Goal: Task Accomplishment & Management: Manage account settings

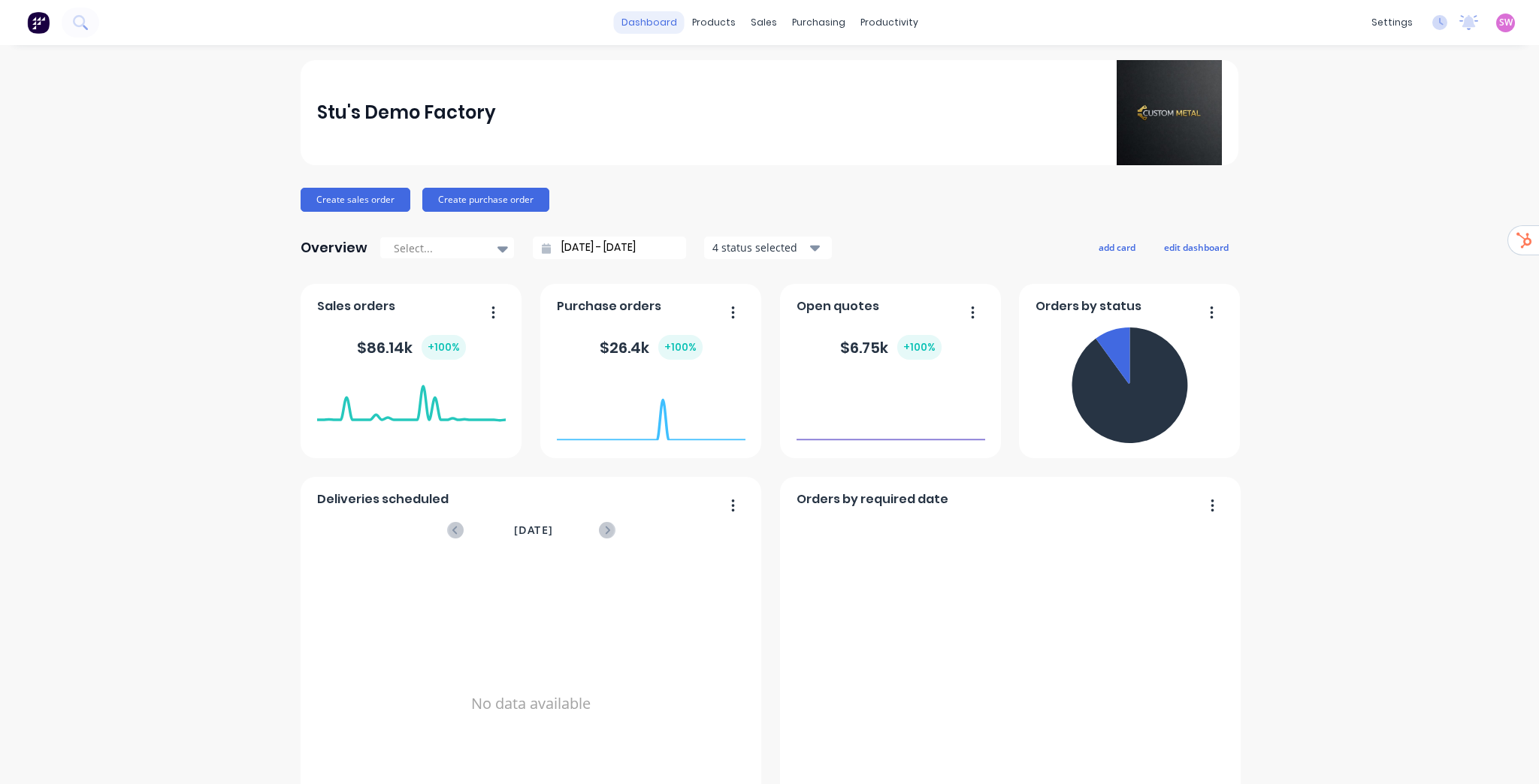
click at [641, 27] on link "dashboard" at bounding box center [649, 22] width 71 height 23
click at [647, 20] on link "dashboard" at bounding box center [649, 22] width 71 height 23
click at [1499, 24] on span "SW" at bounding box center [1506, 23] width 14 height 14
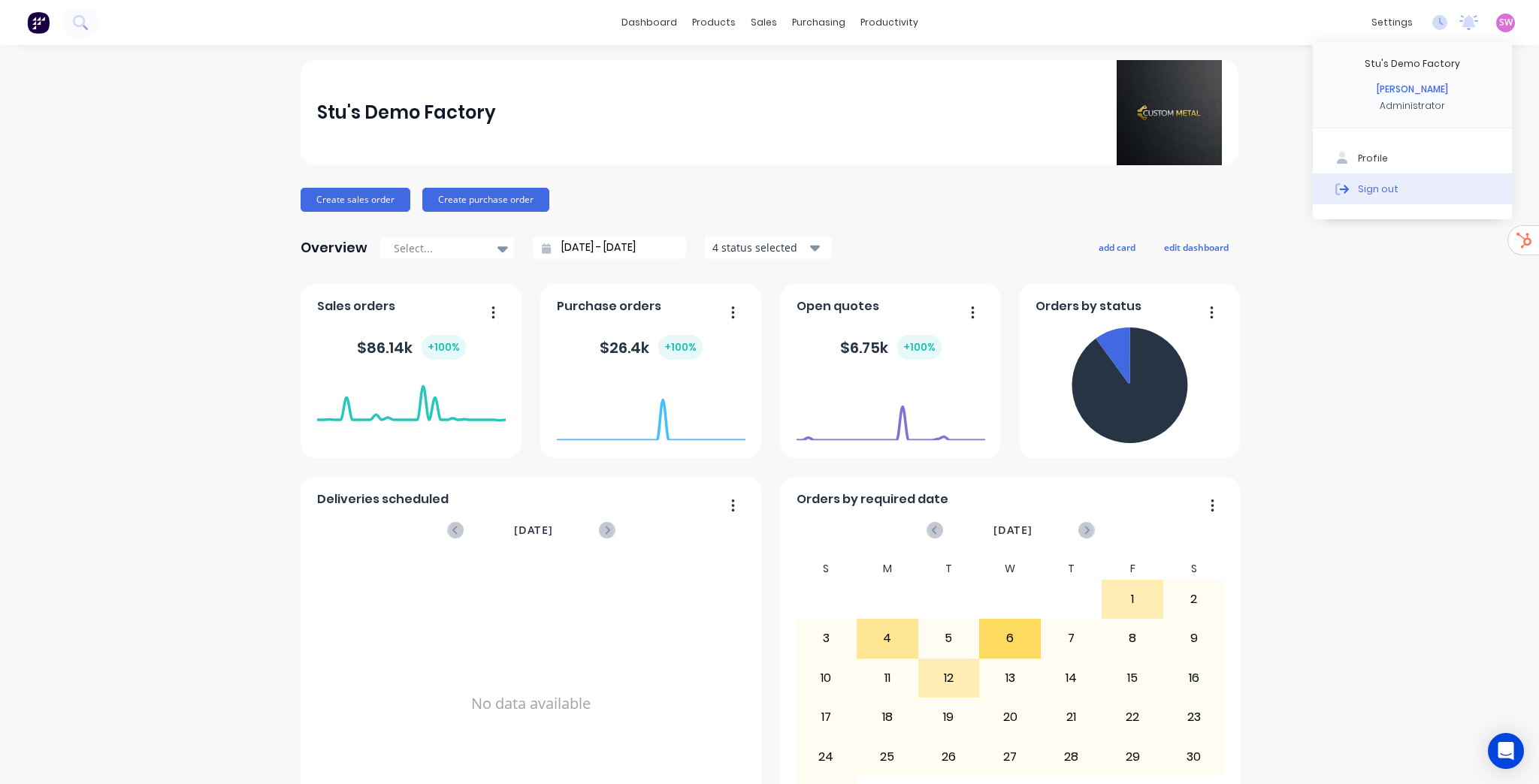
click at [1383, 193] on div "Sign out" at bounding box center [1378, 189] width 41 height 14
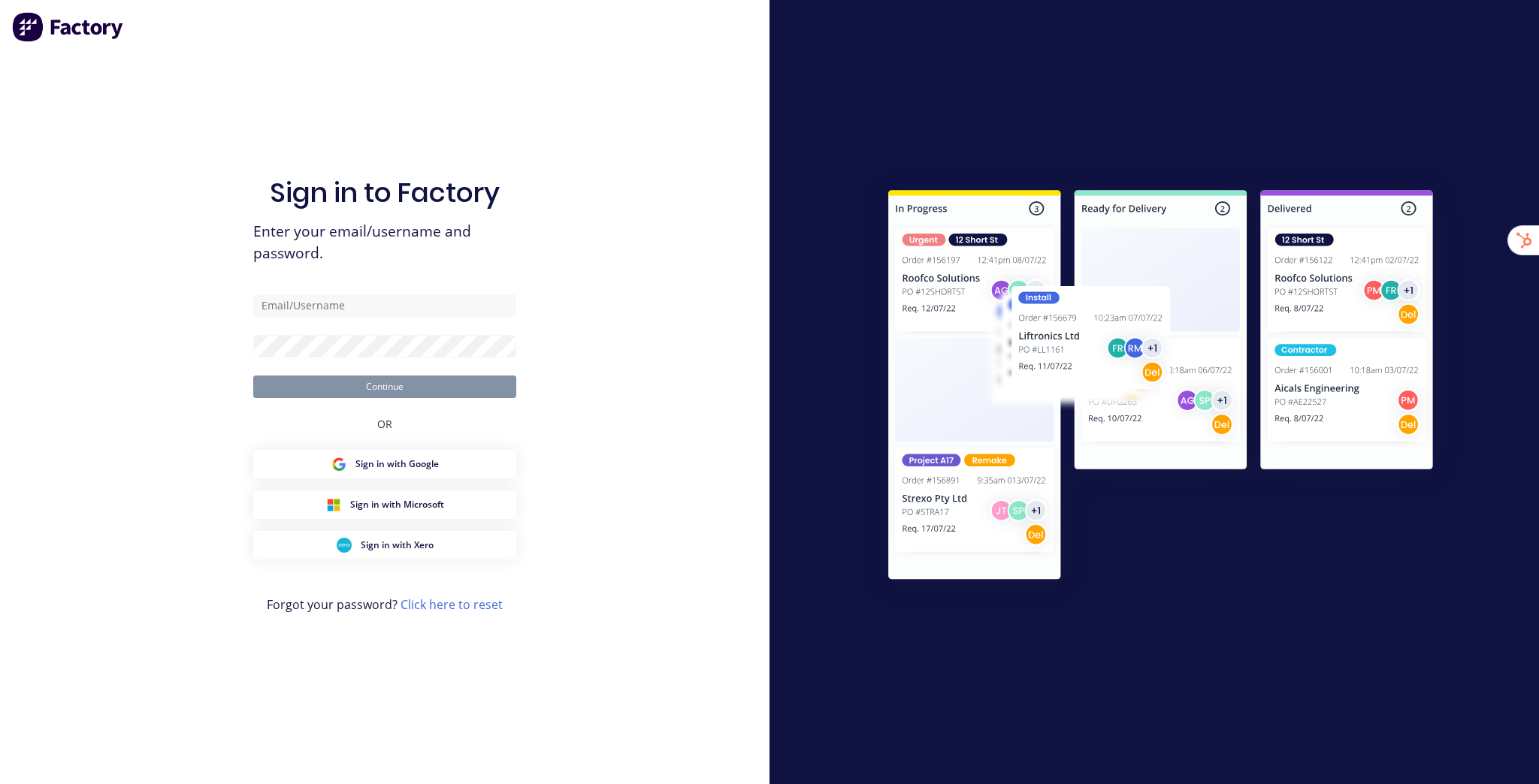
type input "[EMAIL_ADDRESS][DOMAIN_NAME]"
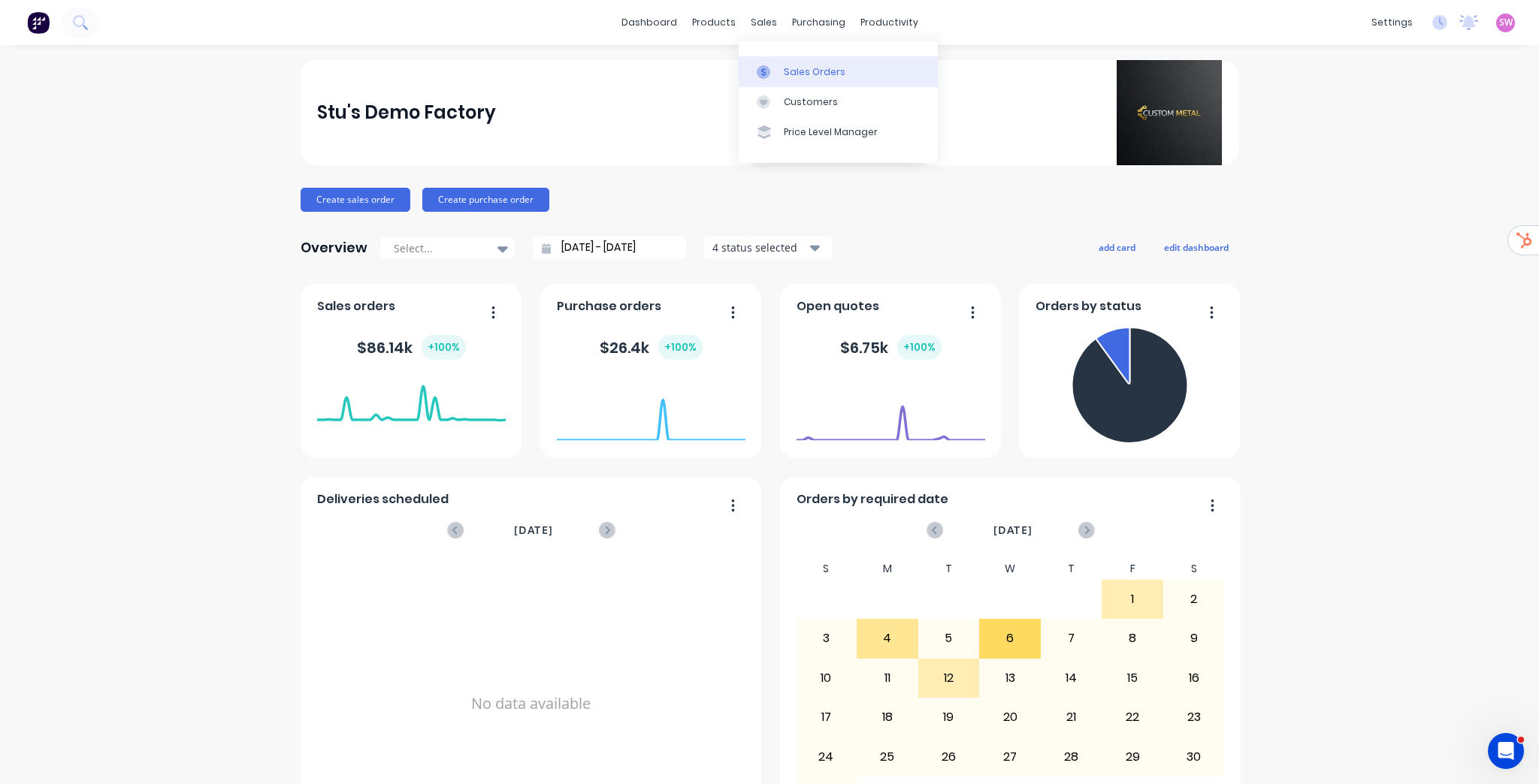
click at [799, 58] on link "Sales Orders" at bounding box center [838, 71] width 199 height 30
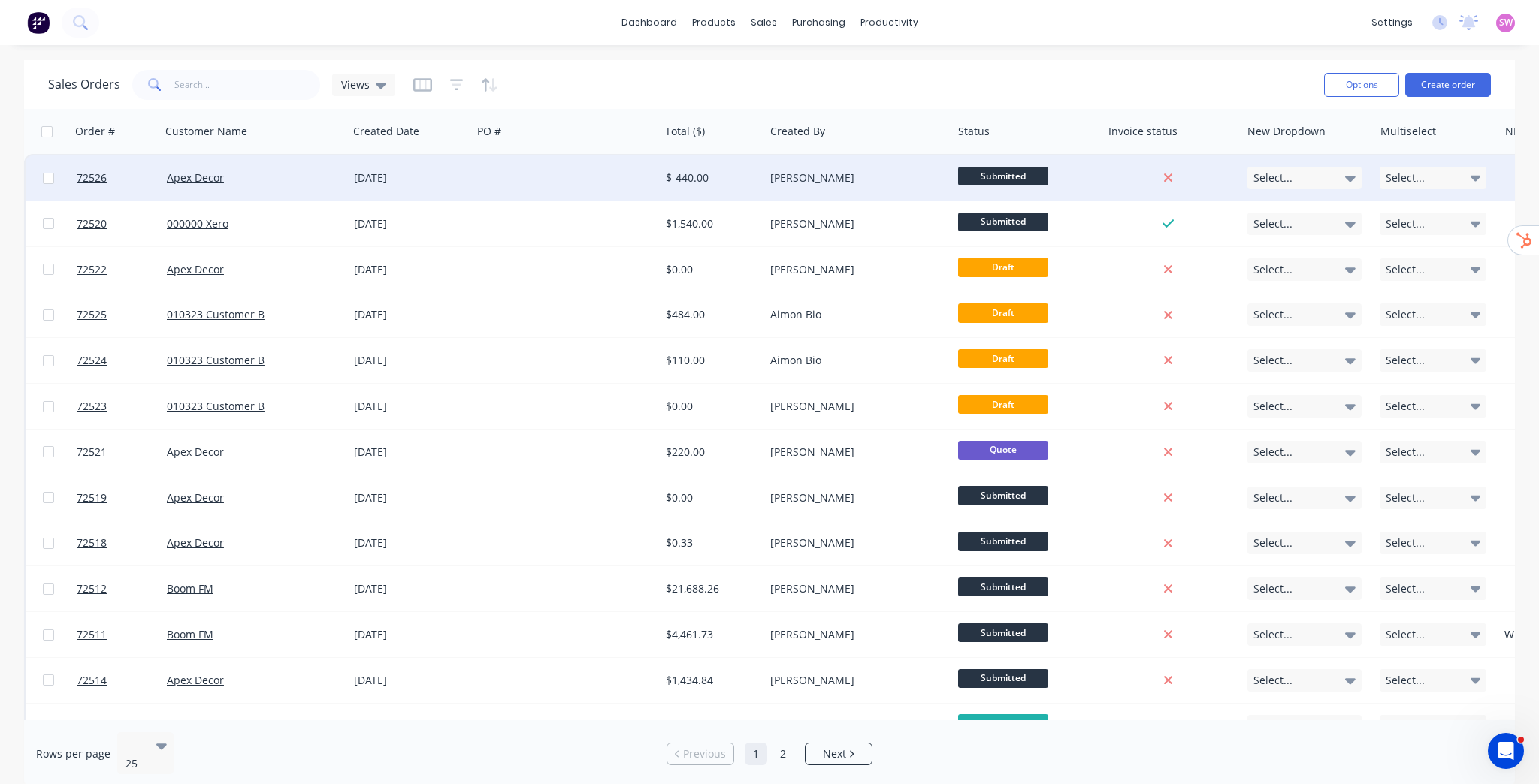
click at [868, 184] on div "[PERSON_NAME]" at bounding box center [854, 178] width 167 height 15
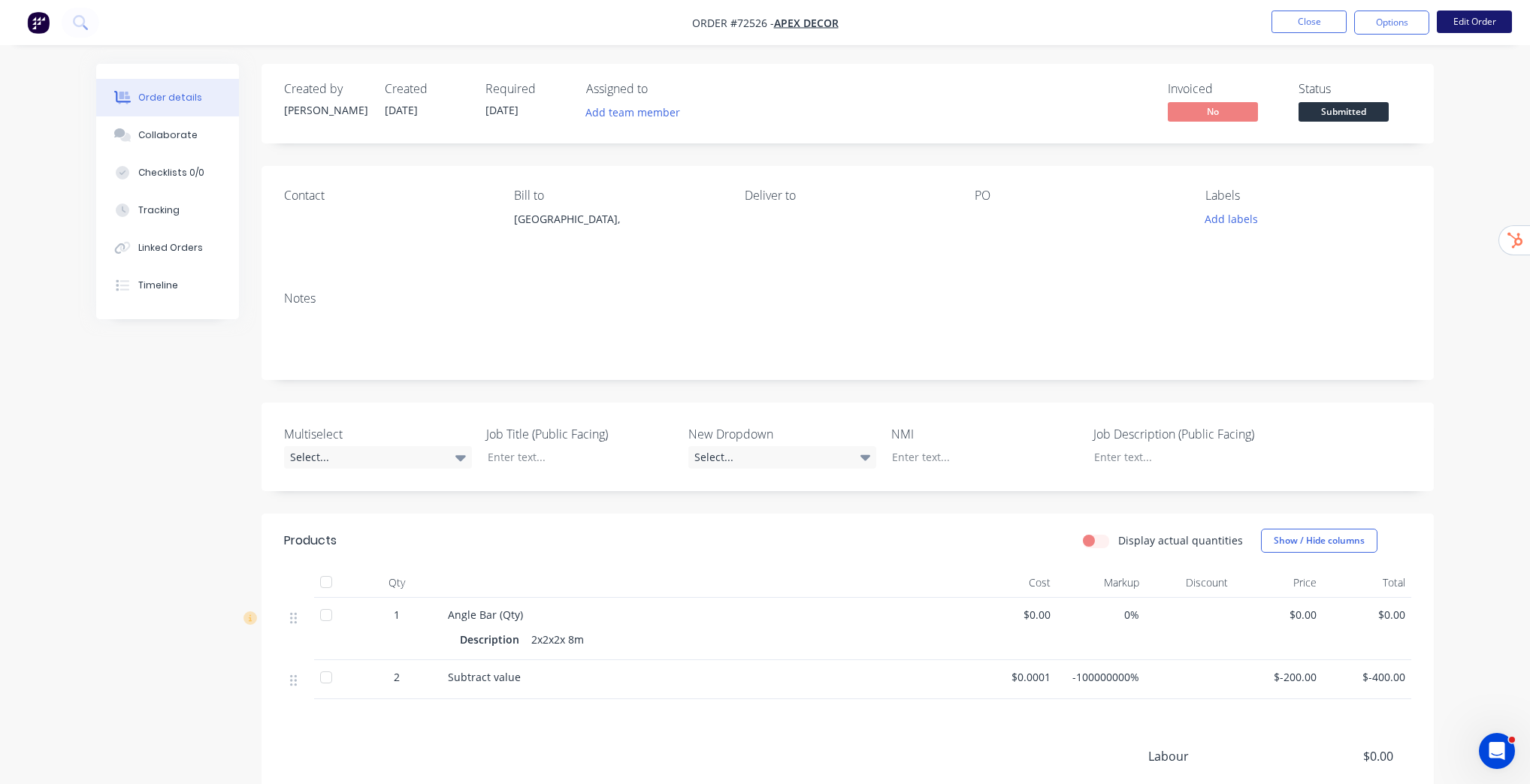
click at [1456, 21] on button "Edit Order" at bounding box center [1474, 21] width 75 height 23
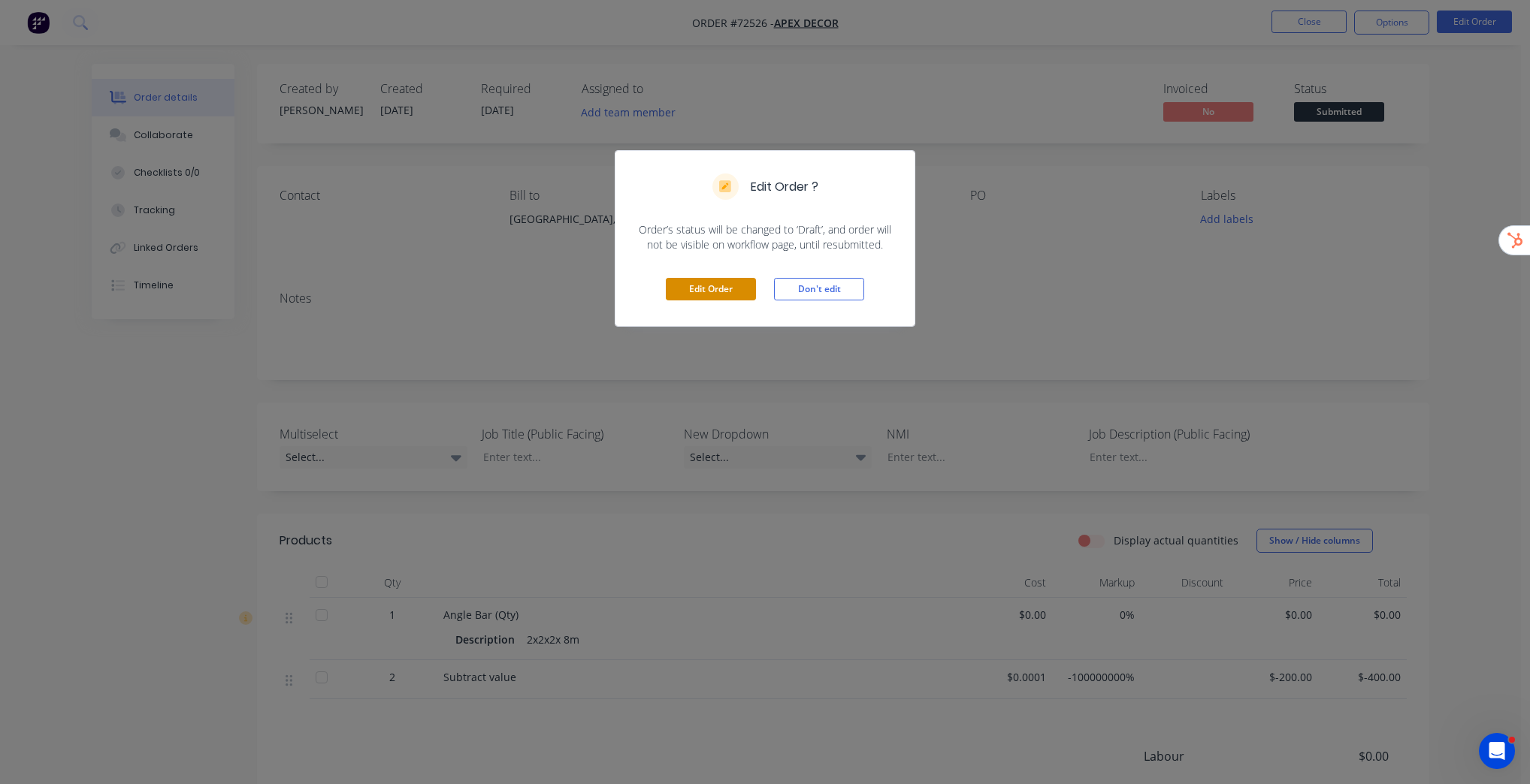
click at [700, 282] on button "Edit Order" at bounding box center [711, 289] width 90 height 23
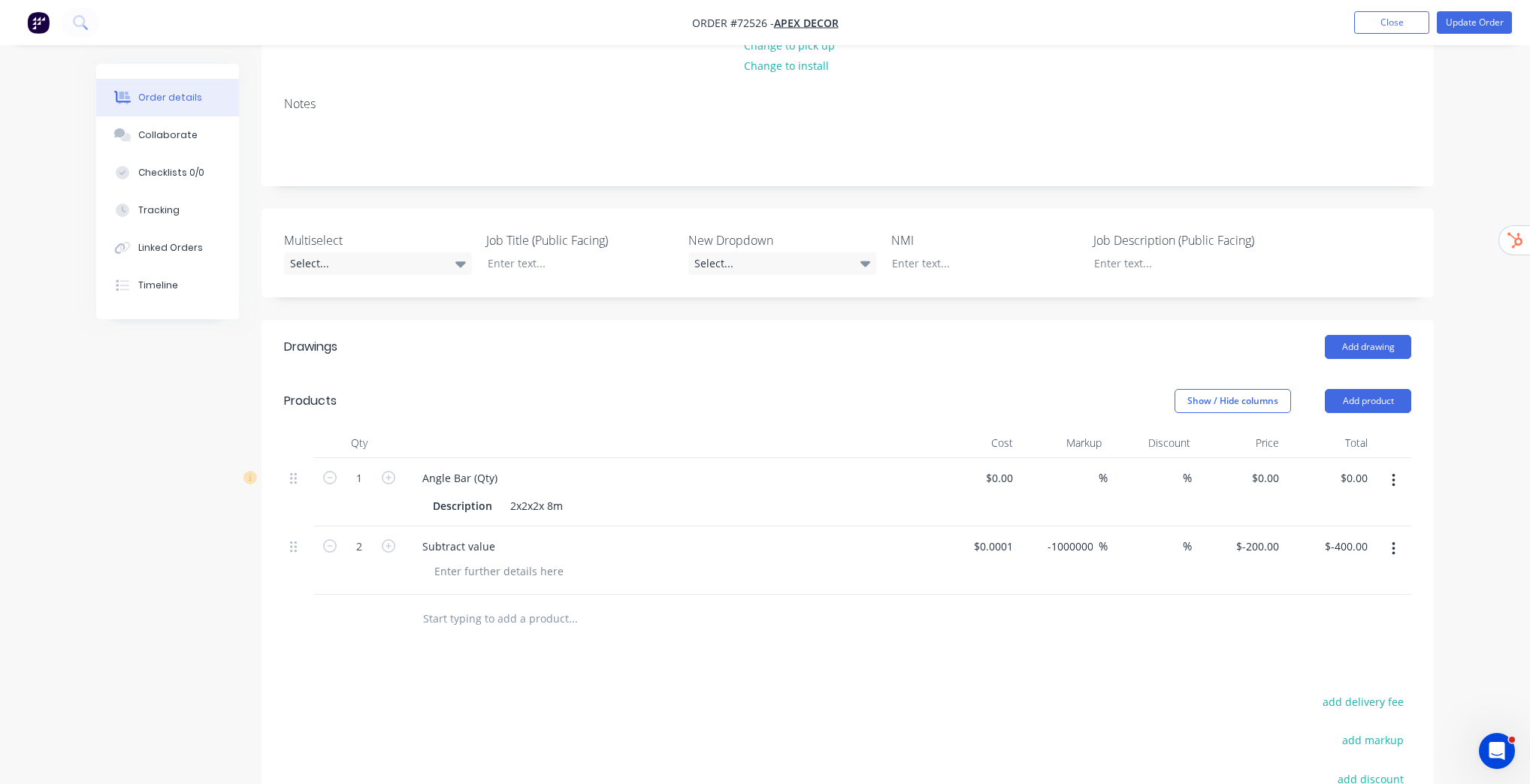
scroll to position [420, 0]
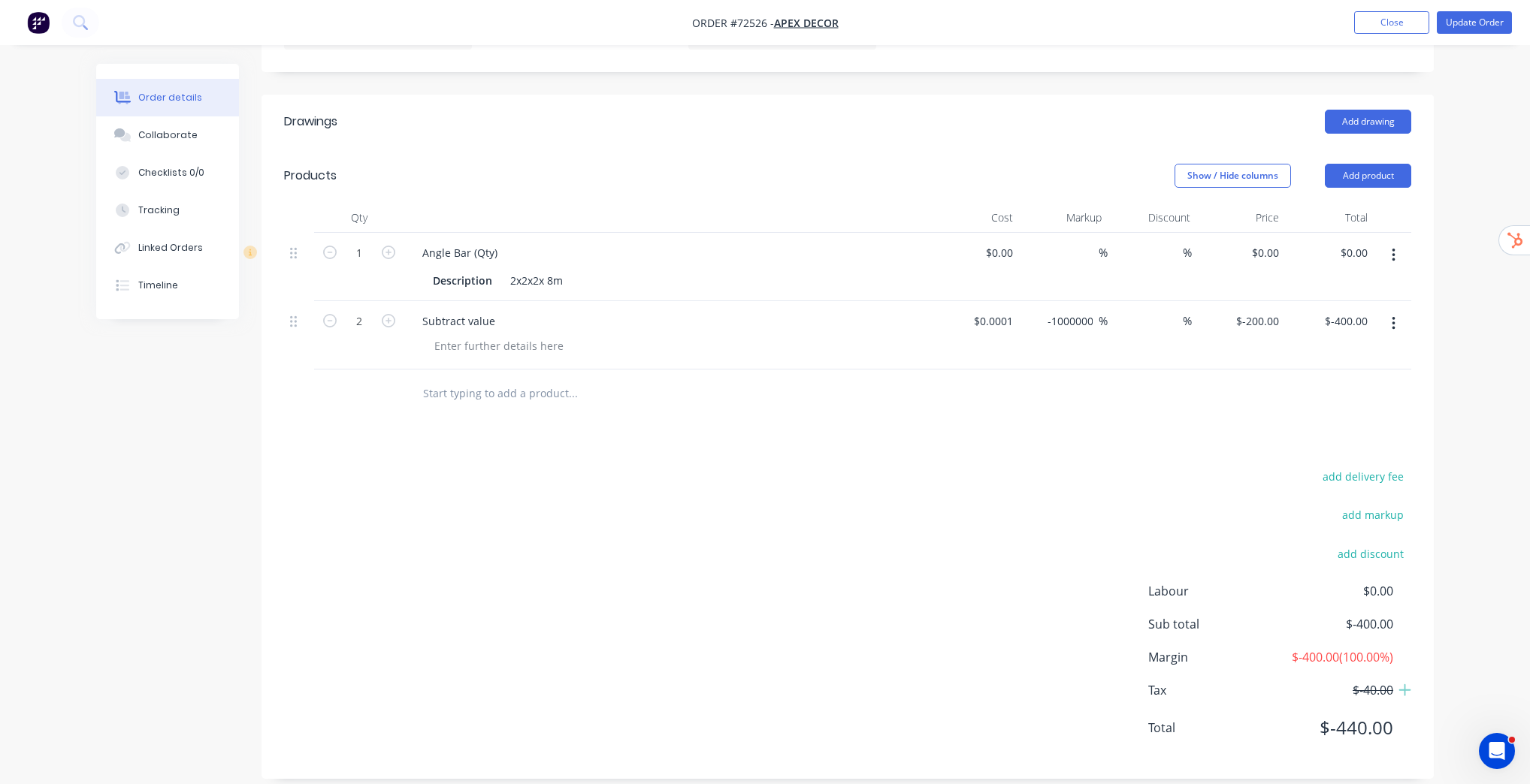
click at [1397, 251] on button "button" at bounding box center [1393, 256] width 36 height 27
click at [1325, 374] on div "Delete" at bounding box center [1340, 385] width 116 height 22
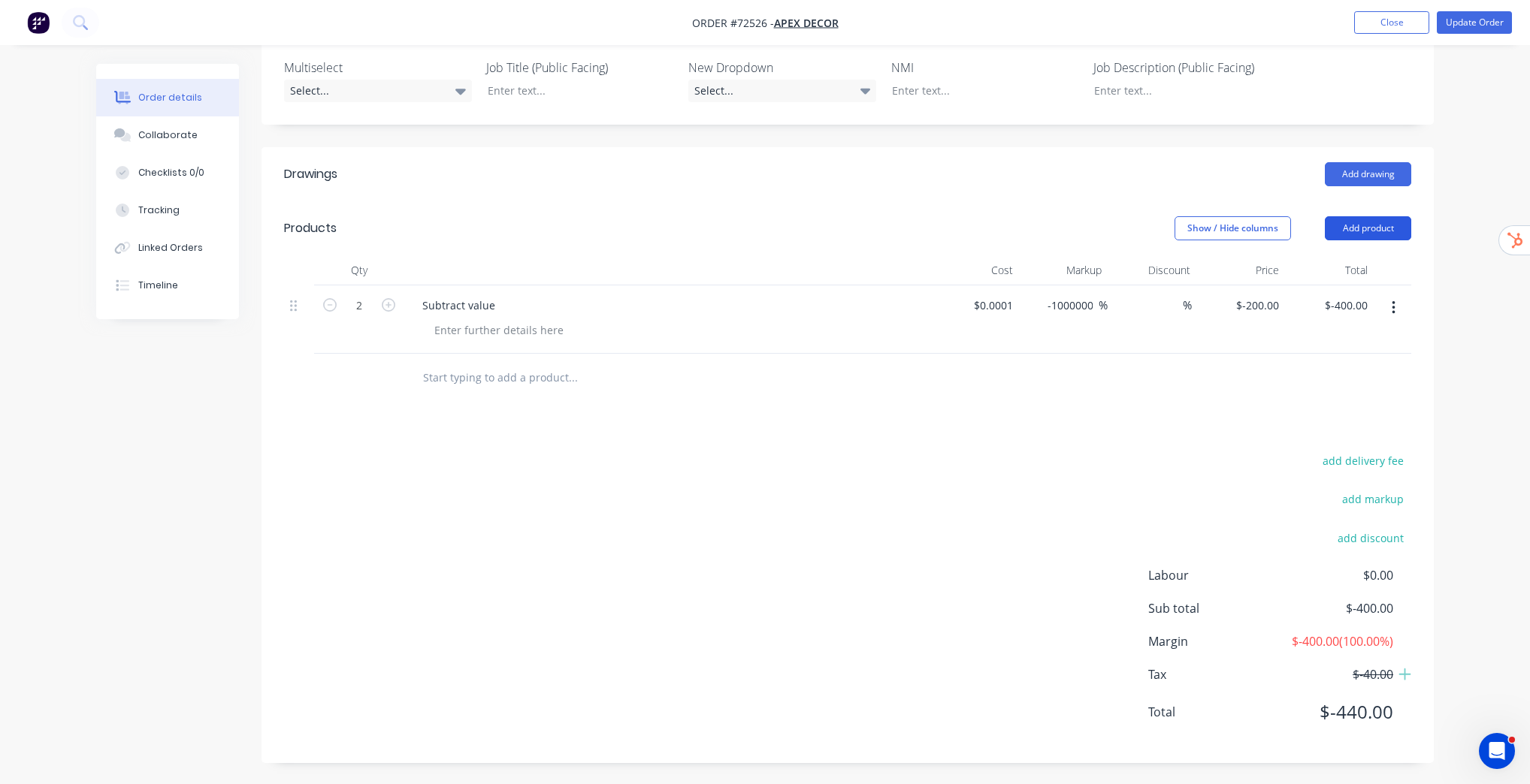
click at [1355, 231] on button "Add product" at bounding box center [1368, 228] width 87 height 24
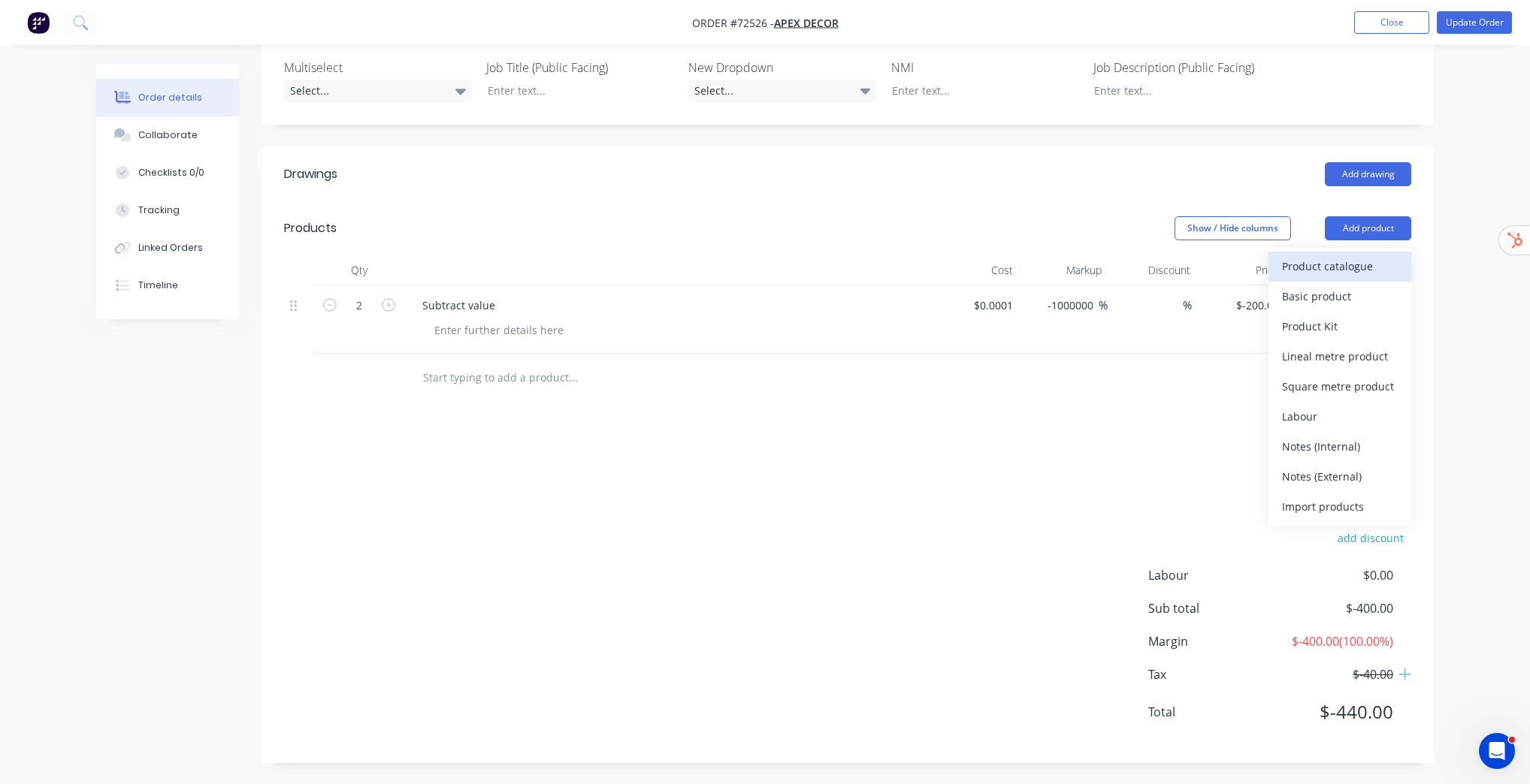
click at [1323, 269] on div "Product catalogue" at bounding box center [1340, 267] width 116 height 22
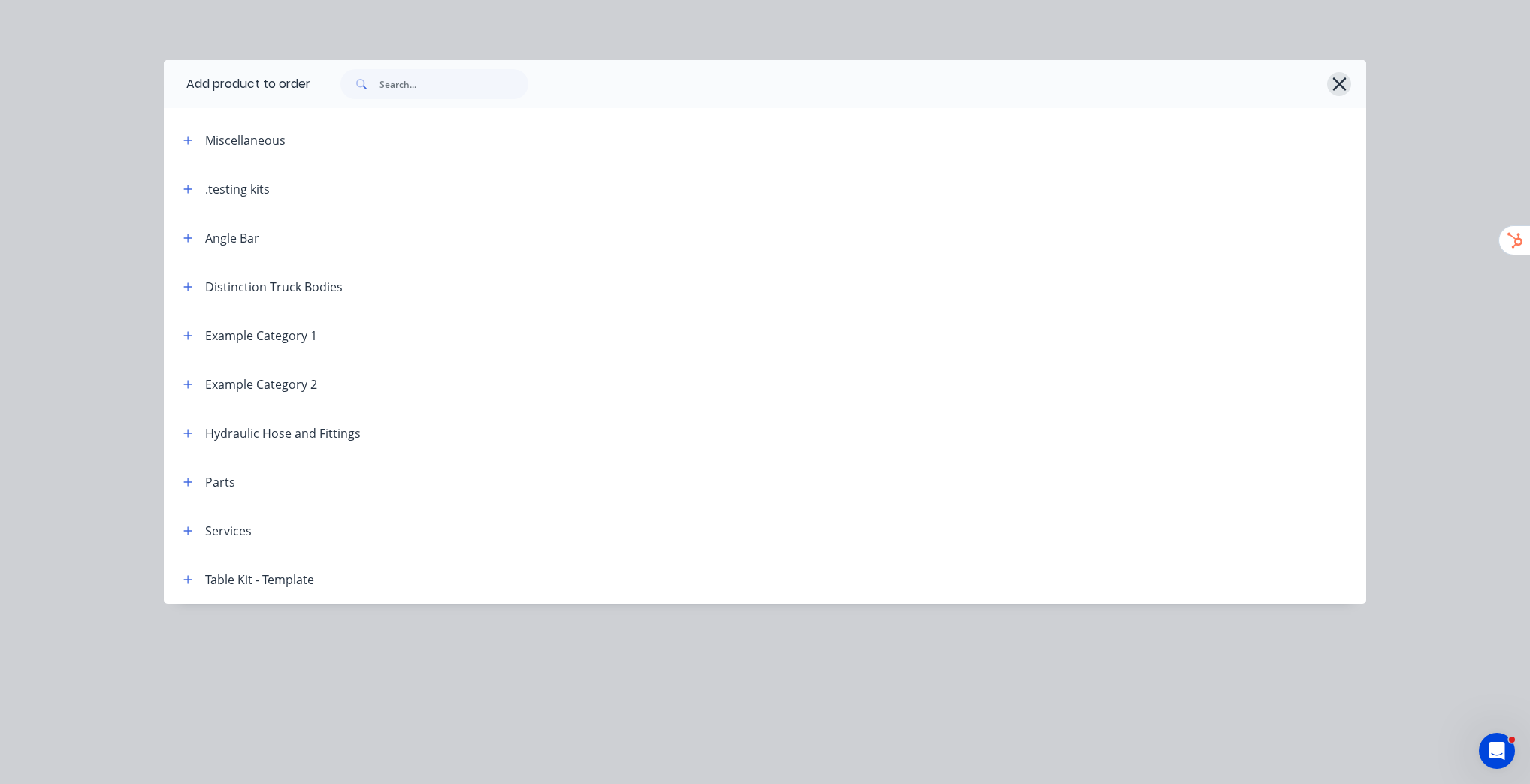
click at [1332, 78] on icon "button" at bounding box center [1339, 84] width 14 height 14
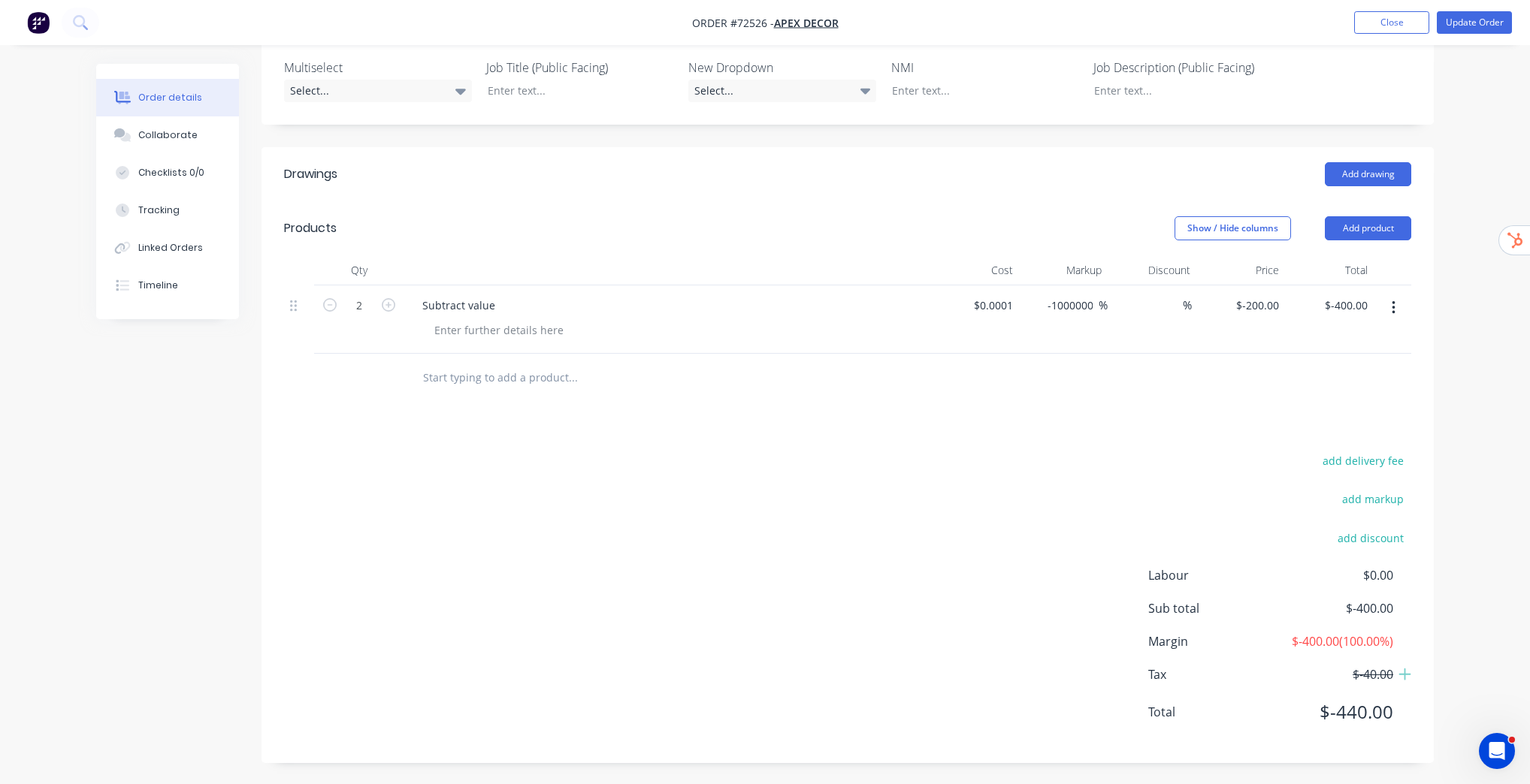
click at [457, 389] on input "text" at bounding box center [573, 377] width 301 height 30
type input "Labour"
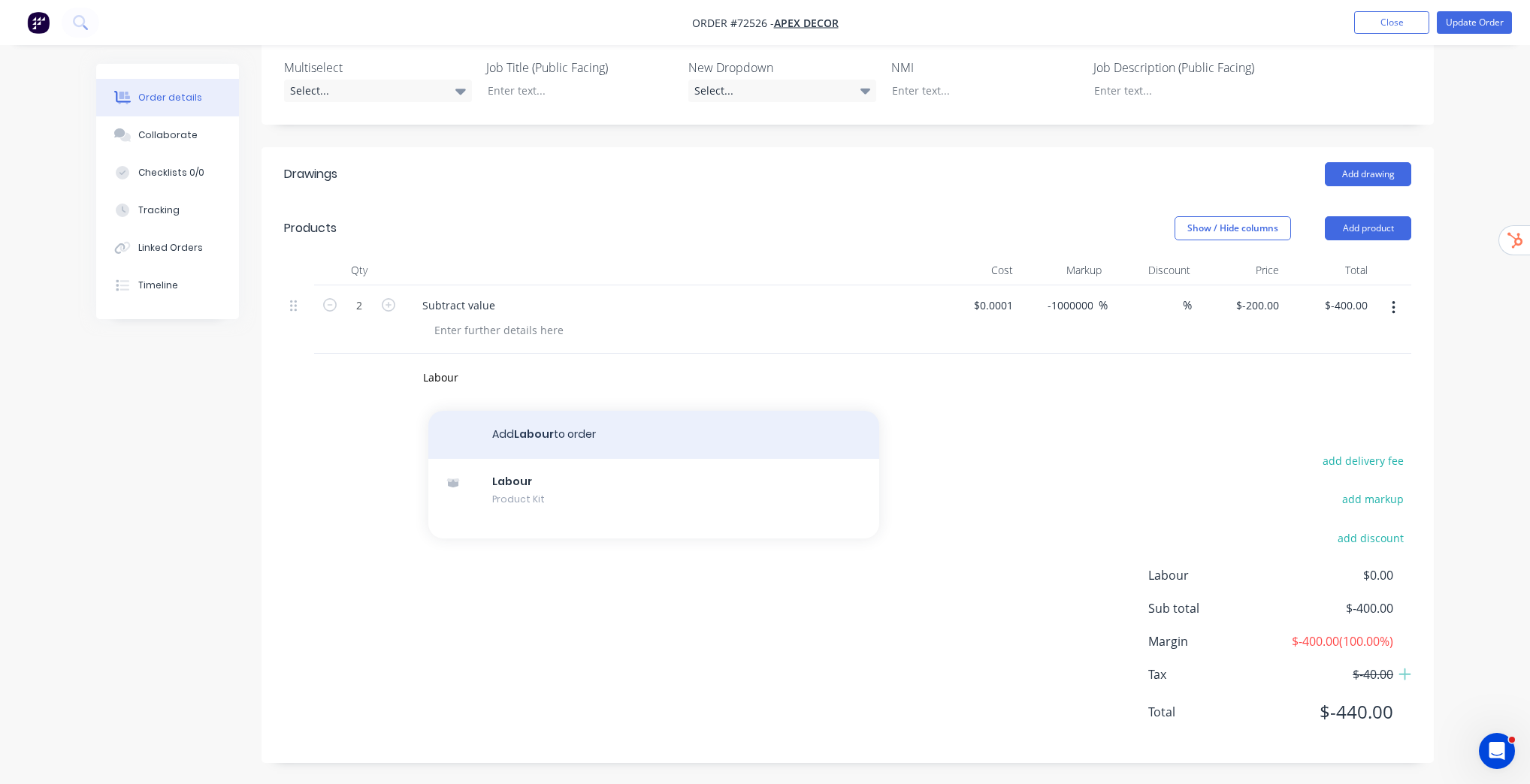
click at [494, 423] on button "Add Labour to order" at bounding box center [653, 435] width 451 height 48
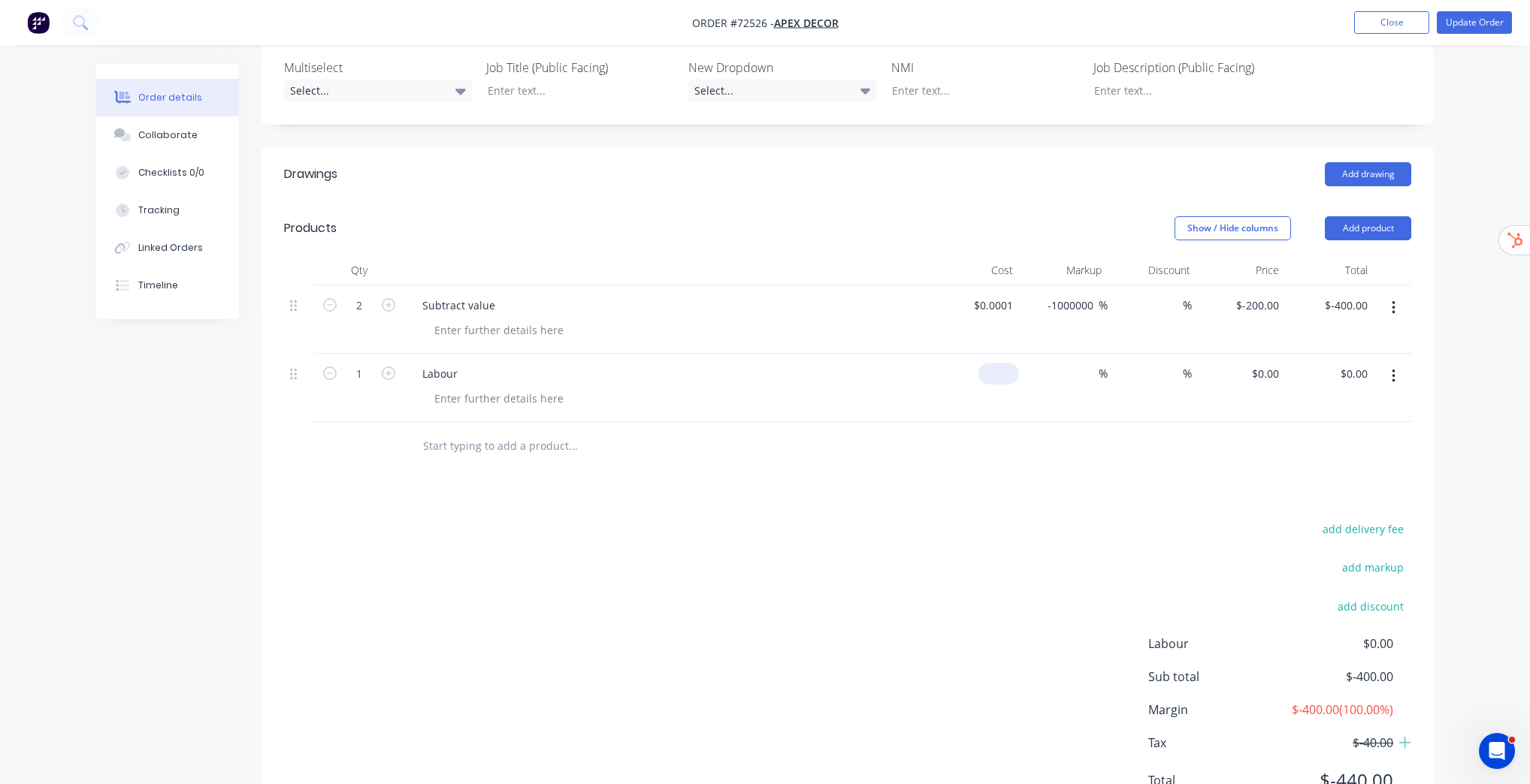
click at [1004, 370] on input at bounding box center [1002, 374] width 35 height 22
type input "$100.00"
type input "100"
type input "$100.00"
click at [1261, 373] on input "100" at bounding box center [1267, 374] width 35 height 22
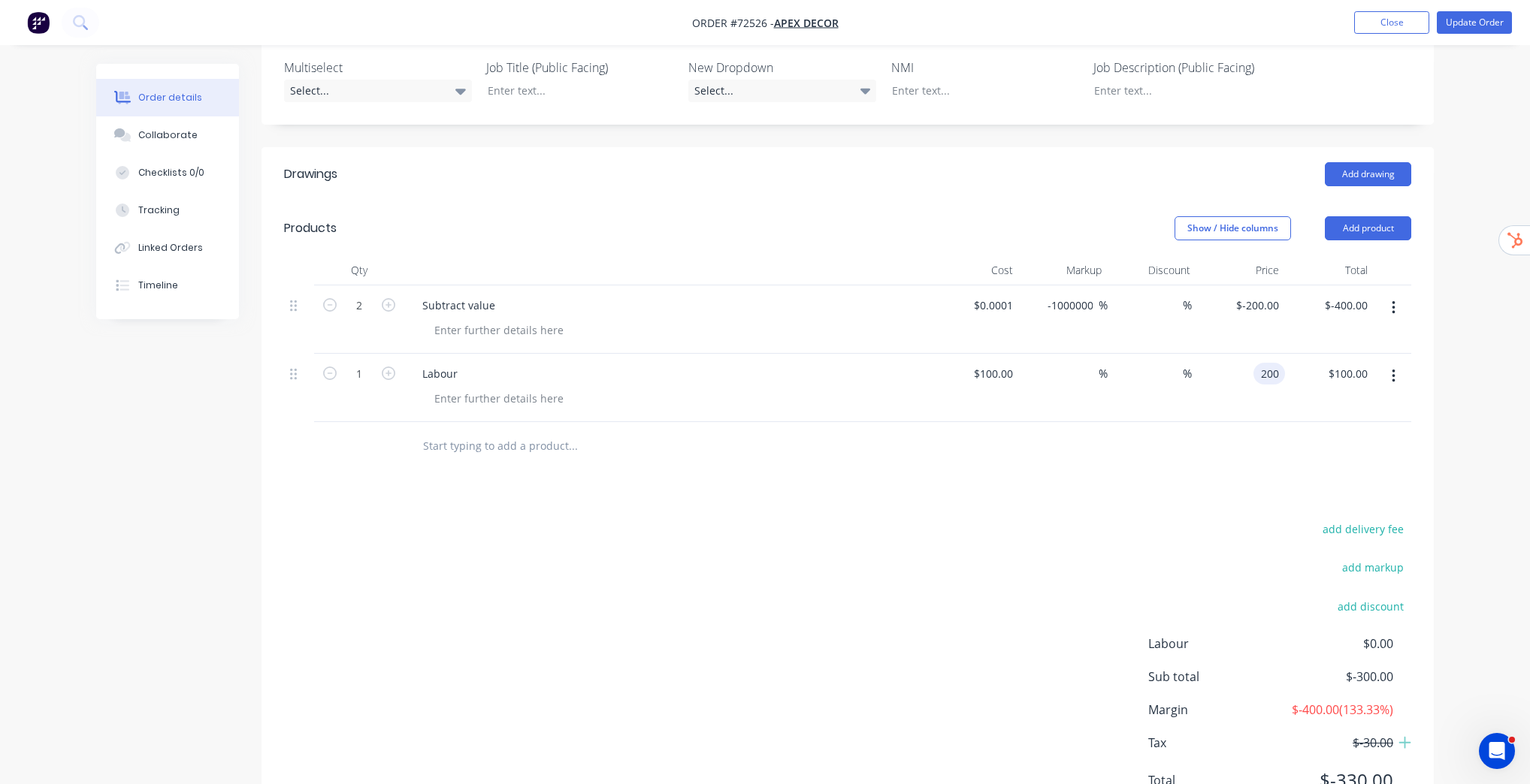
type input "200"
type input "100"
type input "$200.00"
click at [1437, 449] on div "Order details Collaborate Checklists 0/0 Tracking Linked Orders Timeline Order …" at bounding box center [765, 275] width 1368 height 1159
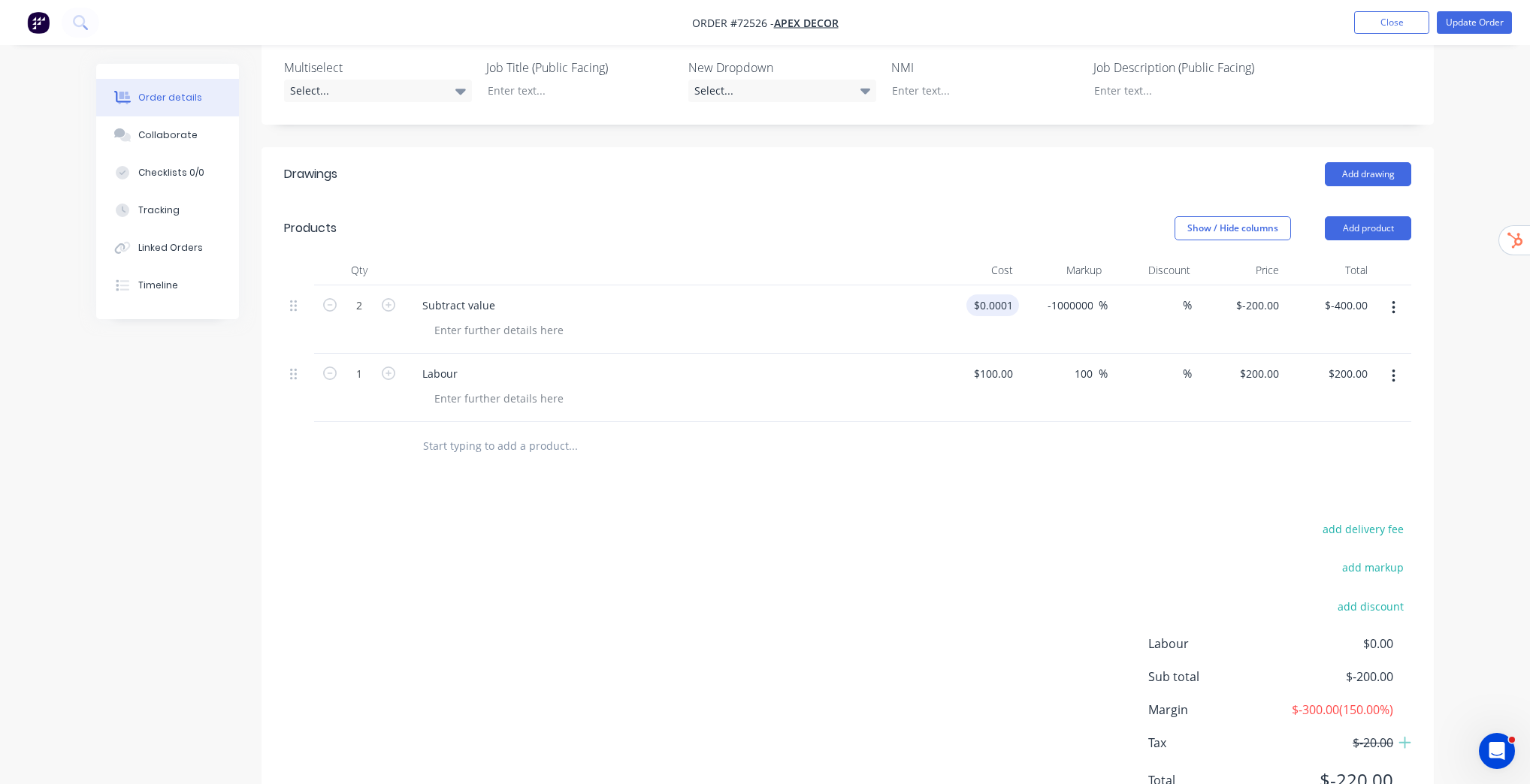
type input "0.0001"
click at [1003, 303] on input "0.0001" at bounding box center [995, 306] width 47 height 22
drag, startPoint x: 292, startPoint y: 302, endPoint x: 301, endPoint y: 415, distance: 113.4
click at [301, 415] on div "2 Subtract value 0.0001 0.0001 -100000000 -100000000 % % $-200.00 $-200.00 $-40…" at bounding box center [847, 353] width 1127 height 137
type input "$100.00"
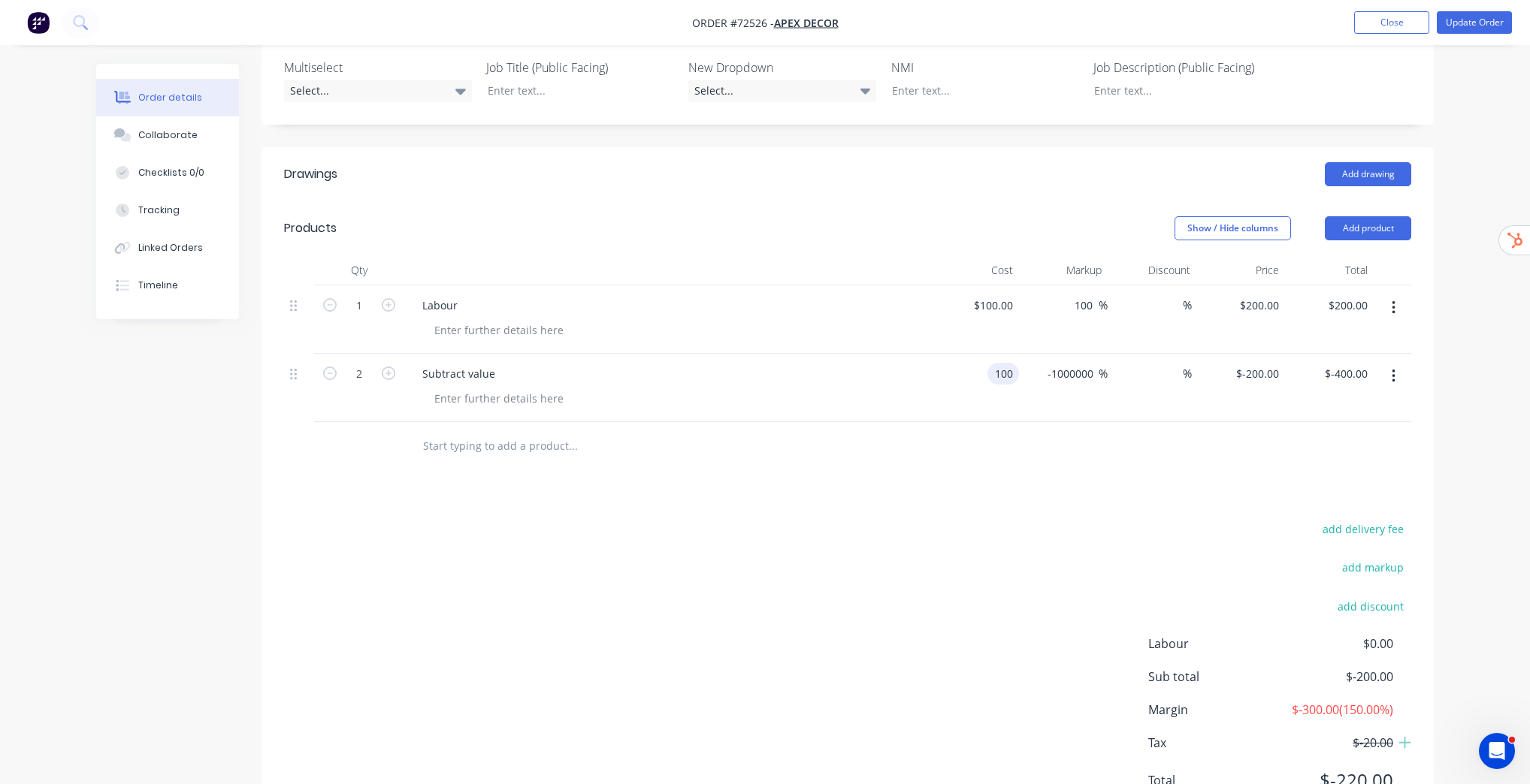
type input "$-99,999,900.00"
type input "$-199,999,800.00"
click at [1070, 486] on div "Drawings Add drawing Products Show / Hide columns Add product Qty Cost Markup D…" at bounding box center [848, 489] width 1172 height 685
drag, startPoint x: 1223, startPoint y: 374, endPoint x: 1245, endPoint y: 381, distance: 23.1
click at [1225, 374] on input "-99999900" at bounding box center [1241, 374] width 59 height 22
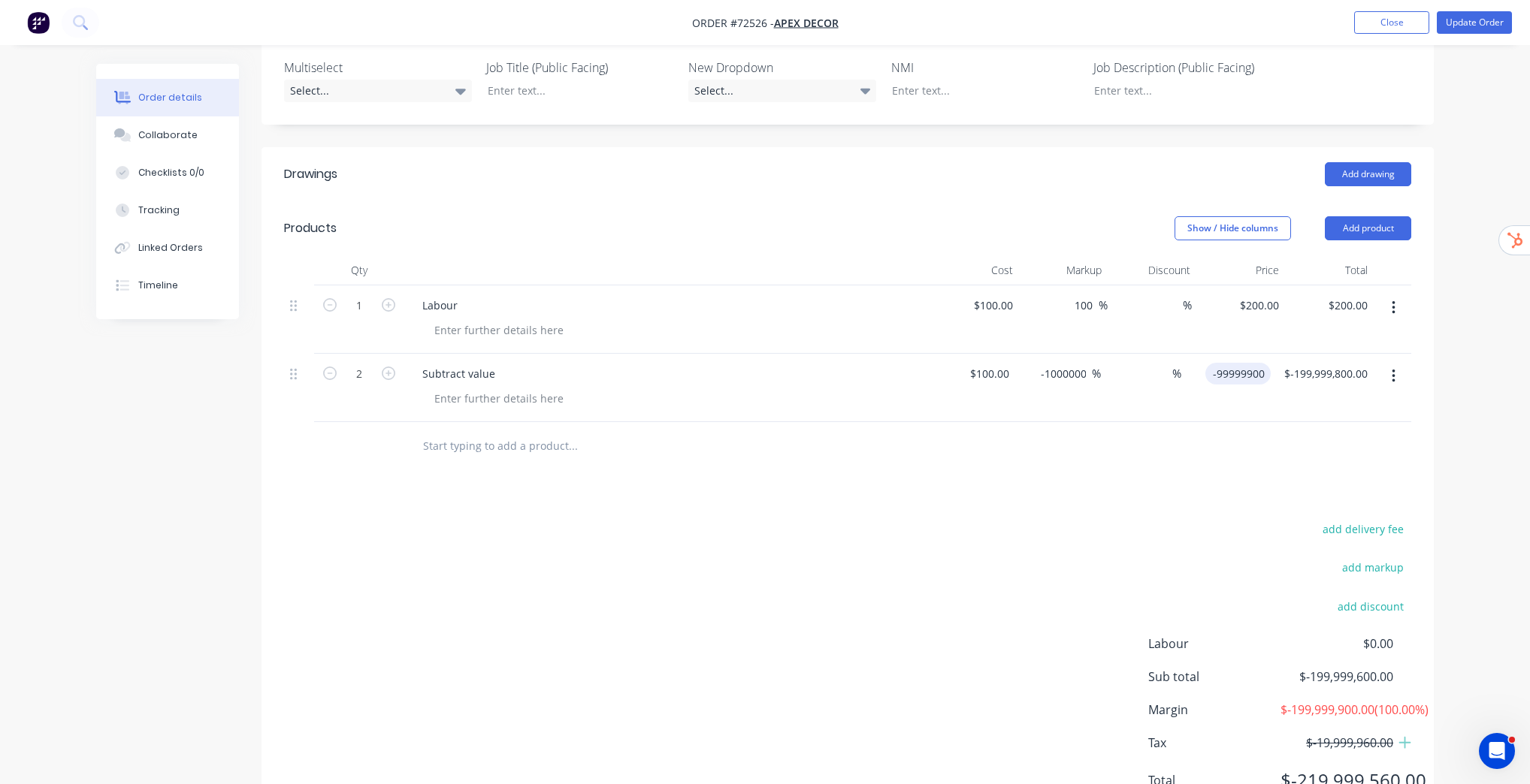
type input "-"
type input "0"
type input "-100"
type input "$0.00"
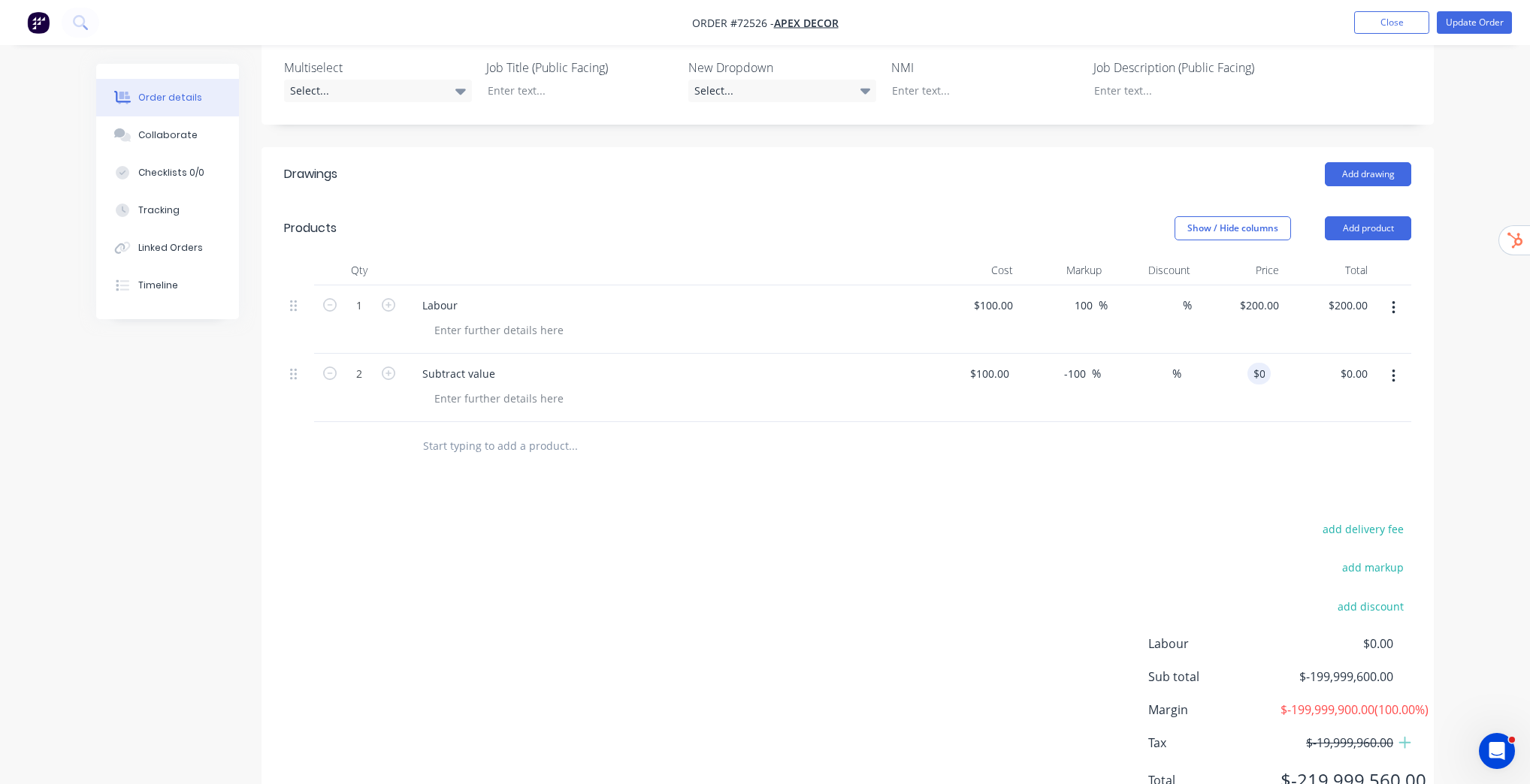
click at [1490, 519] on div "Order details Collaborate Checklists 0/0 Tracking Linked Orders Timeline Order …" at bounding box center [765, 243] width 1530 height 1222
click at [1391, 25] on button "Close" at bounding box center [1392, 22] width 75 height 23
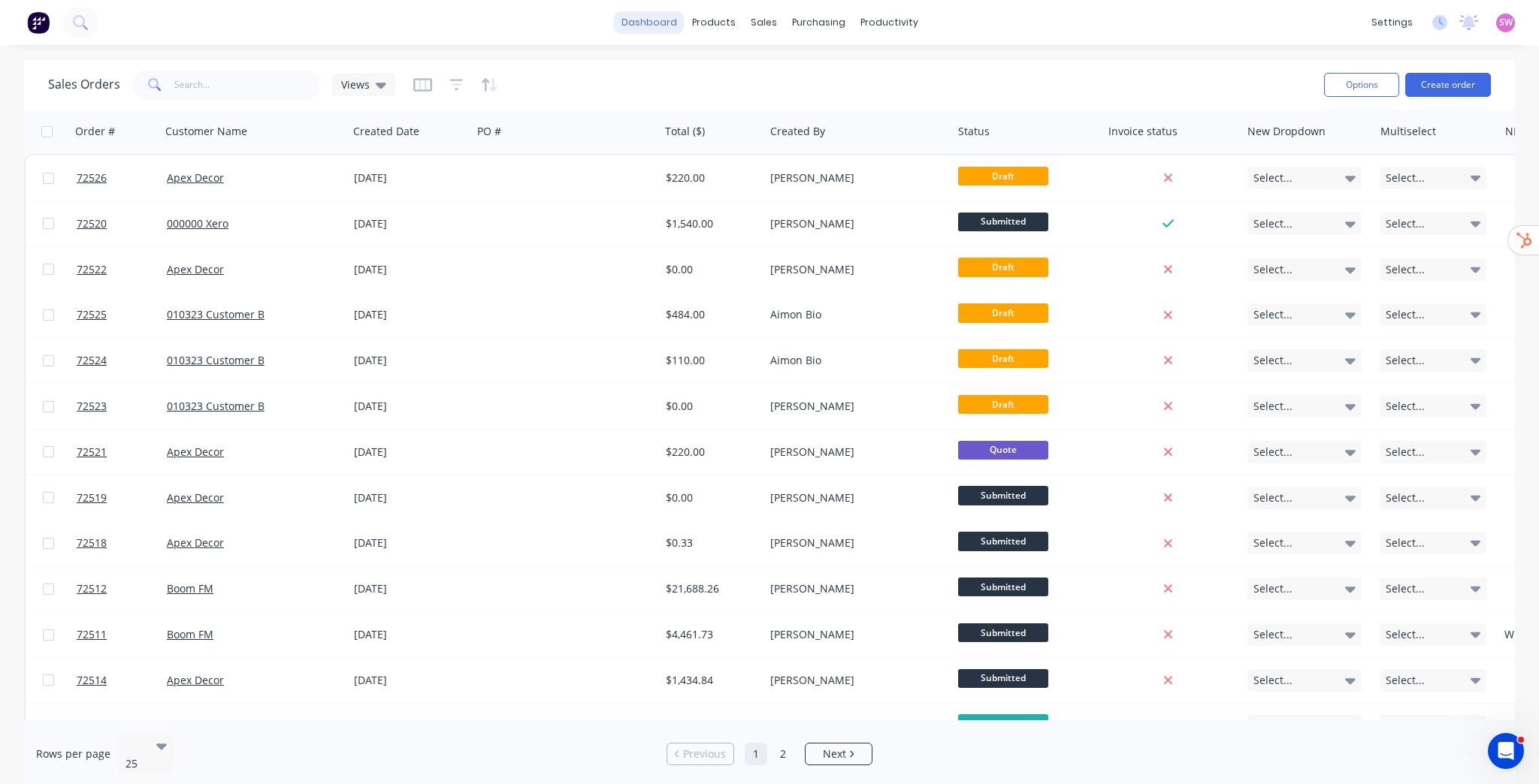
click at [669, 28] on link "dashboard" at bounding box center [649, 22] width 71 height 23
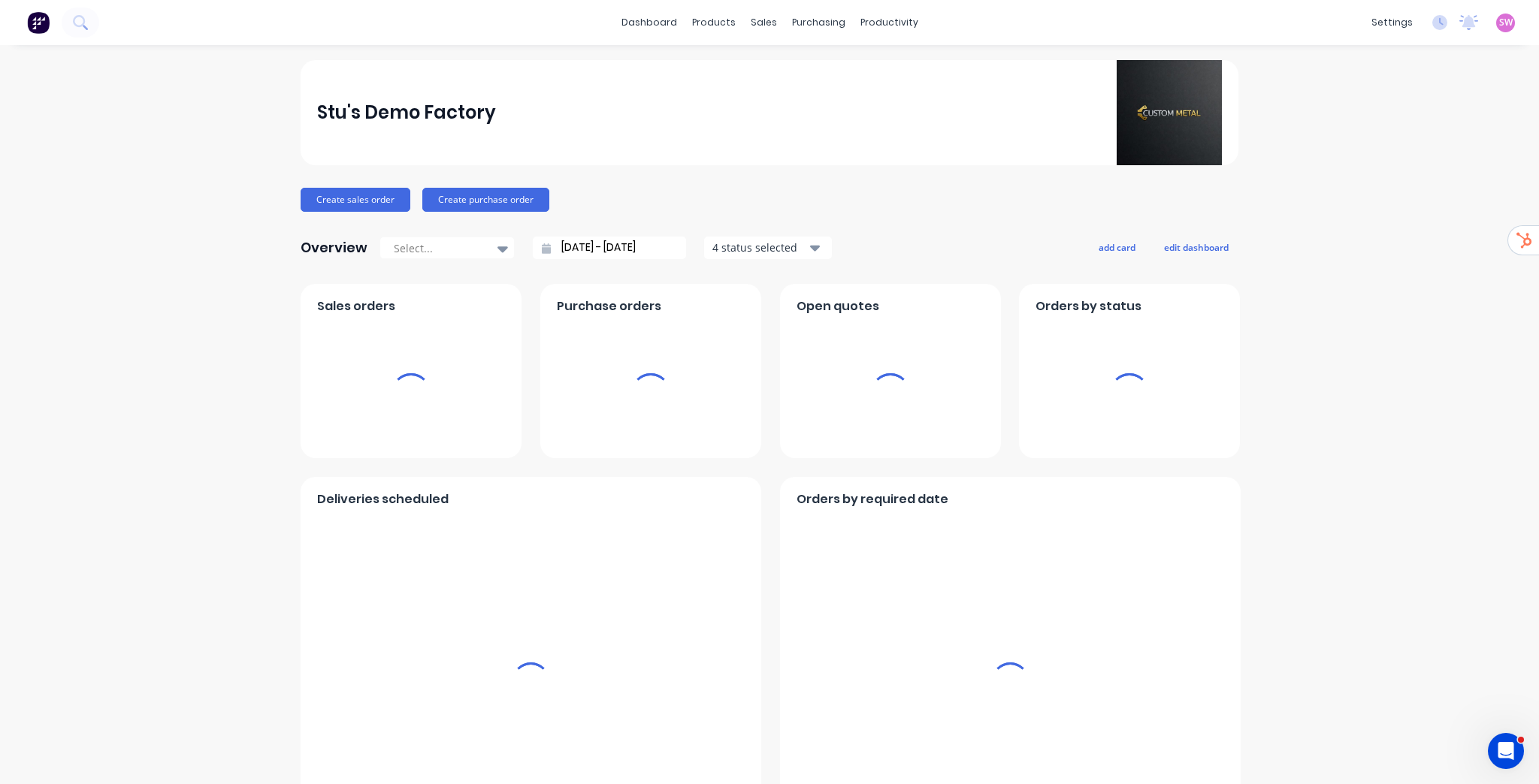
click at [1499, 26] on span "SW" at bounding box center [1506, 23] width 14 height 14
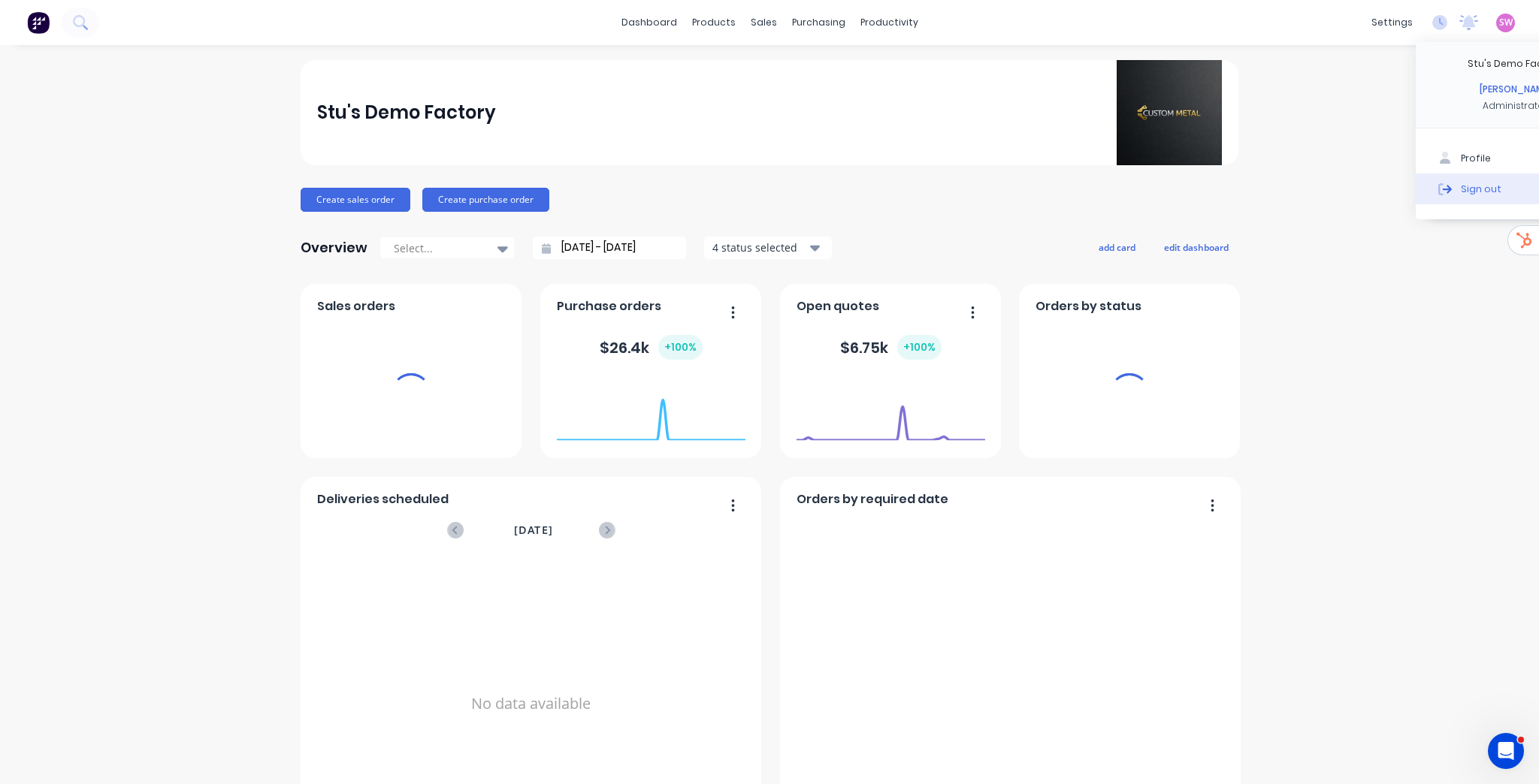
click at [1485, 189] on div "Sign out" at bounding box center [1481, 189] width 41 height 14
click at [1439, 192] on icon at bounding box center [1446, 189] width 14 height 14
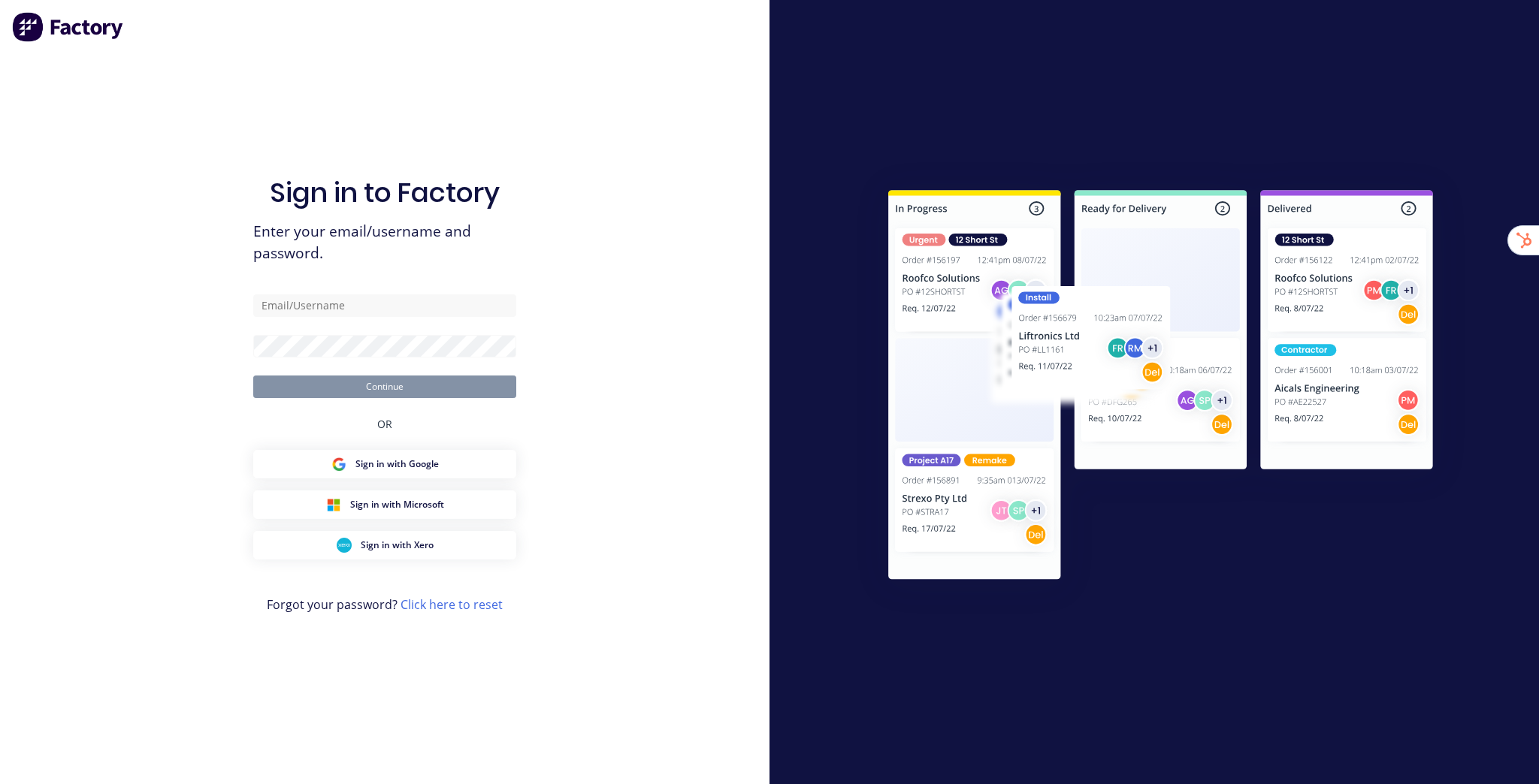
type input "[EMAIL_ADDRESS][DOMAIN_NAME]"
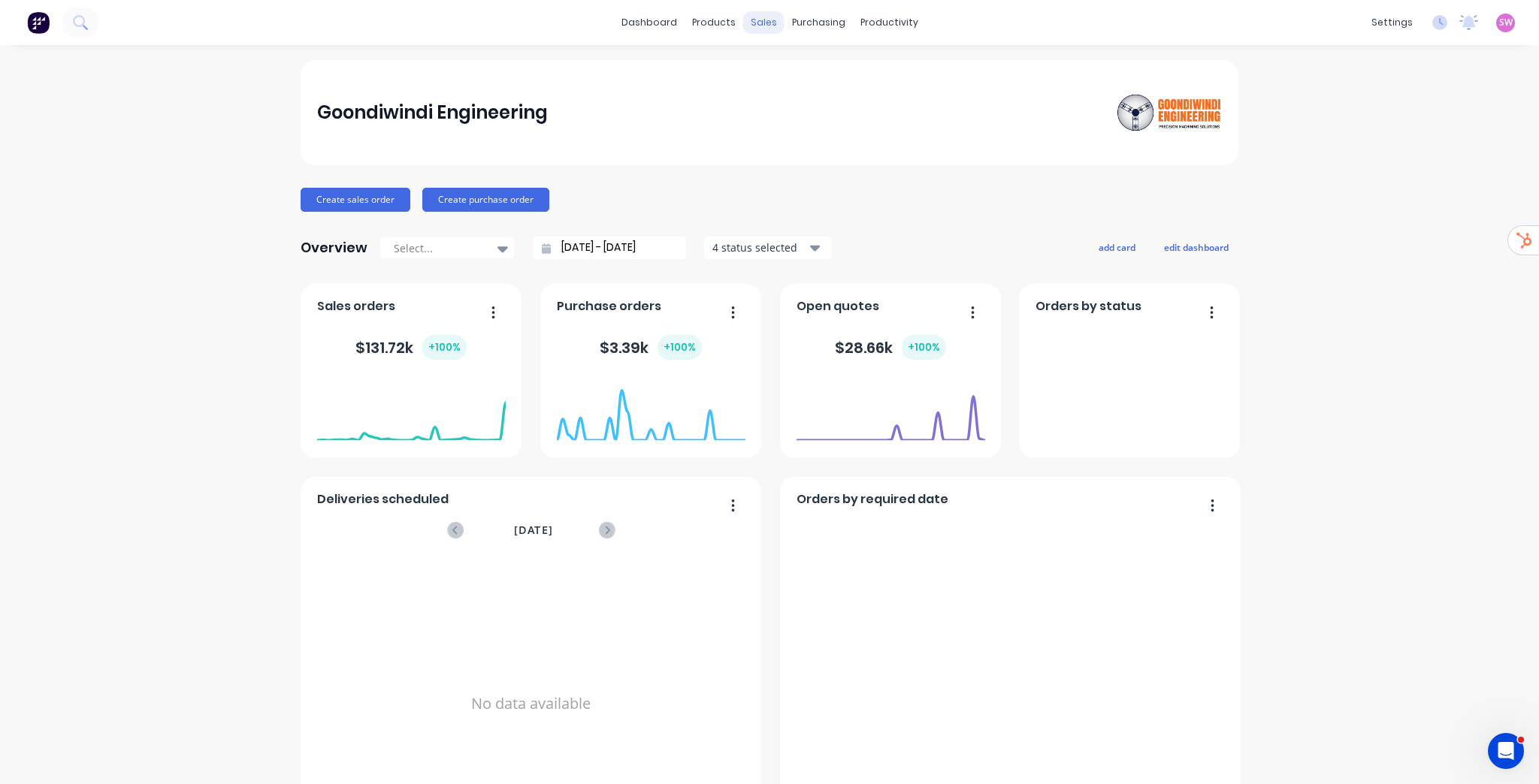
click at [749, 30] on div "sales" at bounding box center [764, 22] width 42 height 23
click at [754, 26] on div "sales" at bounding box center [764, 22] width 42 height 23
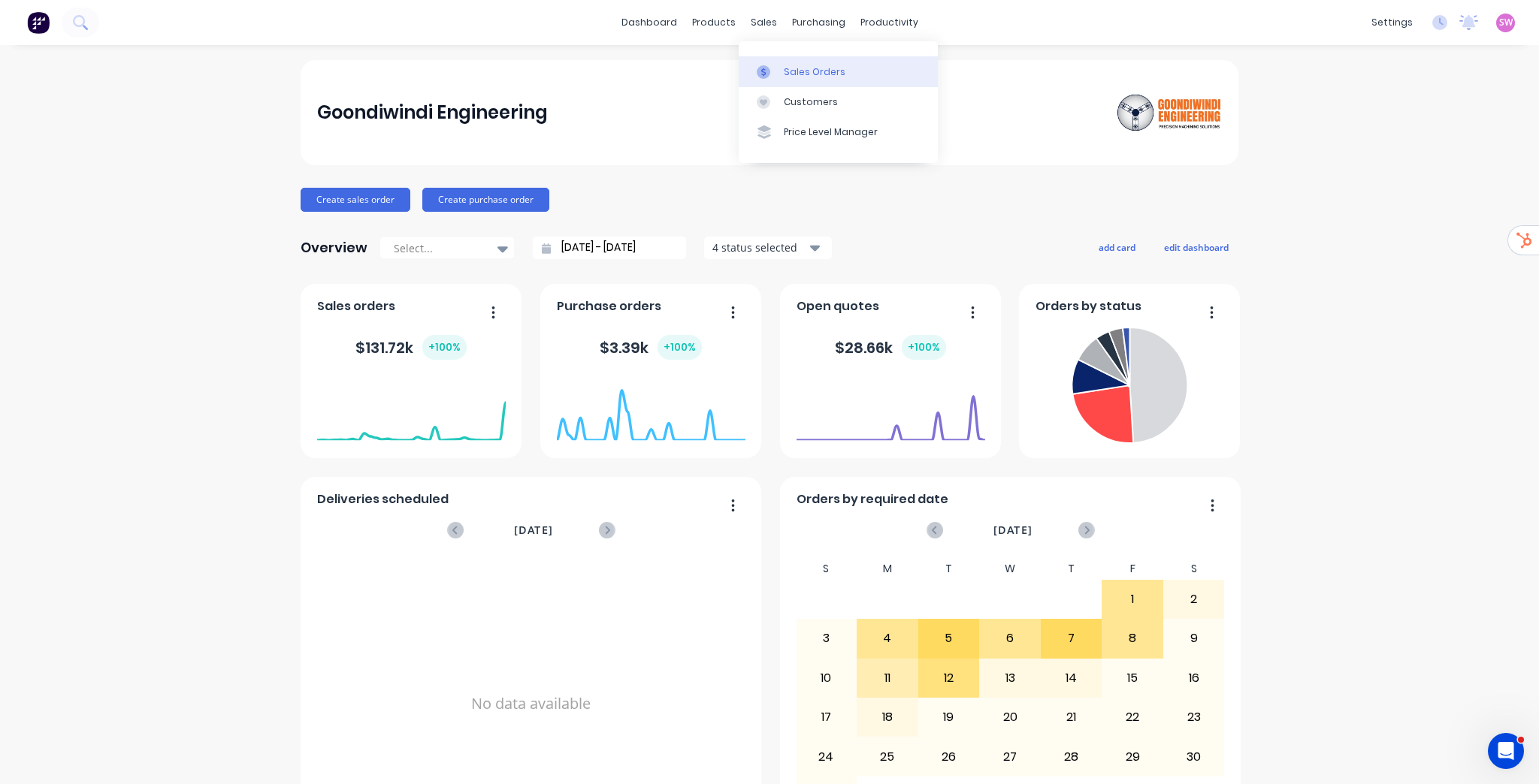
click at [793, 59] on link "Sales Orders" at bounding box center [838, 71] width 199 height 30
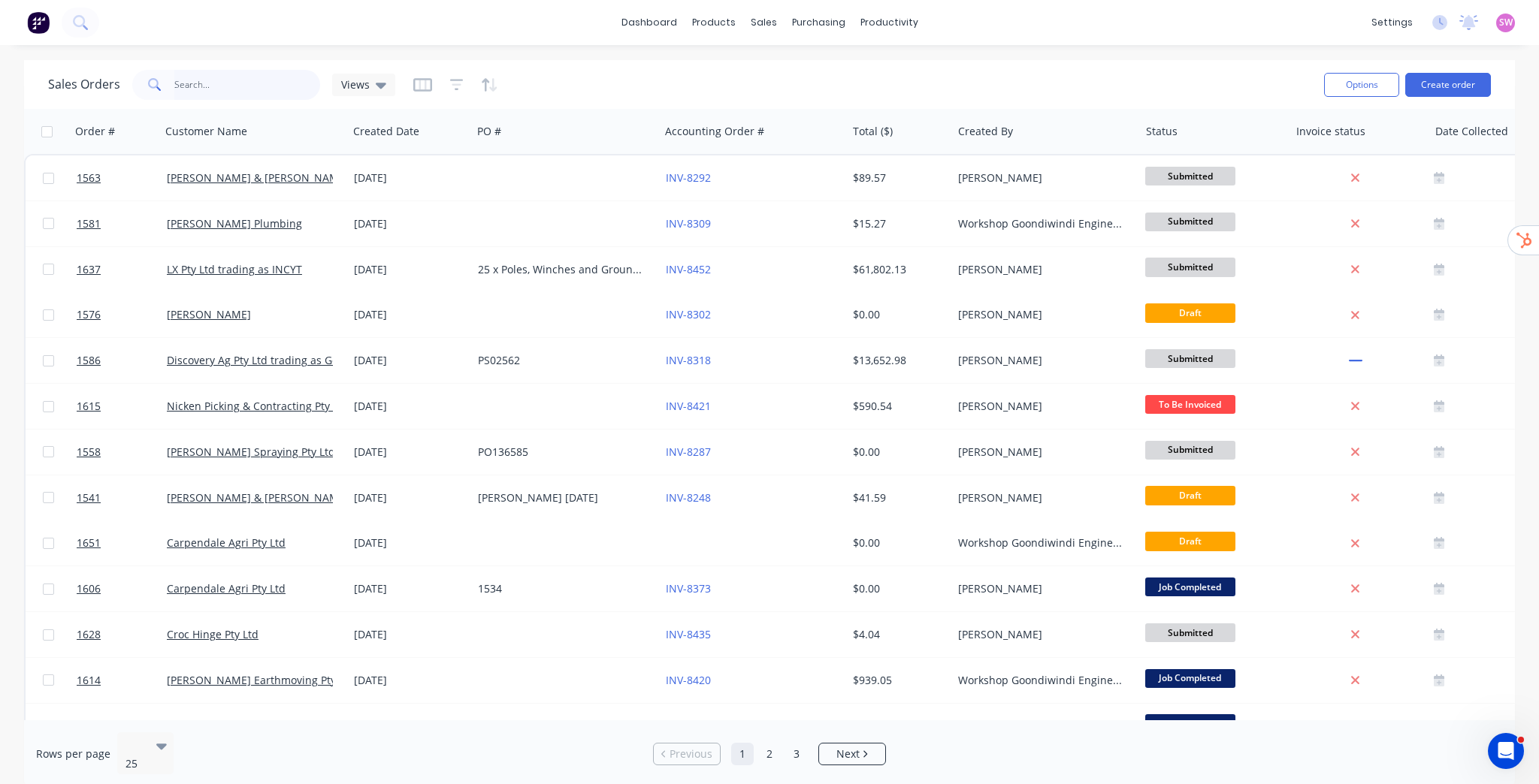
drag, startPoint x: 204, startPoint y: 82, endPoint x: 213, endPoint y: 63, distance: 21.0
click at [204, 82] on input "text" at bounding box center [247, 84] width 146 height 30
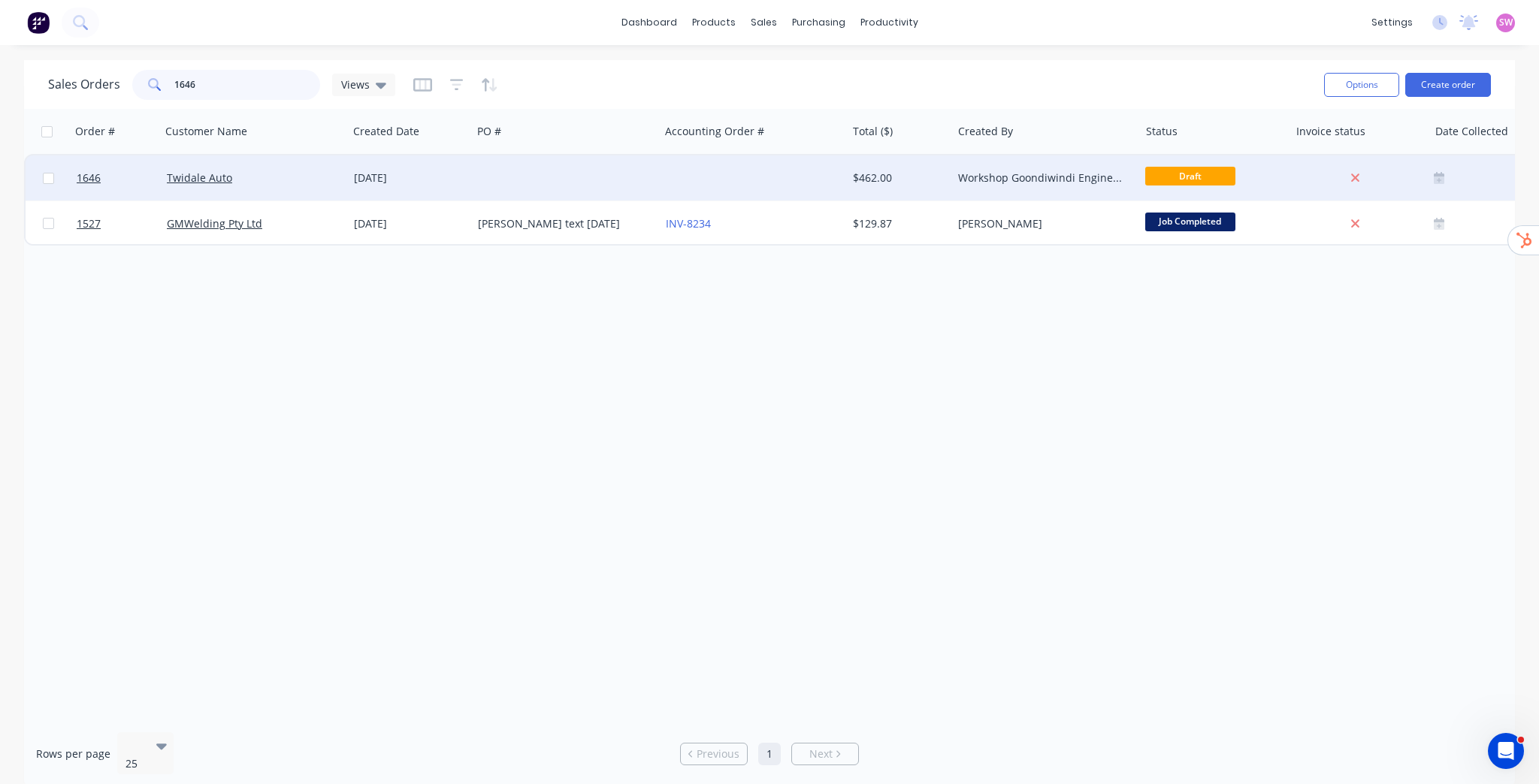
type input "1646"
click at [344, 170] on div "Twidale Auto" at bounding box center [254, 178] width 187 height 45
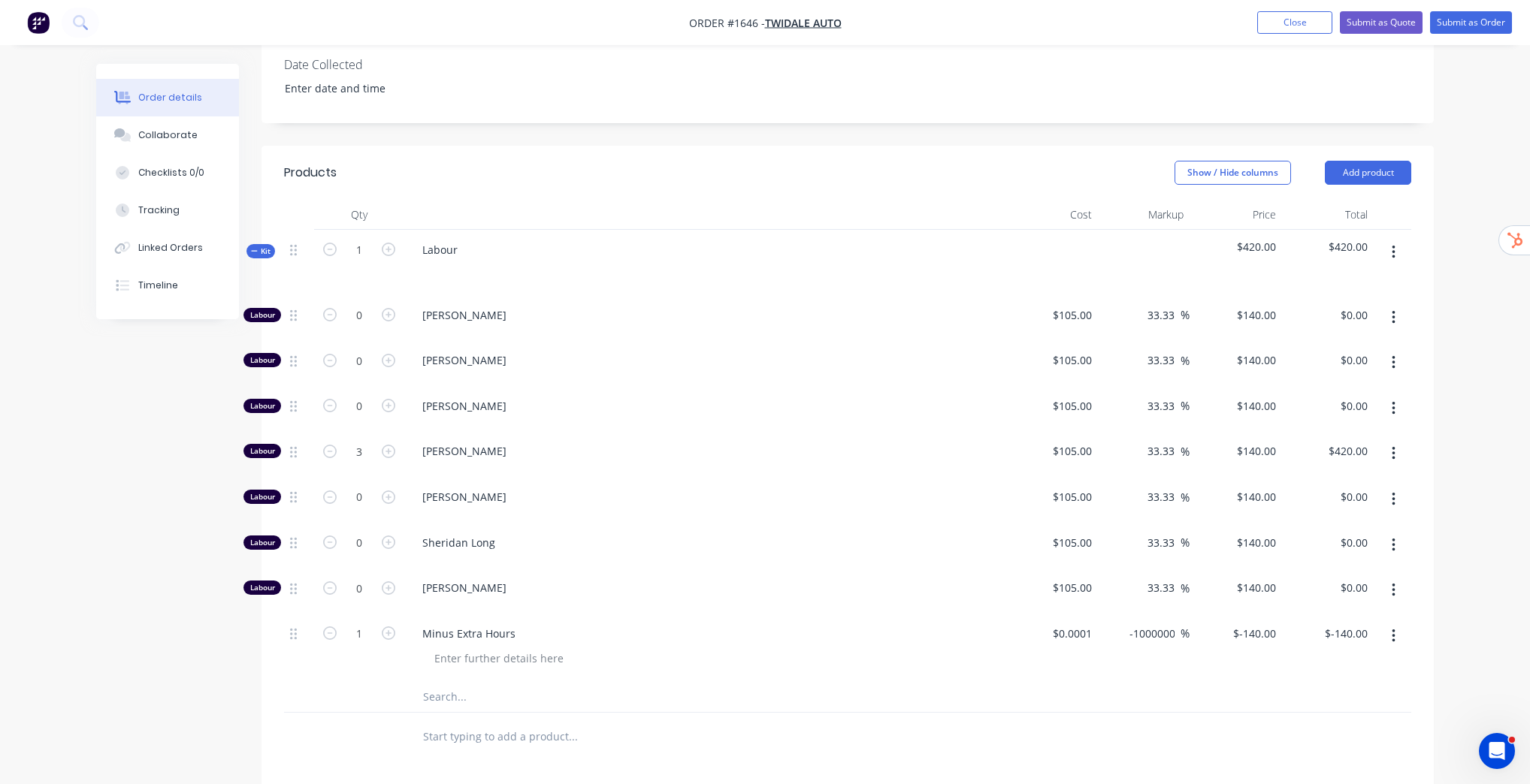
scroll to position [420, 0]
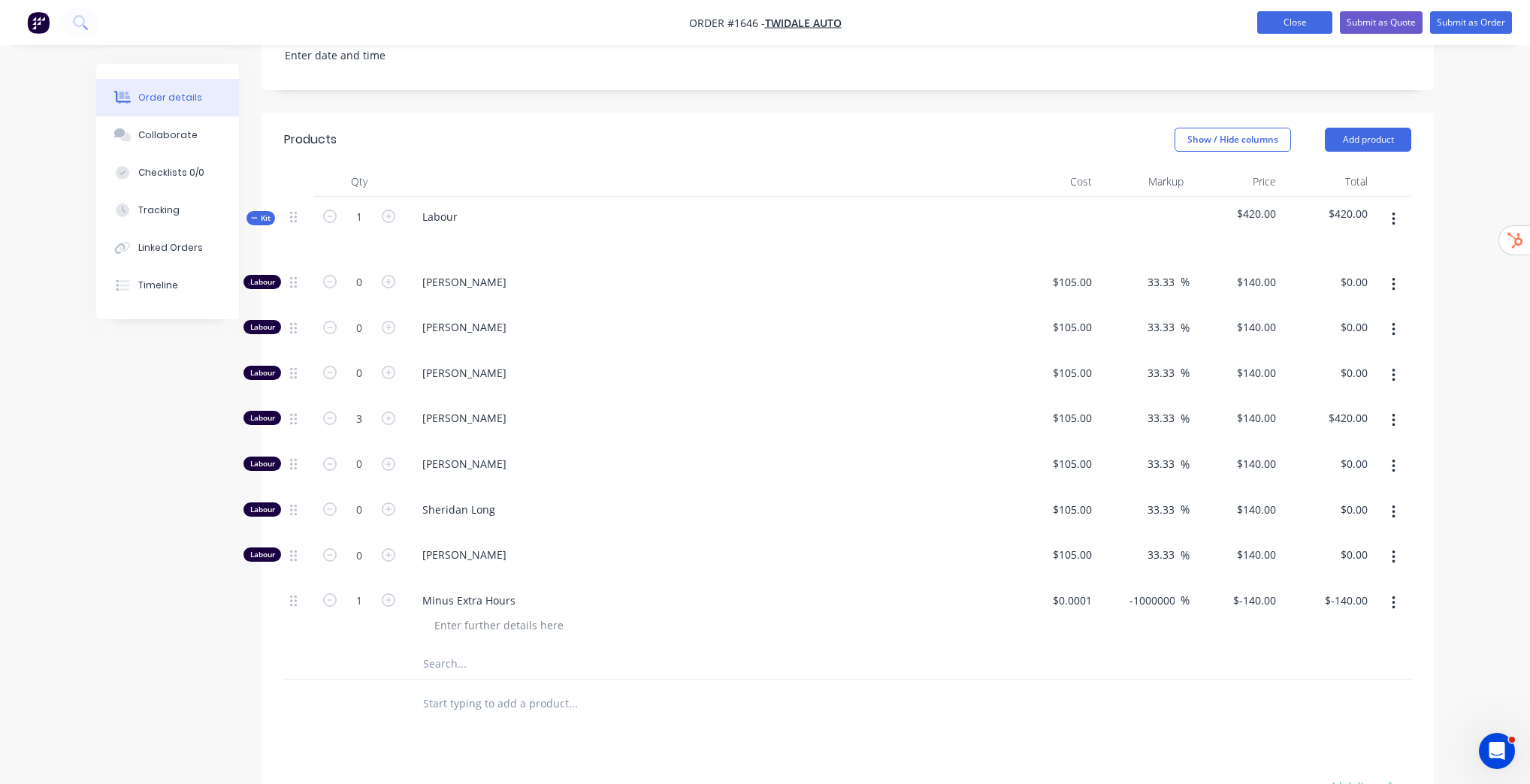
click at [1309, 23] on button "Close" at bounding box center [1295, 22] width 75 height 23
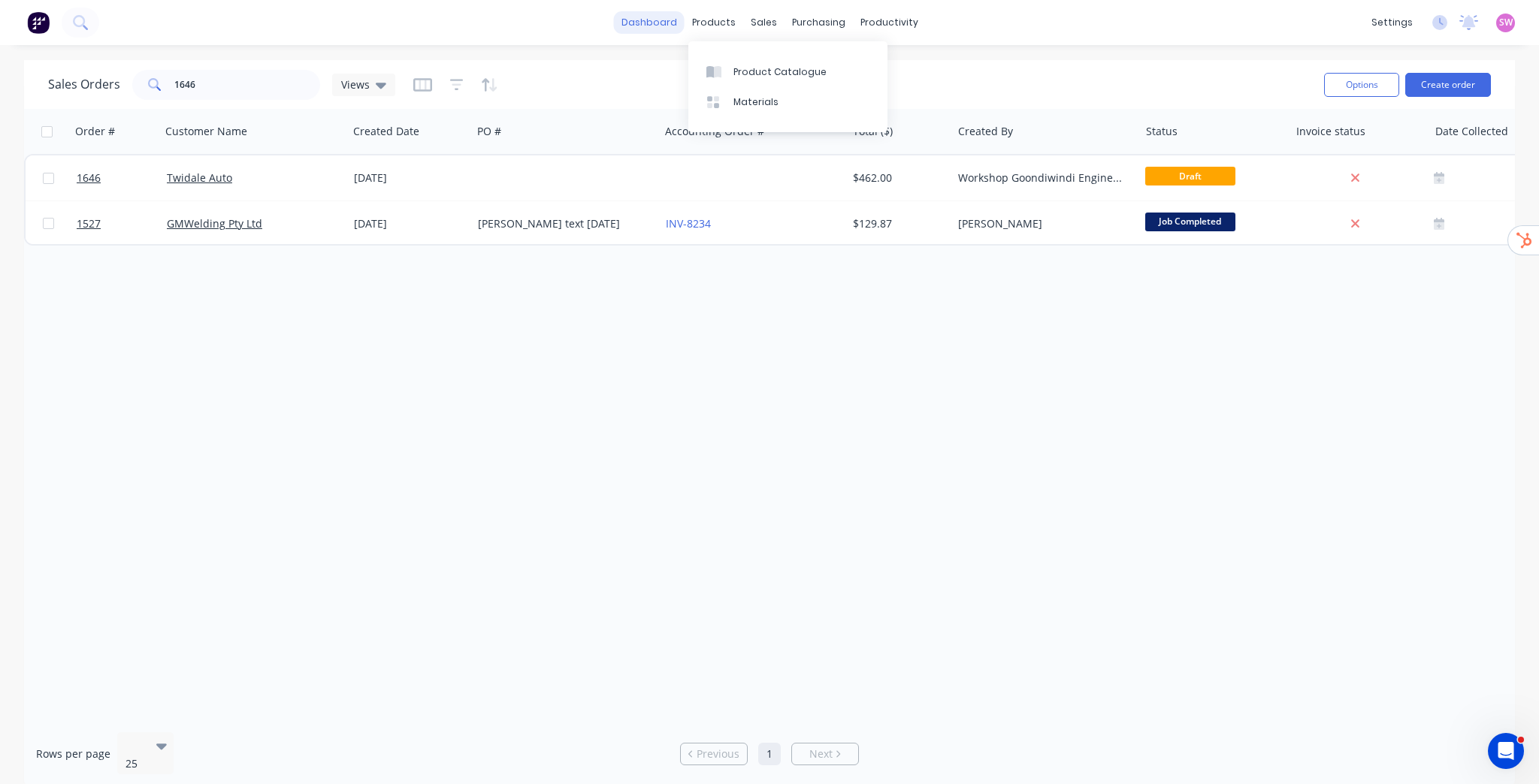
click at [672, 26] on link "dashboard" at bounding box center [649, 22] width 71 height 23
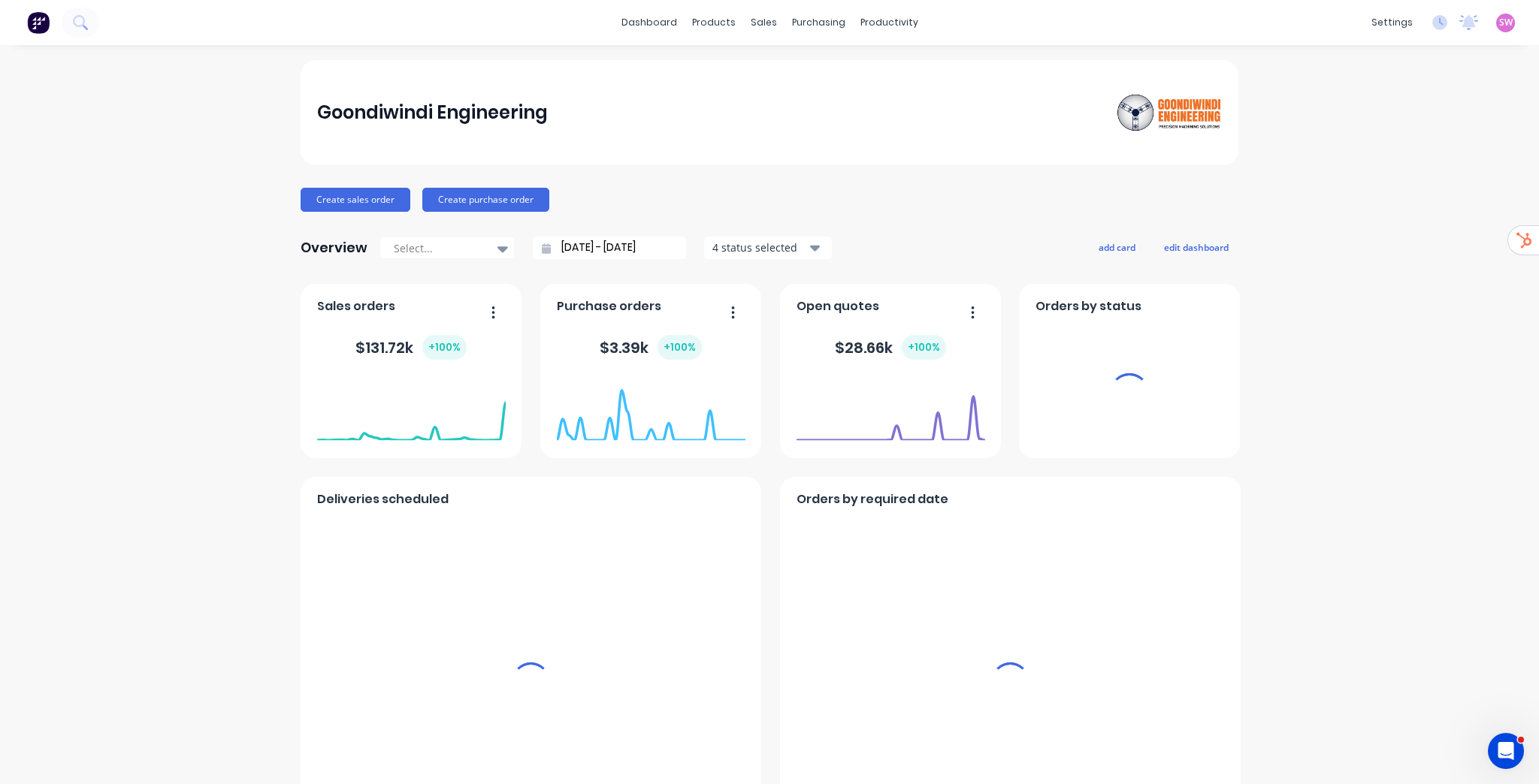
click at [1499, 17] on span "SW" at bounding box center [1506, 23] width 14 height 14
click at [1463, 185] on div "Sign out" at bounding box center [1481, 189] width 41 height 14
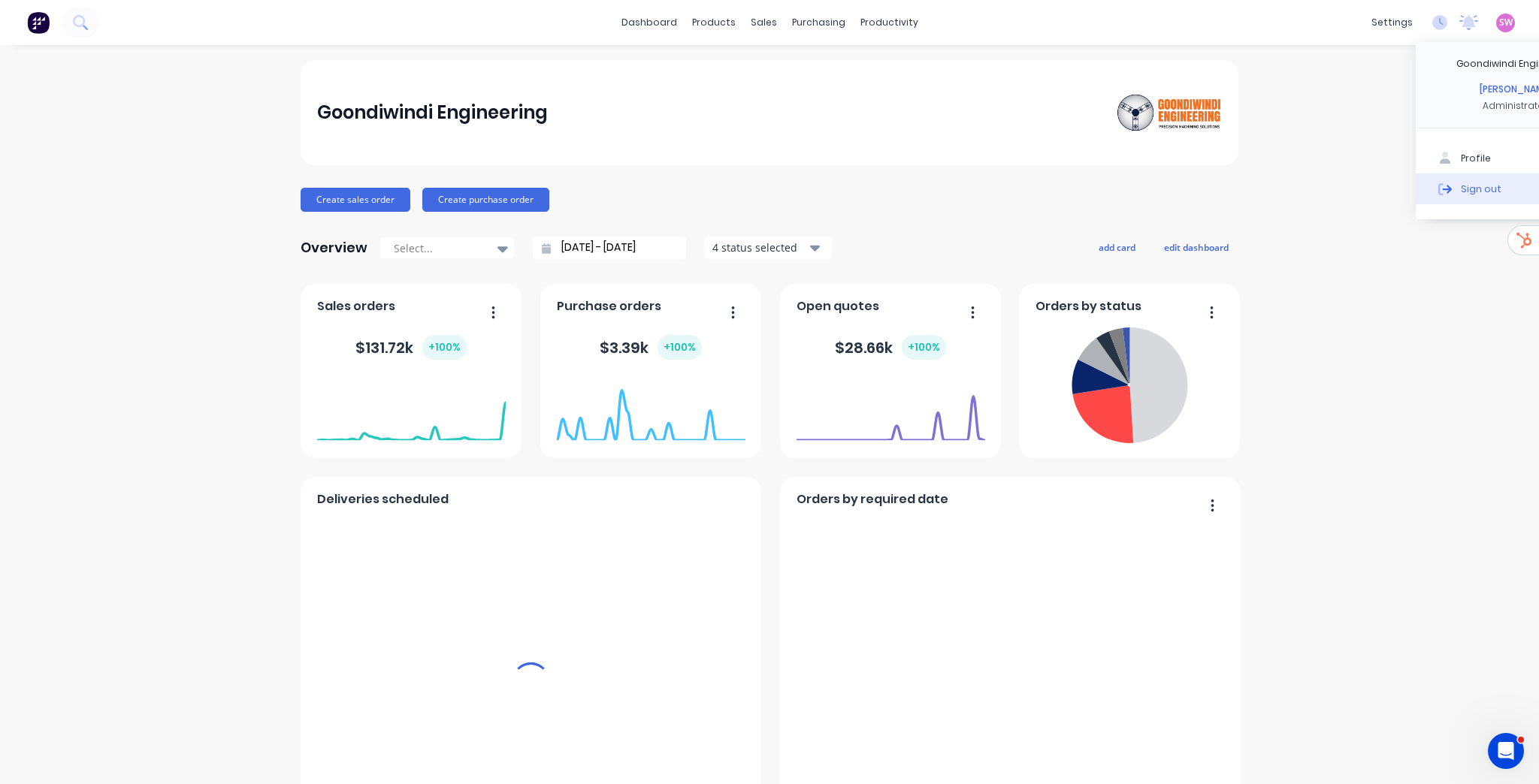
click at [1457, 195] on button "Sign out" at bounding box center [1515, 188] width 199 height 30
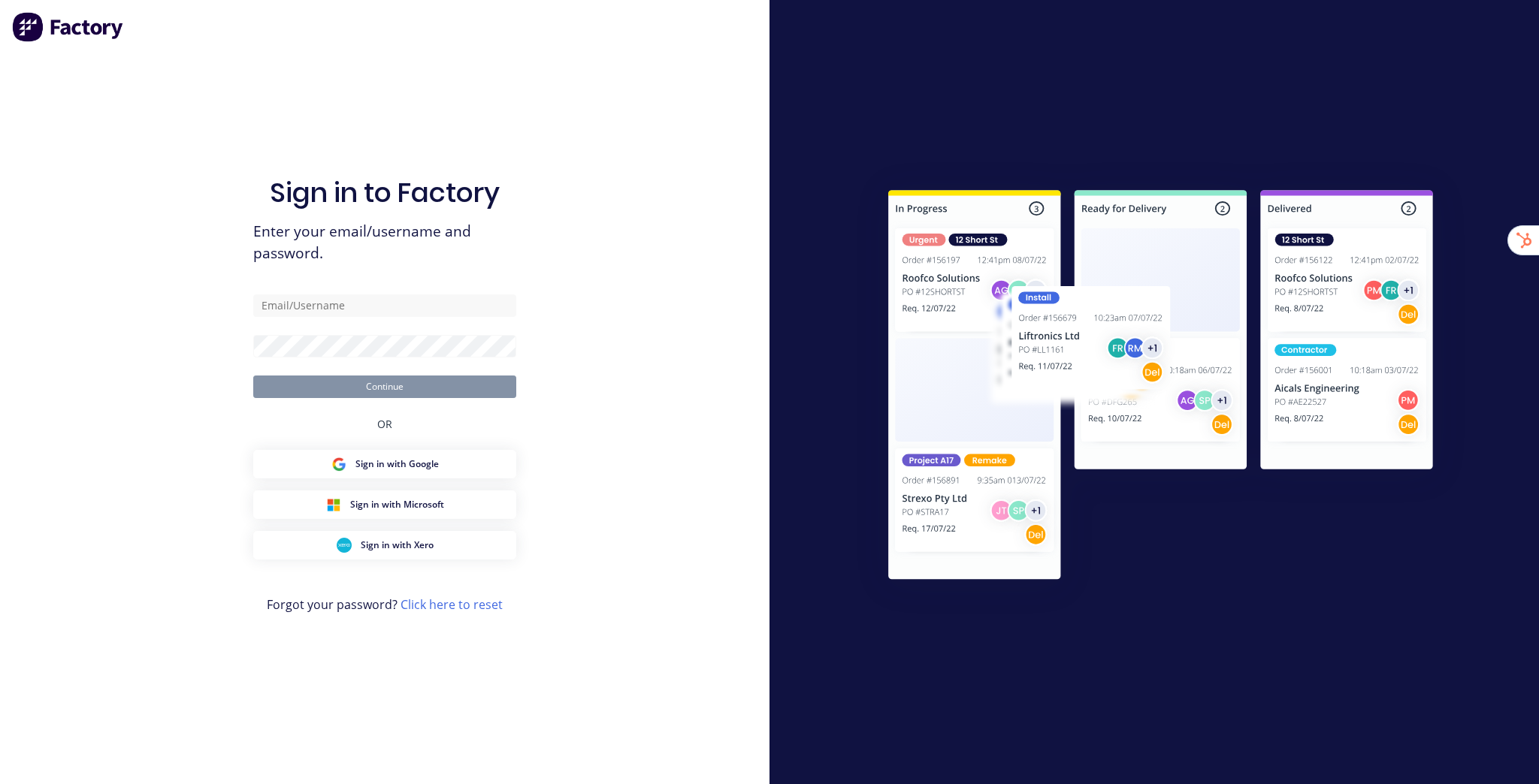
type input "[EMAIL_ADDRESS][DOMAIN_NAME]"
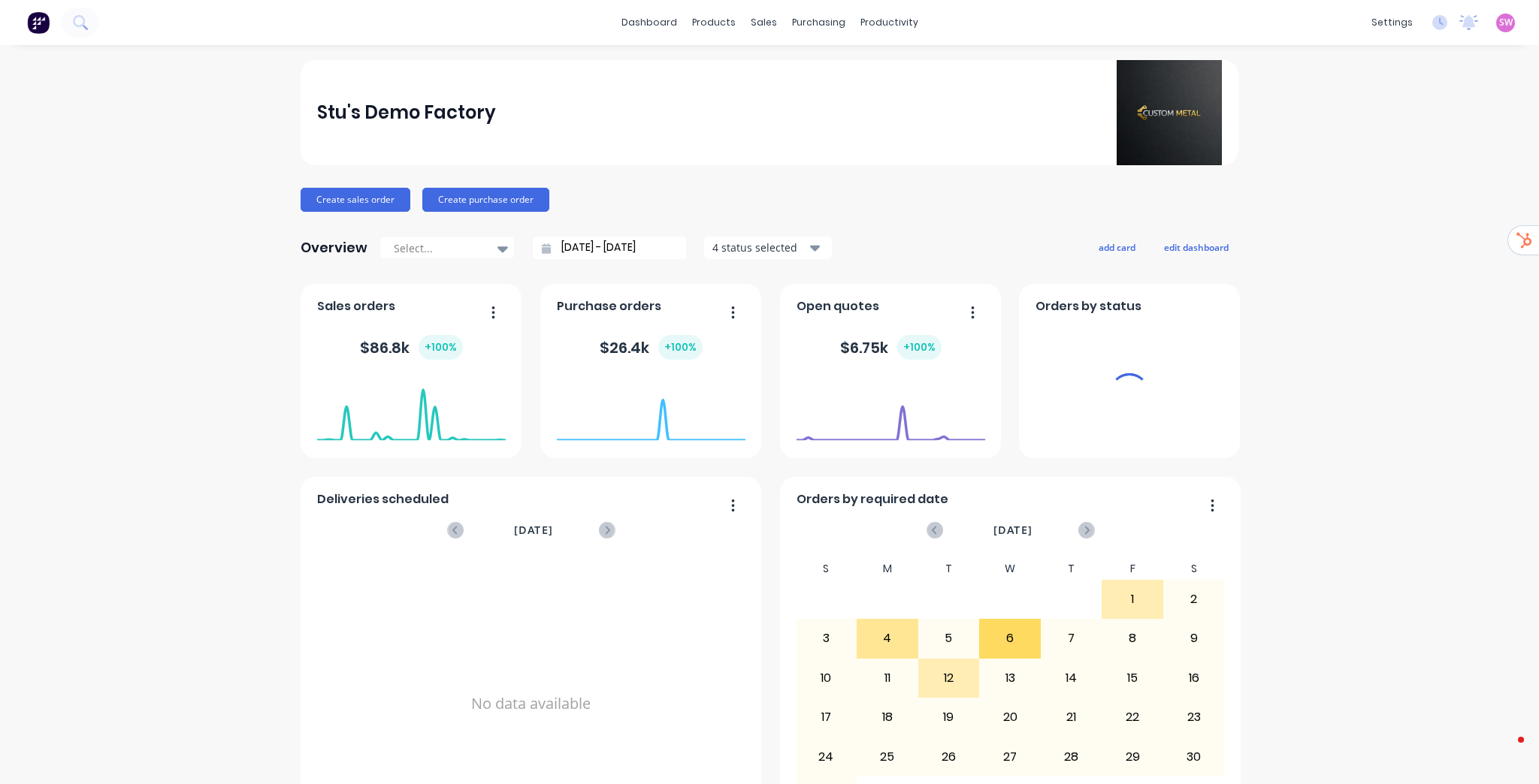
click at [755, 18] on div "sales" at bounding box center [764, 22] width 42 height 23
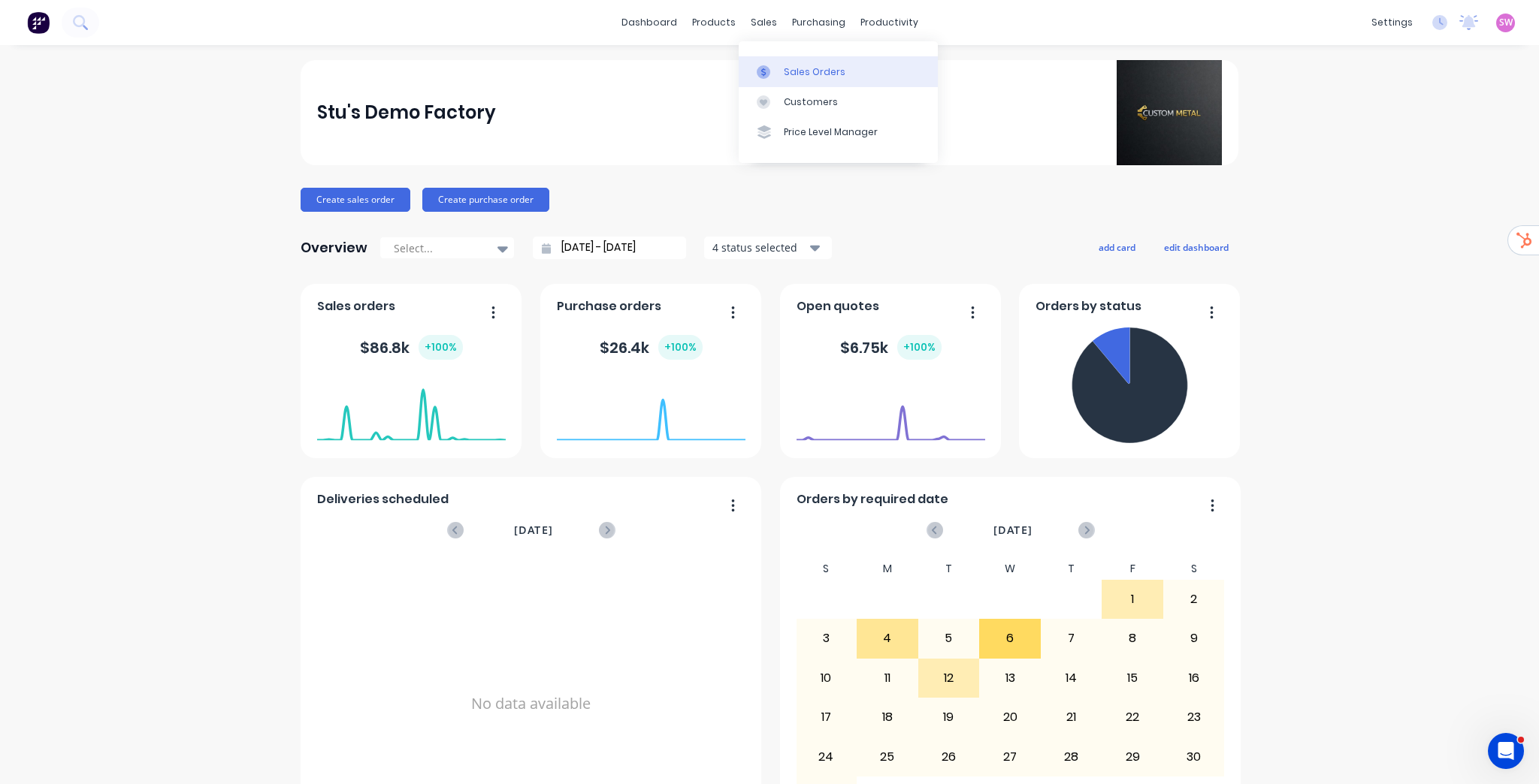
click at [794, 63] on link "Sales Orders" at bounding box center [838, 71] width 199 height 30
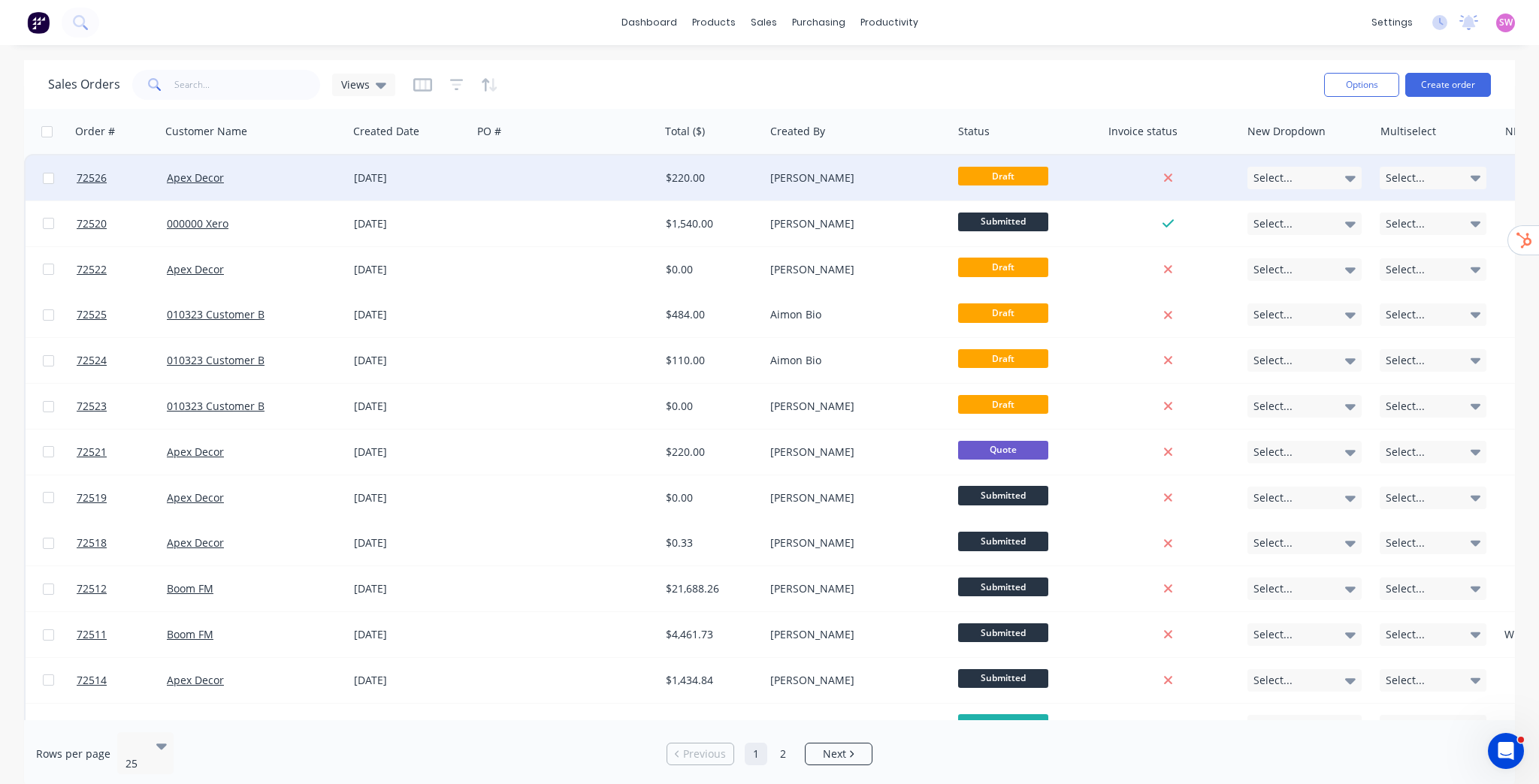
click at [745, 177] on div "$220.00" at bounding box center [710, 178] width 88 height 15
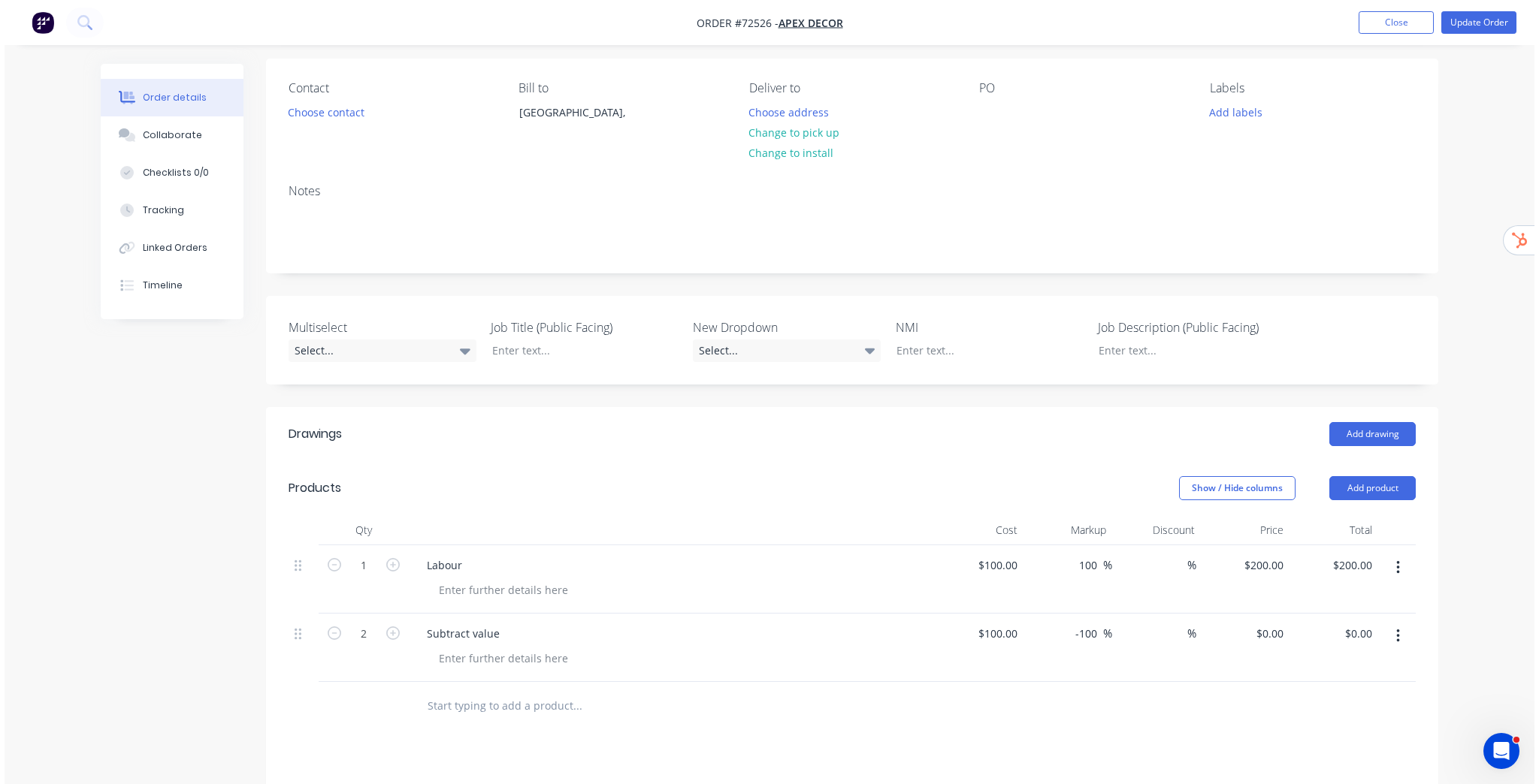
scroll to position [361, 0]
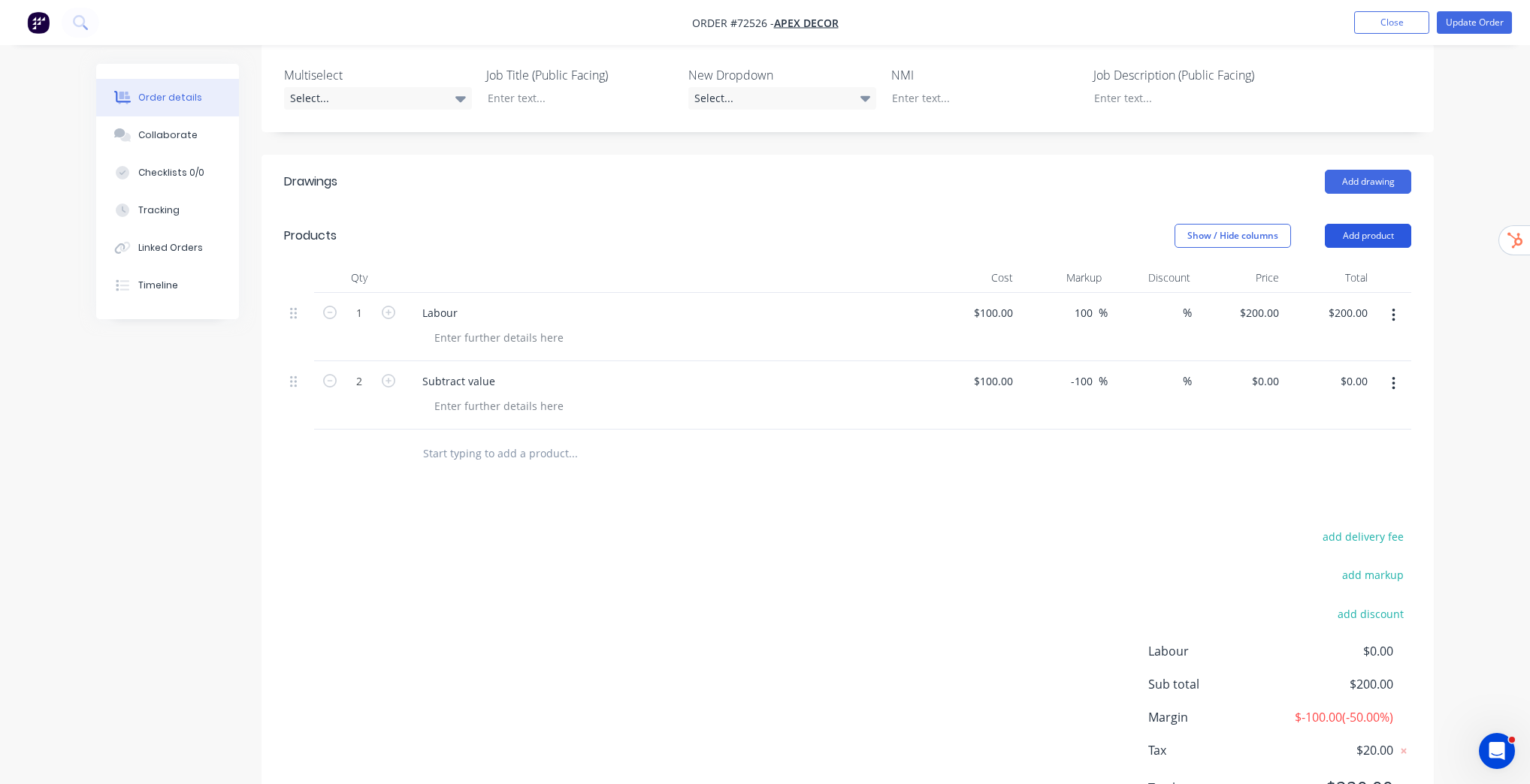
click at [1380, 231] on button "Add product" at bounding box center [1368, 236] width 87 height 24
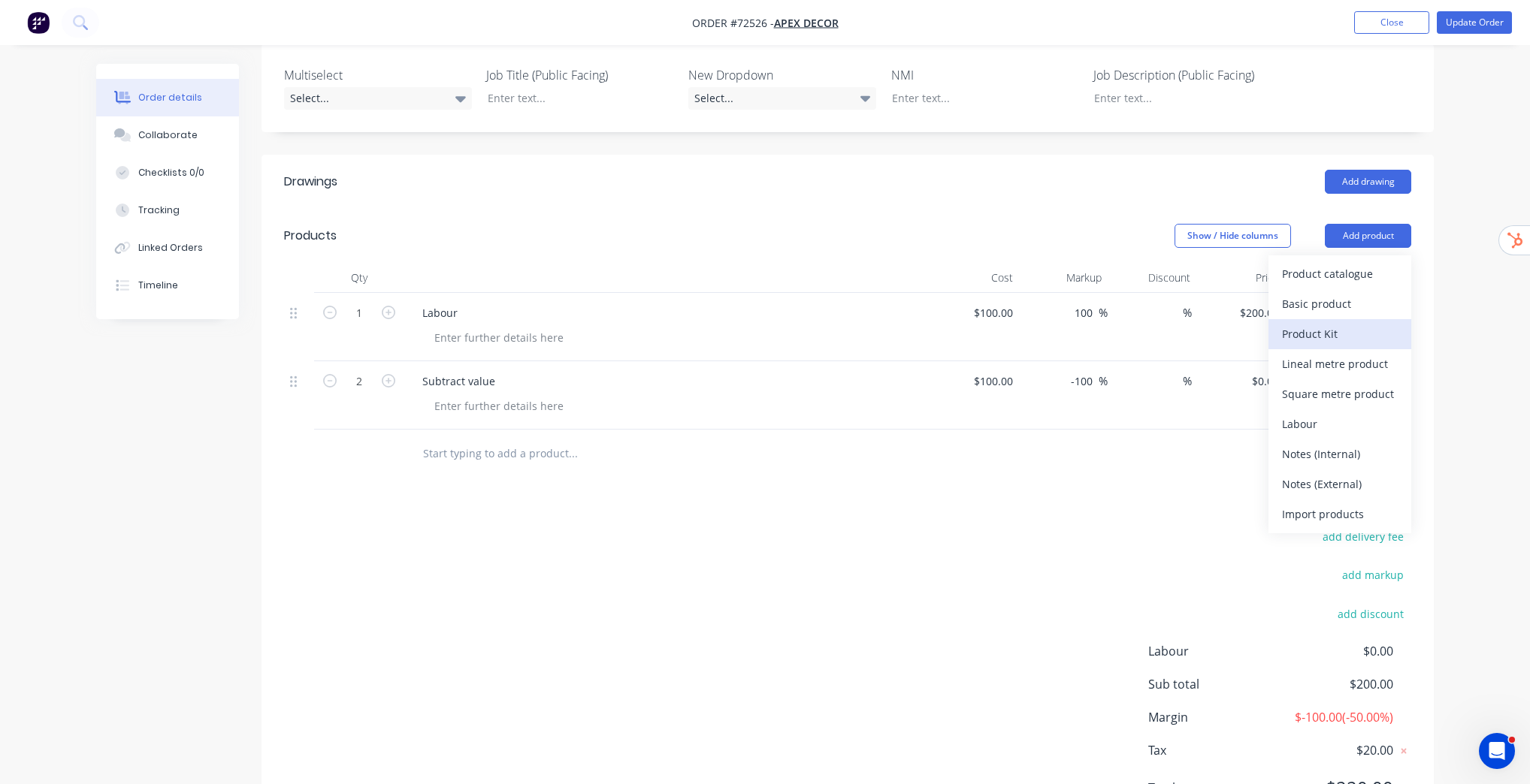
click at [1333, 342] on div "Product Kit" at bounding box center [1340, 334] width 116 height 22
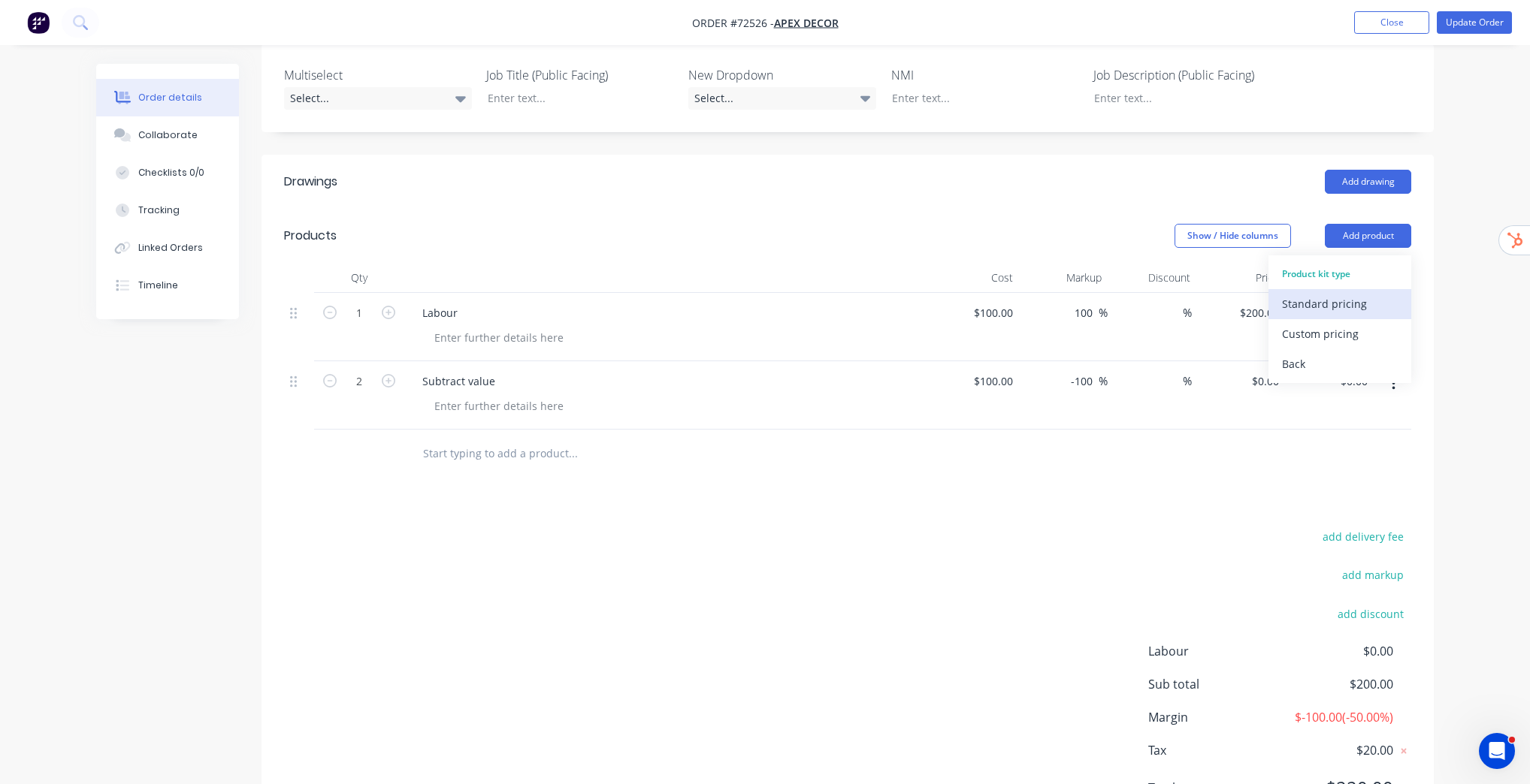
click at [1349, 308] on div "Standard pricing" at bounding box center [1340, 304] width 116 height 22
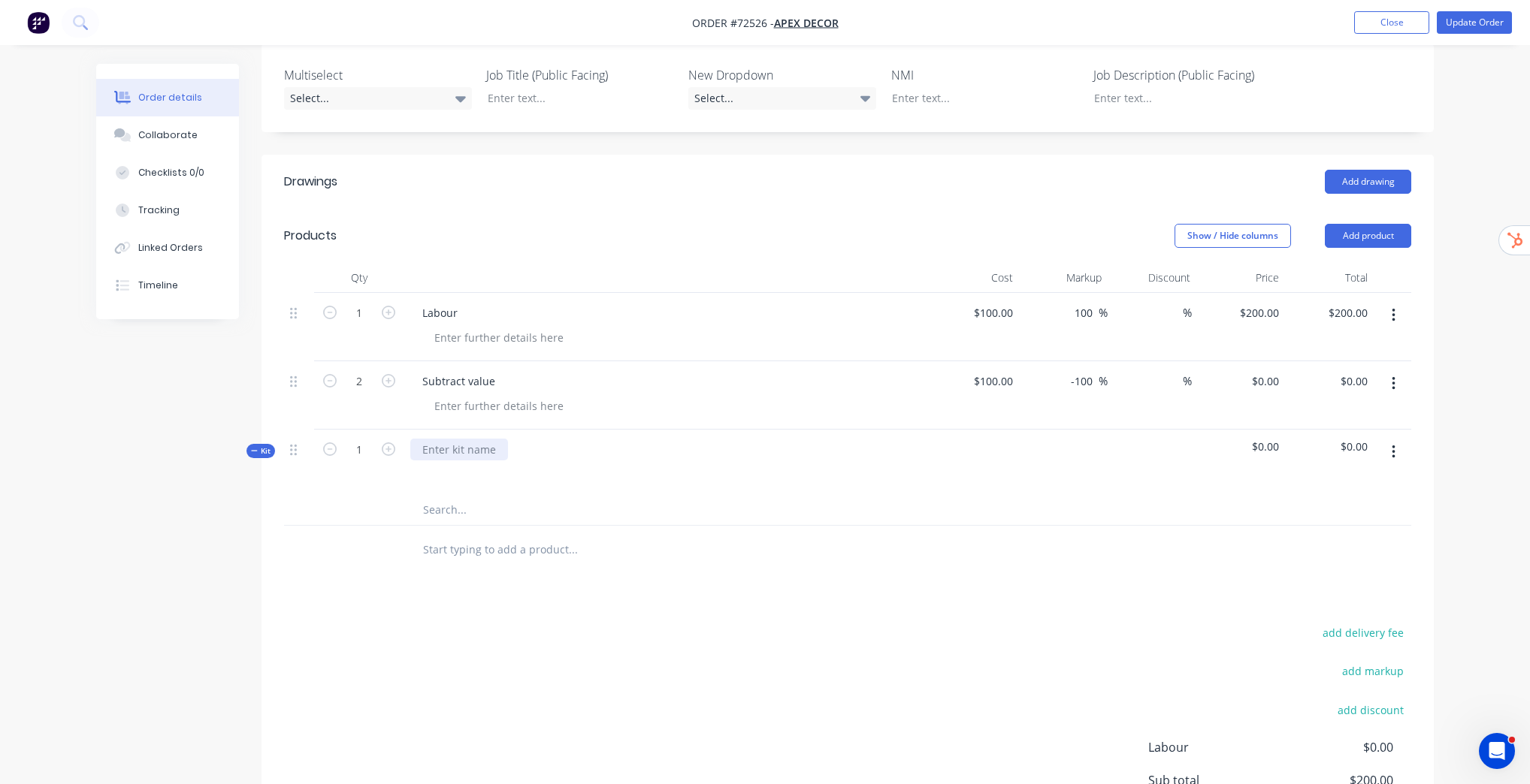
click at [462, 454] on div at bounding box center [459, 449] width 98 height 22
click at [471, 509] on input "text" at bounding box center [573, 510] width 301 height 30
click at [1395, 451] on button "button" at bounding box center [1393, 452] width 36 height 27
click at [1375, 485] on div "Save to catalogue" at bounding box center [1340, 492] width 116 height 22
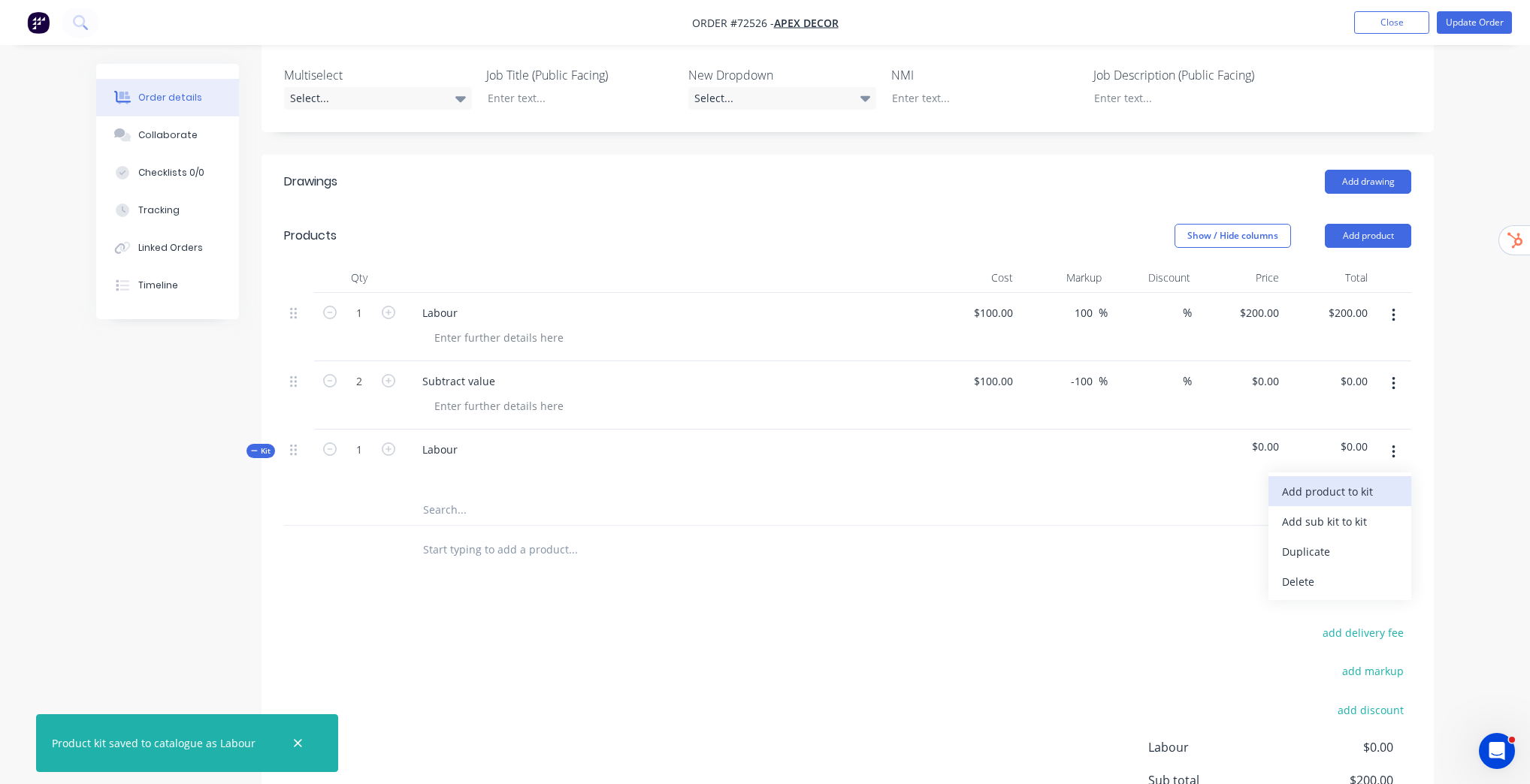
click at [1354, 494] on div "Add product to kit" at bounding box center [1340, 492] width 116 height 22
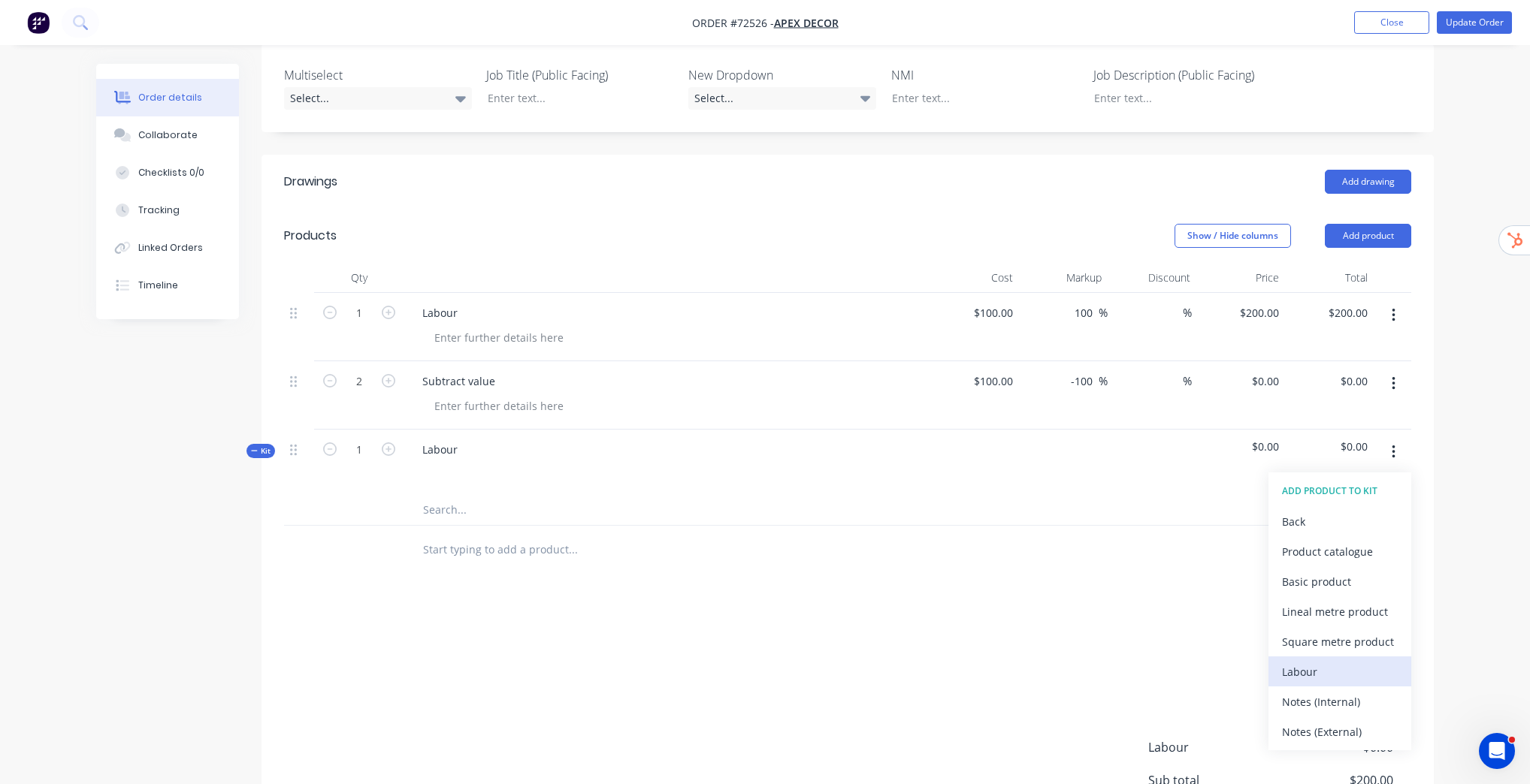
click at [1334, 666] on div "Labour" at bounding box center [1340, 672] width 116 height 22
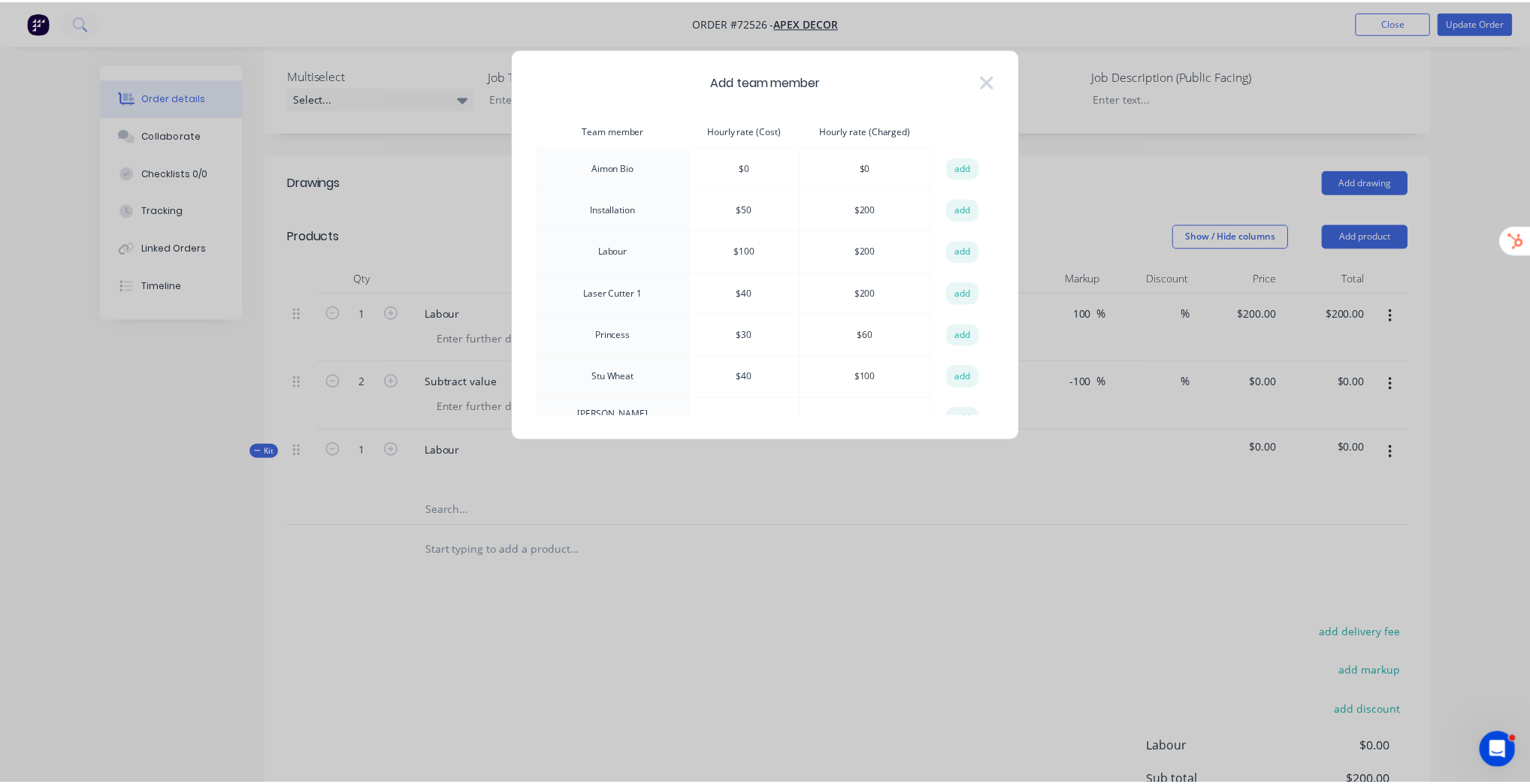
scroll to position [20, 0]
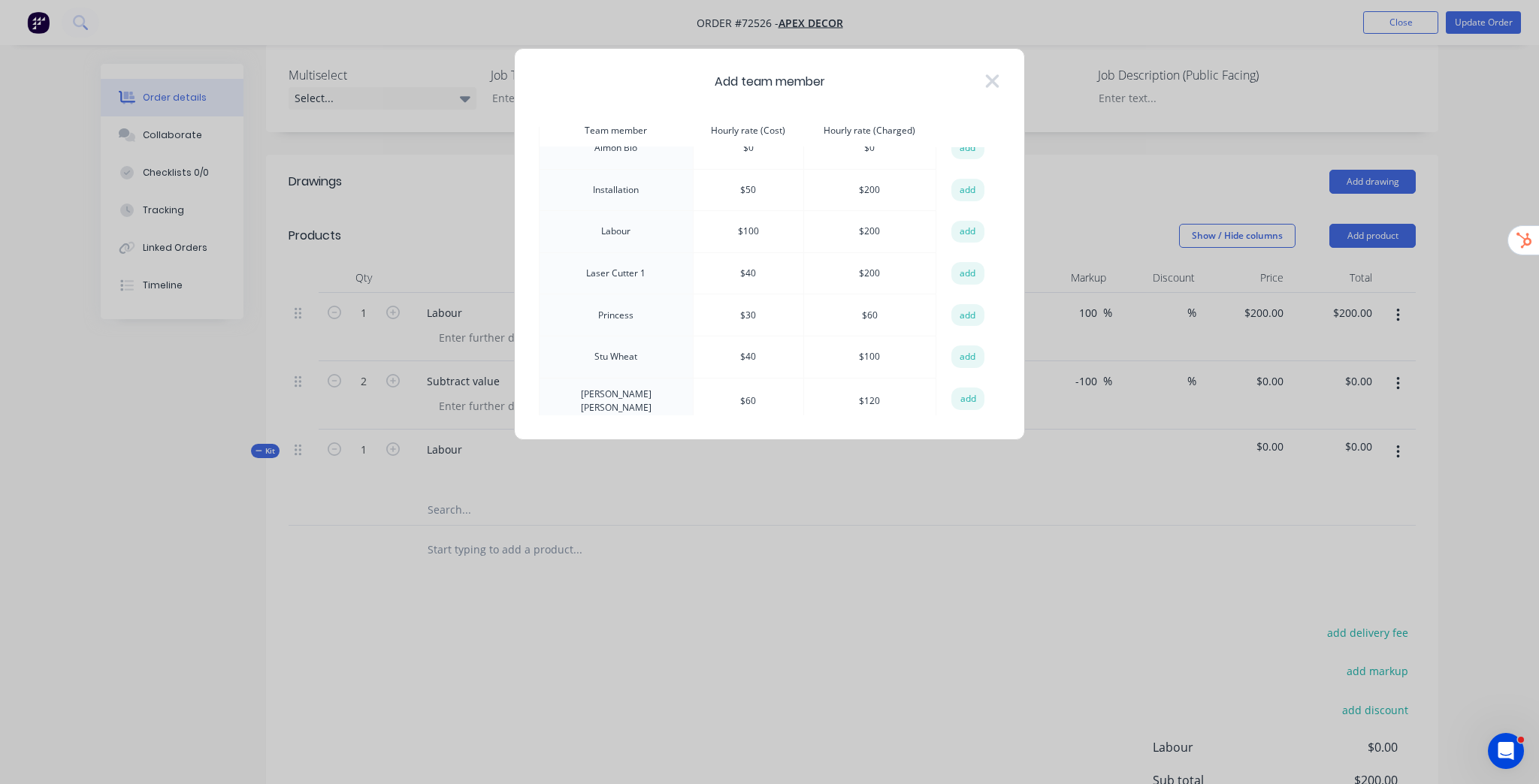
click at [995, 582] on div "Add team member Team member Hourly rate (Cost) Hourly rate (Charged) action Aim…" at bounding box center [769, 392] width 1539 height 784
click at [986, 79] on icon at bounding box center [993, 81] width 16 height 21
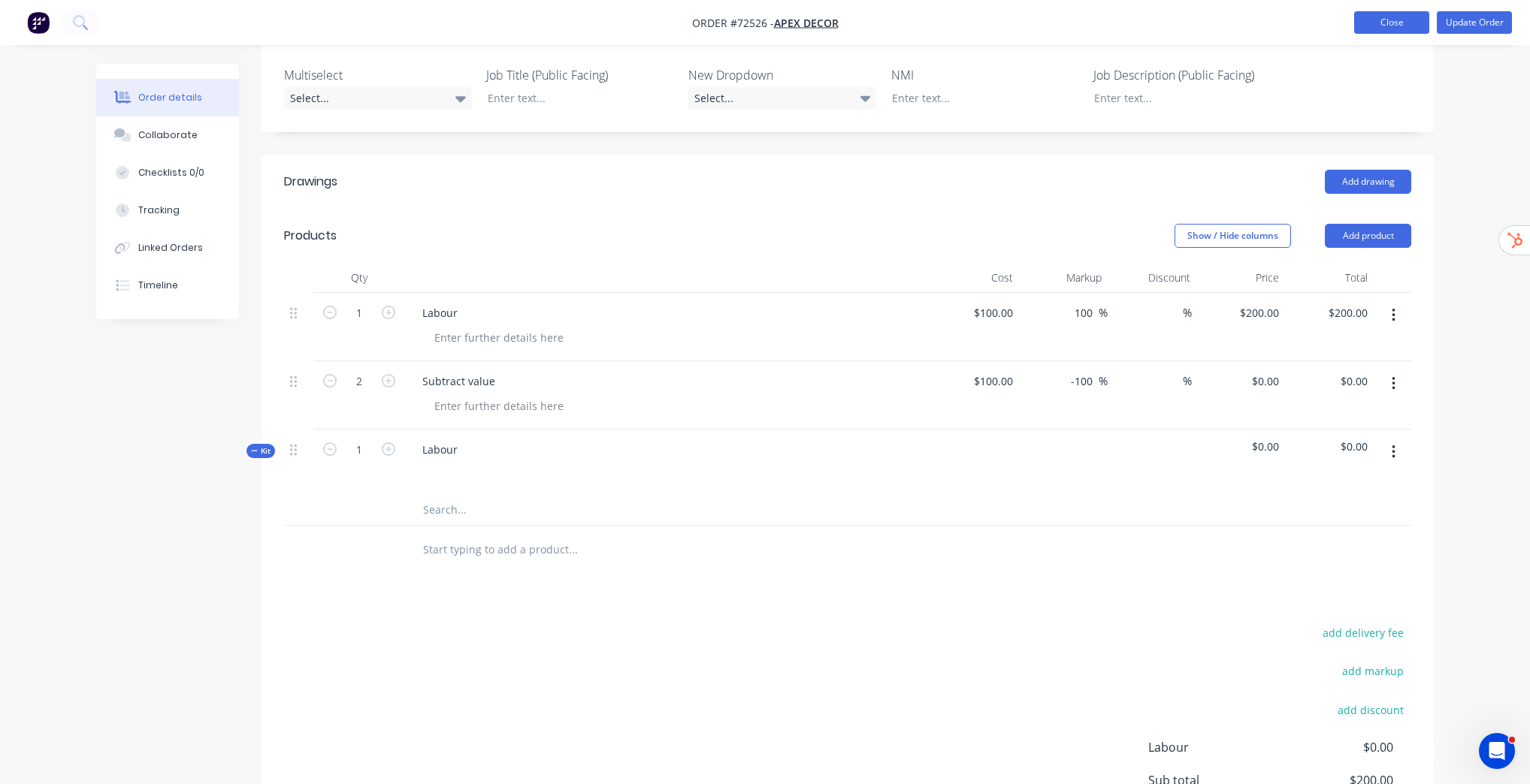
click at [1416, 21] on button "Close" at bounding box center [1392, 22] width 75 height 23
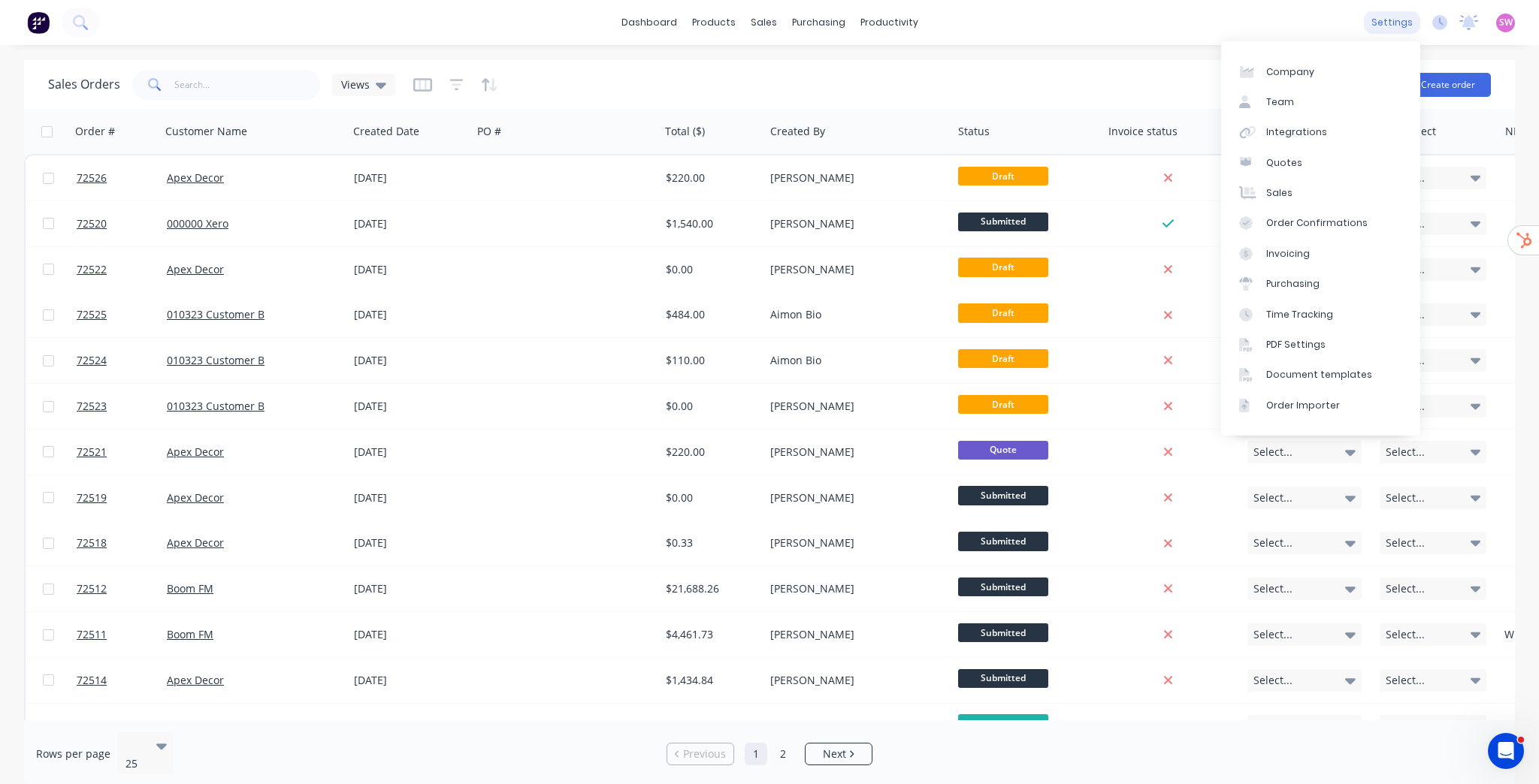
click at [1406, 21] on div "settings" at bounding box center [1392, 22] width 56 height 23
click at [1296, 104] on link "Team" at bounding box center [1321, 102] width 199 height 30
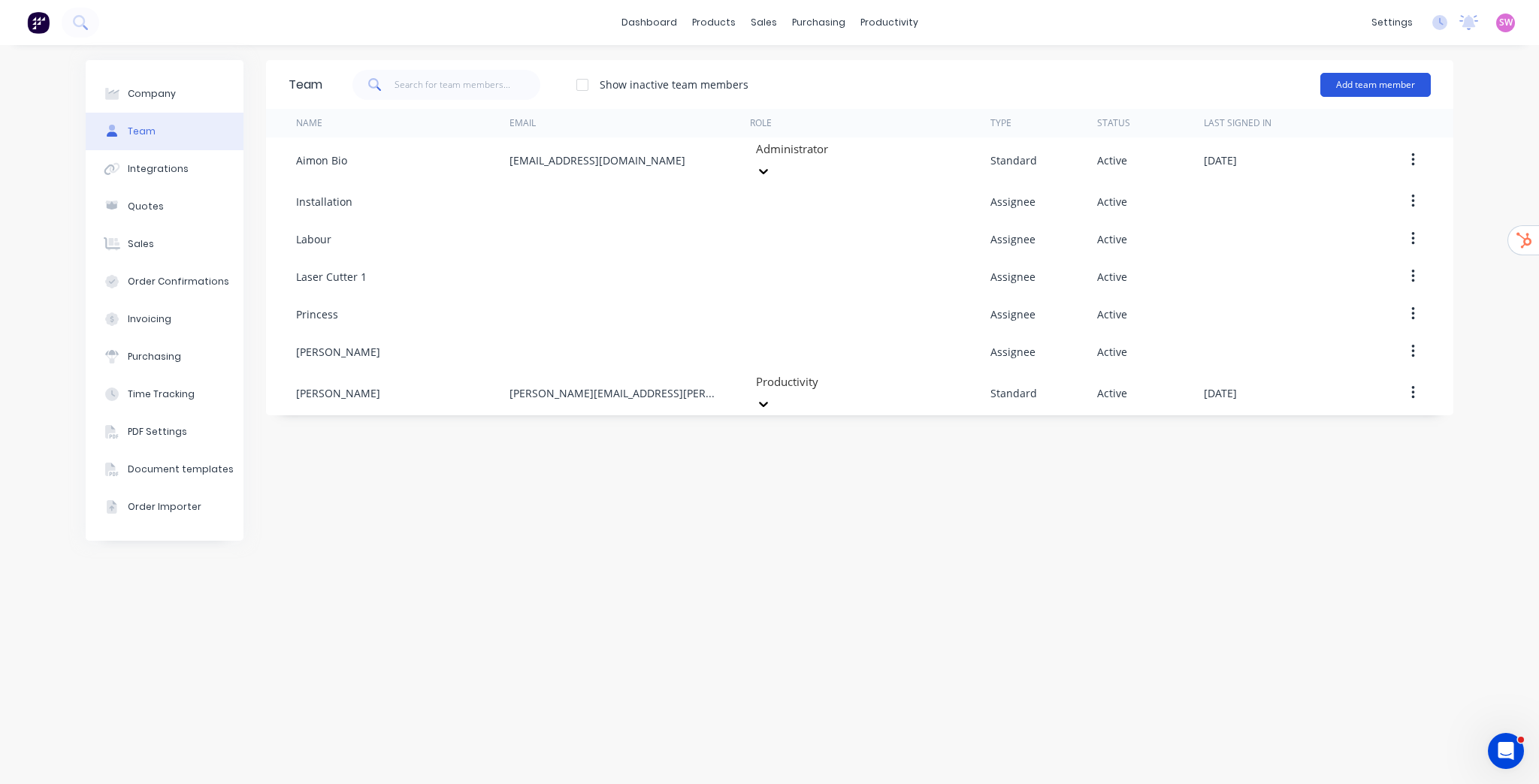
click at [1371, 89] on button "Add team member" at bounding box center [1376, 85] width 110 height 24
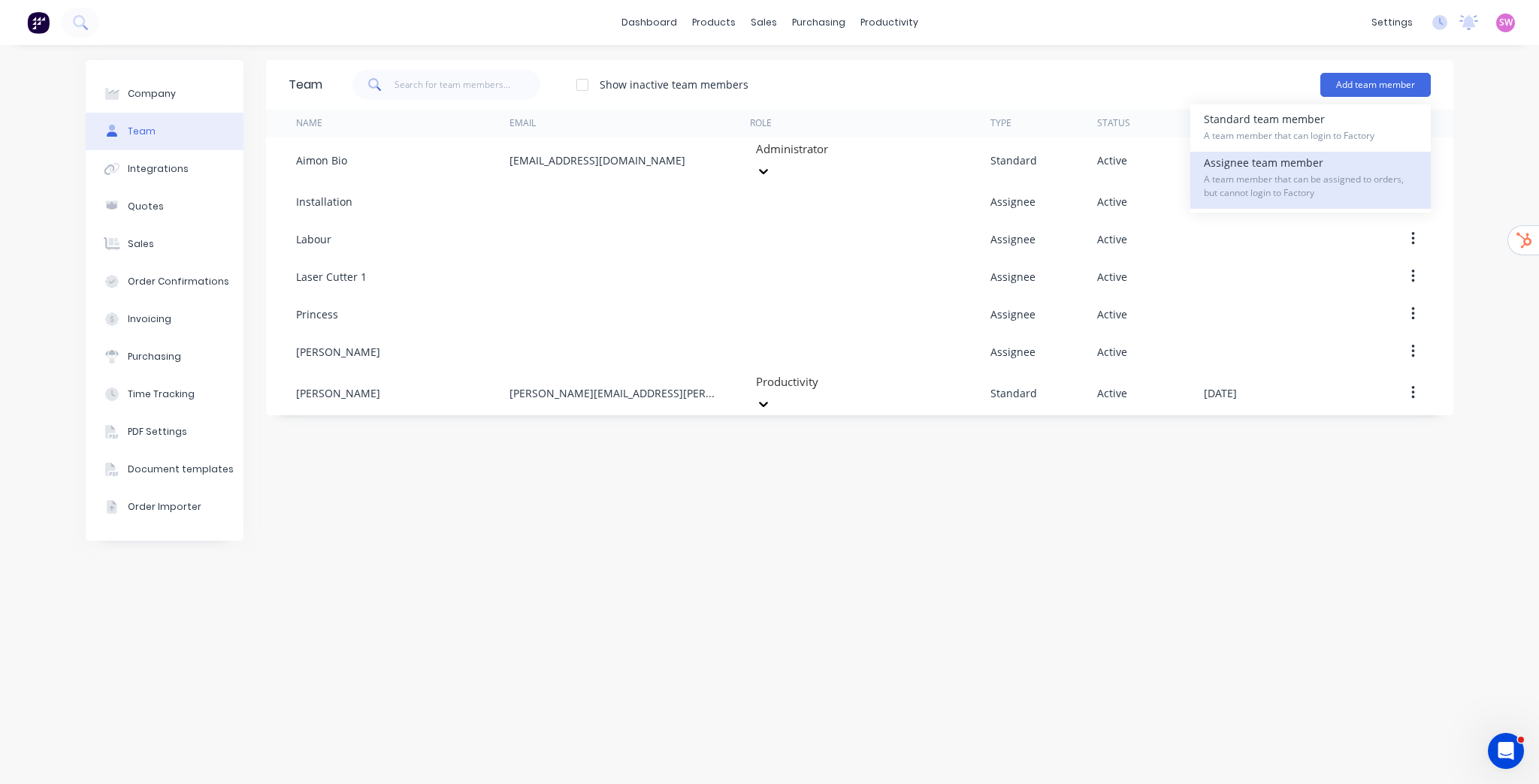
click at [1299, 183] on span "A team member that can be assigned to orders, but cannot login to Factory" at bounding box center [1310, 186] width 213 height 27
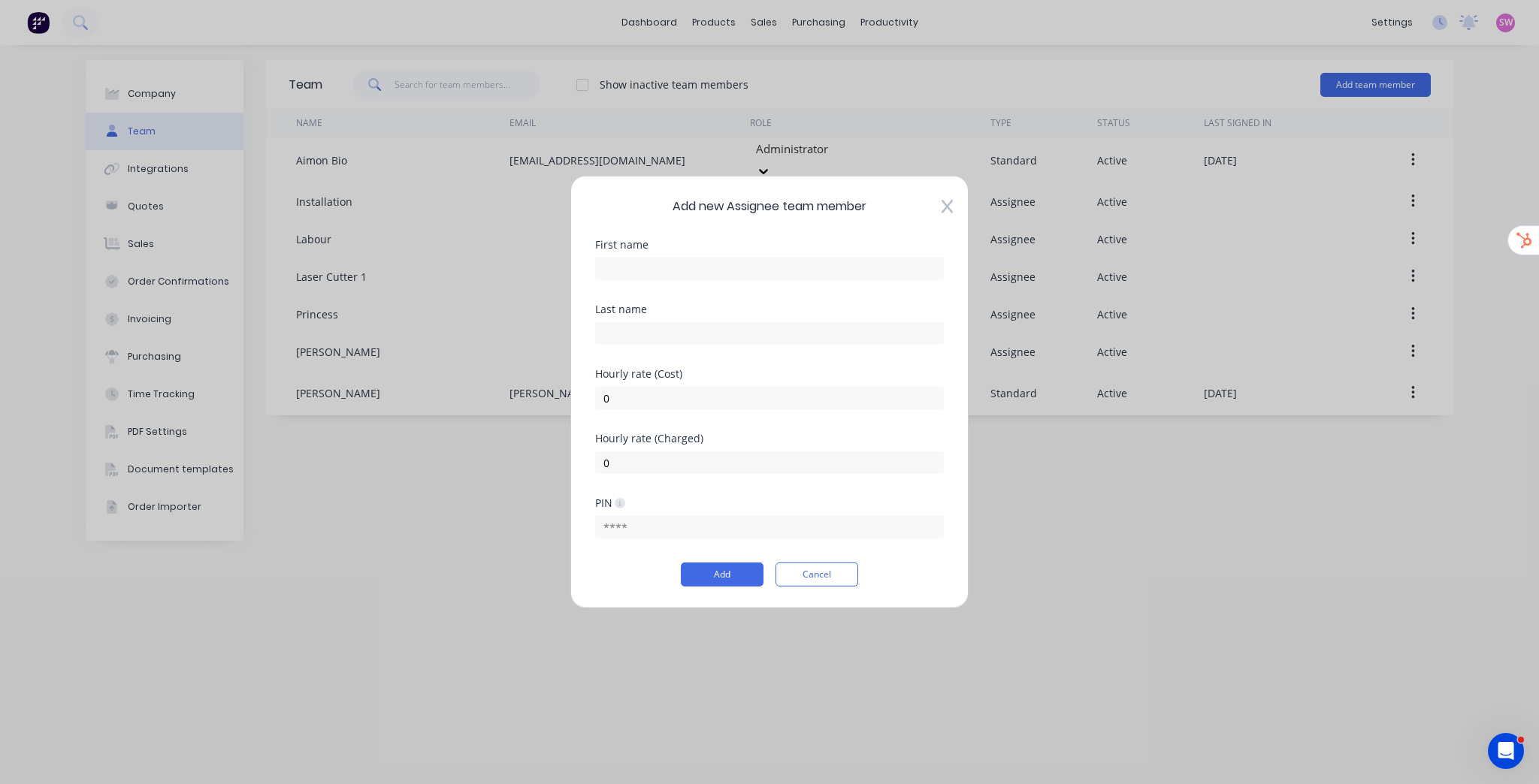
click at [779, 250] on div "First name" at bounding box center [769, 245] width 348 height 10
click at [766, 247] on div "First name" at bounding box center [769, 245] width 348 height 10
click at [733, 264] on input "text" at bounding box center [769, 268] width 348 height 23
type input "Seth Kross"
click at [829, 422] on div "Hourly rate (Cost) 0" at bounding box center [769, 401] width 348 height 65
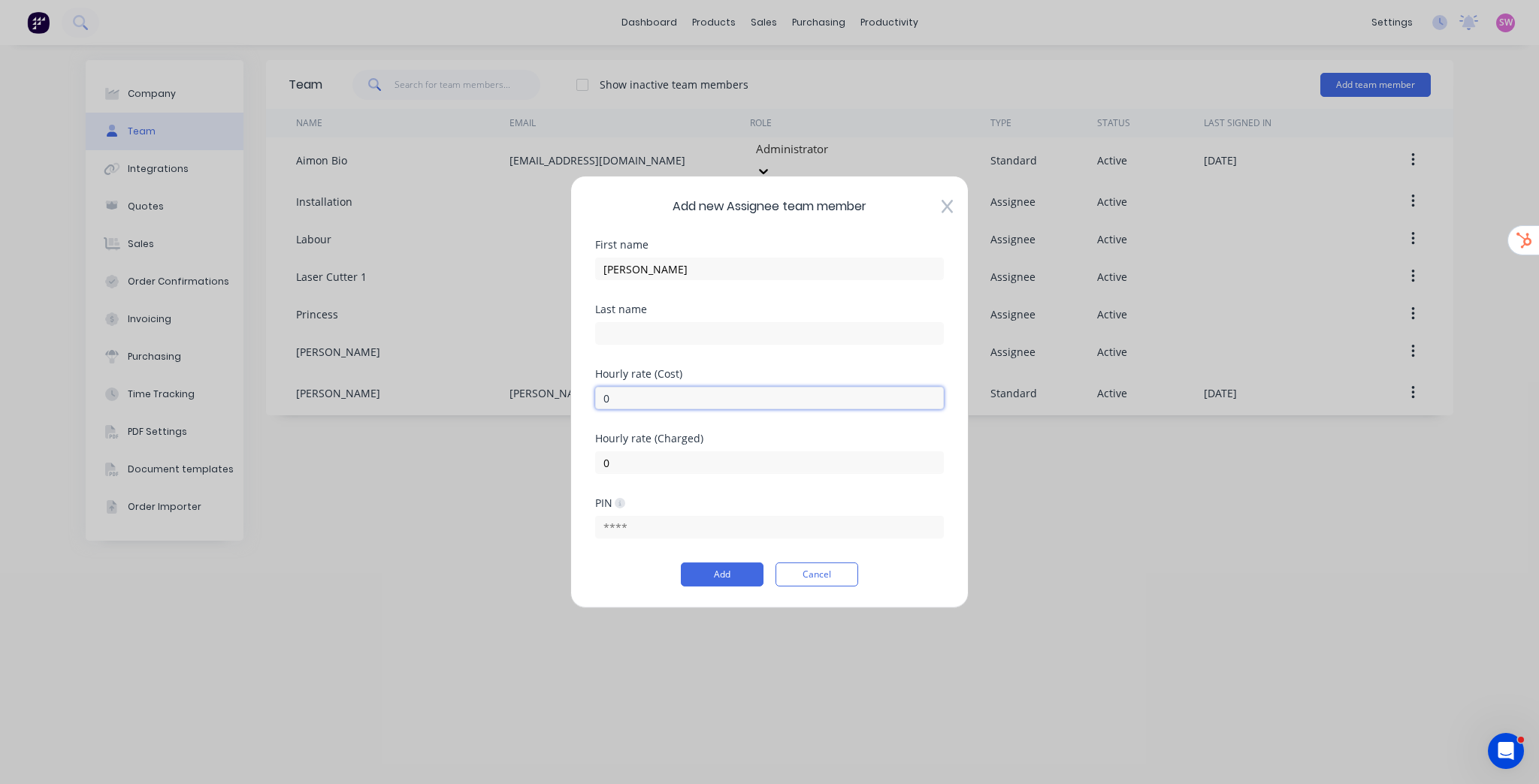
drag, startPoint x: 721, startPoint y: 401, endPoint x: 517, endPoint y: 388, distance: 204.4
click at [530, 388] on div "Add new Assignee team member First name Seth Kross Last name Hourly rate (Cost)…" at bounding box center [769, 392] width 1539 height 784
type input "105"
drag, startPoint x: 595, startPoint y: 444, endPoint x: 532, endPoint y: 445, distance: 63.0
click at [557, 443] on div "Add new Assignee team member First name Seth Kross Last name Hourly rate (Cost)…" at bounding box center [769, 392] width 1539 height 784
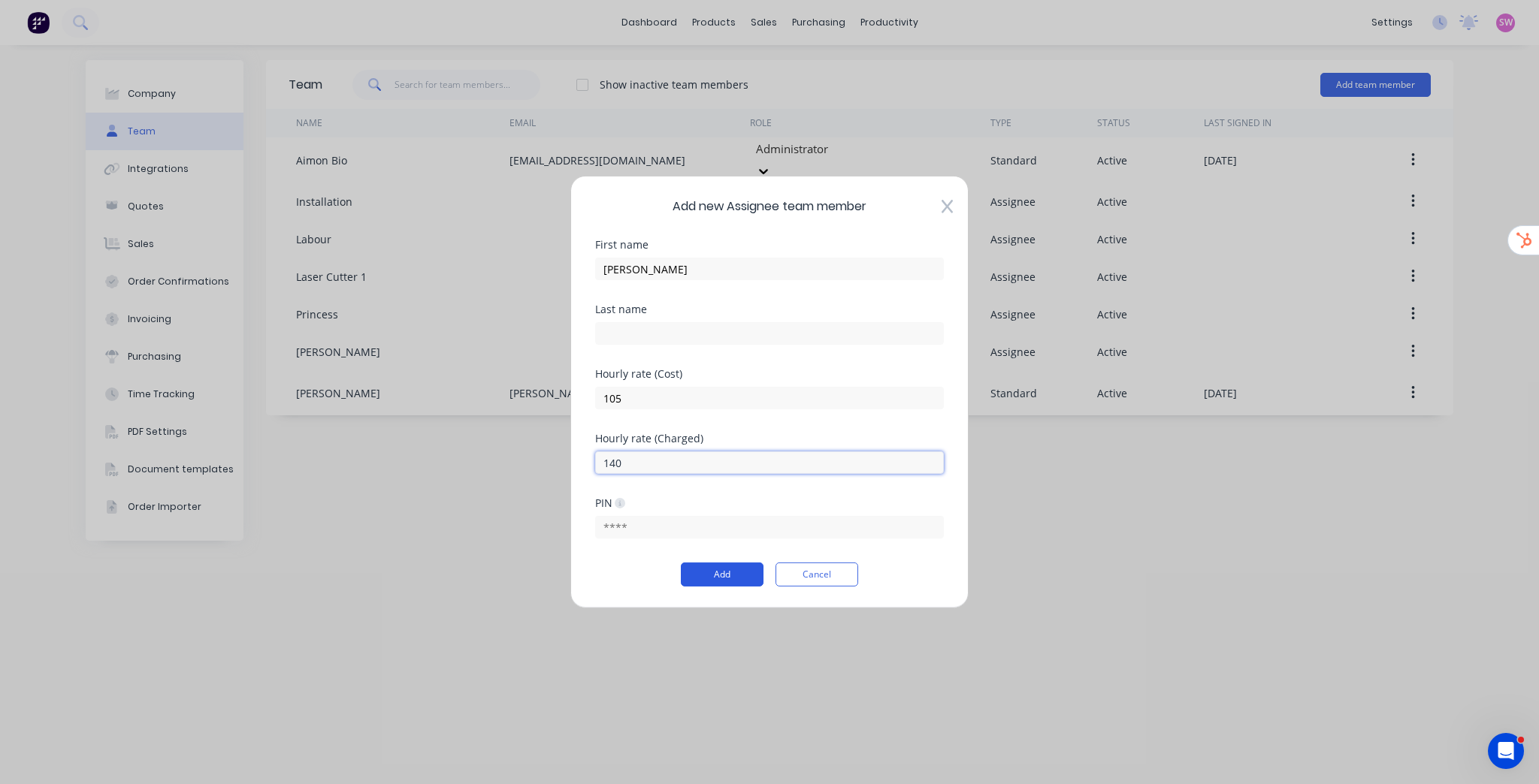
type input "140"
click at [726, 572] on button "Add" at bounding box center [721, 574] width 82 height 24
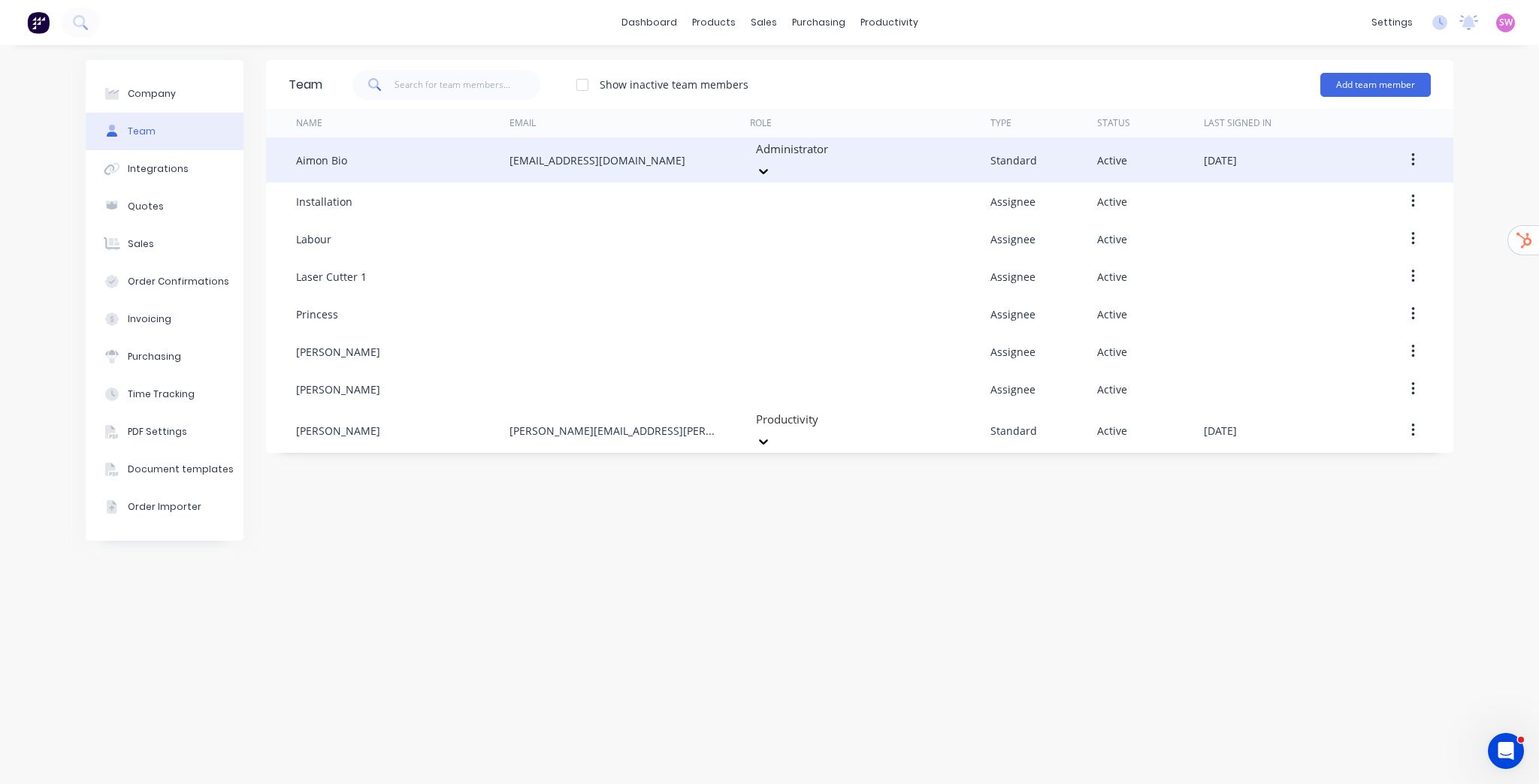
click at [1426, 162] on button "button" at bounding box center [1413, 160] width 36 height 27
click at [1320, 255] on div "Delete" at bounding box center [1360, 260] width 116 height 22
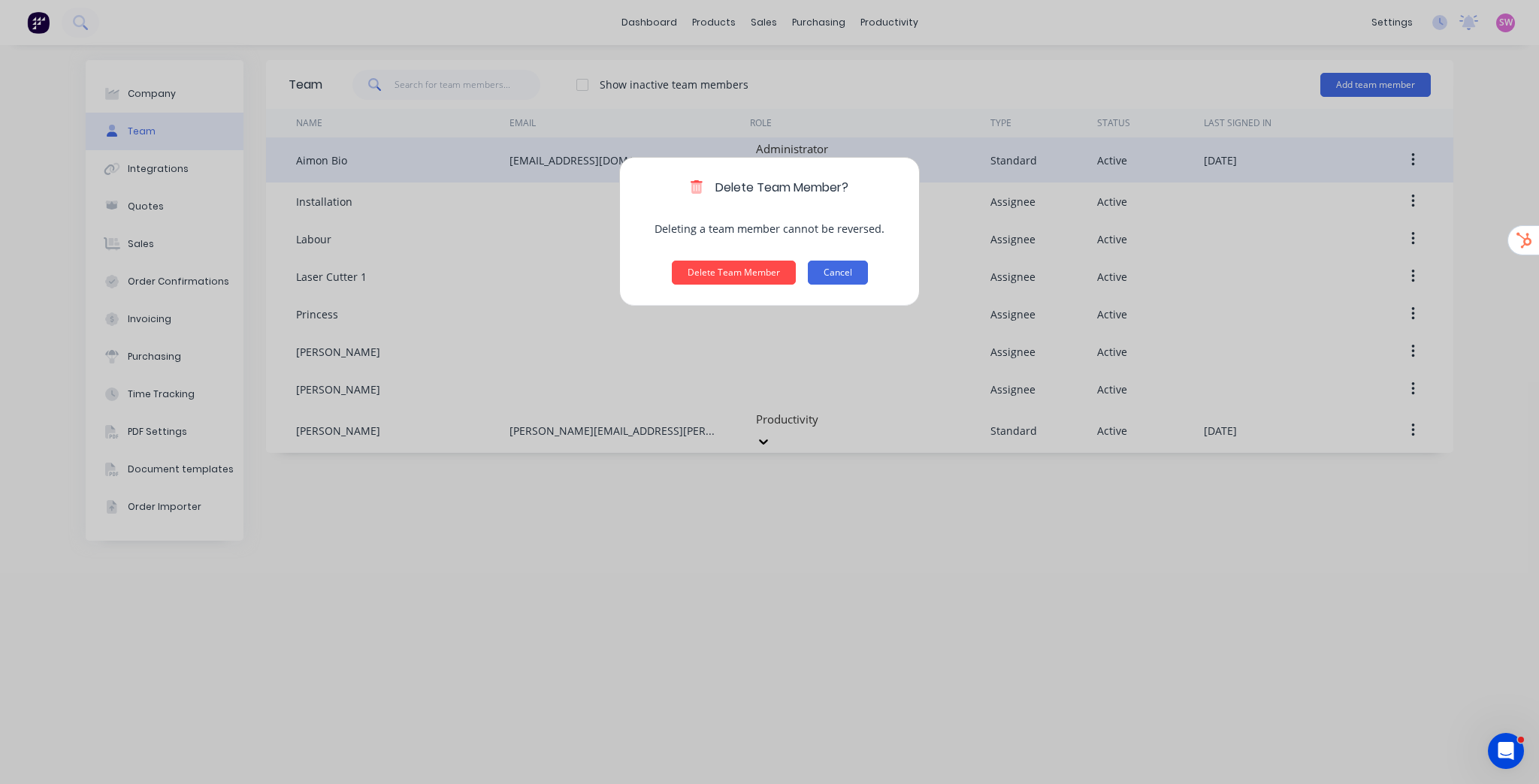
click at [837, 269] on button "Cancel" at bounding box center [838, 273] width 60 height 24
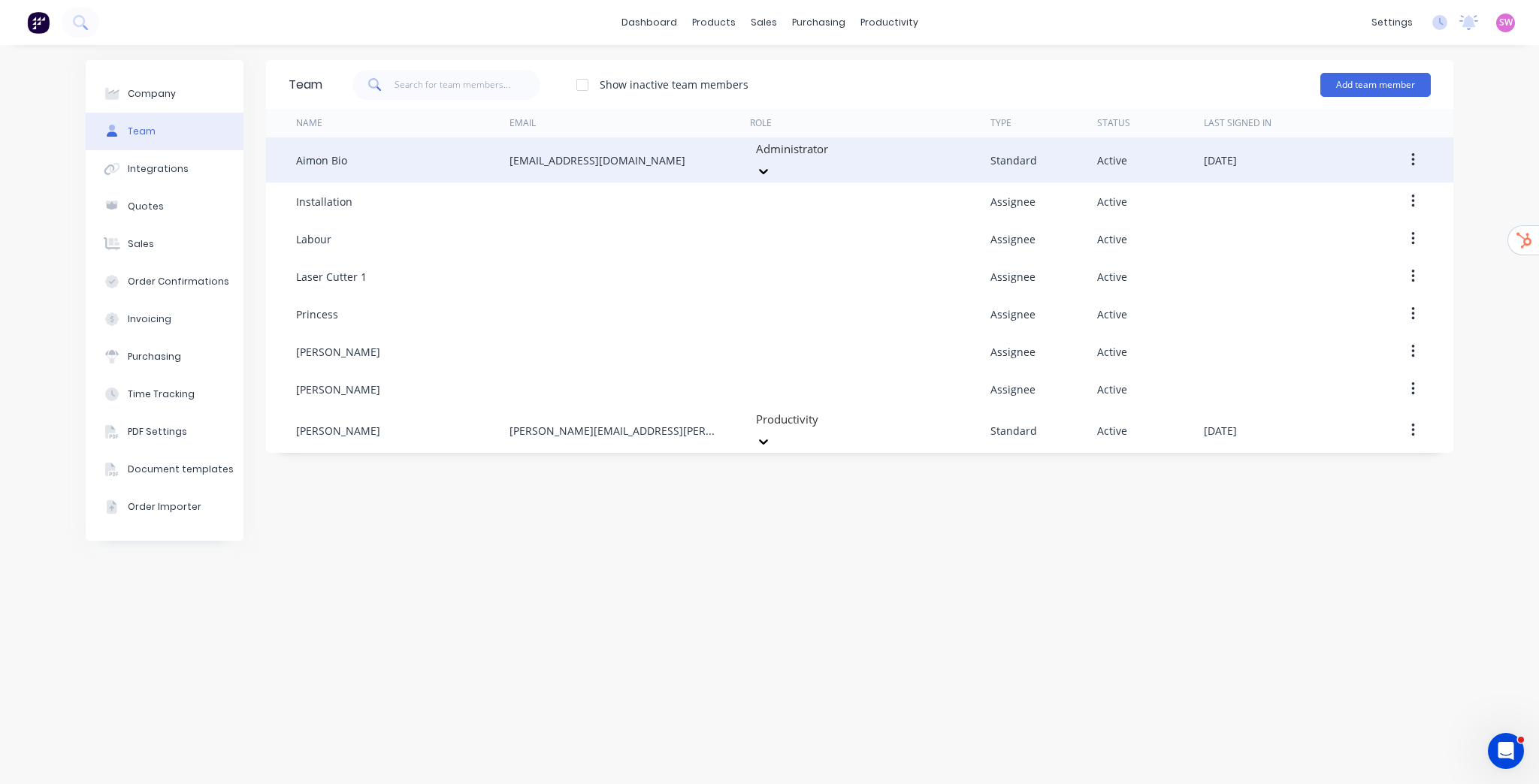
drag, startPoint x: 1080, startPoint y: 568, endPoint x: 1157, endPoint y: 445, distance: 145.1
click at [1080, 568] on div "Team Show inactive team members Add team member Name Email Role Type Status Las…" at bounding box center [859, 415] width 1187 height 709
click at [778, 46] on div "Sales Orders Customers Price Level Manager" at bounding box center [843, 102] width 199 height 121
click at [779, 61] on link "Sales Orders" at bounding box center [843, 71] width 199 height 30
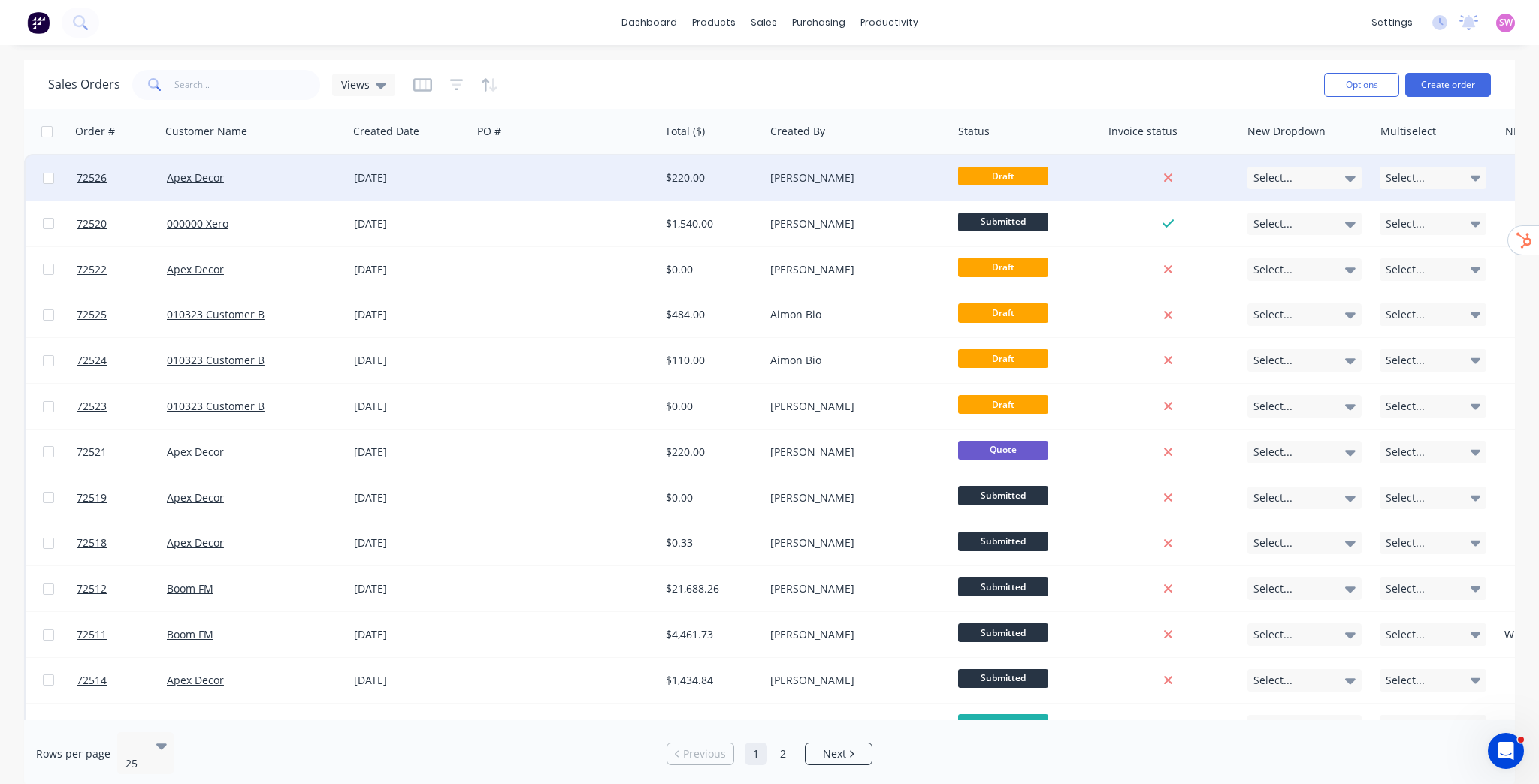
click at [542, 185] on div at bounding box center [565, 178] width 187 height 45
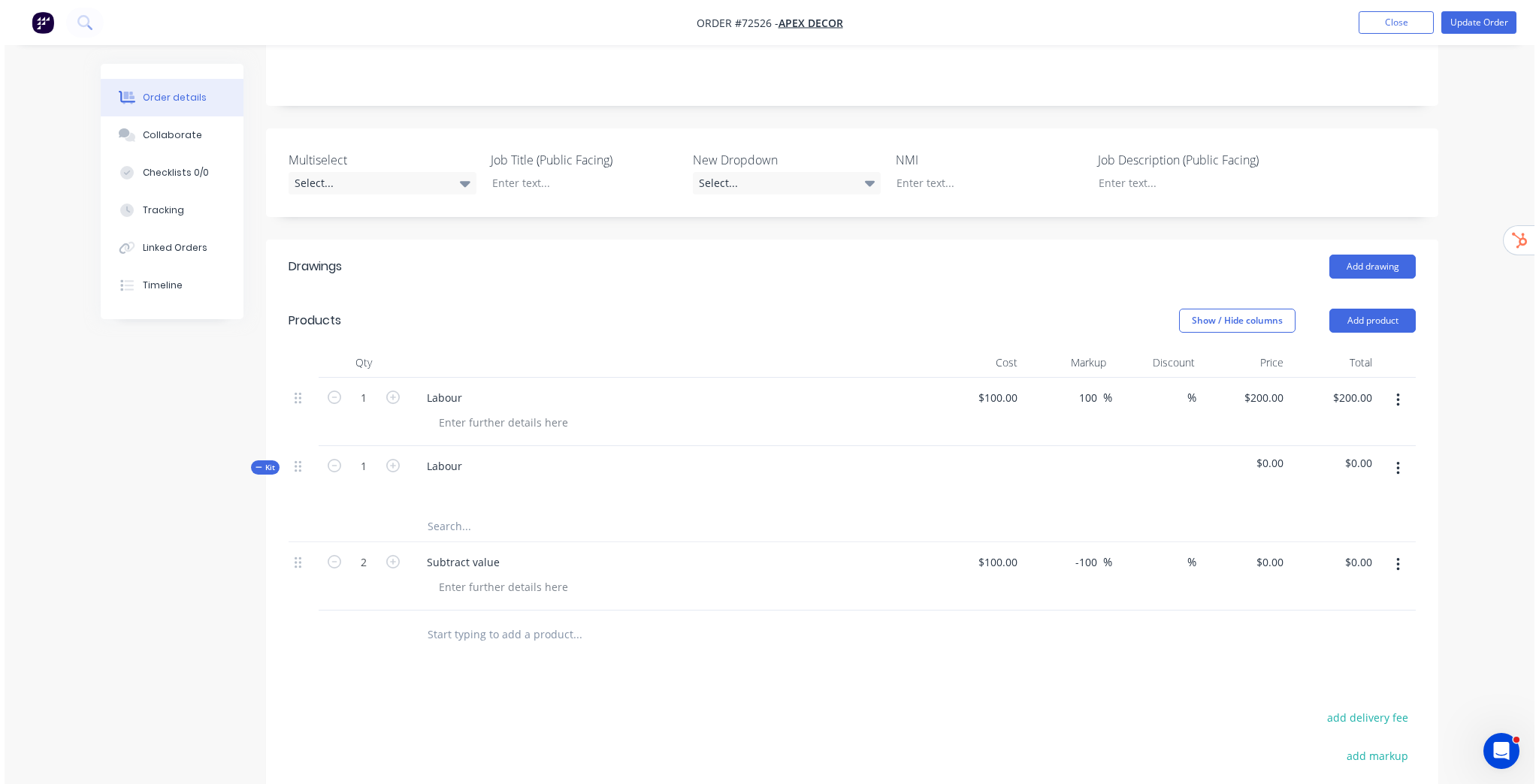
scroll to position [301, 0]
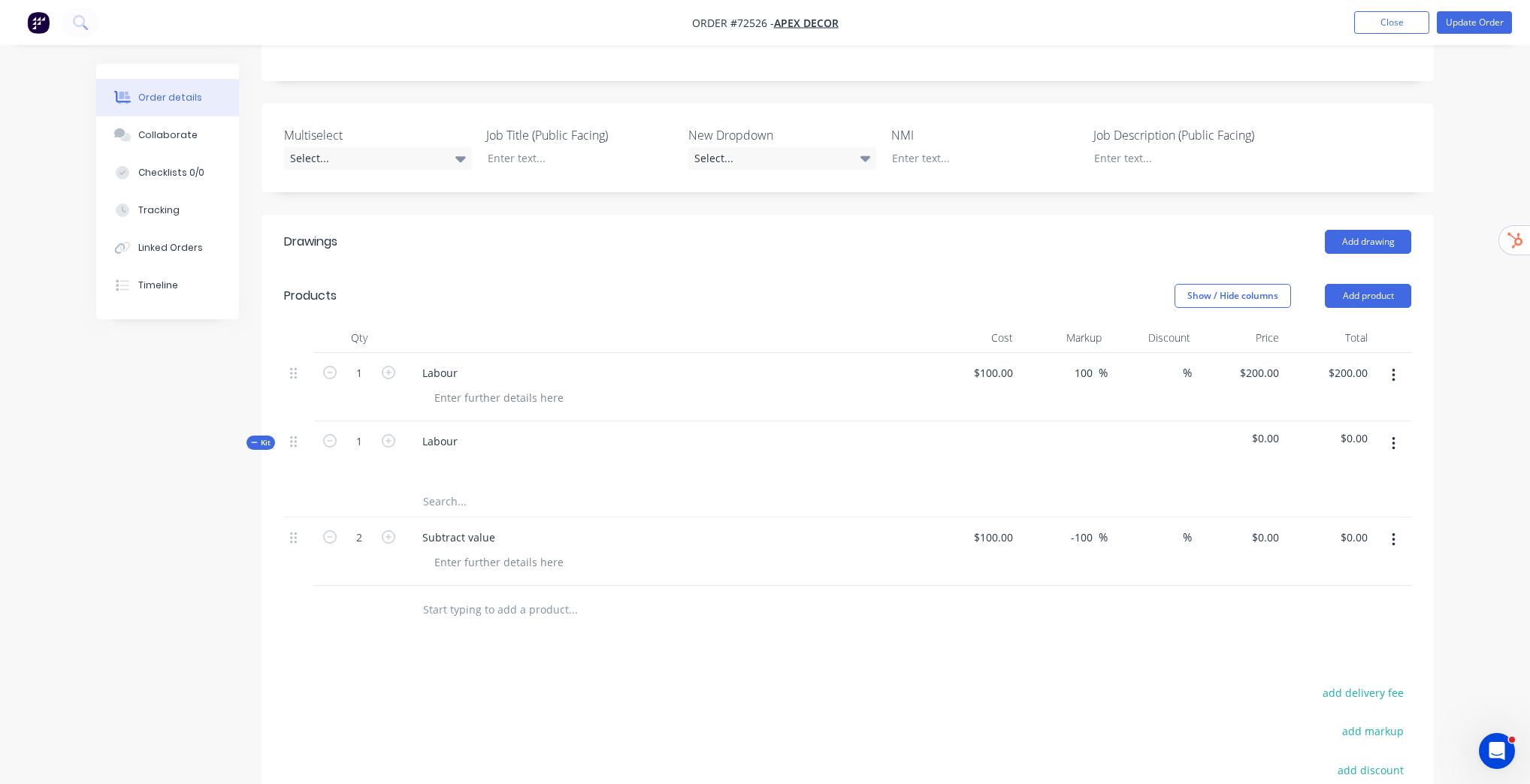
click at [1392, 437] on icon "button" at bounding box center [1393, 443] width 3 height 16
click at [1348, 488] on div "Add product to kit" at bounding box center [1340, 483] width 116 height 22
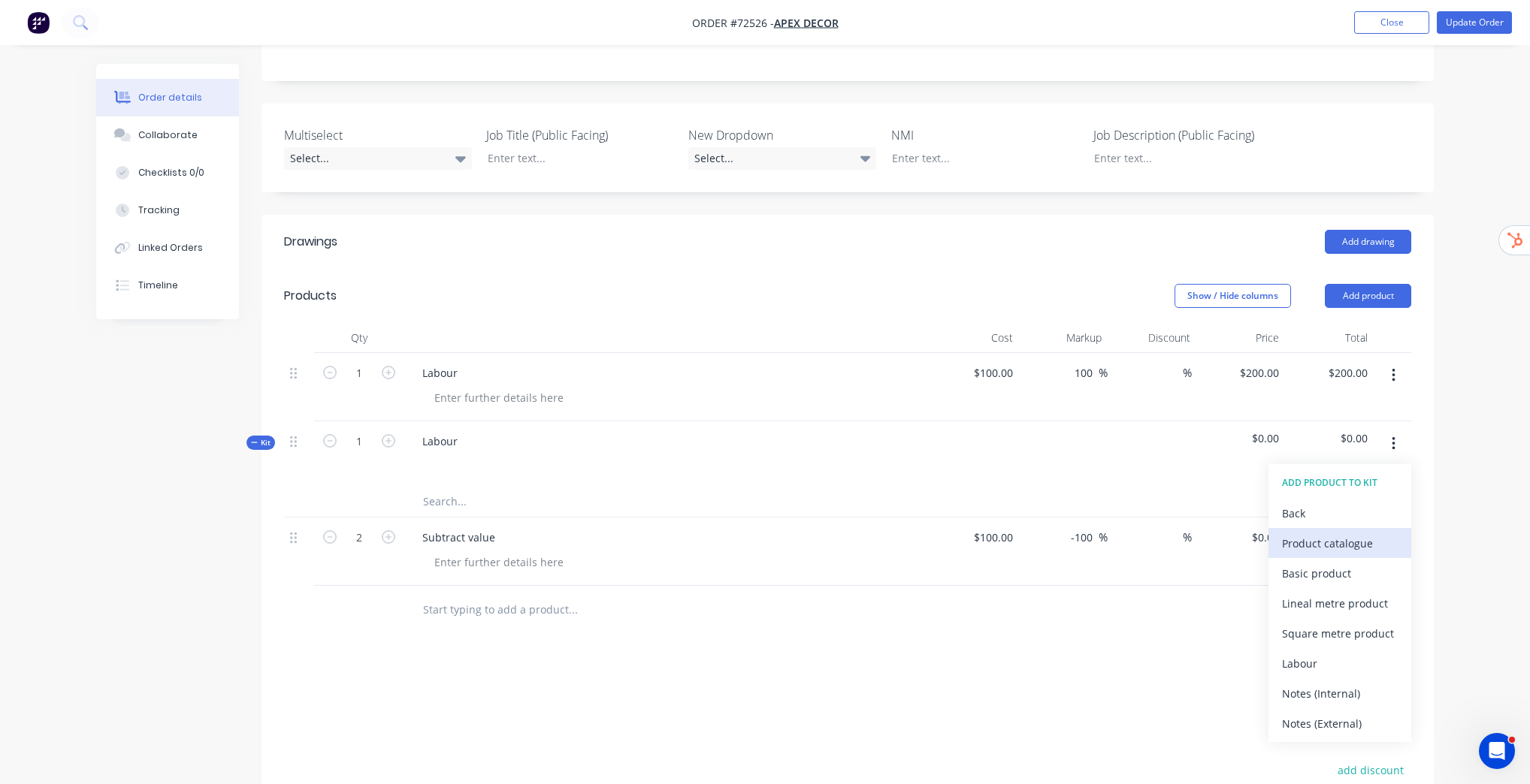
click at [1329, 539] on div "Product catalogue" at bounding box center [1340, 544] width 116 height 22
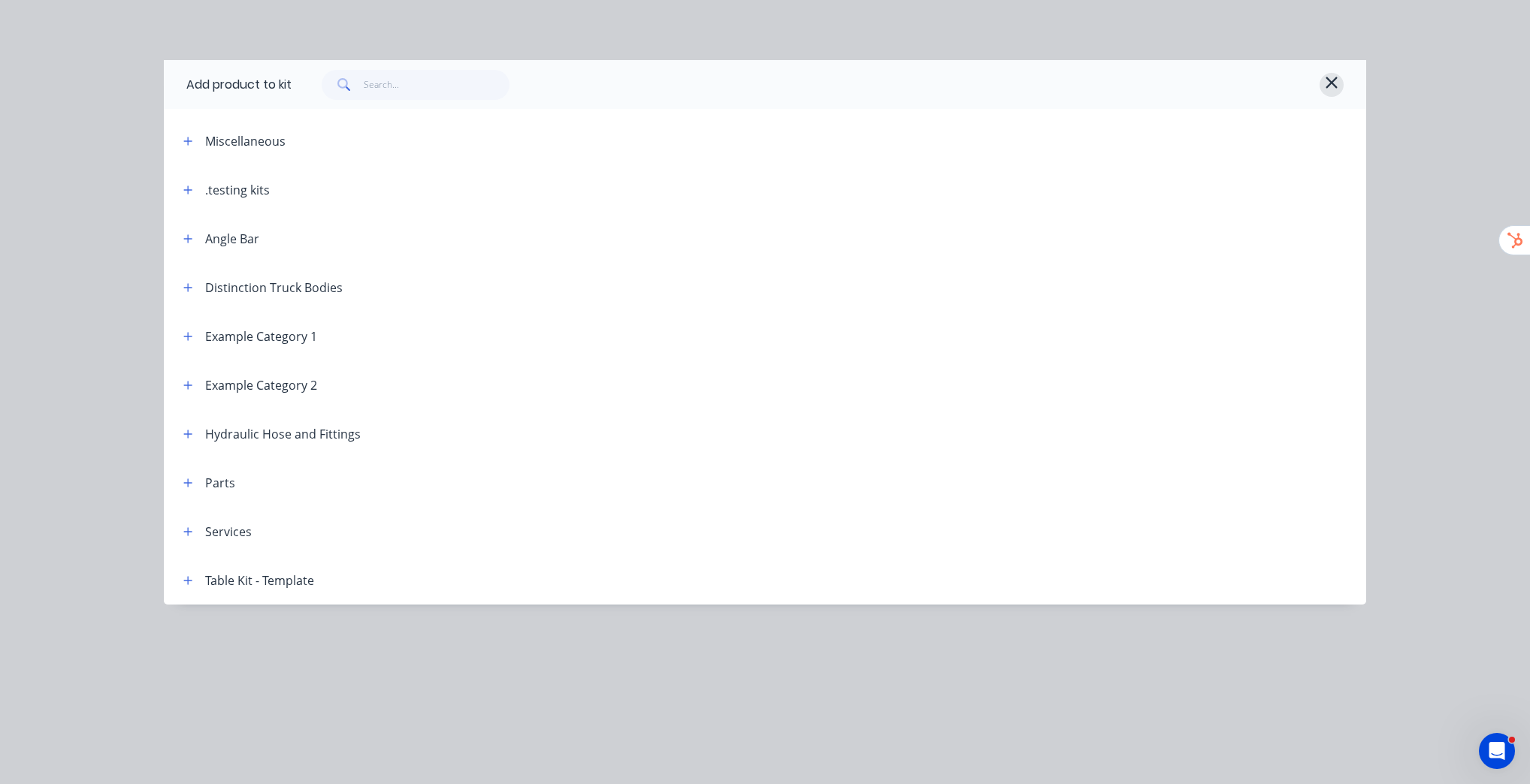
click at [1329, 79] on icon "button" at bounding box center [1330, 82] width 11 height 11
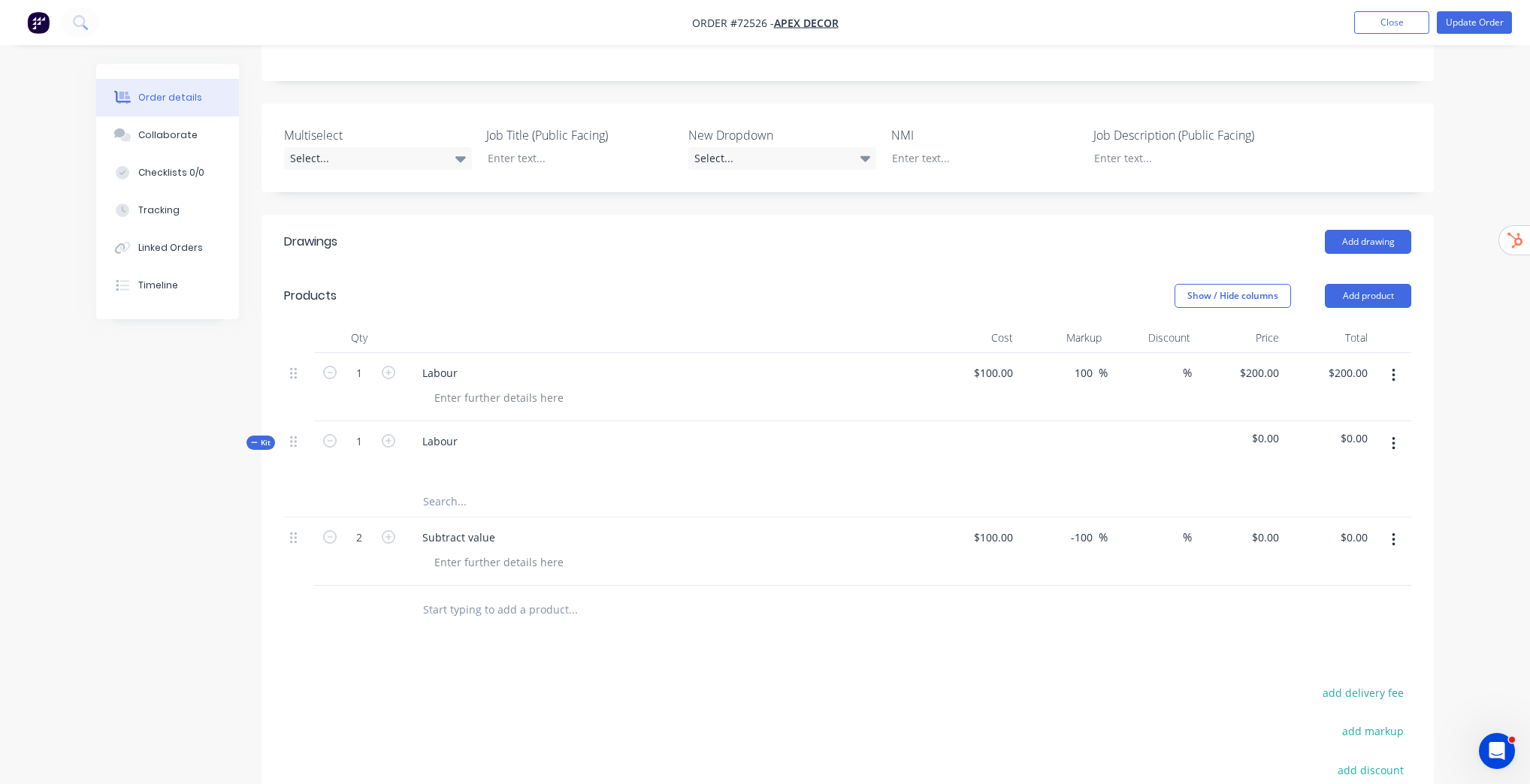
click at [1397, 443] on button "button" at bounding box center [1393, 444] width 36 height 27
click at [1354, 493] on div "Add product to kit" at bounding box center [1340, 483] width 116 height 22
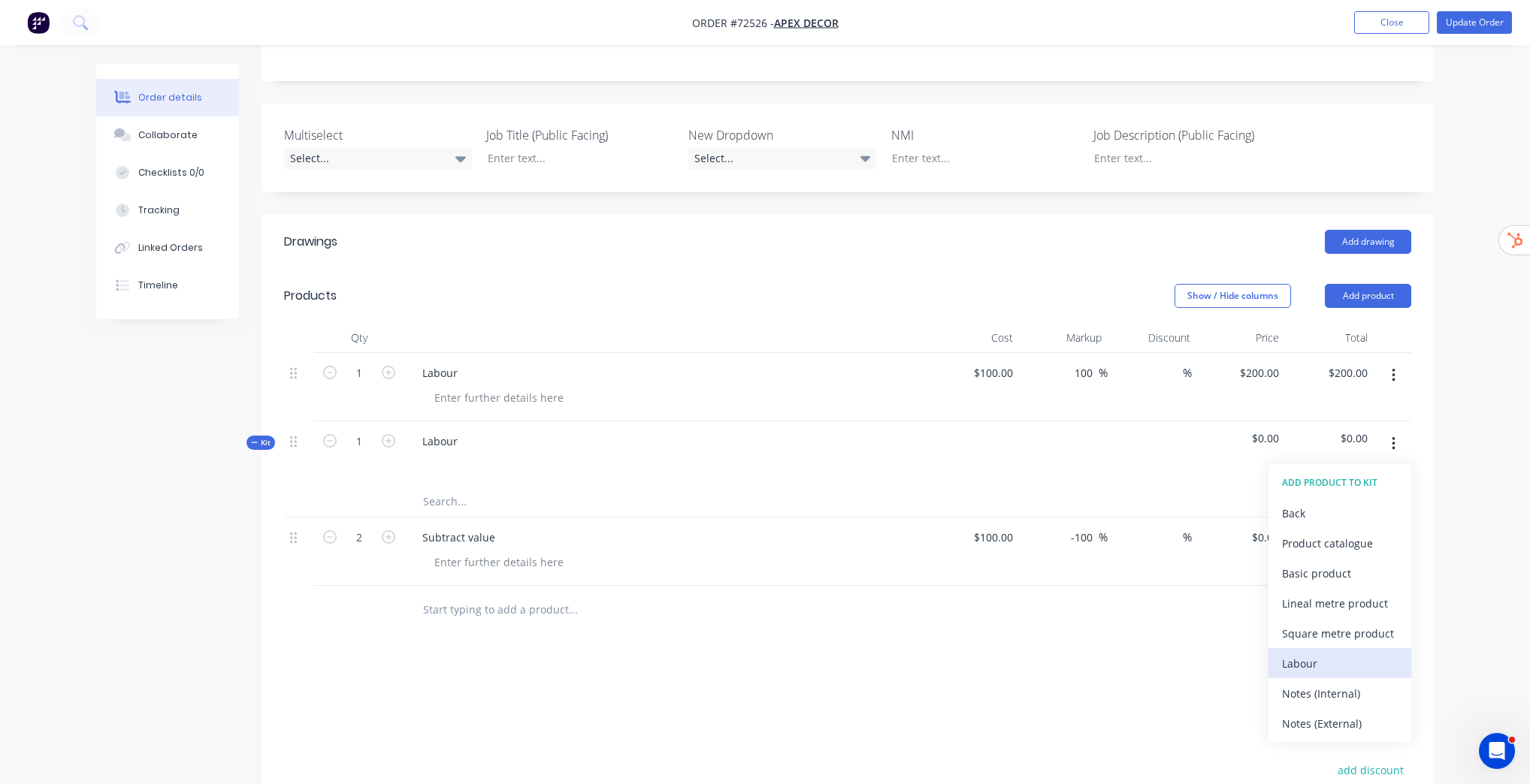
click at [1330, 663] on div "Labour" at bounding box center [1340, 664] width 116 height 22
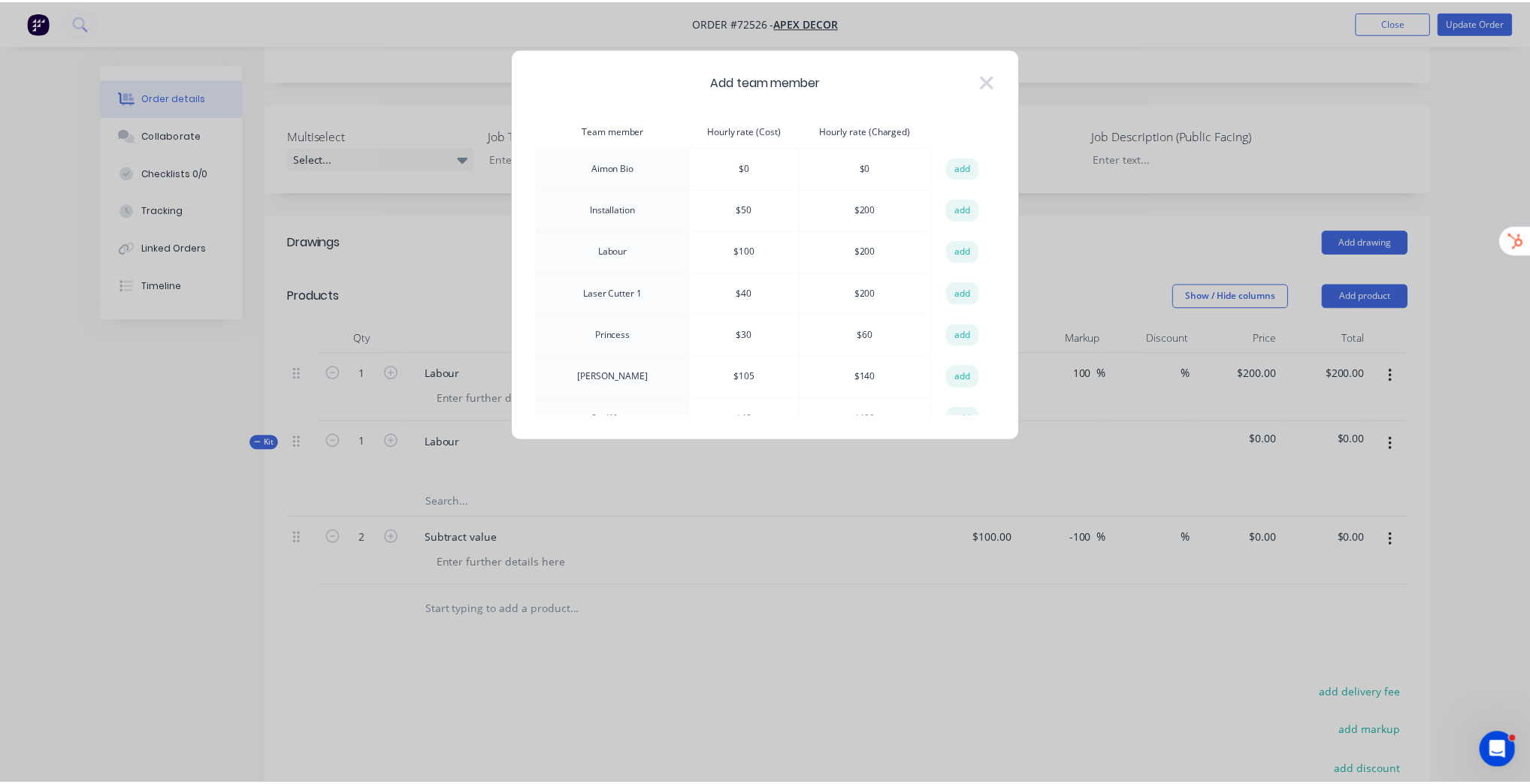
scroll to position [60, 0]
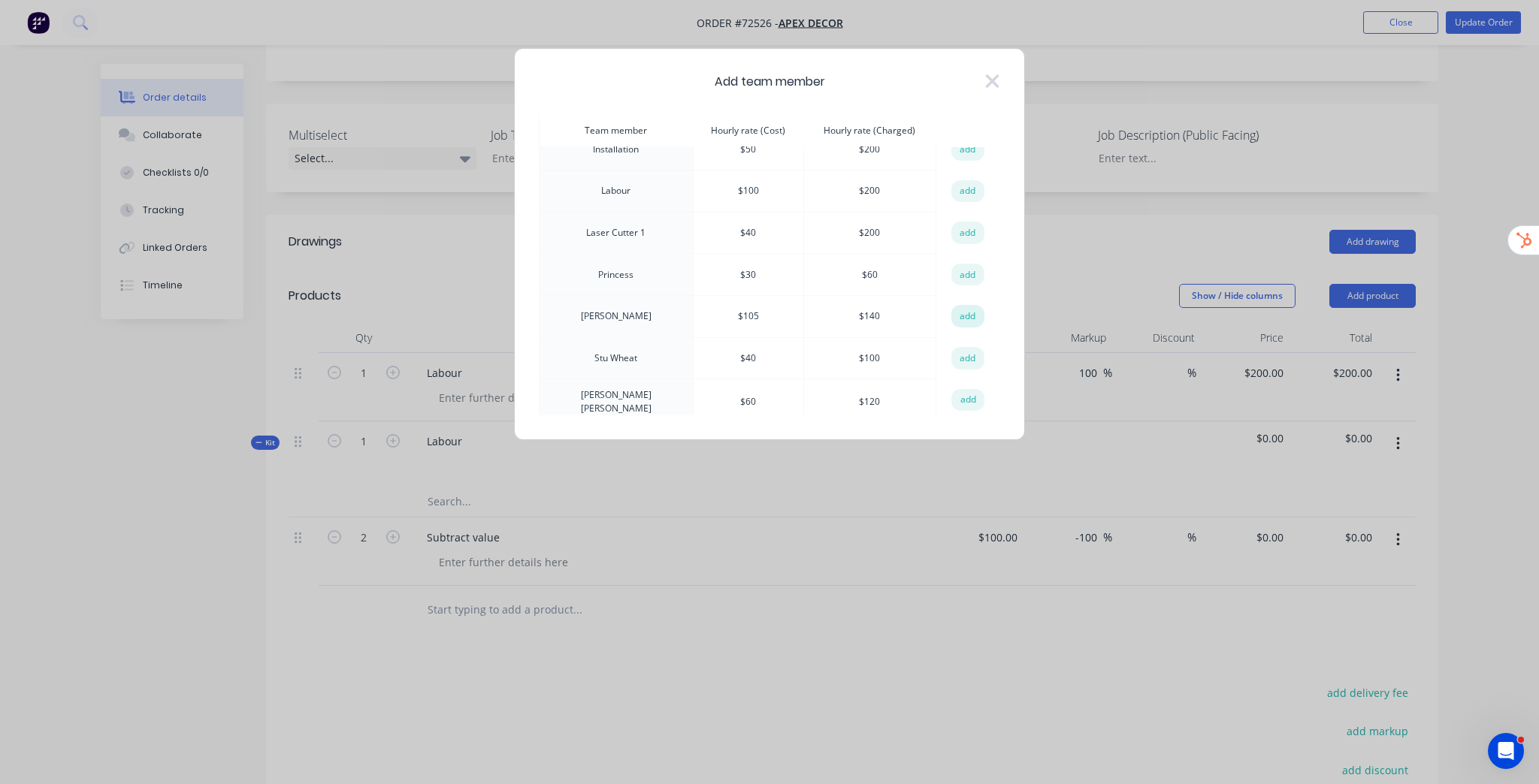
click at [952, 317] on button "add" at bounding box center [968, 316] width 33 height 23
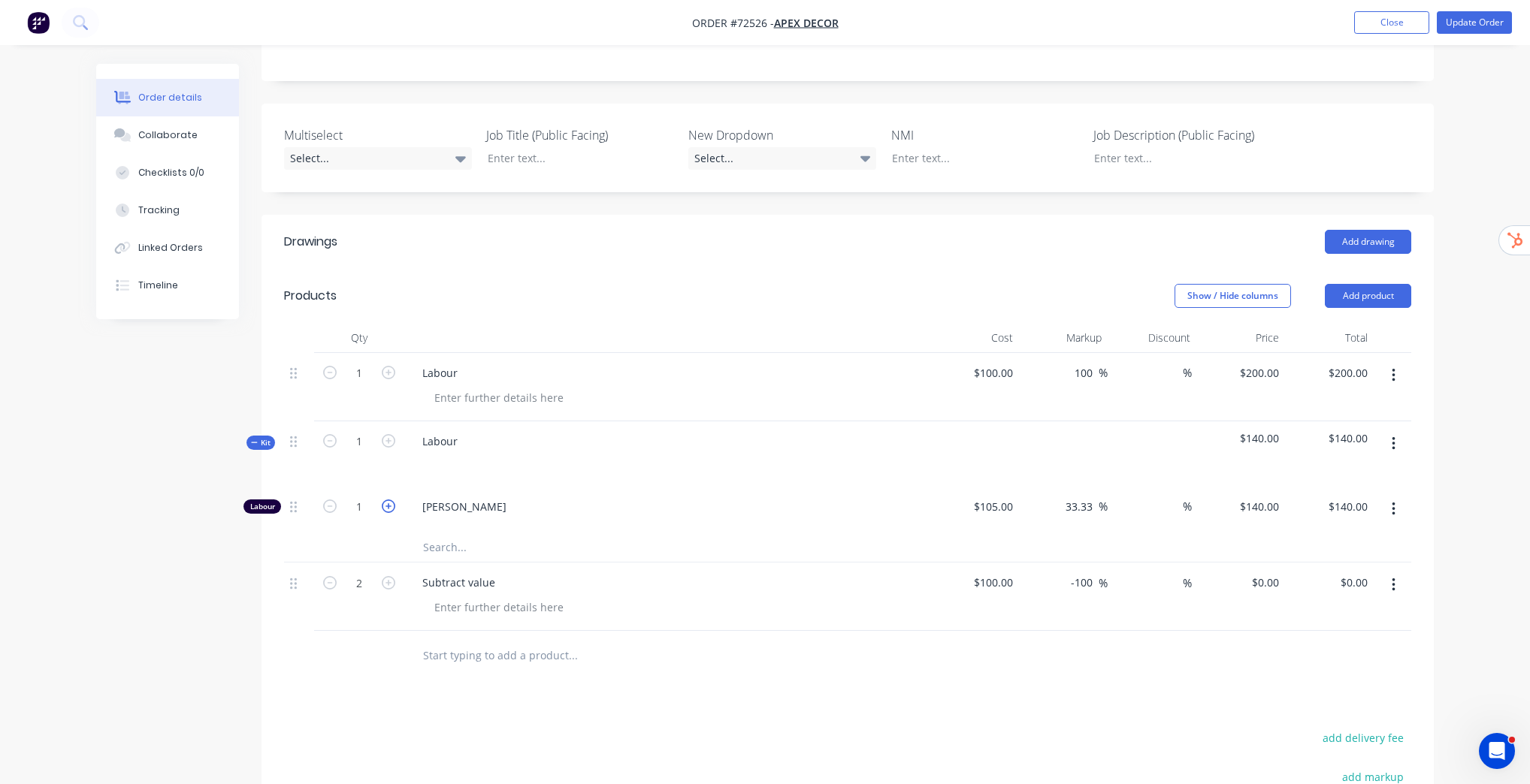
click at [387, 508] on icon "button" at bounding box center [388, 506] width 14 height 14
type input "2"
type input "$280.00"
click at [387, 508] on icon "button" at bounding box center [388, 506] width 14 height 14
type input "3"
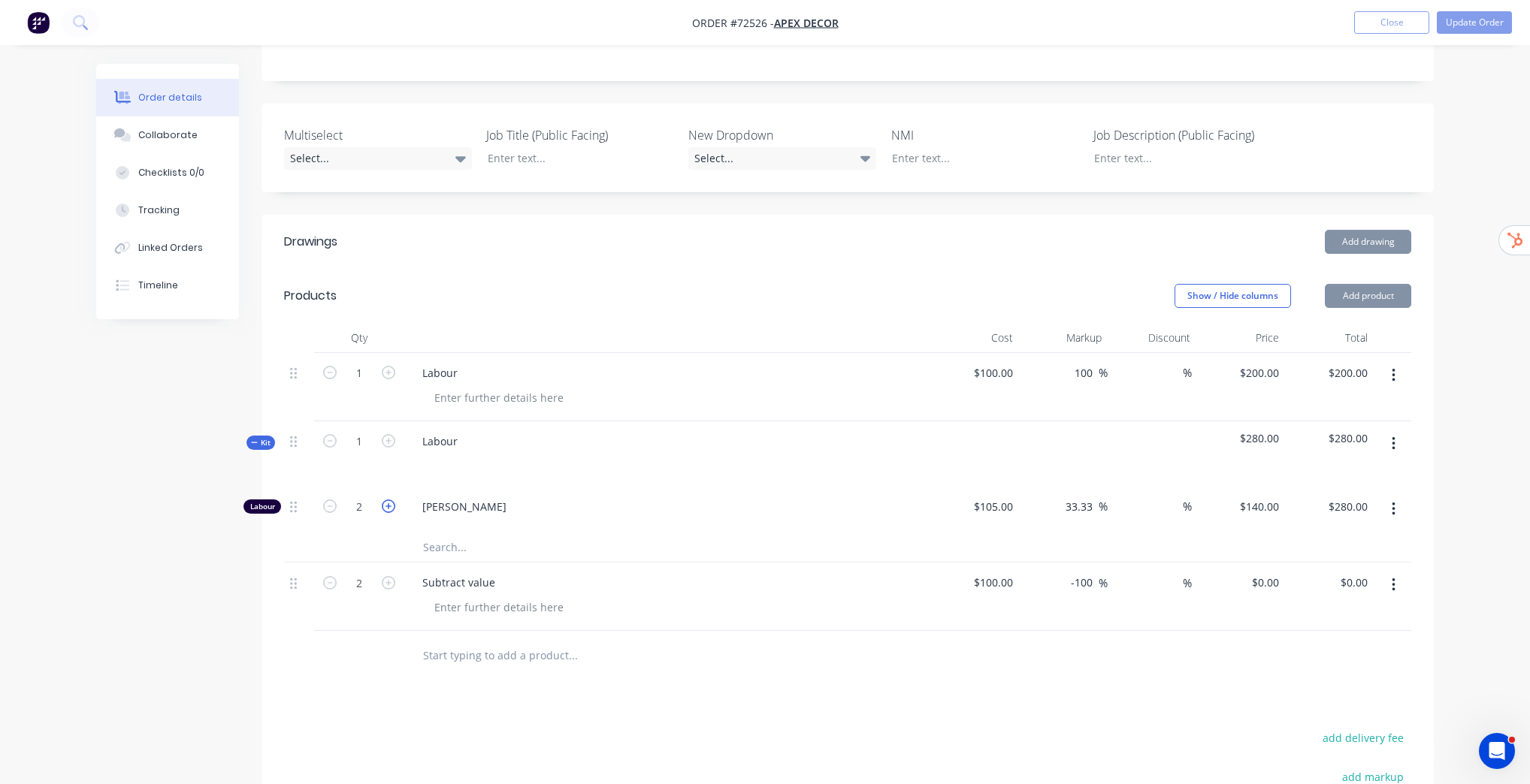
type input "$420.00"
click at [387, 508] on icon "button" at bounding box center [388, 506] width 14 height 14
type input "4"
type input "$560.00"
click at [325, 505] on icon "button" at bounding box center [330, 506] width 14 height 14
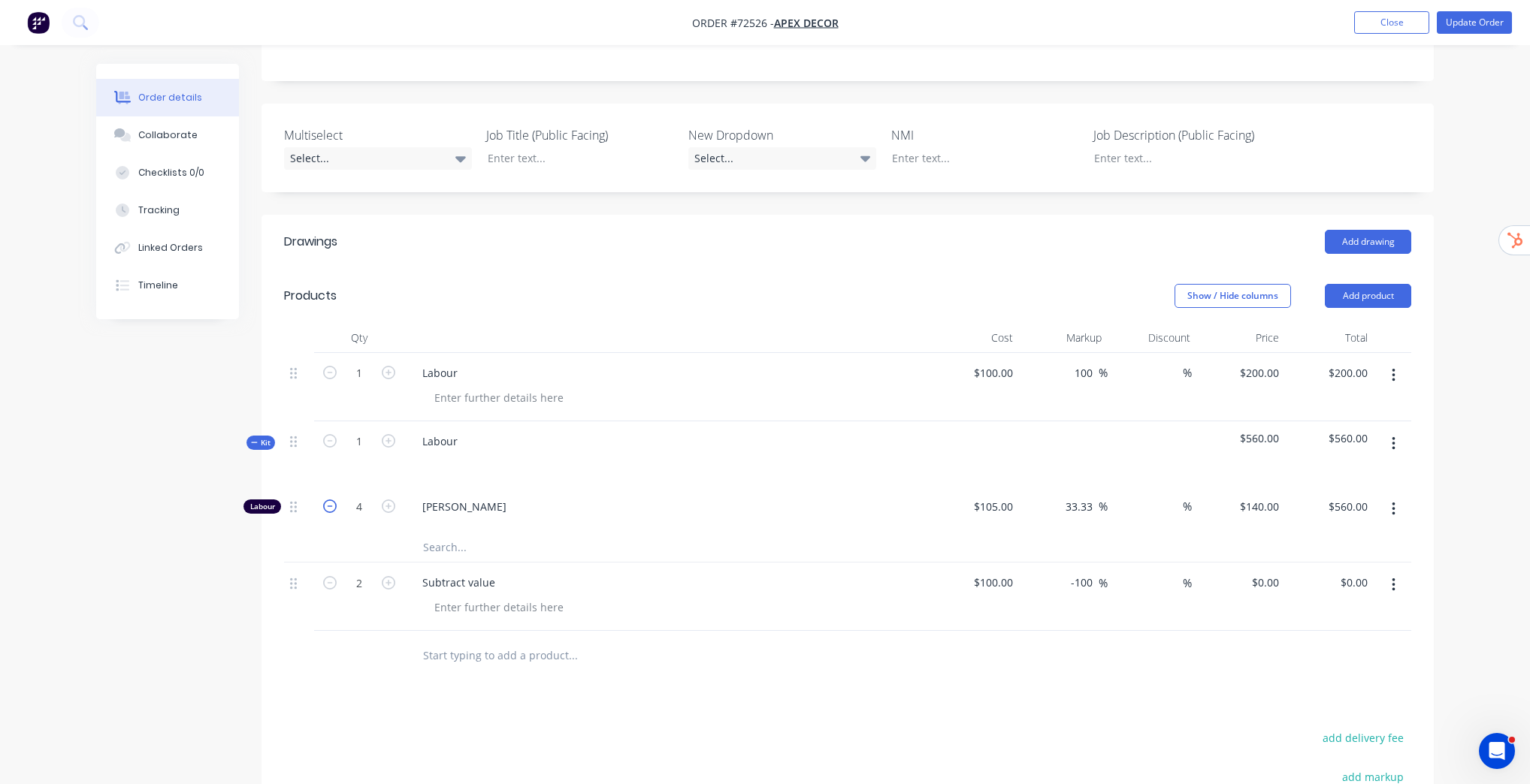
type input "3"
type input "$420.00"
click at [1395, 449] on button "button" at bounding box center [1393, 444] width 36 height 27
click at [1352, 484] on div "Add product to kit" at bounding box center [1340, 483] width 116 height 22
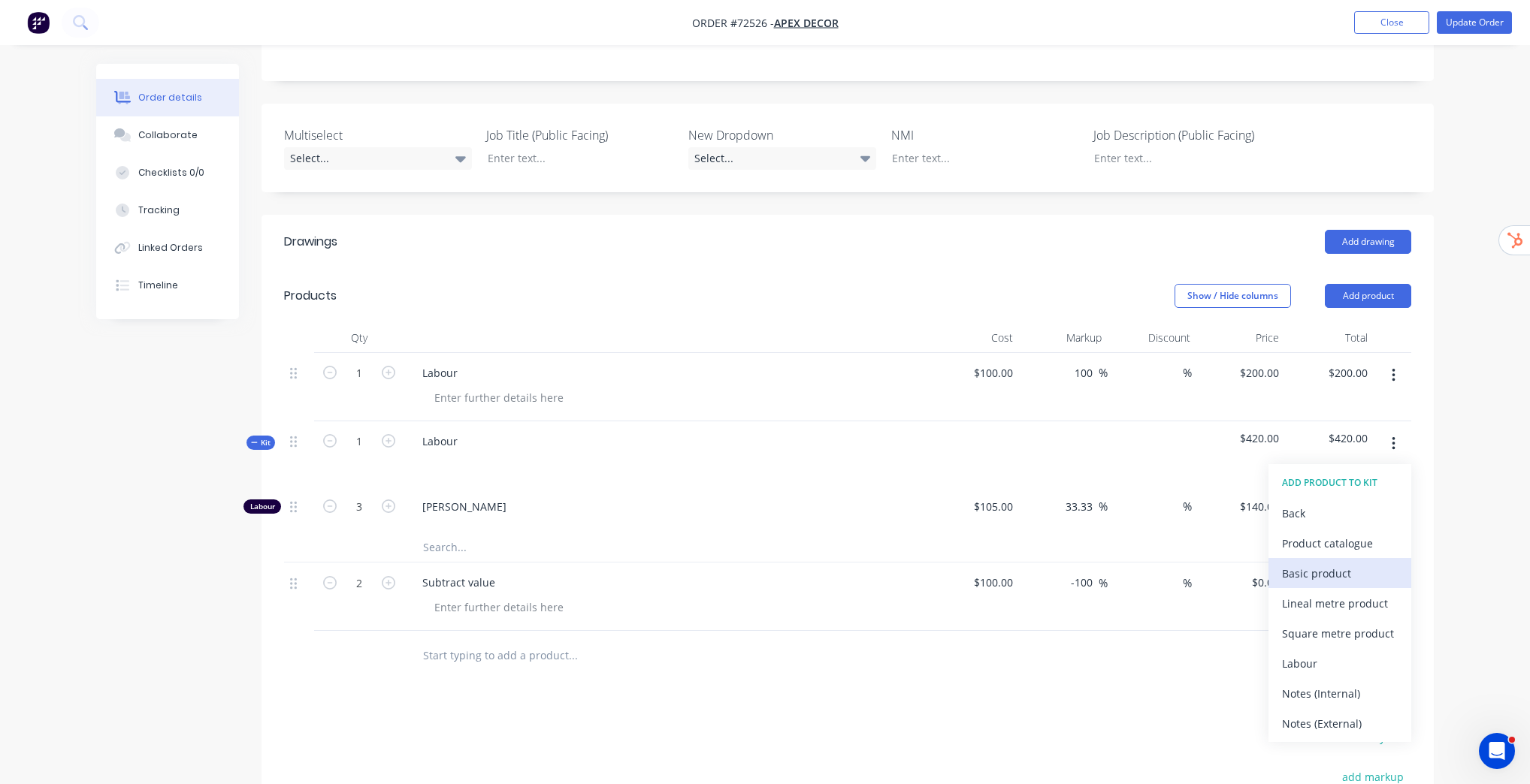
click at [1320, 568] on div "Basic product" at bounding box center [1340, 573] width 116 height 22
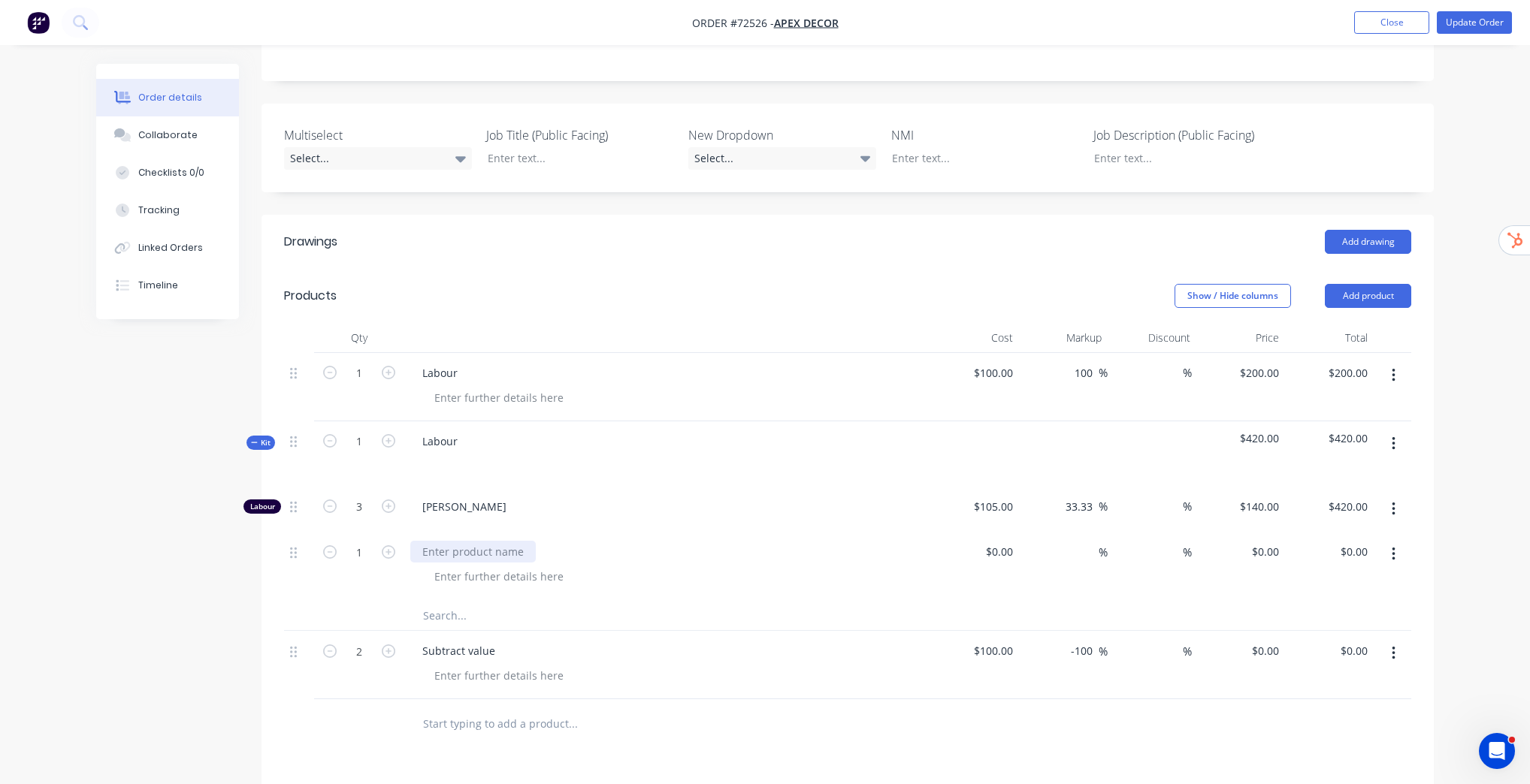
click at [441, 553] on div at bounding box center [473, 552] width 126 height 22
click at [1464, 570] on div "Order details Collaborate Checklists 0/0 Tracking Linked Orders Timeline Order …" at bounding box center [765, 415] width 1530 height 1432
click at [998, 554] on div "$0.00" at bounding box center [998, 552] width 41 height 22
type input "$105.00"
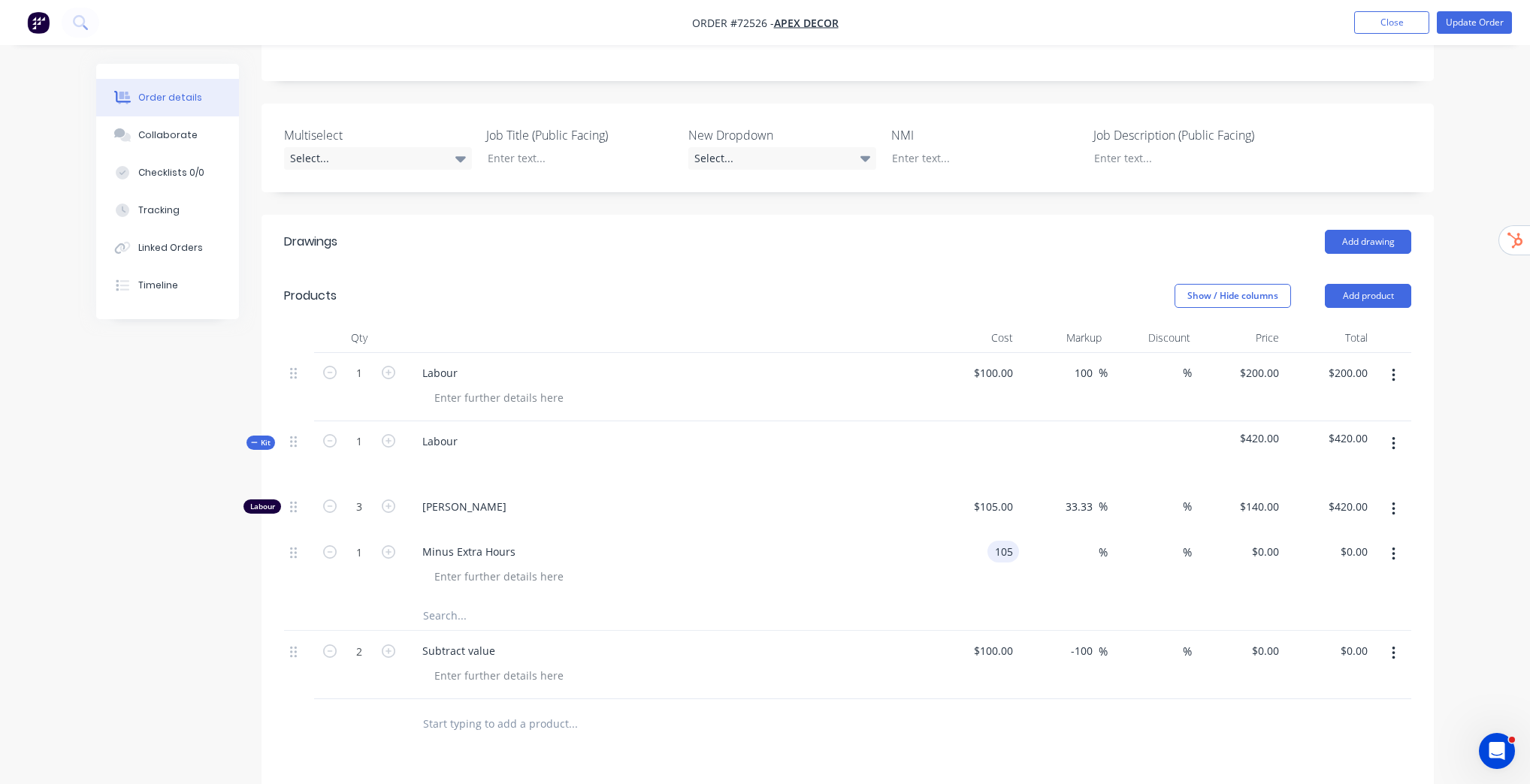
type input "$105.00"
click at [1478, 547] on div "Order details Collaborate Checklists 0/0 Tracking Linked Orders Timeline Order …" at bounding box center [765, 415] width 1530 height 1432
click at [1397, 657] on button "button" at bounding box center [1393, 654] width 36 height 27
click at [1348, 776] on div "Delete" at bounding box center [1340, 783] width 116 height 22
click at [1394, 376] on icon "button" at bounding box center [1393, 375] width 3 height 16
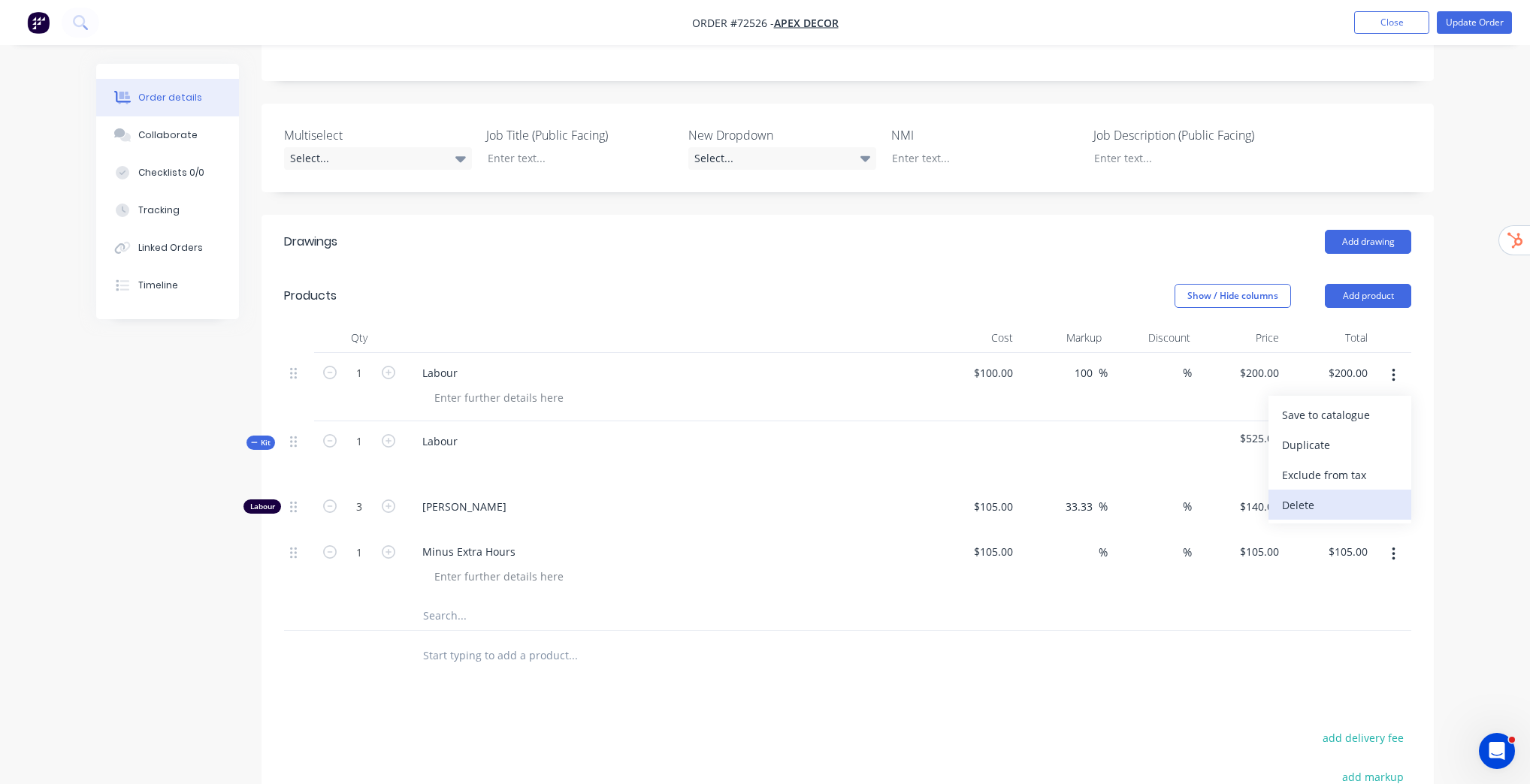
click at [1341, 504] on div "Delete" at bounding box center [1340, 505] width 116 height 22
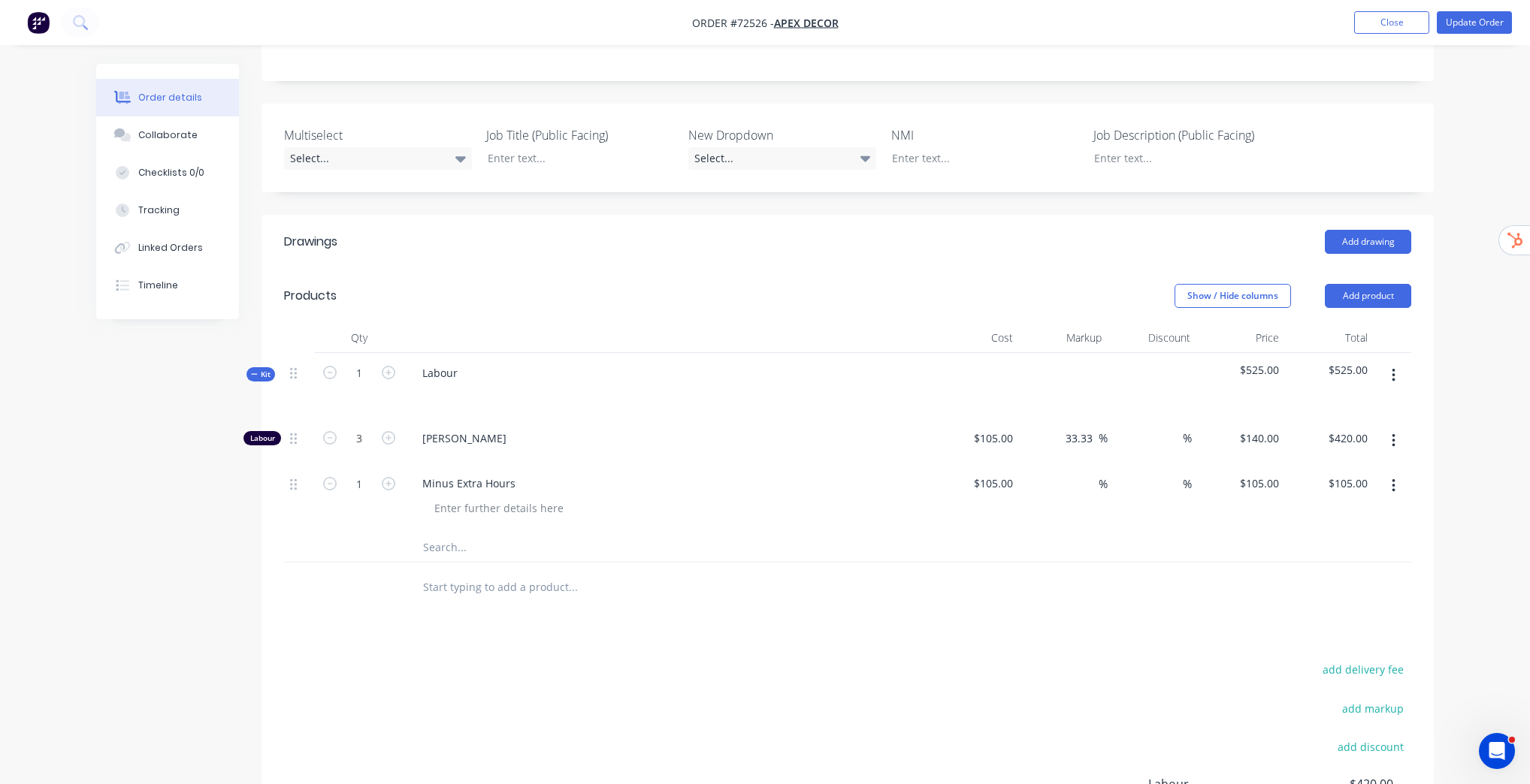
click at [1448, 432] on div "Order details Collaborate Checklists 0/0 Tracking Linked Orders Timeline Order …" at bounding box center [765, 347] width 1530 height 1295
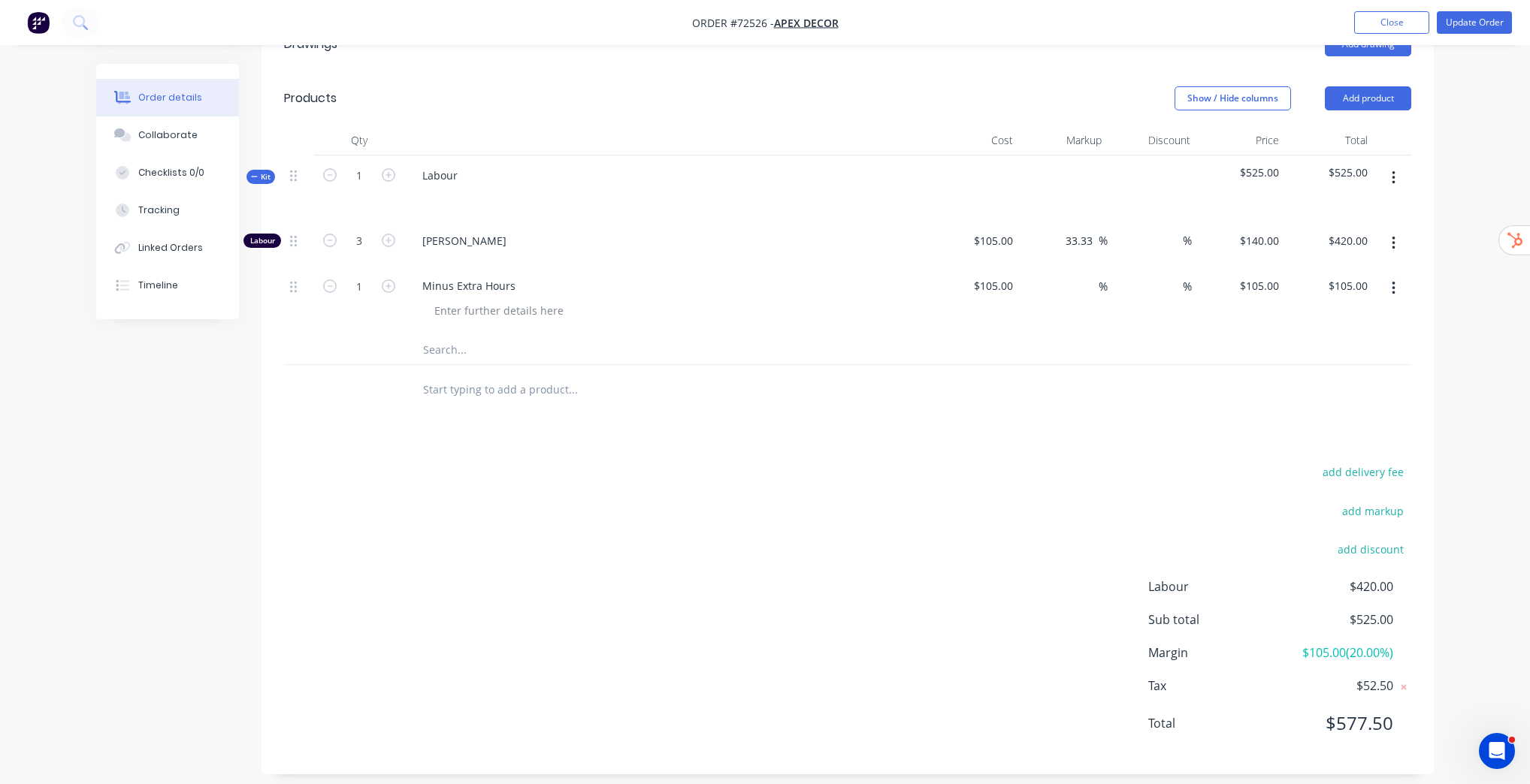
scroll to position [510, 0]
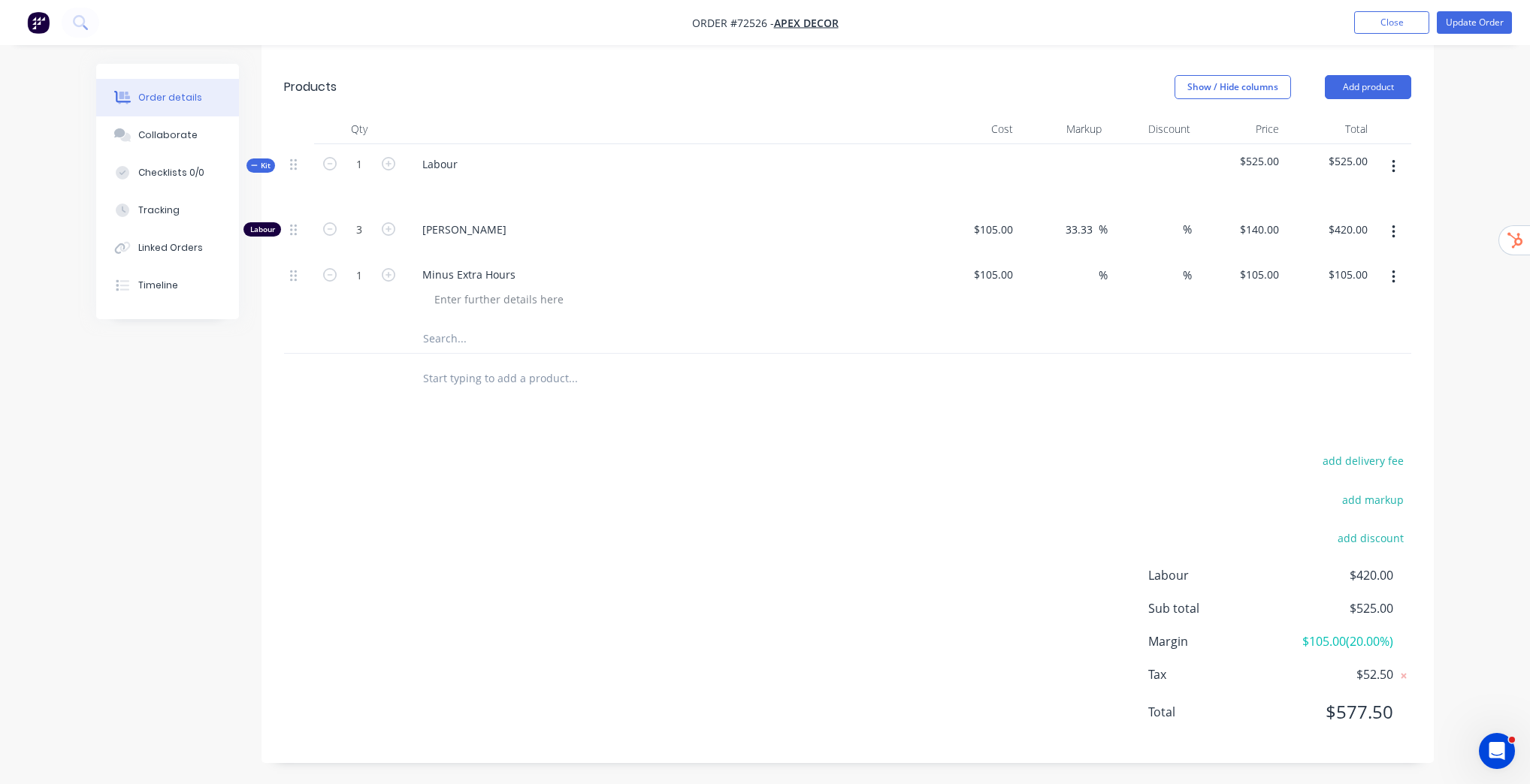
click at [909, 457] on div "add delivery fee add markup add discount Labour $420.00 Sub total $525.00 Margi…" at bounding box center [847, 595] width 1127 height 290
click at [387, 274] on icon "button" at bounding box center [388, 275] width 14 height 14
type input "2"
type input "$210.00"
click at [387, 274] on icon "button" at bounding box center [388, 275] width 14 height 14
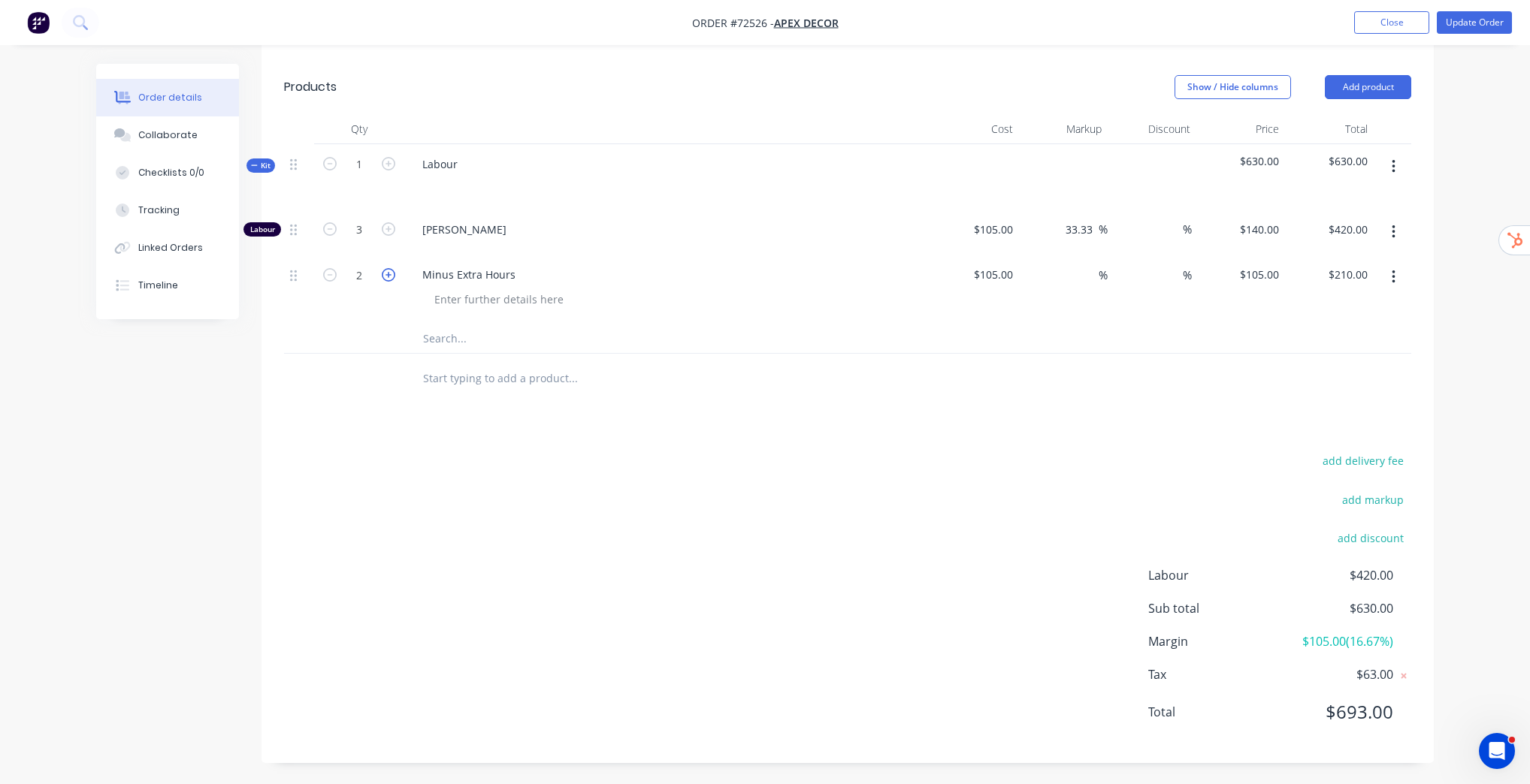
type input "3"
type input "$315.00"
click at [387, 274] on icon "button" at bounding box center [388, 275] width 14 height 14
type input "4"
type input "$420.00"
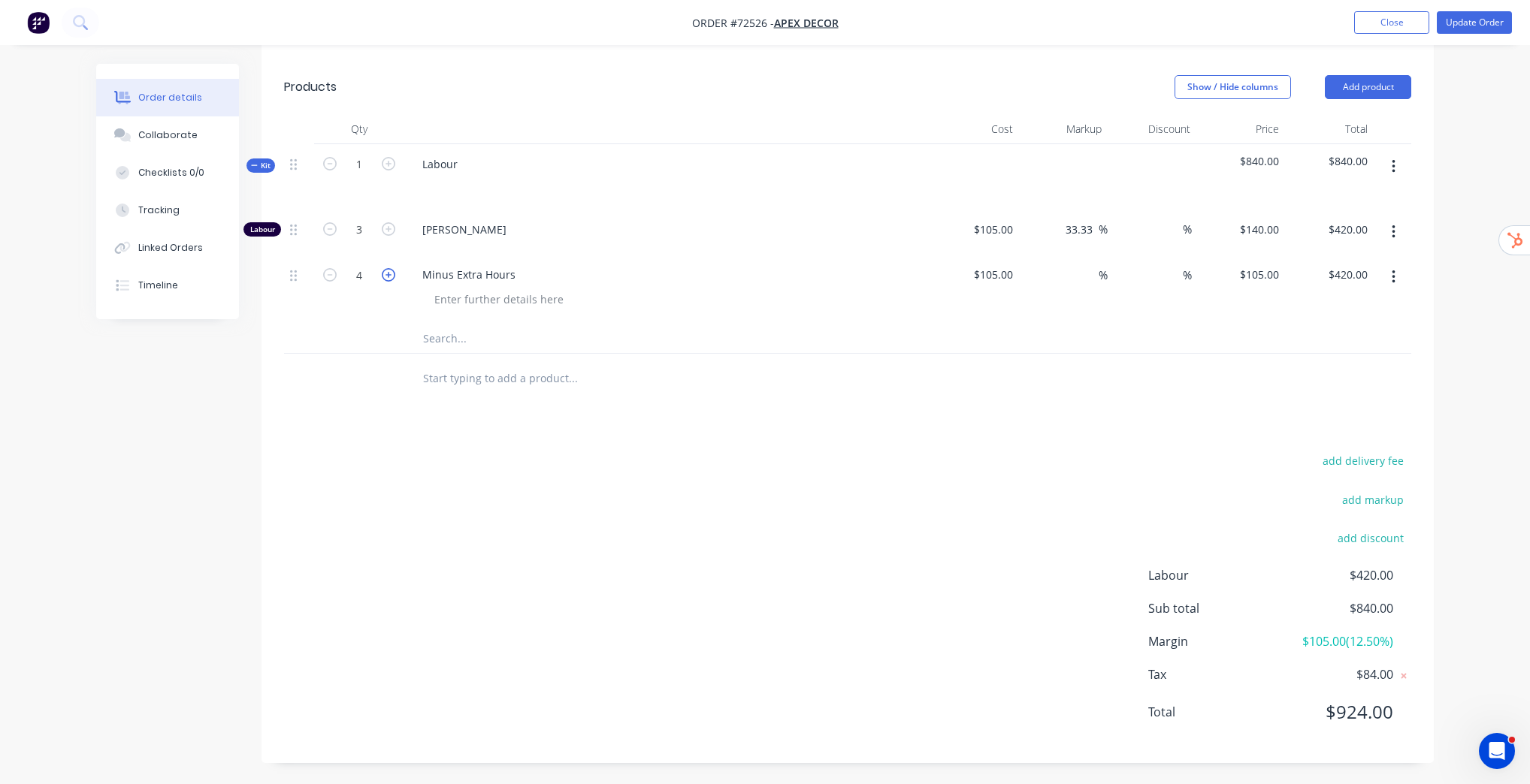
click at [387, 274] on icon "button" at bounding box center [388, 275] width 14 height 14
type input "5"
type input "$525.00"
click at [387, 274] on icon "button" at bounding box center [388, 275] width 14 height 14
type input "6"
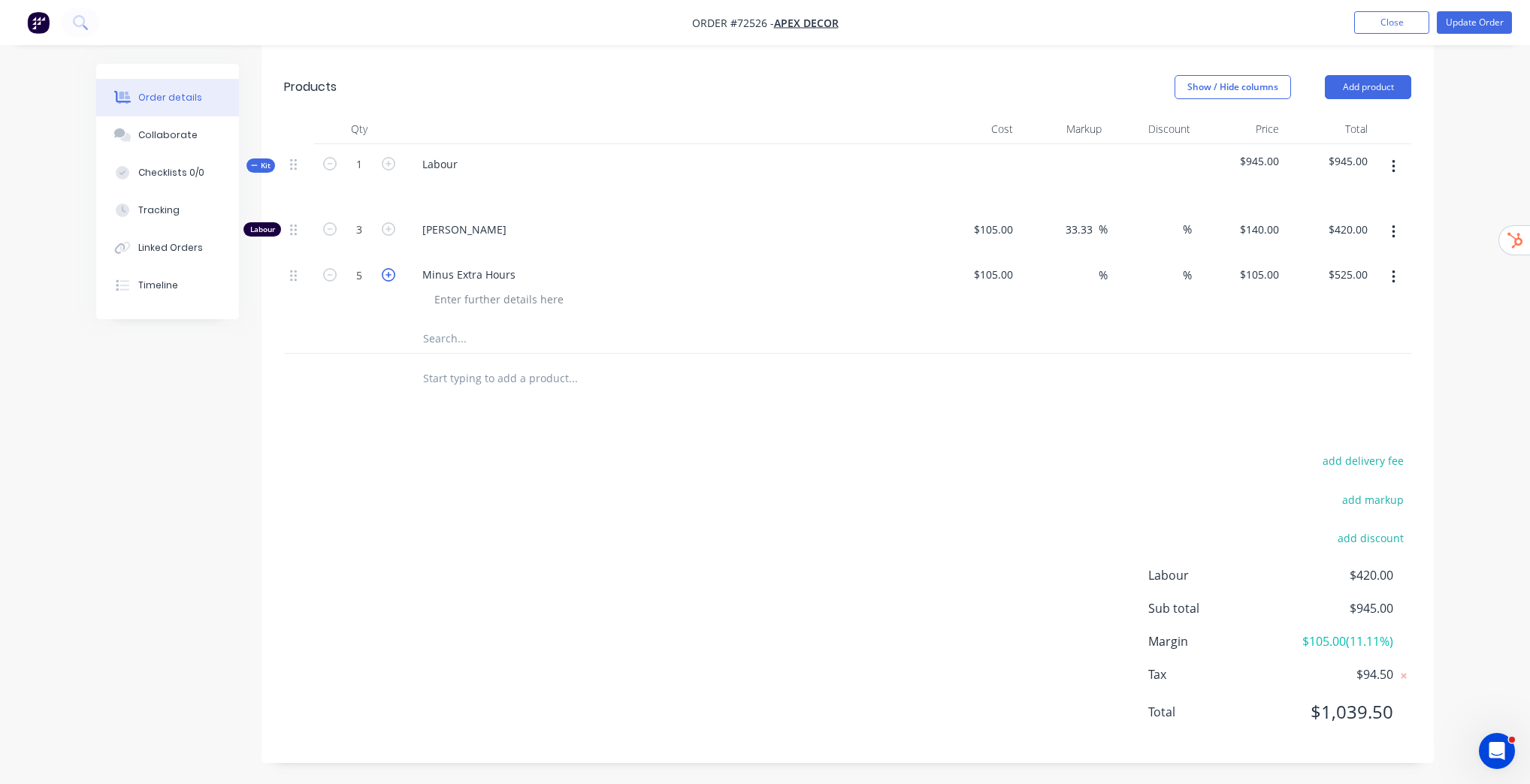
type input "$630.00"
click at [387, 274] on icon "button" at bounding box center [388, 275] width 14 height 14
type input "7"
type input "$735.00"
click at [334, 276] on icon "button" at bounding box center [330, 275] width 14 height 14
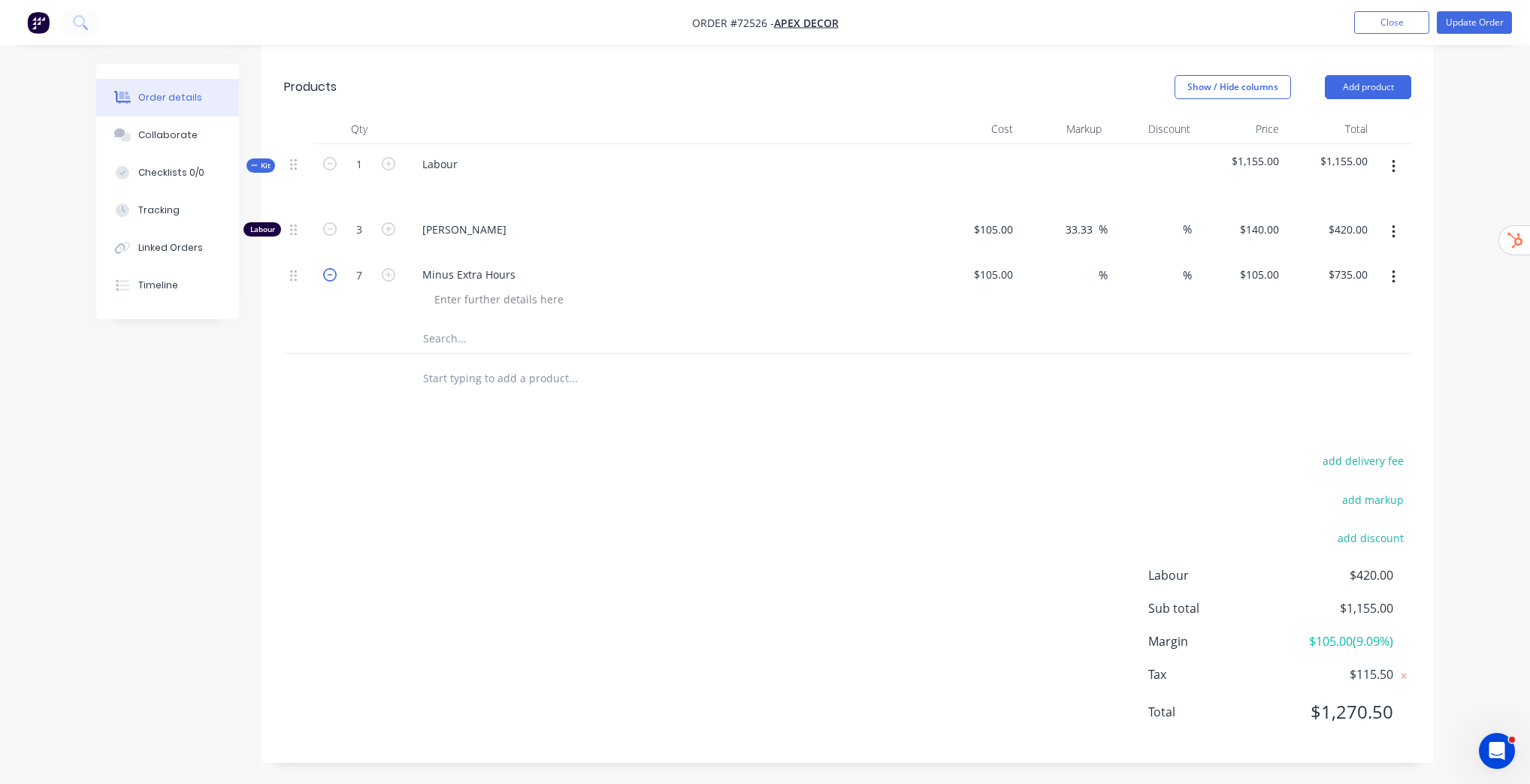
type input "6"
type input "$630.00"
click at [334, 276] on icon "button" at bounding box center [330, 275] width 14 height 14
type input "5"
type input "$525.00"
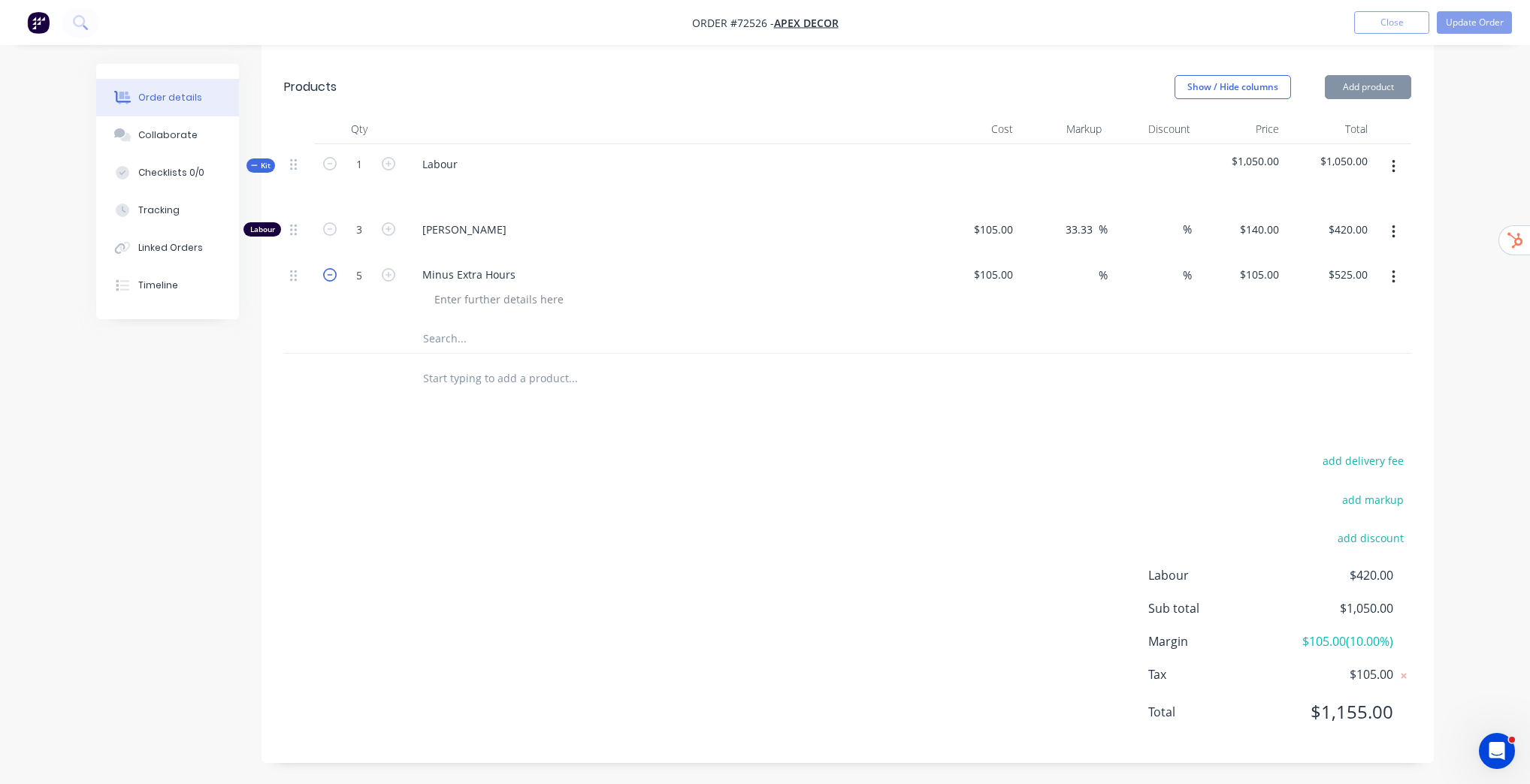
click at [334, 276] on icon "button" at bounding box center [330, 275] width 14 height 14
type input "4"
type input "$420.00"
click at [334, 276] on icon "button" at bounding box center [330, 275] width 14 height 14
type input "3"
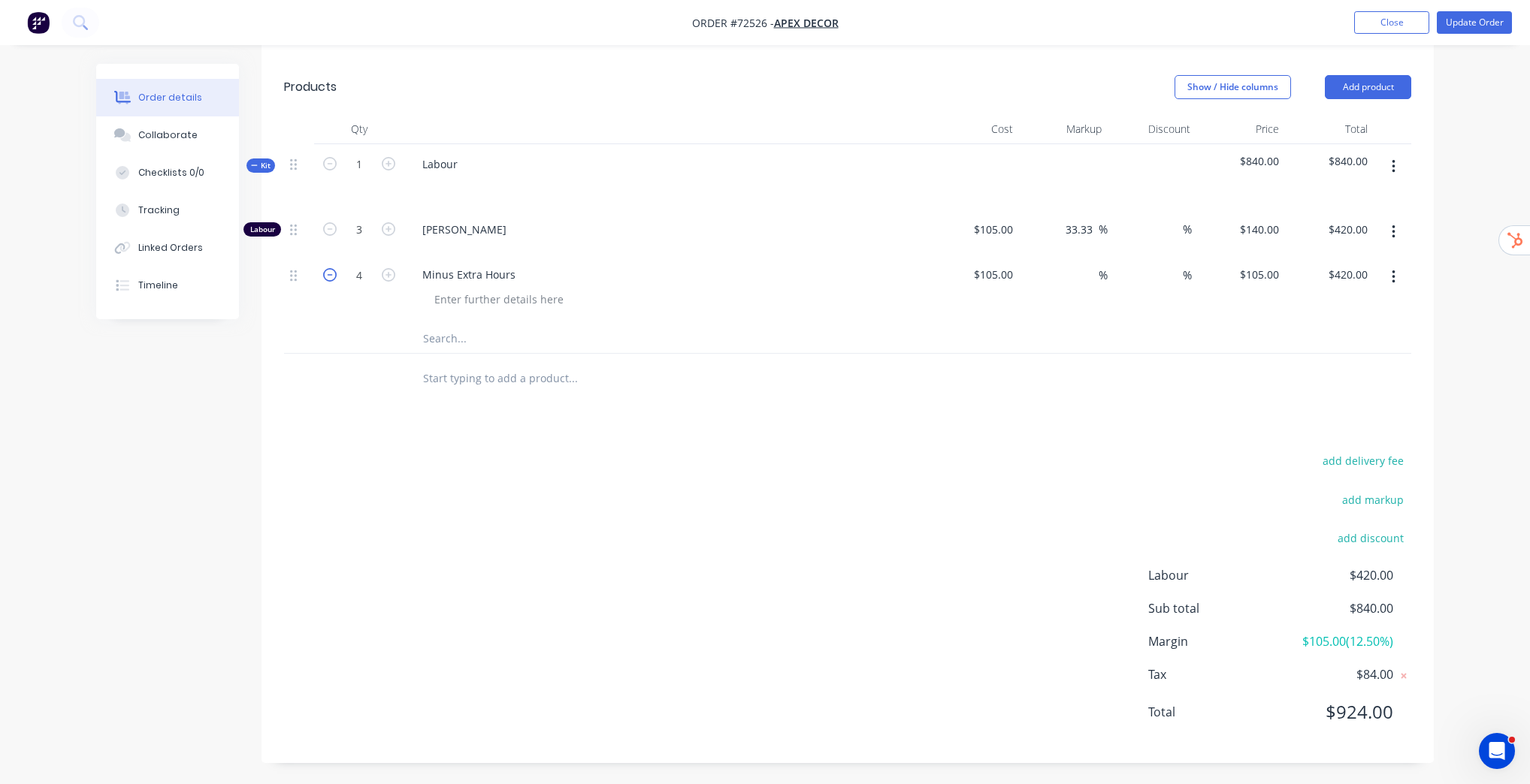
type input "$315.00"
click at [334, 276] on icon "button" at bounding box center [330, 275] width 14 height 14
type input "2"
type input "$210.00"
click at [334, 276] on icon "button" at bounding box center [330, 275] width 14 height 14
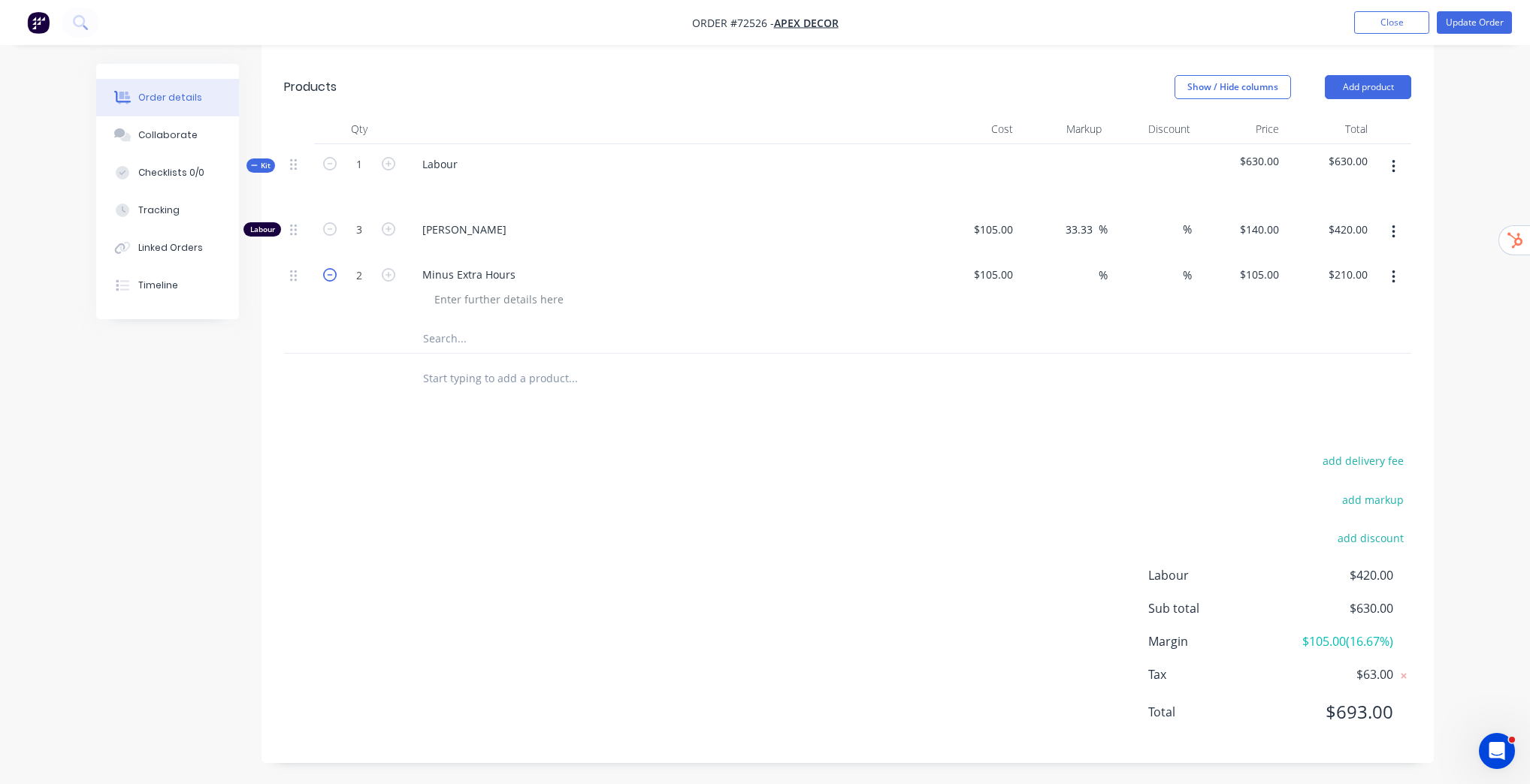
type input "1"
type input "$105.00"
click at [334, 276] on icon "button" at bounding box center [330, 275] width 14 height 14
type input "0"
type input "$0.00"
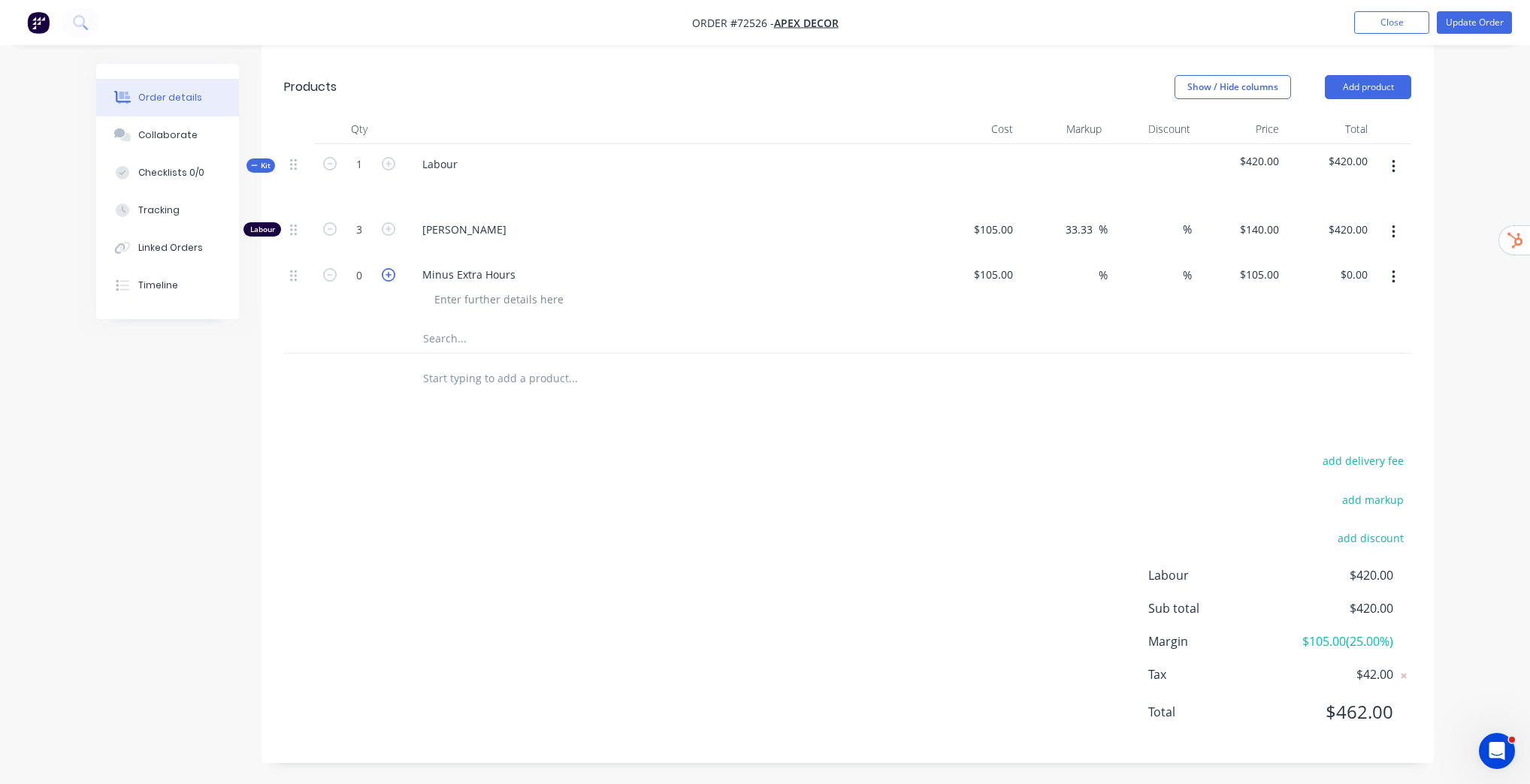
click at [385, 269] on icon "button" at bounding box center [388, 275] width 14 height 14
type input "1"
type input "$105.00"
click at [1250, 269] on div "105 105" at bounding box center [1240, 289] width 88 height 68
click at [1250, 269] on div "$105.00 105" at bounding box center [1240, 289] width 88 height 68
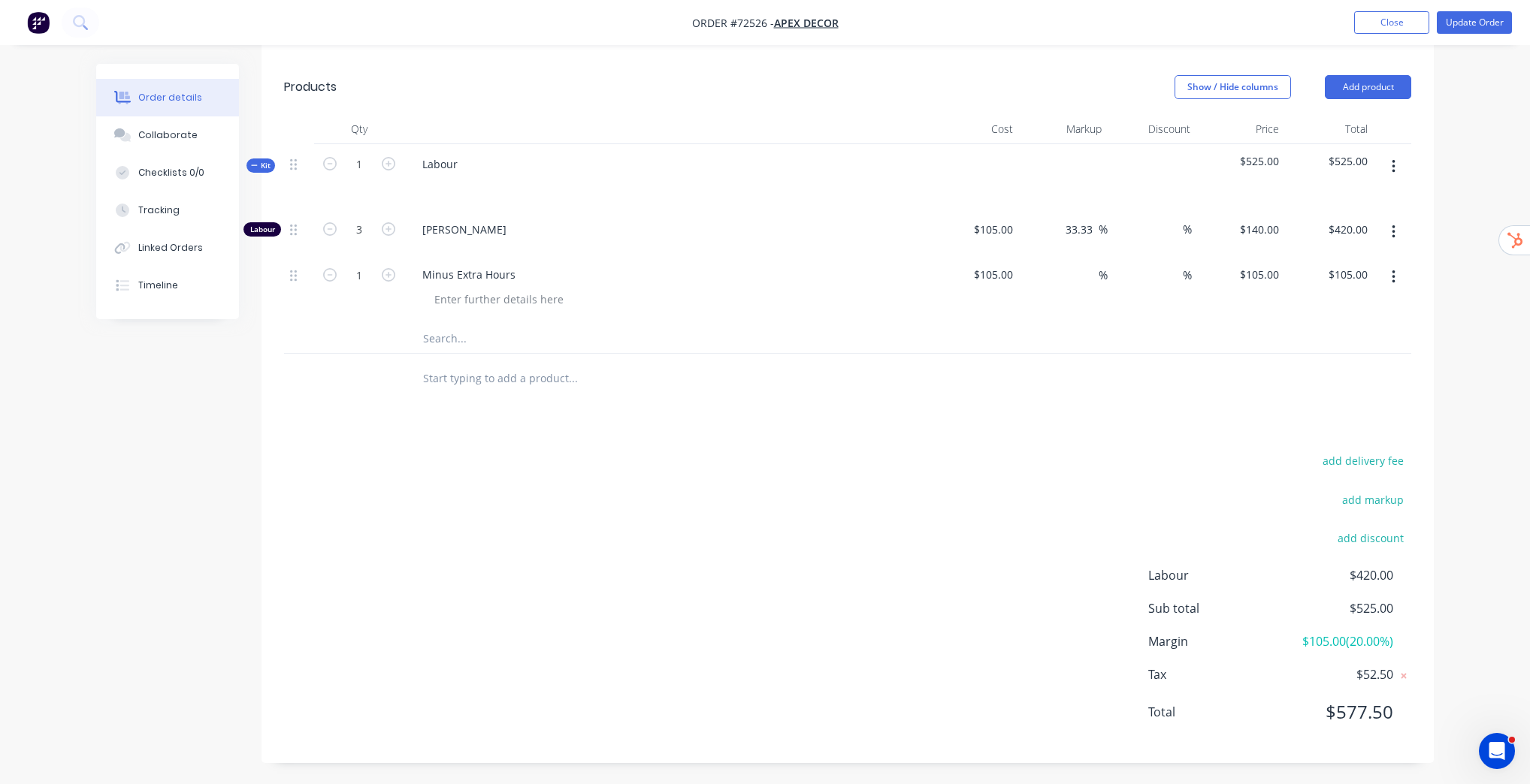
click at [1251, 391] on div at bounding box center [847, 378] width 1127 height 48
click at [1267, 276] on input "105" at bounding box center [1261, 274] width 47 height 22
type input "0"
type input "-100"
type input "$0.00"
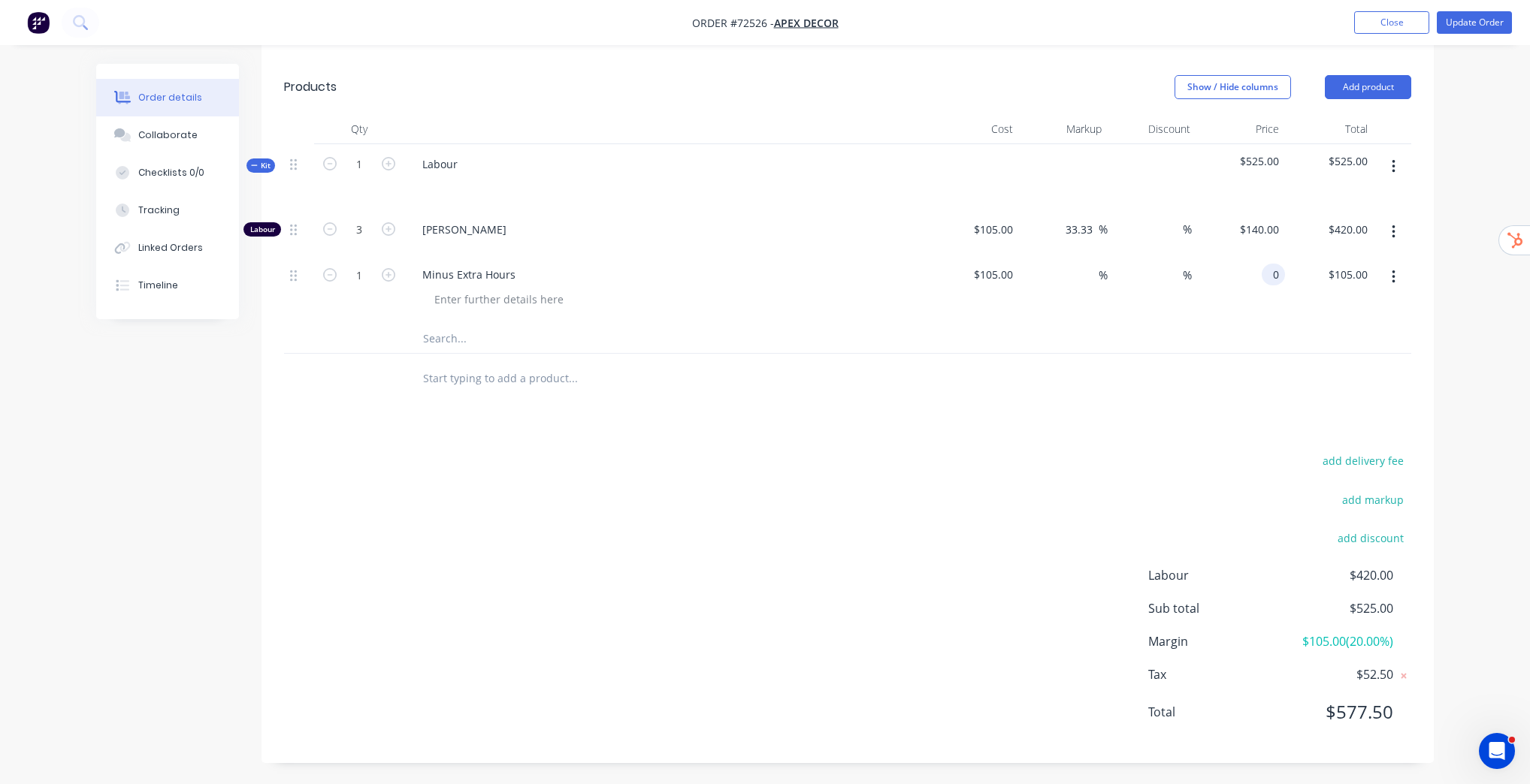
type input "$0.00"
click at [1250, 345] on div at bounding box center [847, 338] width 1127 height 31
click at [391, 274] on icon "button" at bounding box center [388, 275] width 14 height 14
click at [330, 278] on icon "button" at bounding box center [330, 275] width 14 height 14
click at [389, 276] on icon "button" at bounding box center [388, 275] width 14 height 14
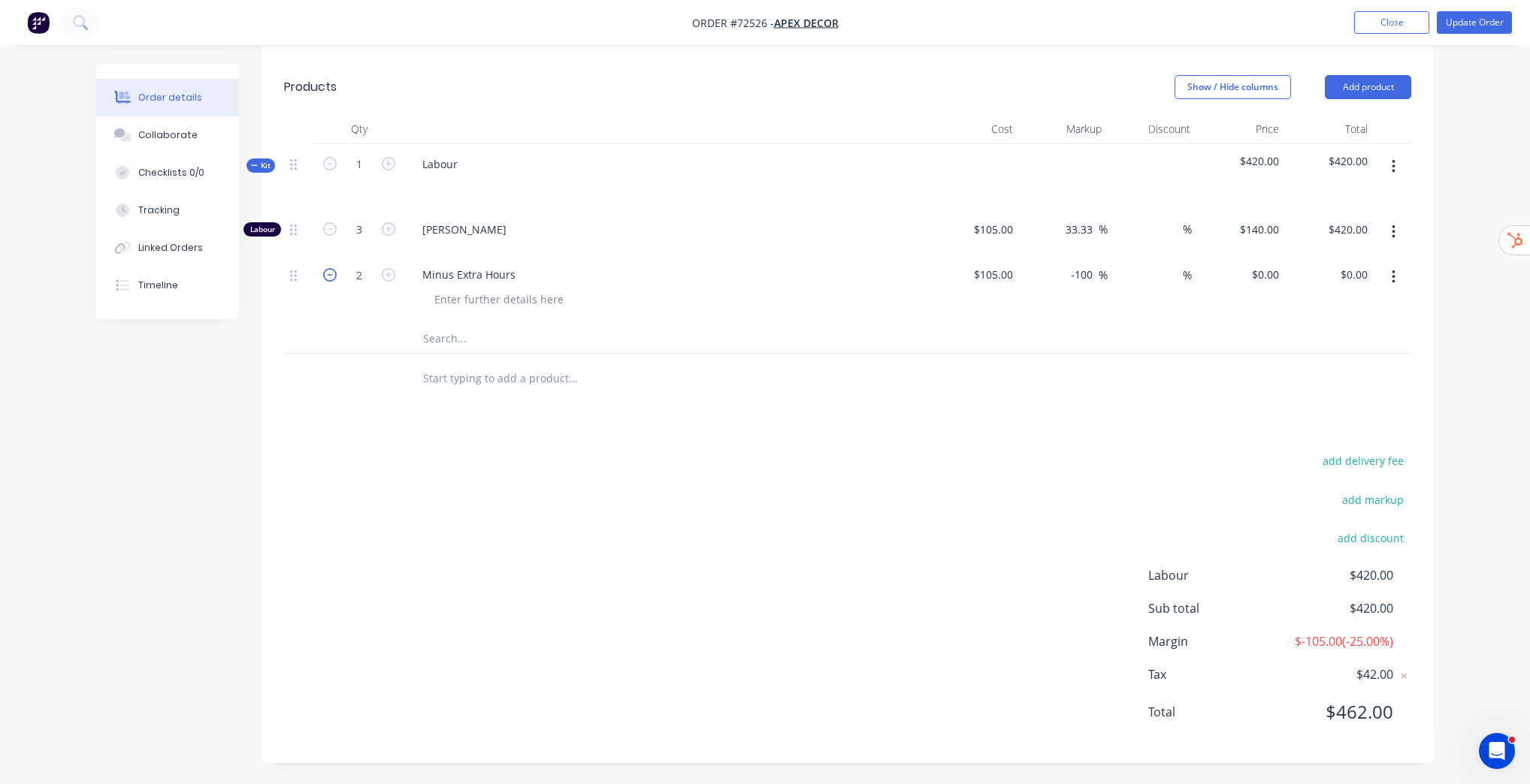
click at [328, 275] on icon "button" at bounding box center [330, 275] width 14 height 14
click at [392, 276] on icon "button" at bounding box center [388, 275] width 14 height 14
click at [327, 274] on icon "button" at bounding box center [330, 275] width 14 height 14
click at [328, 275] on icon "button" at bounding box center [330, 275] width 14 height 14
click at [327, 273] on icon "button" at bounding box center [330, 275] width 14 height 14
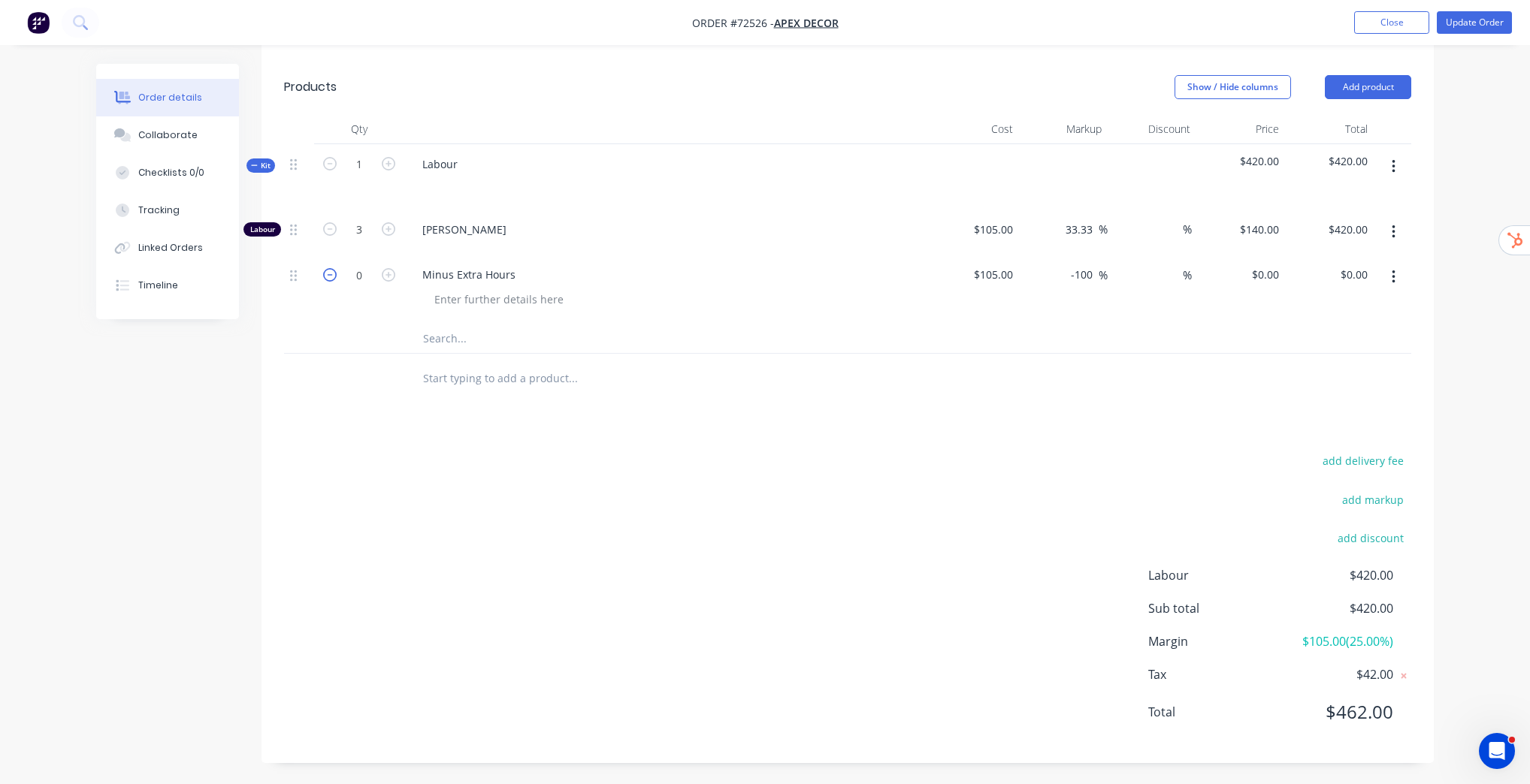
click at [328, 271] on icon "button" at bounding box center [330, 275] width 14 height 14
drag, startPoint x: 353, startPoint y: 270, endPoint x: 364, endPoint y: 276, distance: 12.5
click at [354, 241] on input "0" at bounding box center [359, 229] width 39 height 23
click at [612, 432] on div "Drawings Add drawing Products Show / Hide columns Add product Qty Cost Markup D…" at bounding box center [848, 385] width 1172 height 758
click at [367, 276] on input "-1" at bounding box center [359, 274] width 39 height 23
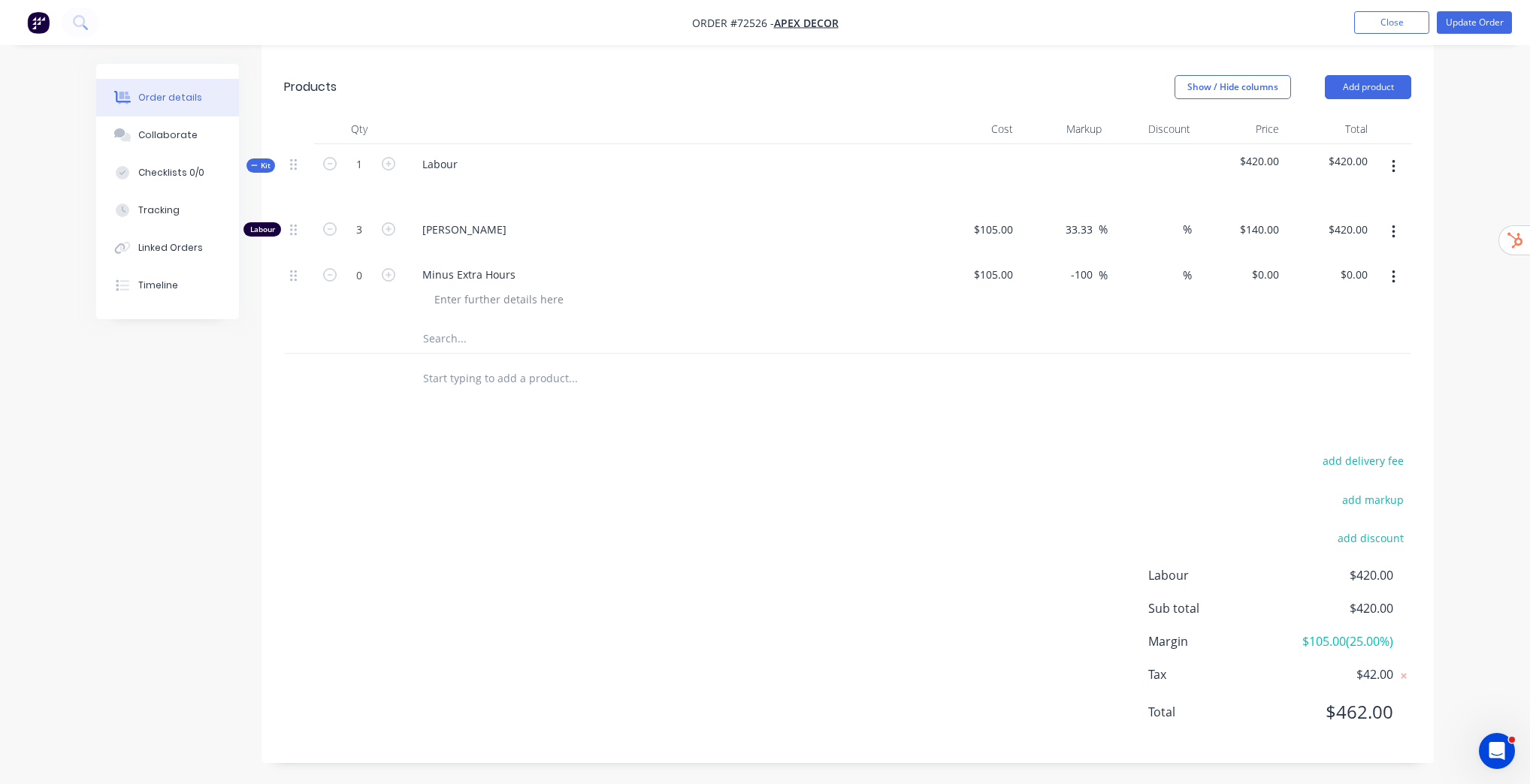
click at [589, 493] on div "add delivery fee add markup add discount Labour $420.00 Sub total $420.00 Margi…" at bounding box center [847, 595] width 1127 height 290
click at [354, 241] on input "0" at bounding box center [359, 229] width 39 height 23
type input "-1"
click at [893, 386] on div at bounding box center [675, 377] width 529 height 30
click at [1396, 274] on button "button" at bounding box center [1393, 277] width 36 height 27
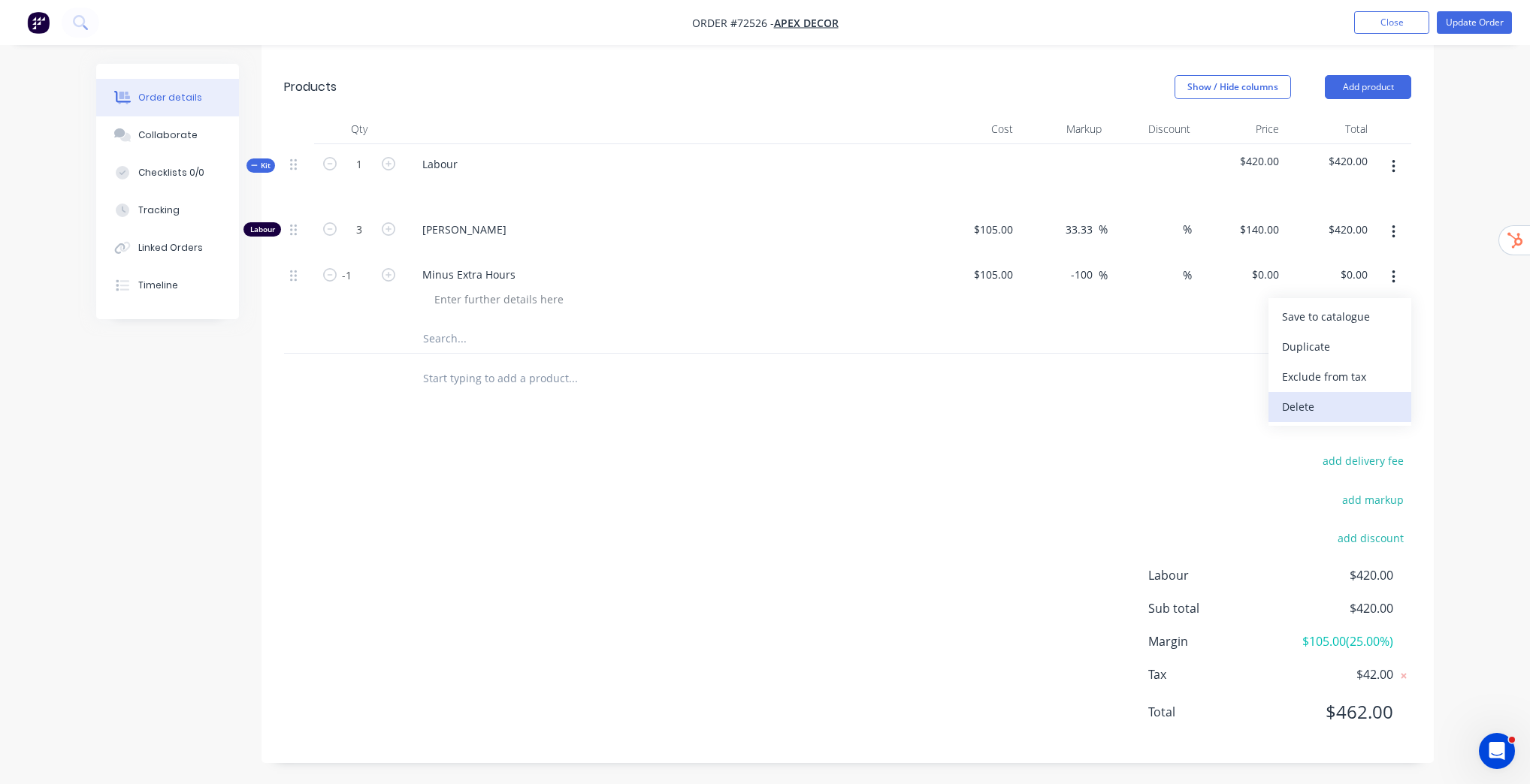
click at [1337, 398] on div "Delete" at bounding box center [1340, 407] width 116 height 22
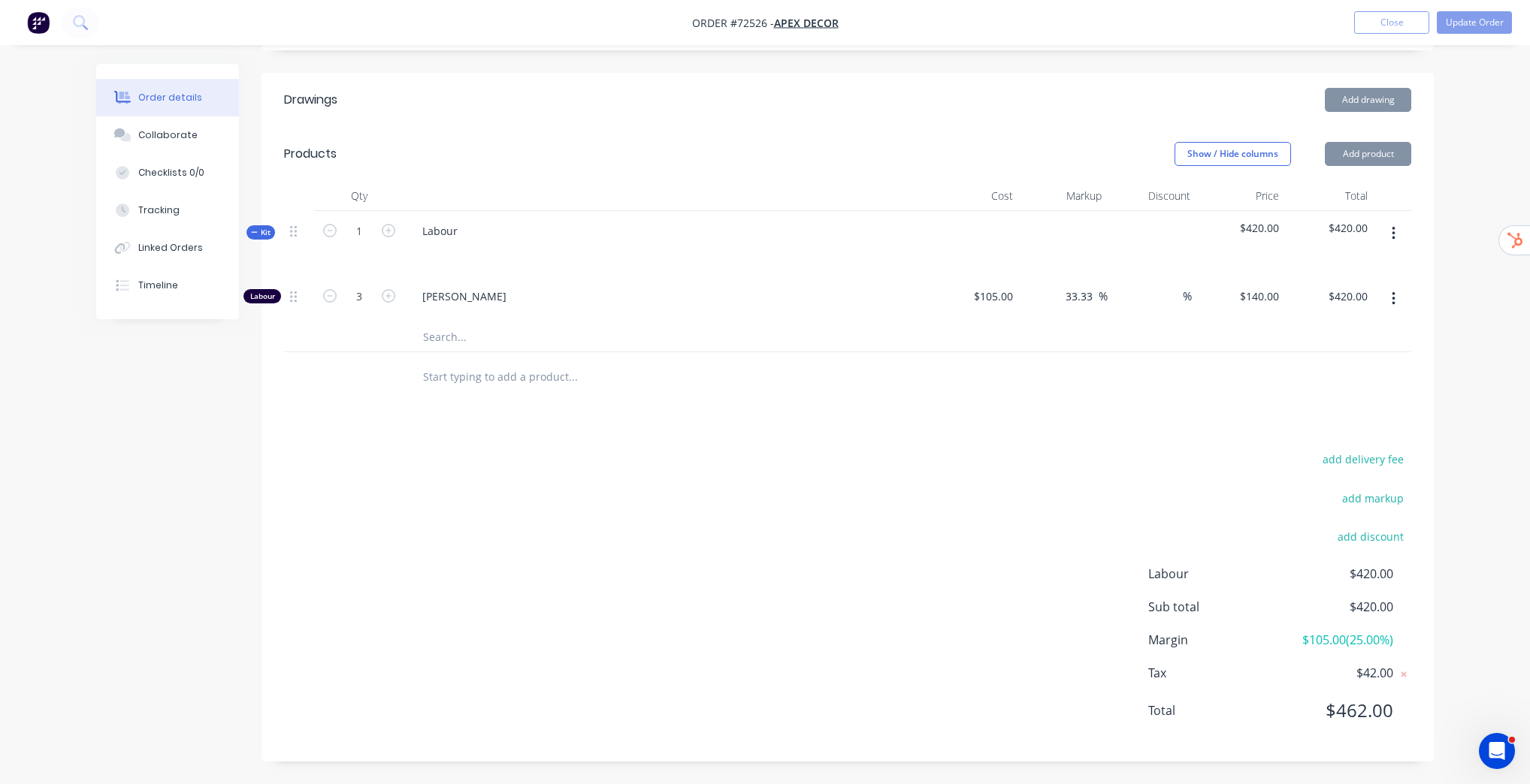
scroll to position [441, 0]
click at [733, 364] on div at bounding box center [635, 377] width 451 height 30
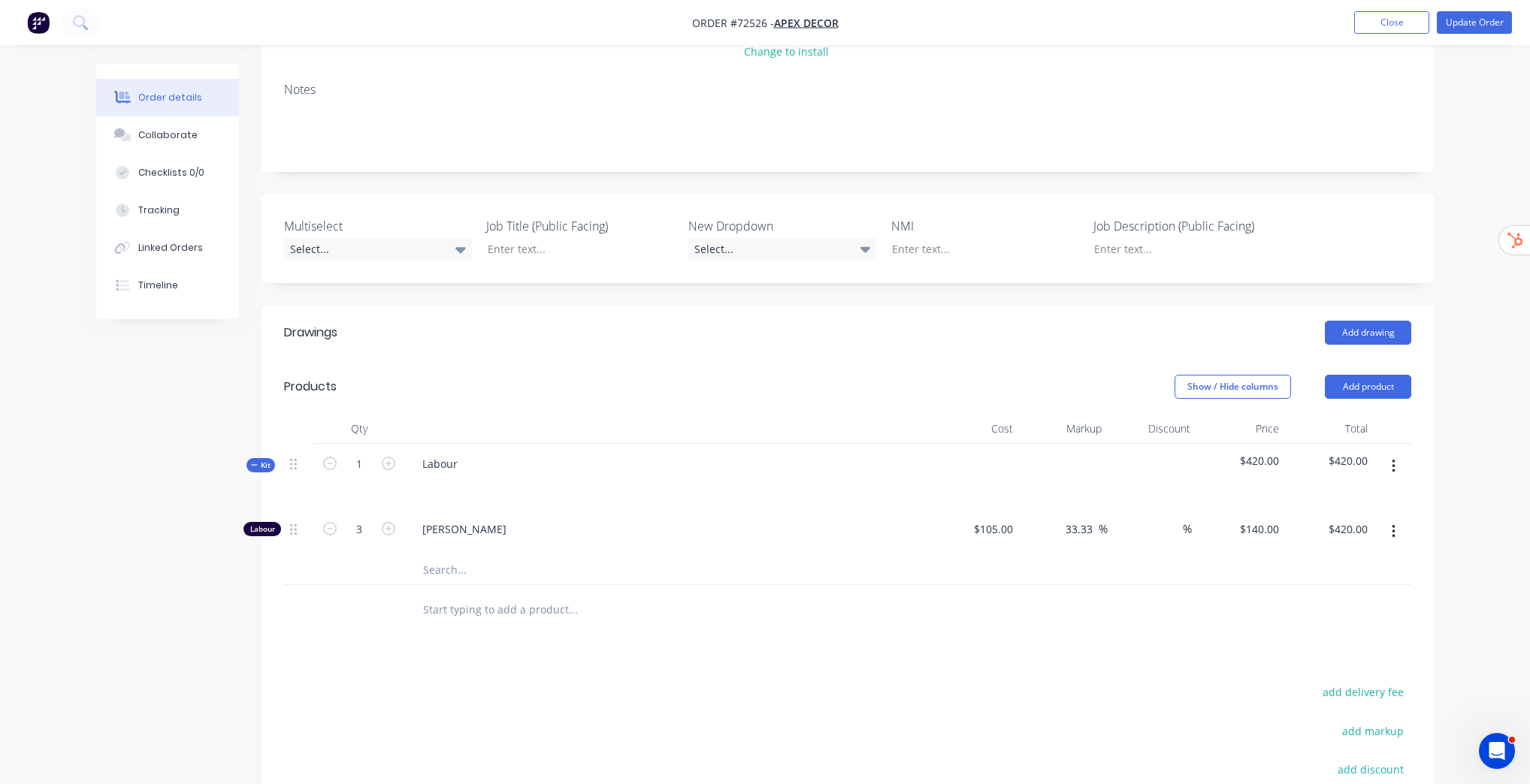
scroll to position [200, 0]
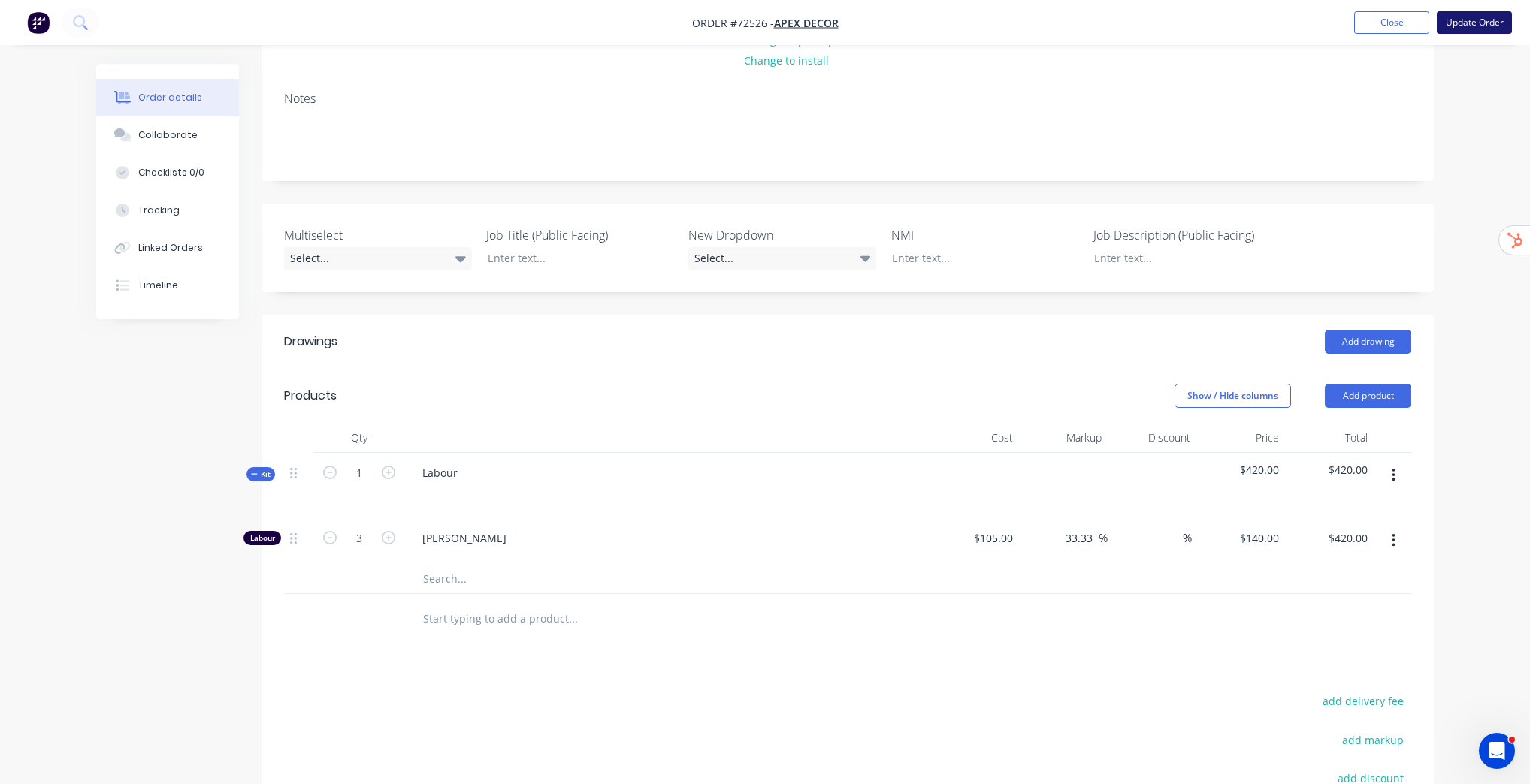
click at [1472, 19] on button "Update Order" at bounding box center [1474, 22] width 75 height 23
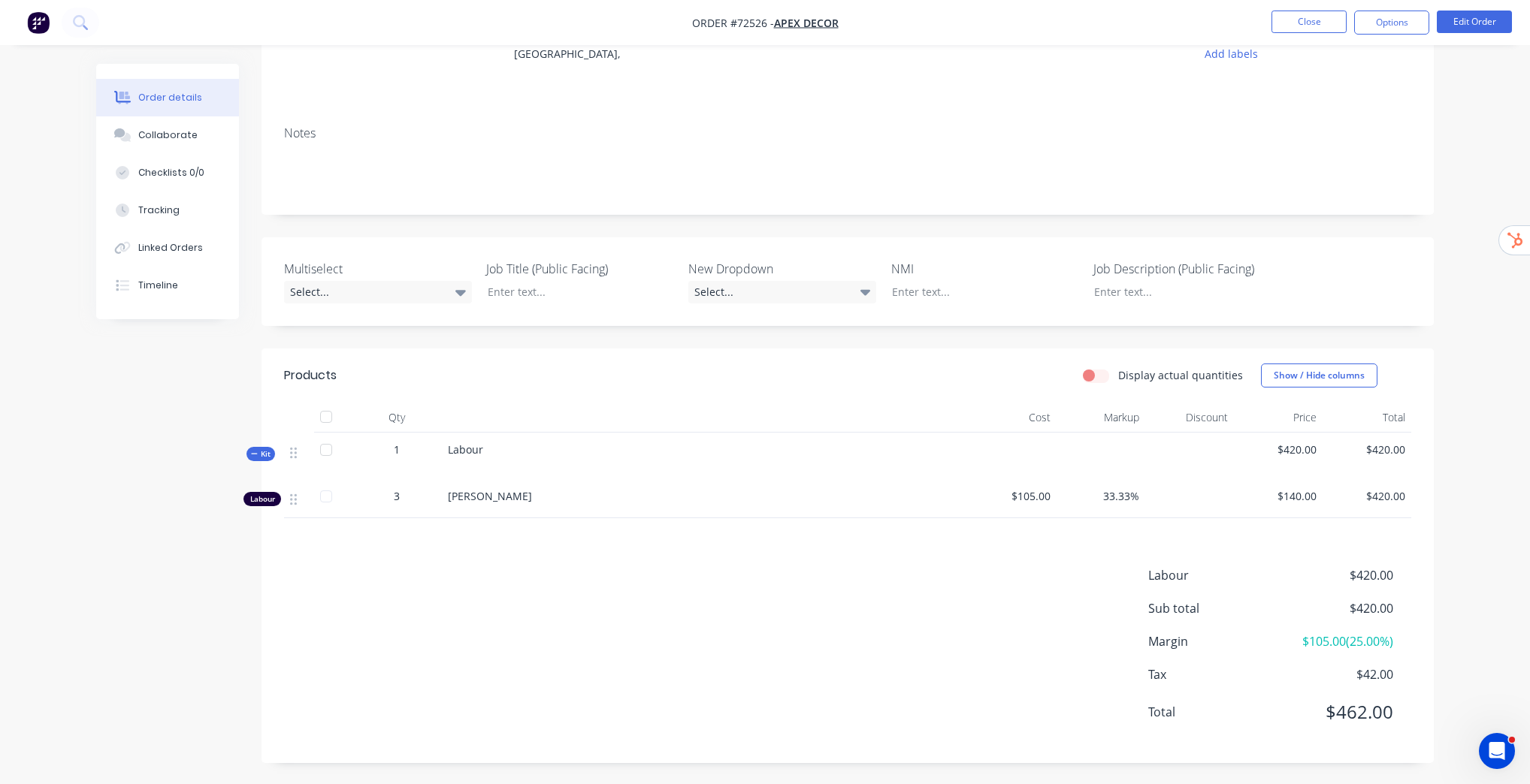
scroll to position [166, 0]
click at [1118, 375] on label "Display actual quantities" at bounding box center [1180, 375] width 125 height 16
click at [1095, 375] on input "Display actual quantities" at bounding box center [1088, 374] width 12 height 14
checkbox input "true"
click at [364, 499] on icon "button" at bounding box center [368, 499] width 14 height 14
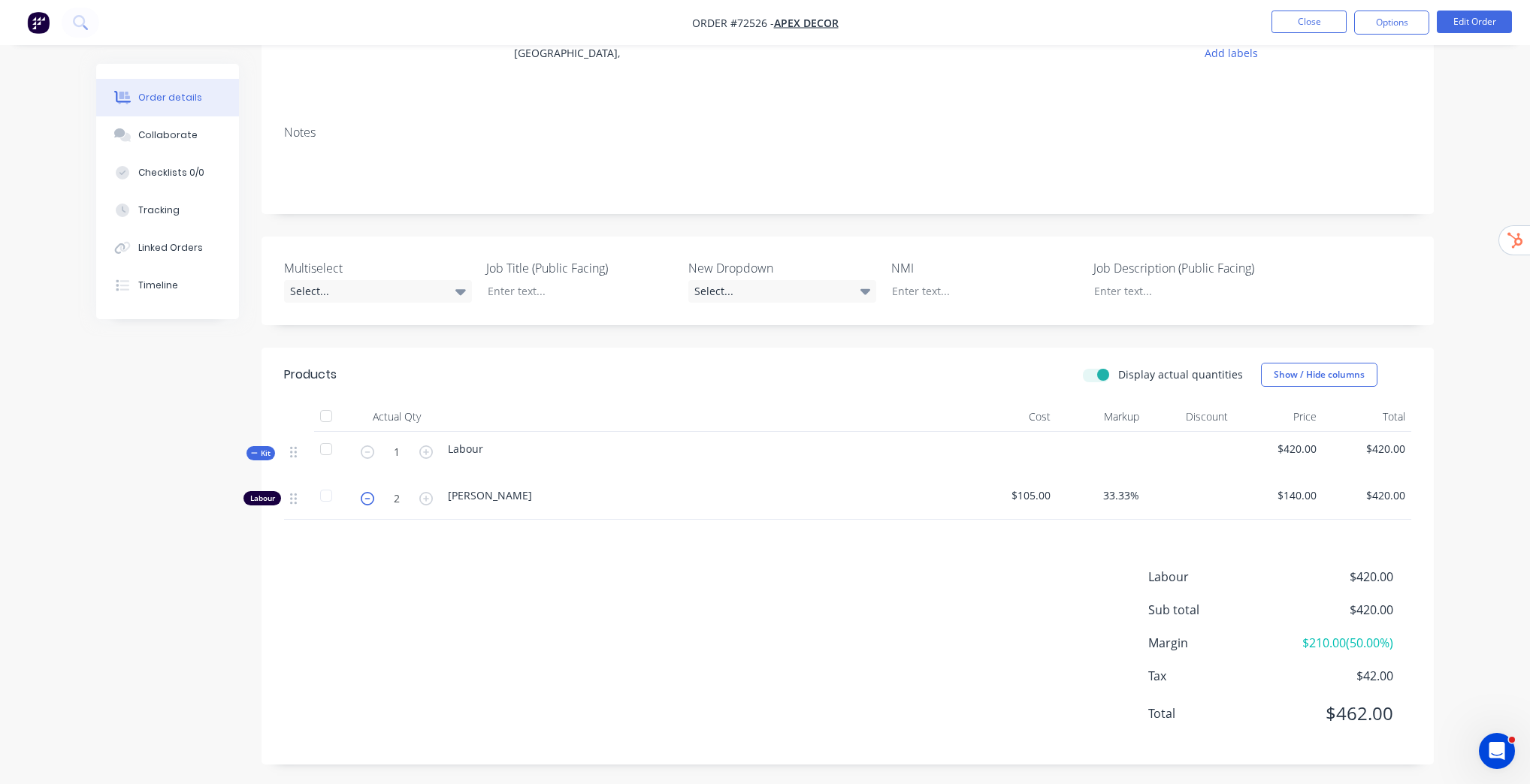
click at [368, 499] on icon "button" at bounding box center [368, 499] width 14 height 14
click at [426, 496] on icon "button" at bounding box center [426, 499] width 14 height 14
click at [426, 495] on icon "button" at bounding box center [426, 499] width 14 height 14
click at [379, 502] on input "3" at bounding box center [397, 499] width 39 height 23
click at [426, 497] on icon "button" at bounding box center [426, 499] width 14 height 14
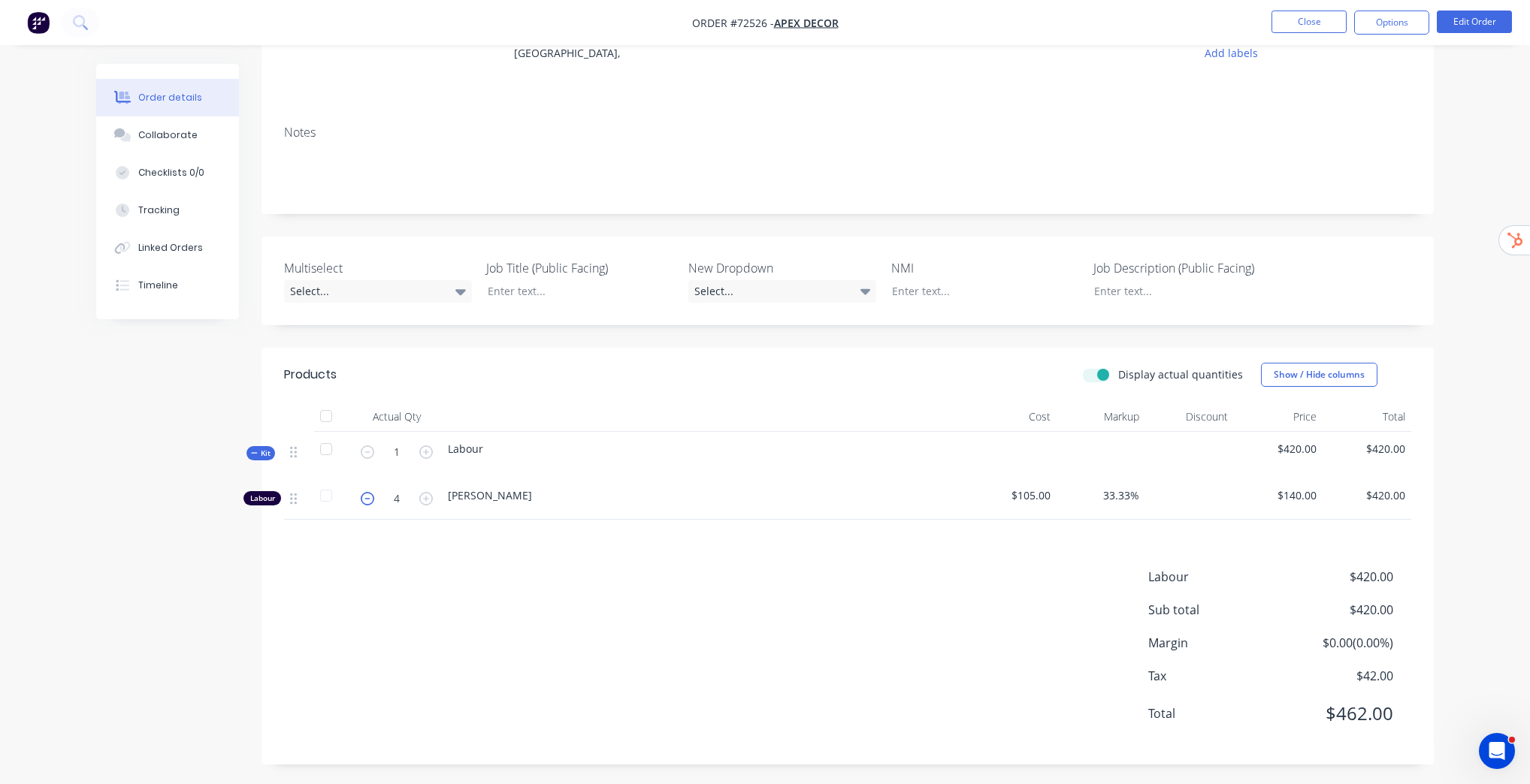
click at [367, 497] on icon "button" at bounding box center [368, 499] width 14 height 14
type input "3"
click at [633, 572] on div "Labour $420.00 Sub total $420.00 Margin $105.00 ( 25.00 %) Tax $42.00 Total $46…" at bounding box center [847, 655] width 1127 height 174
click at [1460, 535] on div "Order details Collaborate Checklists 0/0 Tracking Linked Orders Timeline Order …" at bounding box center [765, 311] width 1530 height 953
click at [1118, 378] on label "Display actual quantities" at bounding box center [1180, 375] width 125 height 16
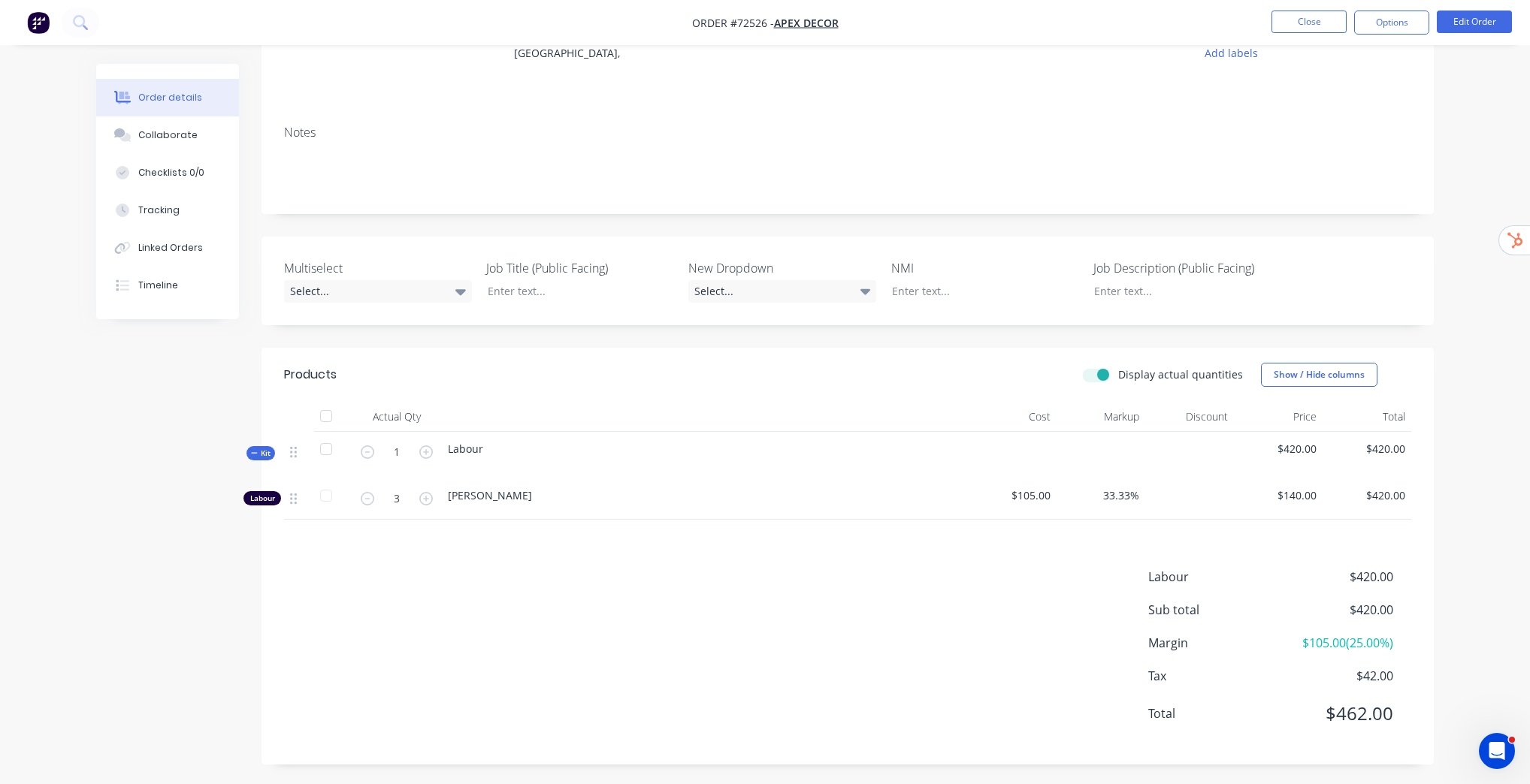
click at [1095, 378] on input "Display actual quantities" at bounding box center [1088, 374] width 12 height 14
click at [1118, 377] on label "Display actual quantities" at bounding box center [1180, 375] width 125 height 16
click at [1095, 377] on input "Display actual quantities" at bounding box center [1088, 374] width 12 height 14
click at [1118, 377] on label "Display actual quantities" at bounding box center [1180, 375] width 125 height 16
click at [1095, 377] on input "Display actual quantities" at bounding box center [1088, 374] width 12 height 14
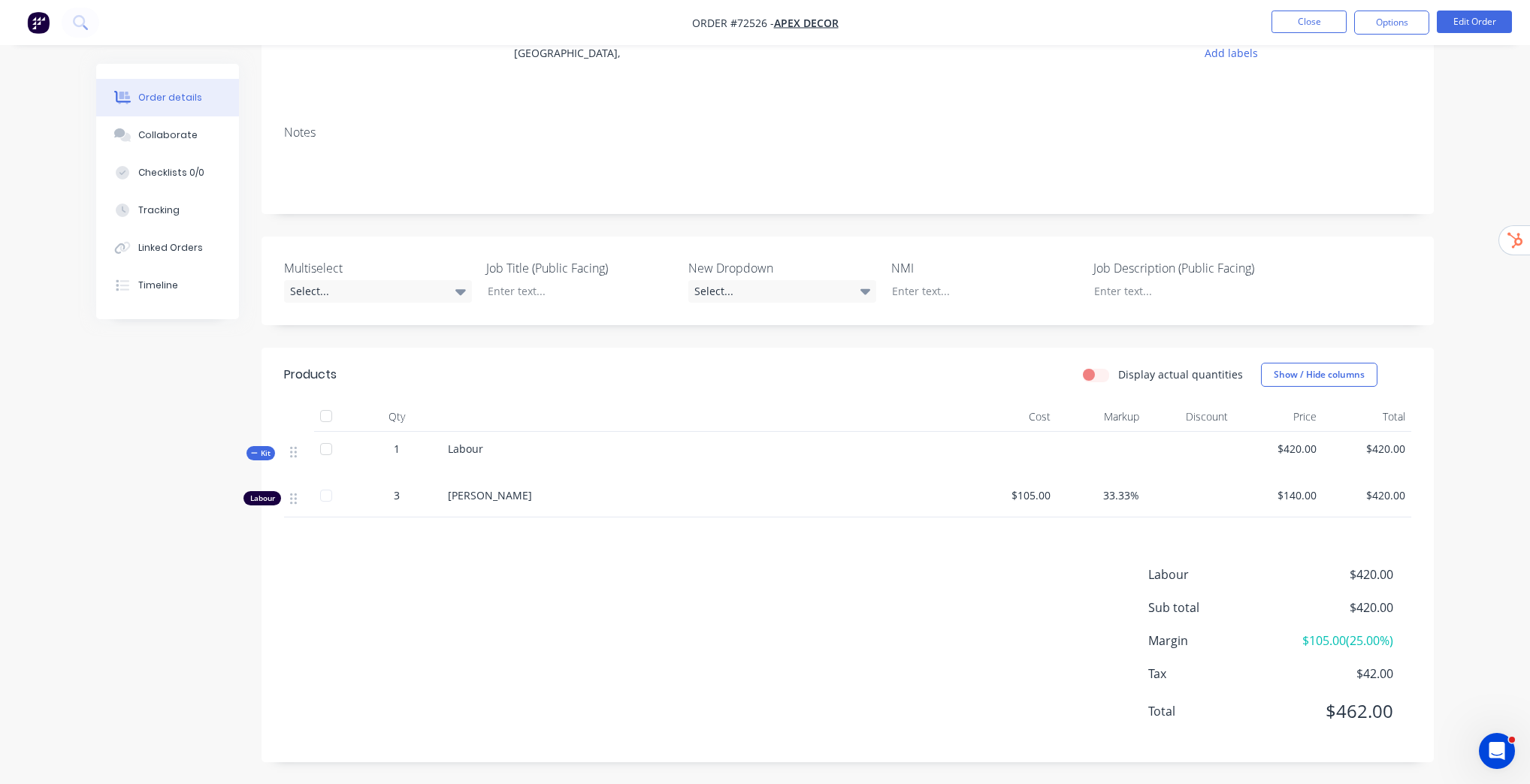
click at [1118, 377] on label "Display actual quantities" at bounding box center [1180, 375] width 125 height 16
click at [1095, 377] on input "Display actual quantities" at bounding box center [1088, 374] width 12 height 14
click at [1118, 380] on label "Display actual quantities" at bounding box center [1180, 375] width 125 height 16
click at [1095, 380] on input "Display actual quantities" at bounding box center [1088, 374] width 12 height 14
click at [1488, 381] on div "Order details Collaborate Checklists 0/0 Tracking Linked Orders Timeline Order …" at bounding box center [765, 310] width 1530 height 951
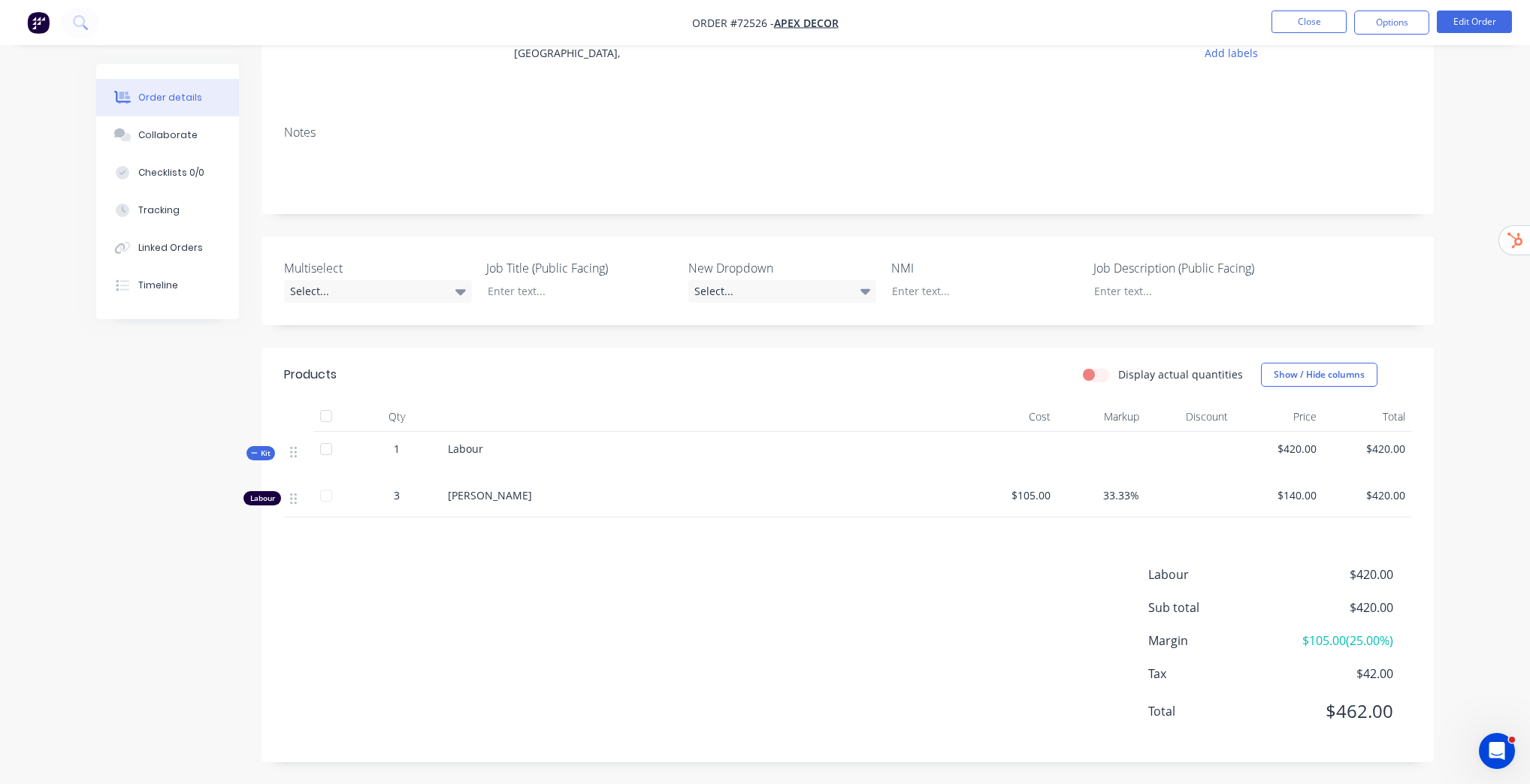
click at [1100, 381] on div "Display actual quantities" at bounding box center [1162, 375] width 160 height 16
click at [1118, 373] on label "Display actual quantities" at bounding box center [1180, 375] width 125 height 16
click at [1095, 373] on input "Display actual quantities" at bounding box center [1088, 374] width 12 height 14
checkbox input "true"
click at [696, 586] on div "Labour $420.00 Sub total $420.00 Margin $105.00 ( 25.00 %) Tax $42.00 Total $46…" at bounding box center [847, 655] width 1127 height 174
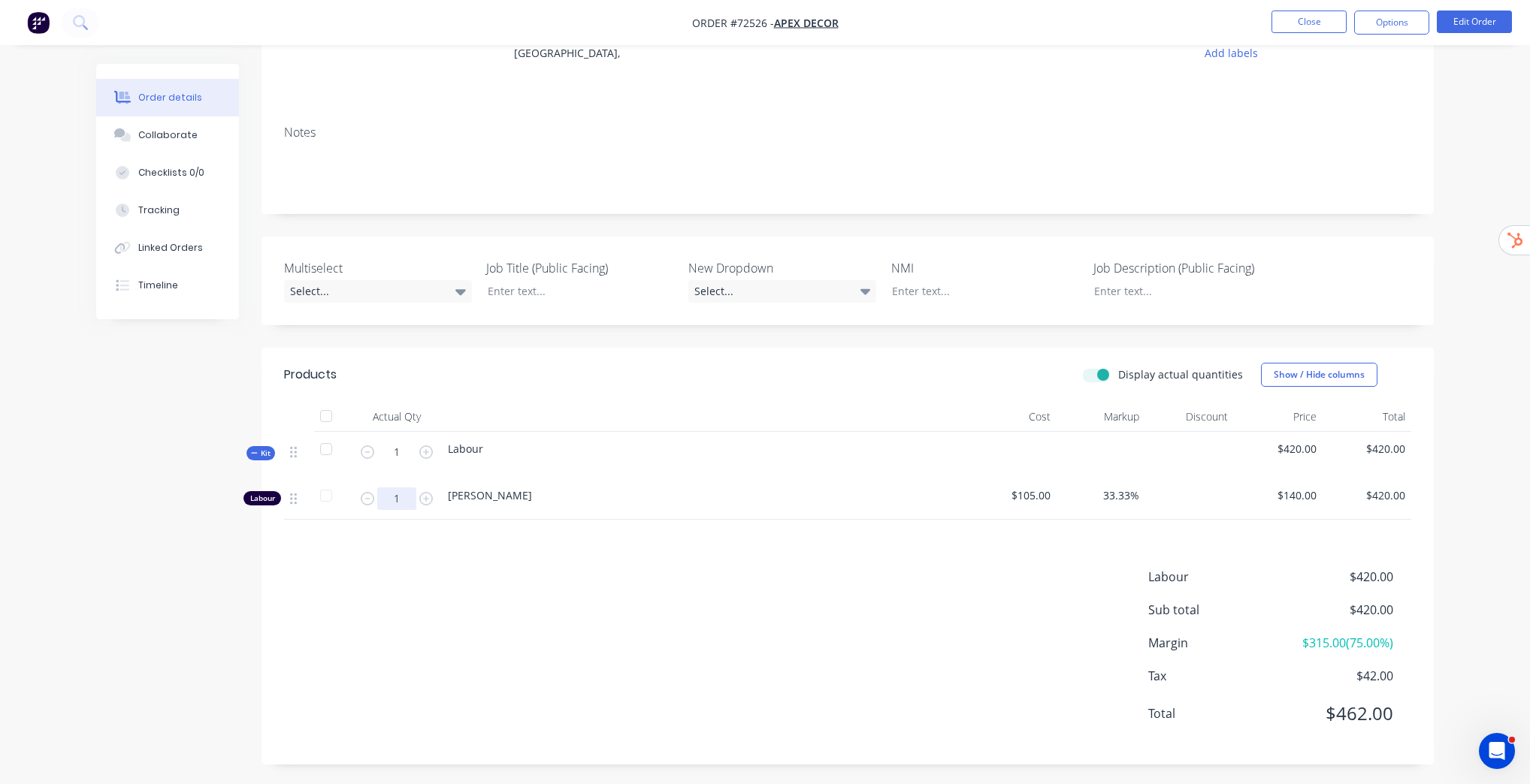
click at [403, 497] on input "1" at bounding box center [397, 499] width 39 height 23
type input "3"
click at [462, 557] on div "Products Display actual quantities Show / Hide columns Actual Qty Cost Markup D…" at bounding box center [848, 556] width 1172 height 417
click at [1104, 381] on div "Display actual quantities" at bounding box center [1162, 375] width 160 height 16
click at [1118, 375] on label "Display actual quantities" at bounding box center [1180, 375] width 125 height 16
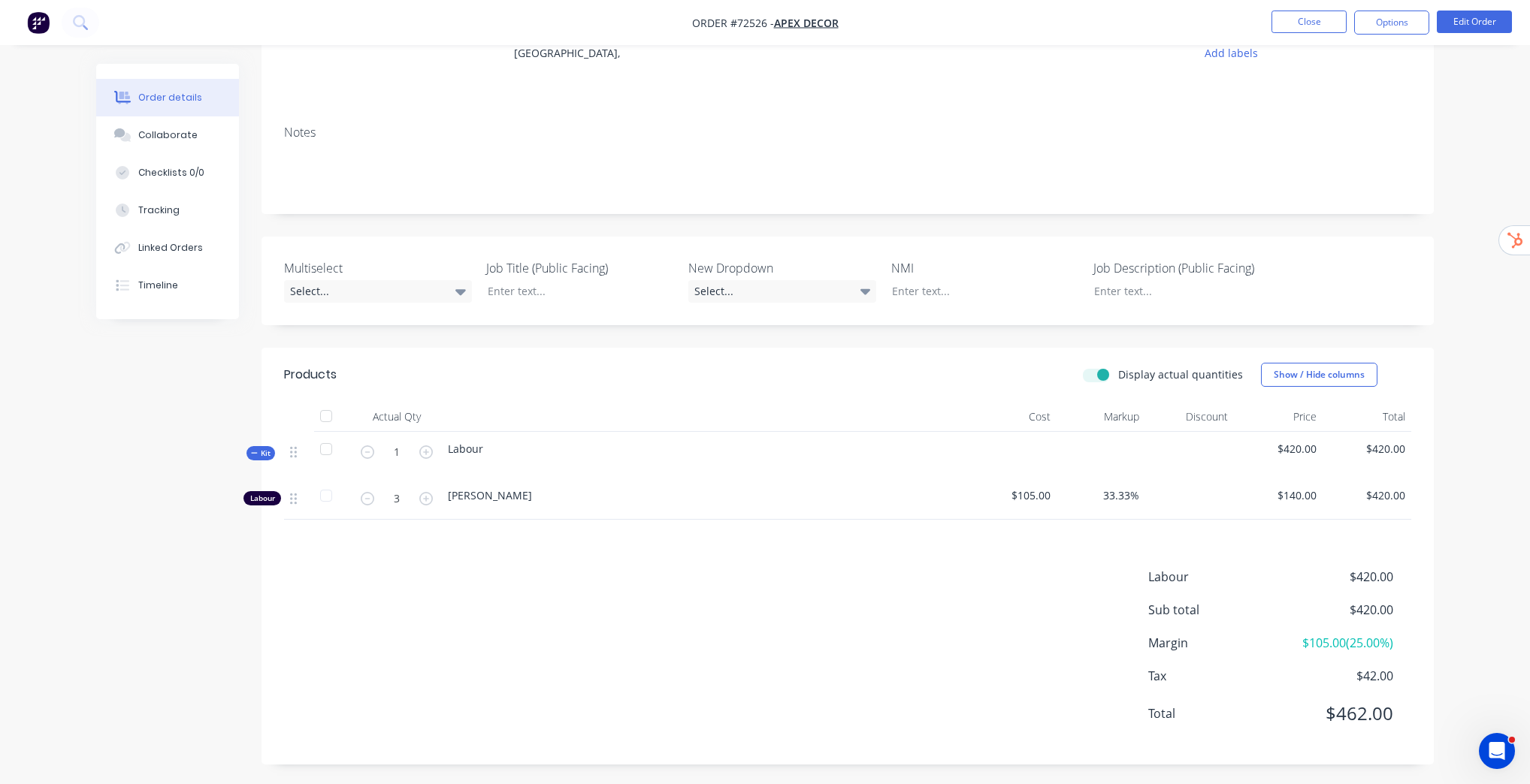
click at [1095, 375] on input "Display actual quantities" at bounding box center [1088, 374] width 12 height 14
click at [1118, 376] on label "Display actual quantities" at bounding box center [1180, 375] width 125 height 16
click at [1095, 376] on input "Display actual quantities" at bounding box center [1088, 374] width 12 height 14
click at [1118, 375] on label "Display actual quantities" at bounding box center [1180, 375] width 125 height 16
click at [1095, 375] on input "Display actual quantities" at bounding box center [1088, 374] width 12 height 14
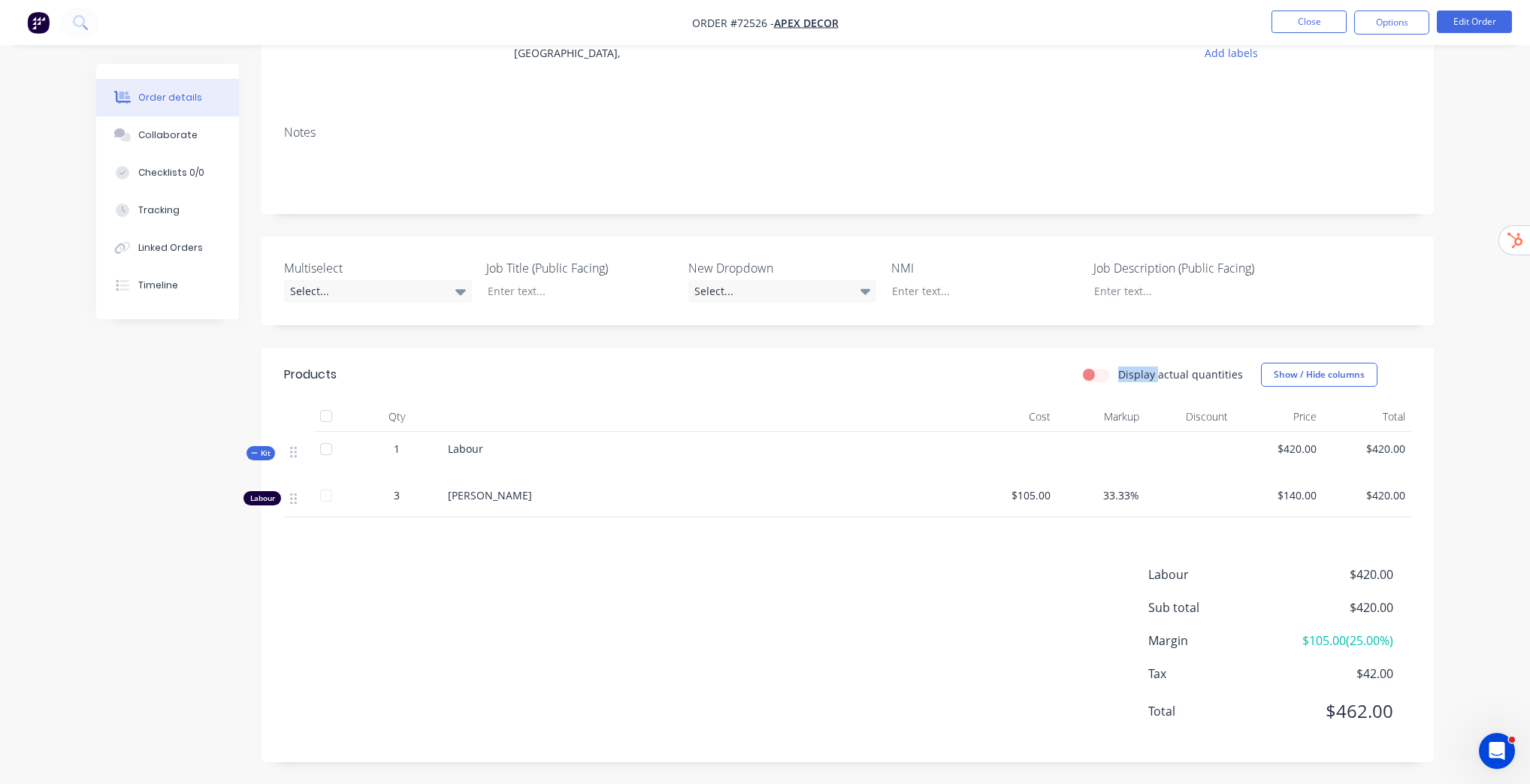
click at [1118, 375] on label "Display actual quantities" at bounding box center [1180, 375] width 125 height 16
click at [1095, 375] on input "Display actual quantities" at bounding box center [1088, 374] width 12 height 14
checkbox input "true"
click at [1313, 23] on button "Close" at bounding box center [1308, 21] width 75 height 23
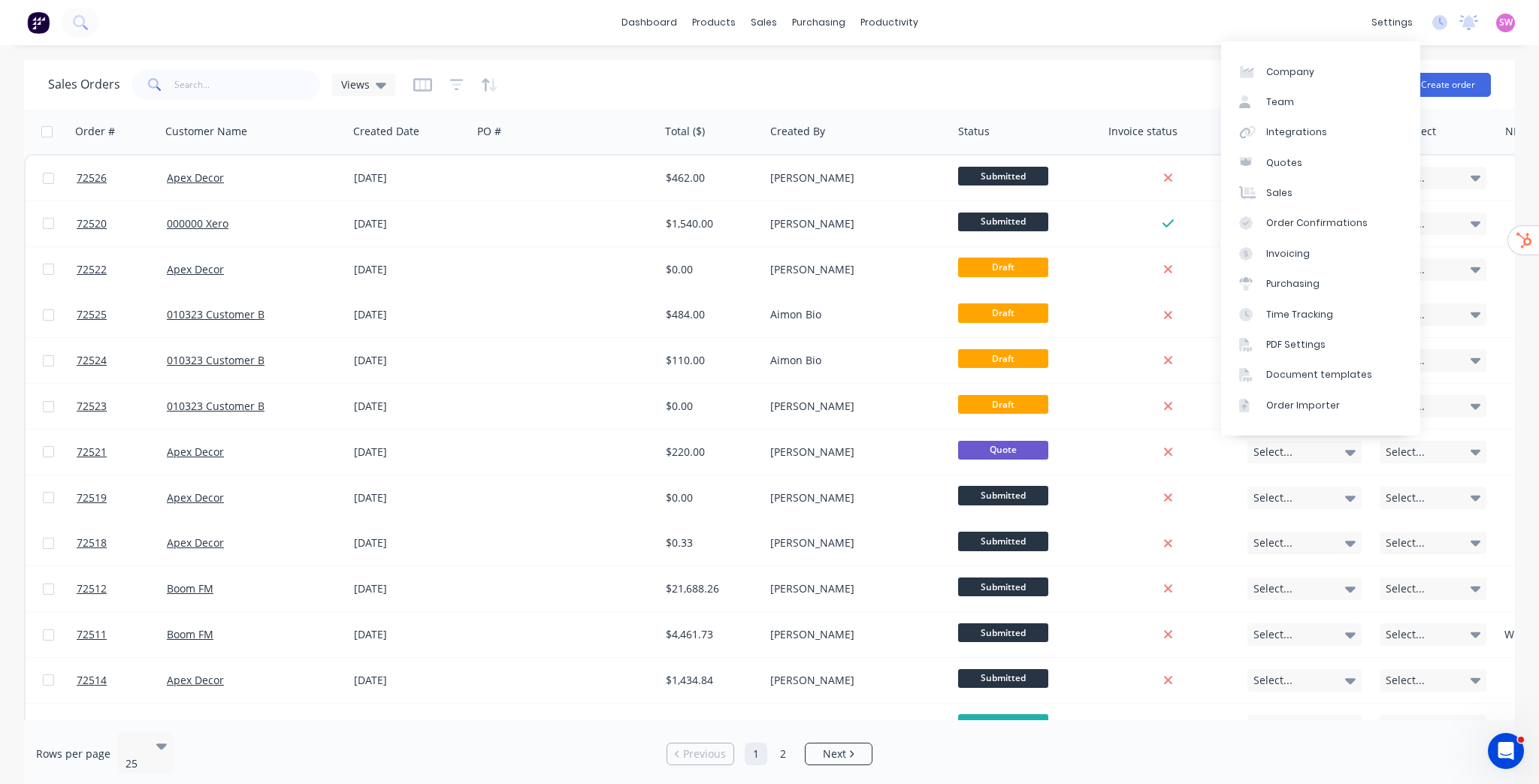
click at [1524, 24] on div "settings No new notifications Mark all as read You have no notifications SW Stu…" at bounding box center [1451, 22] width 175 height 23
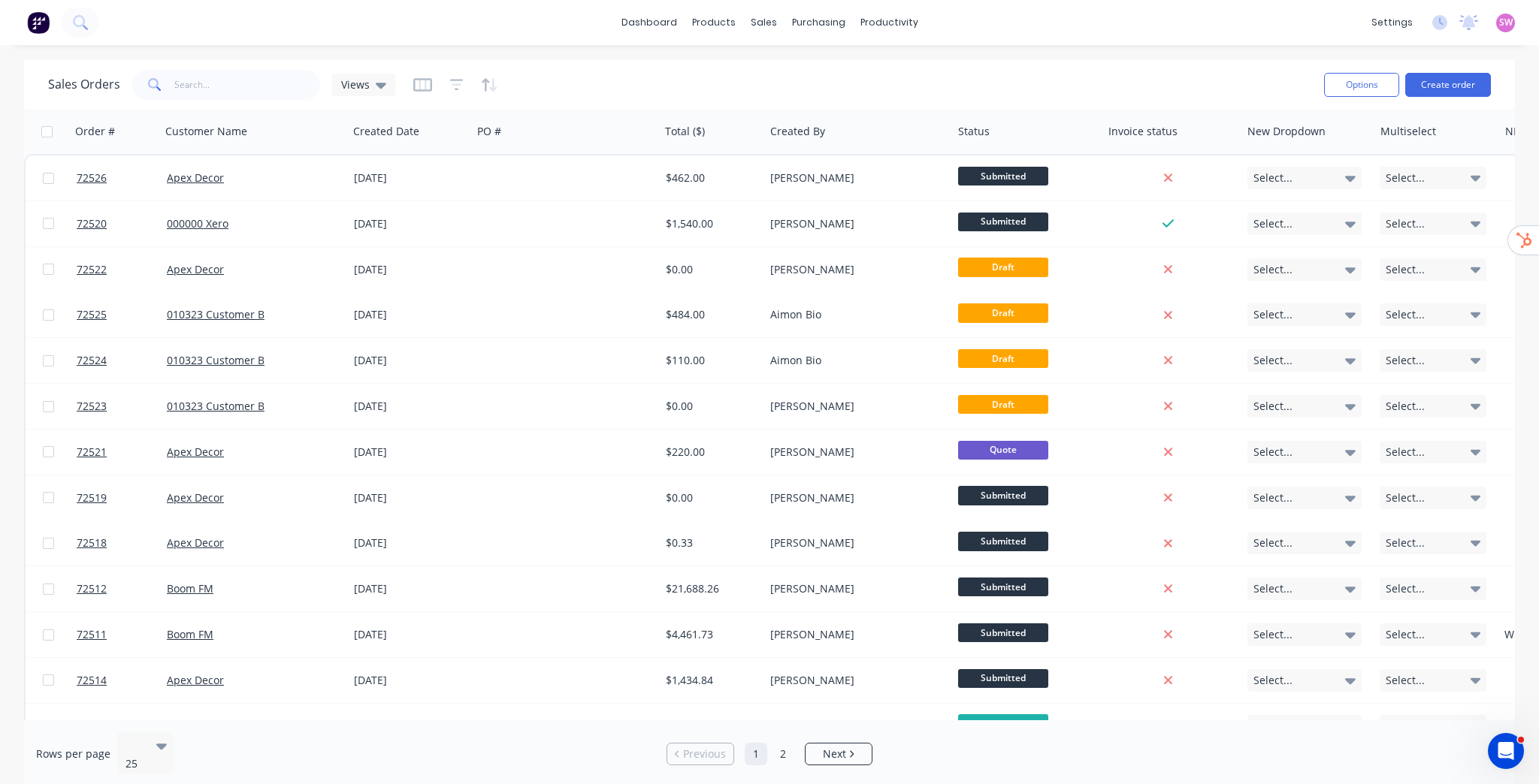
click at [1506, 25] on span "SW" at bounding box center [1506, 23] width 14 height 14
click at [1407, 192] on button "Sign out" at bounding box center [1412, 188] width 199 height 30
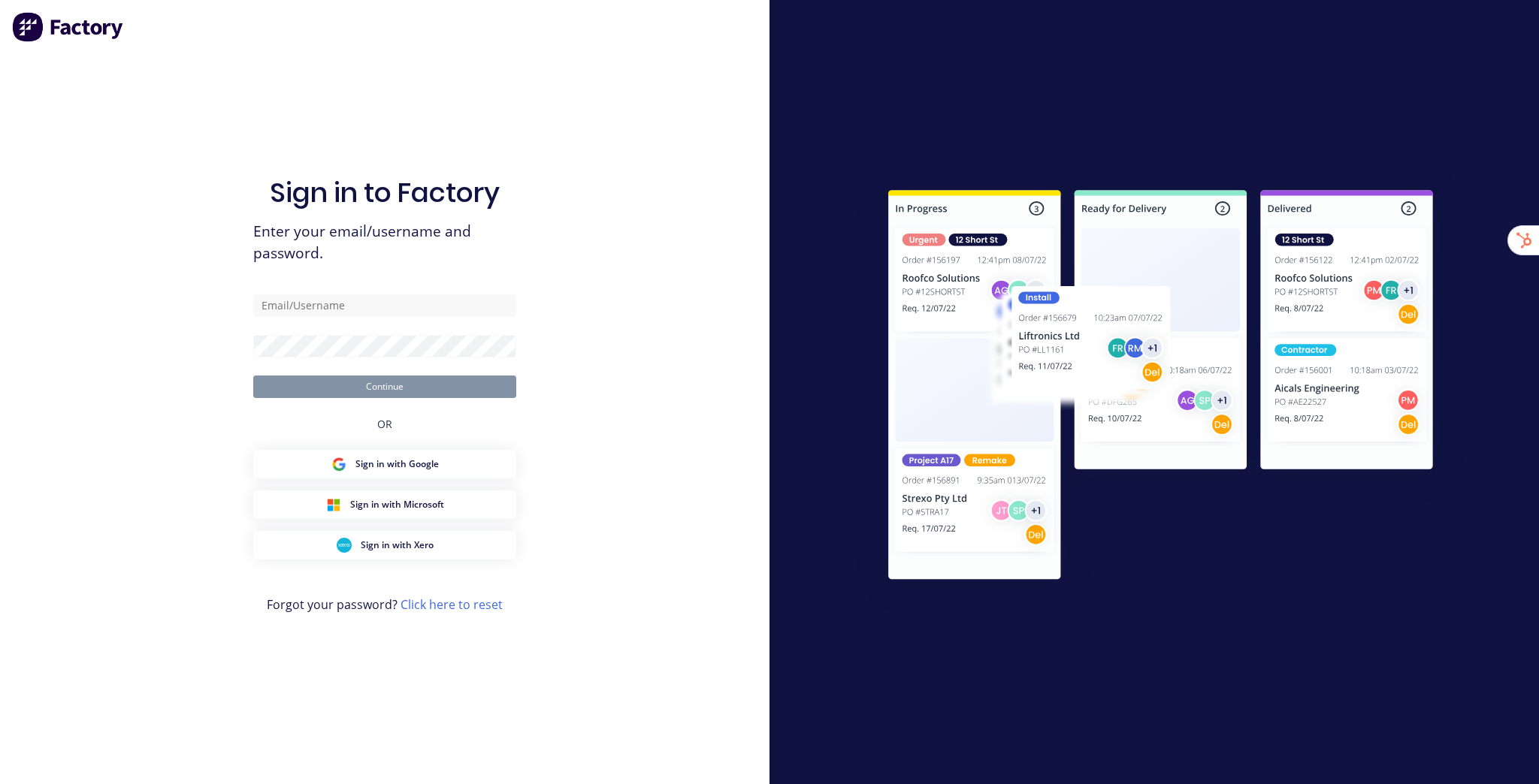
type input "stuart@factory.app"
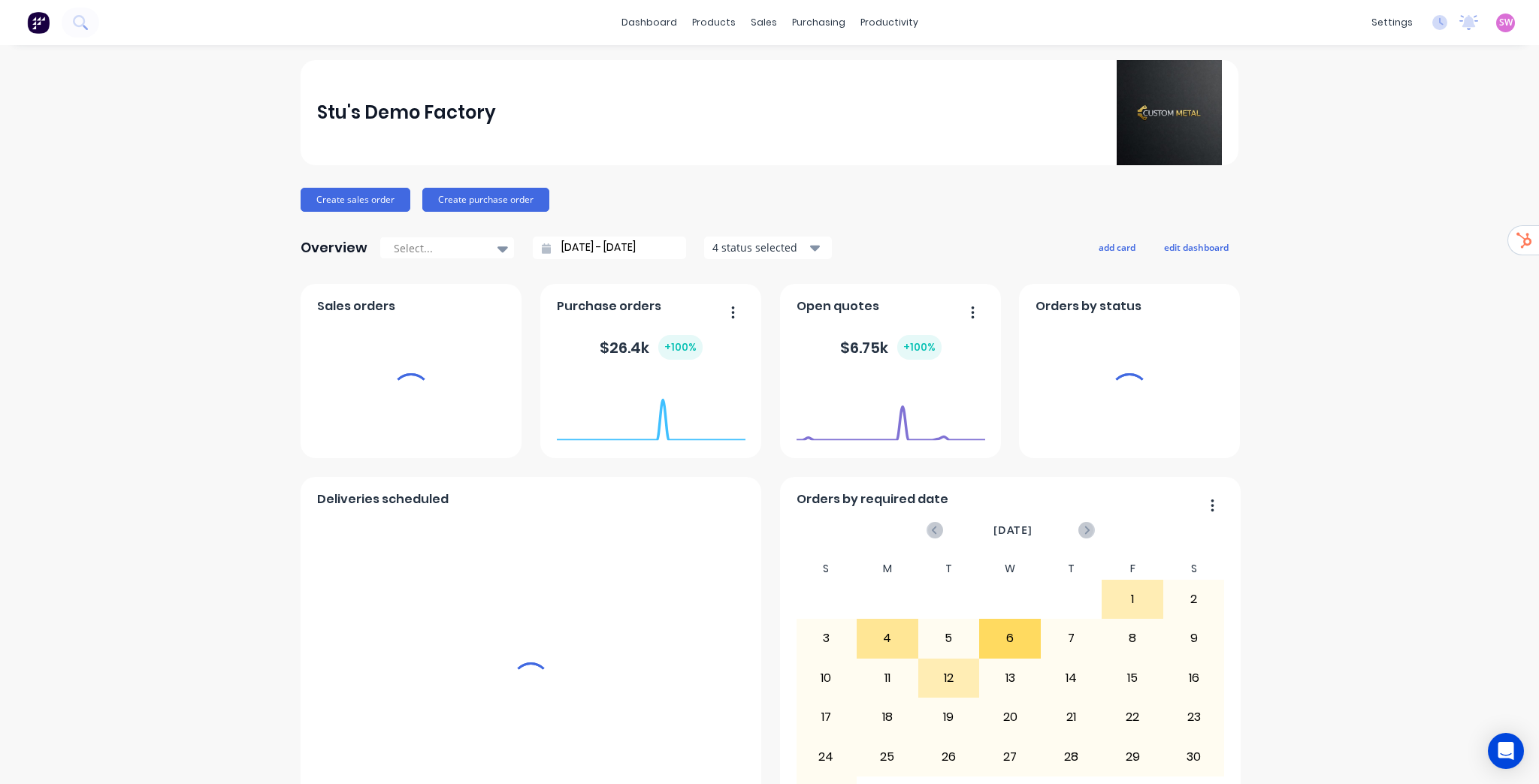
click at [651, 20] on link "dashboard" at bounding box center [649, 22] width 71 height 23
click at [1499, 21] on span "SW" at bounding box center [1506, 23] width 14 height 14
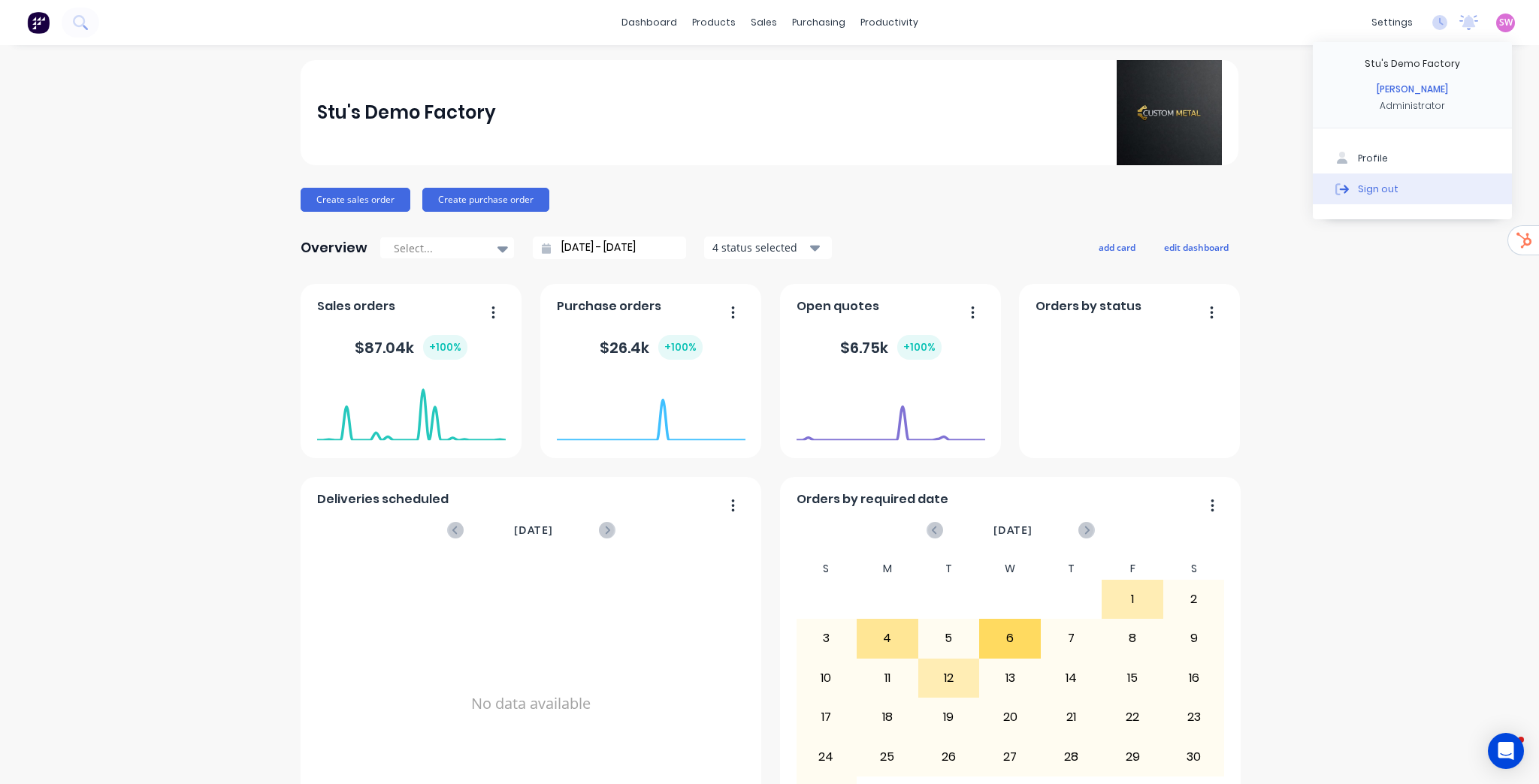
click at [1467, 192] on button "Sign out" at bounding box center [1412, 188] width 199 height 30
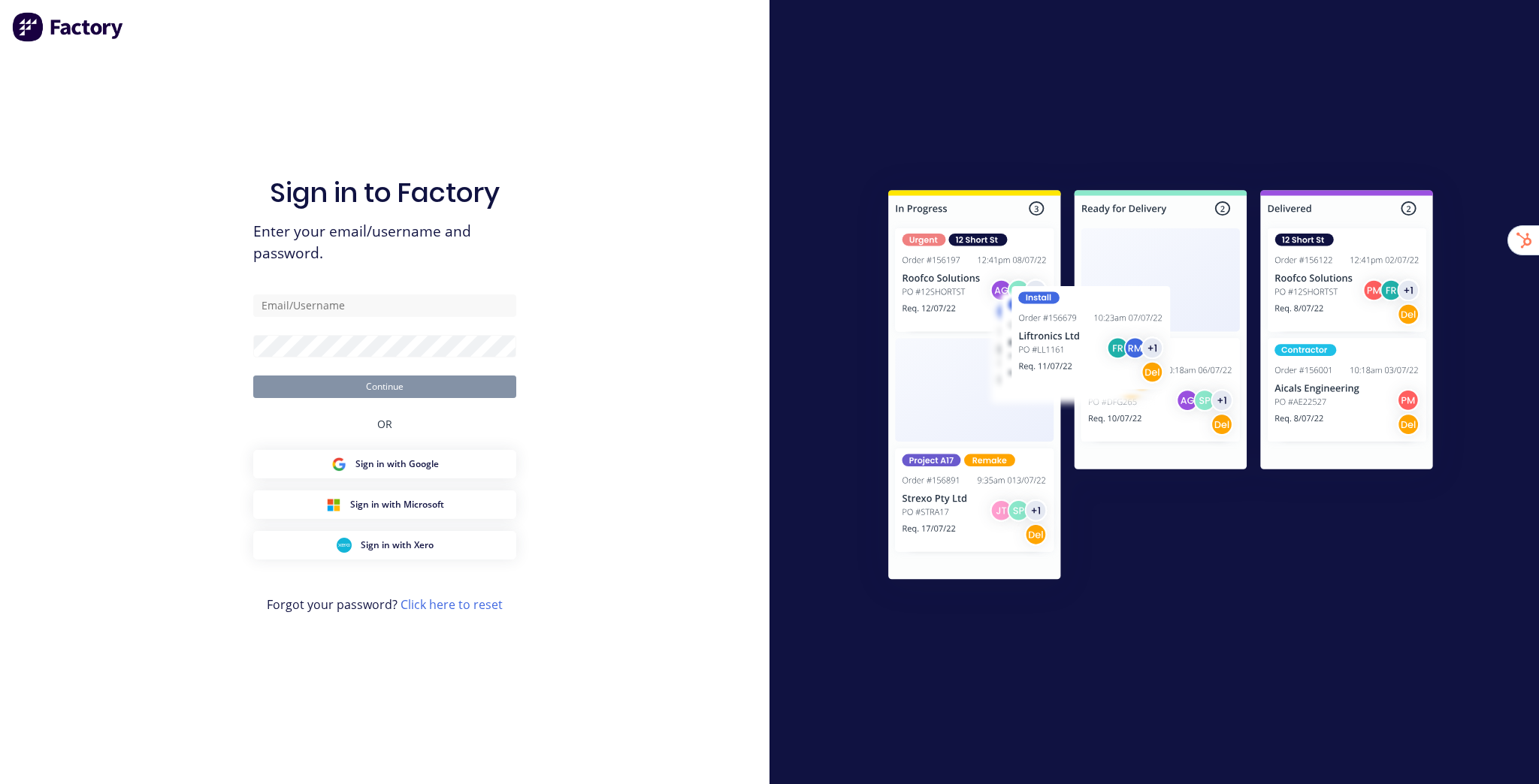
click at [1376, 192] on img at bounding box center [1160, 387] width 611 height 455
type input "[EMAIL_ADDRESS][DOMAIN_NAME]"
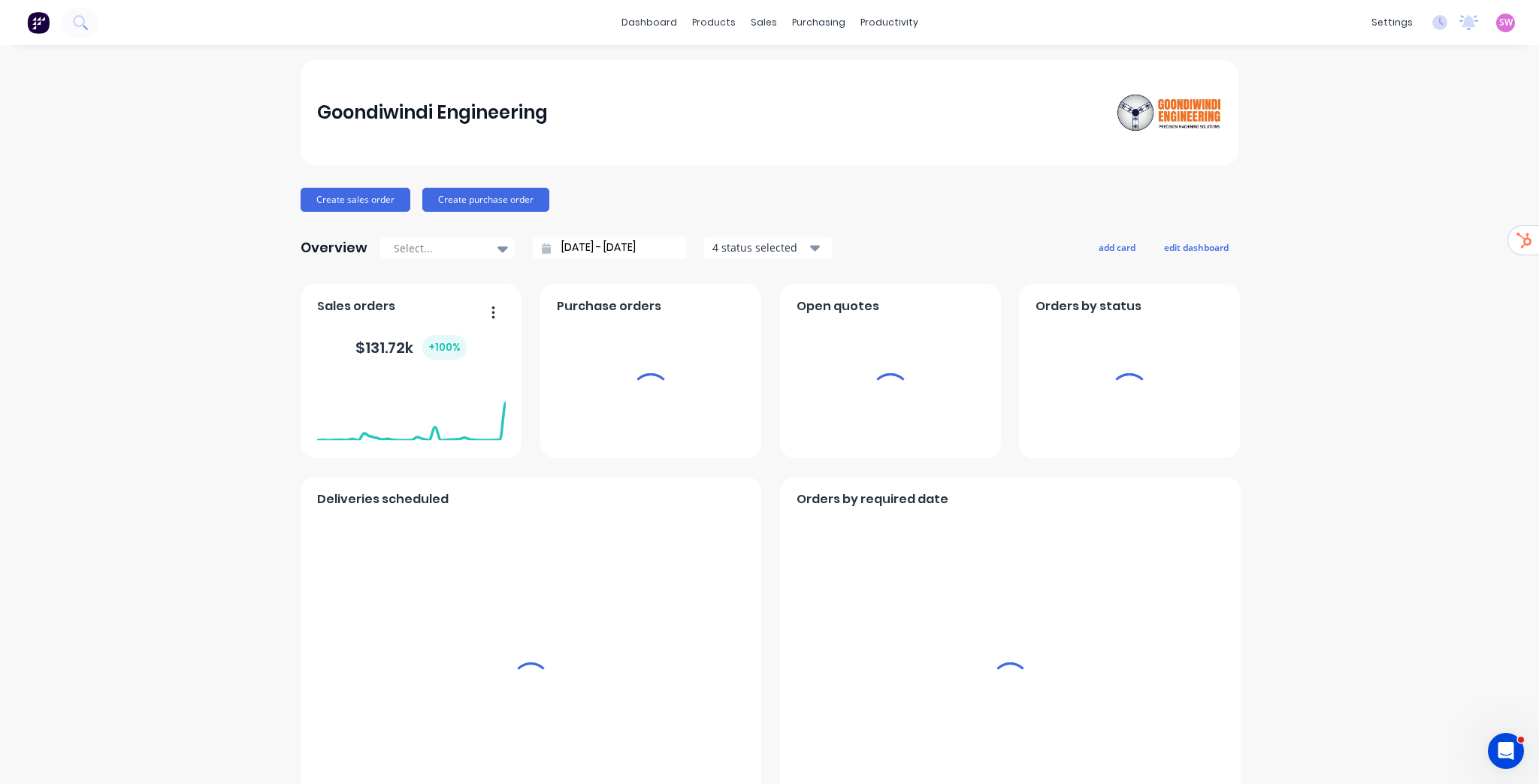
click at [763, 23] on div "sales" at bounding box center [764, 22] width 42 height 23
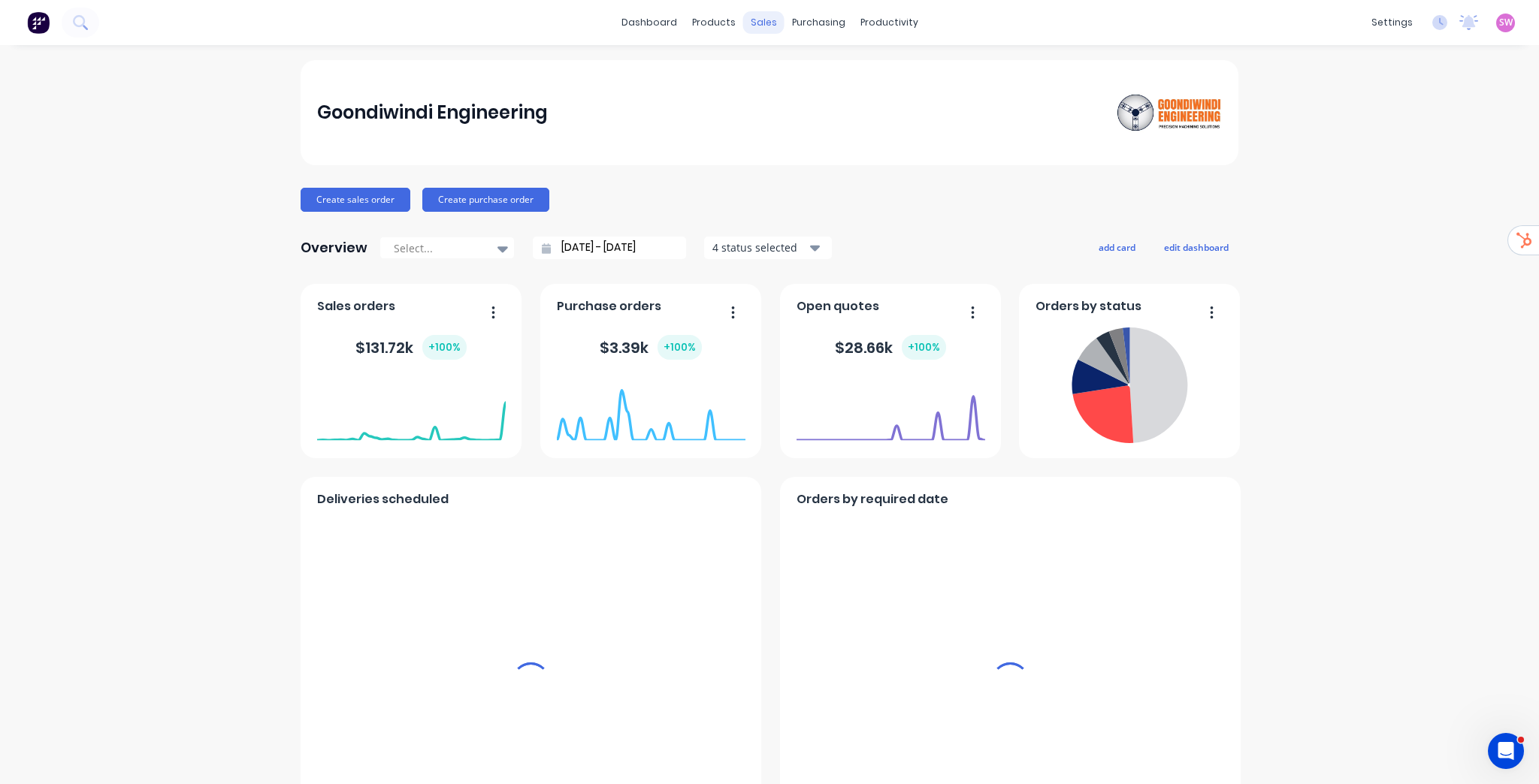
click at [764, 23] on div "sales" at bounding box center [764, 22] width 42 height 23
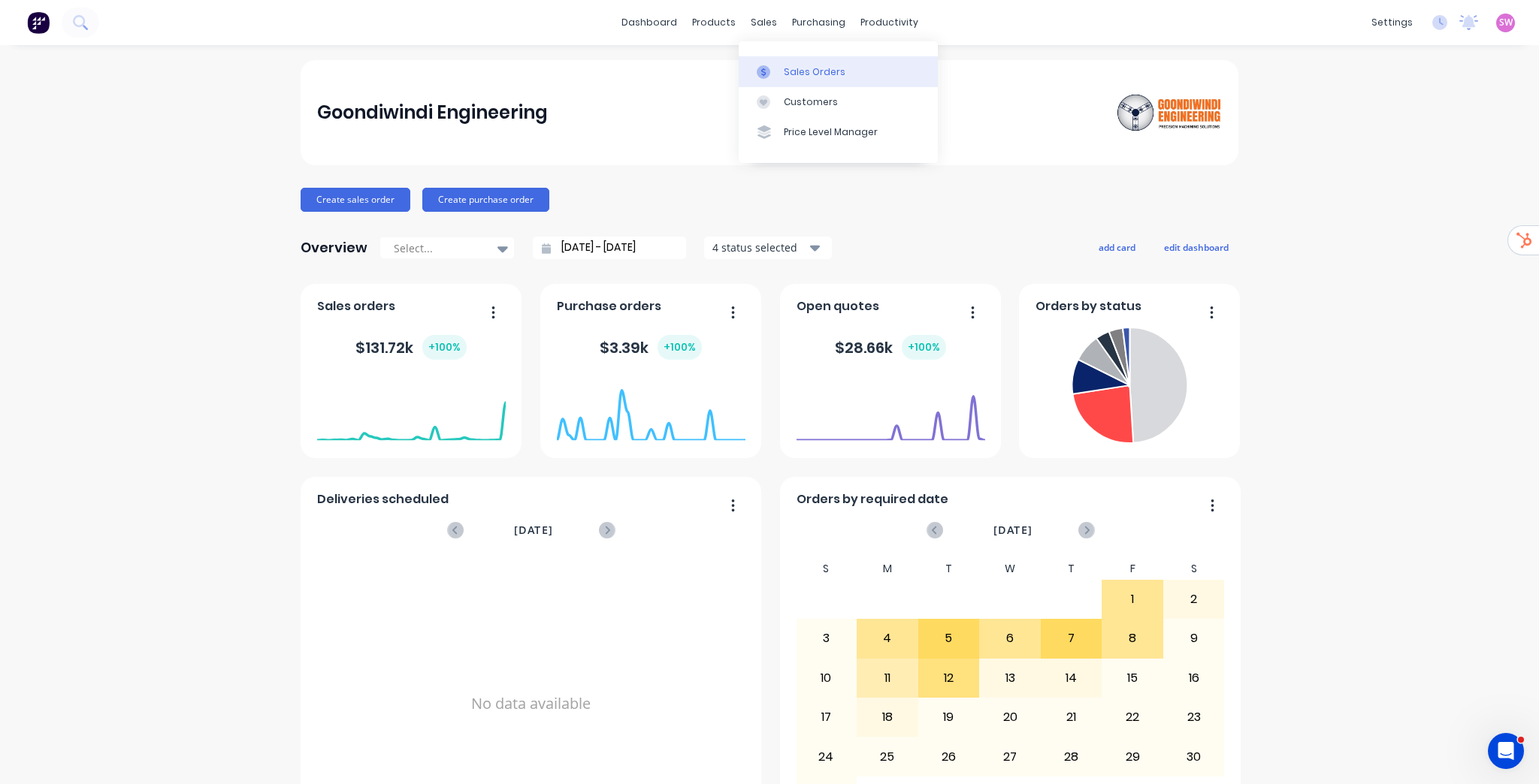
click at [793, 75] on div "Sales Orders" at bounding box center [814, 72] width 62 height 14
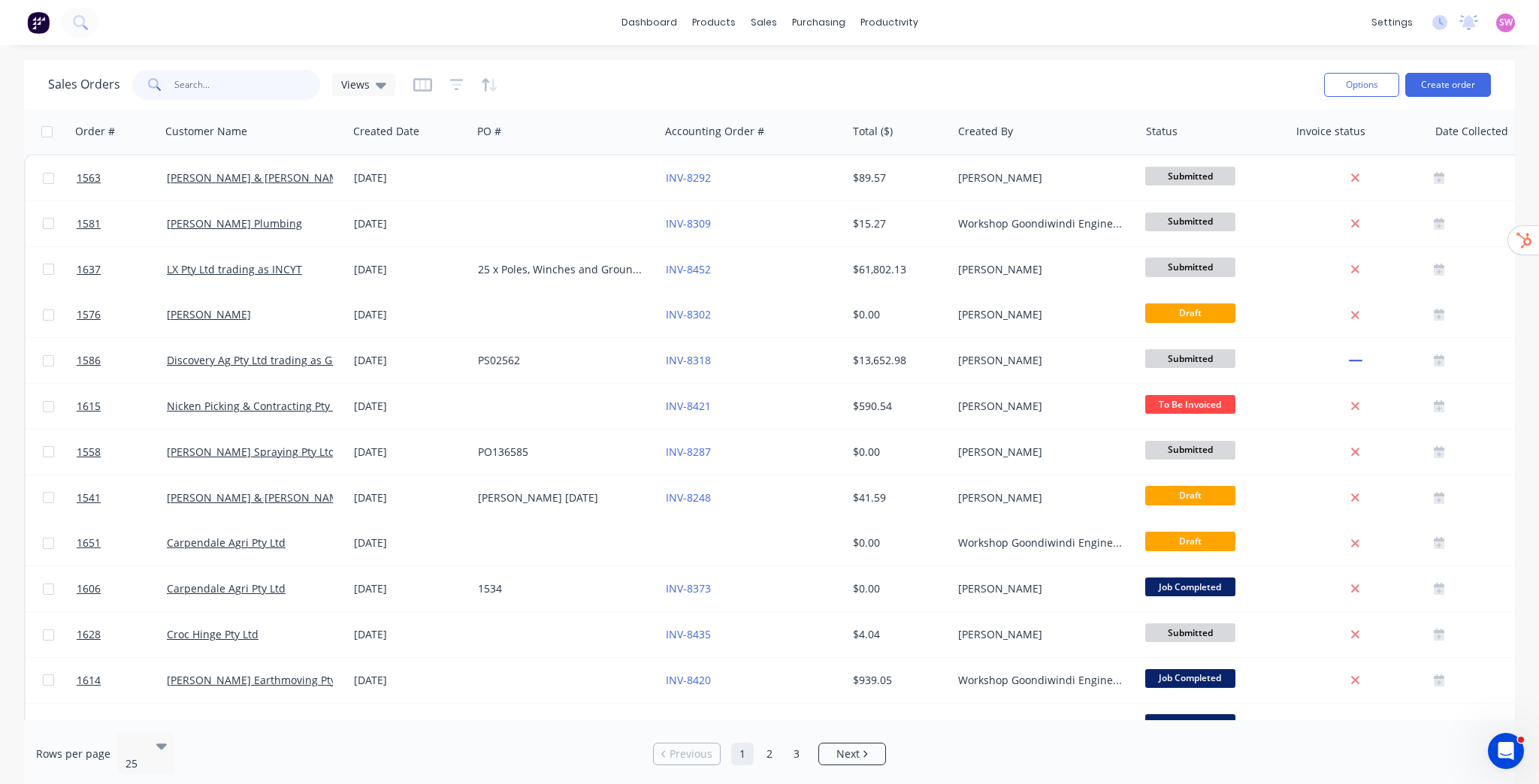
click at [274, 87] on input "text" at bounding box center [247, 84] width 146 height 30
type input "1646"
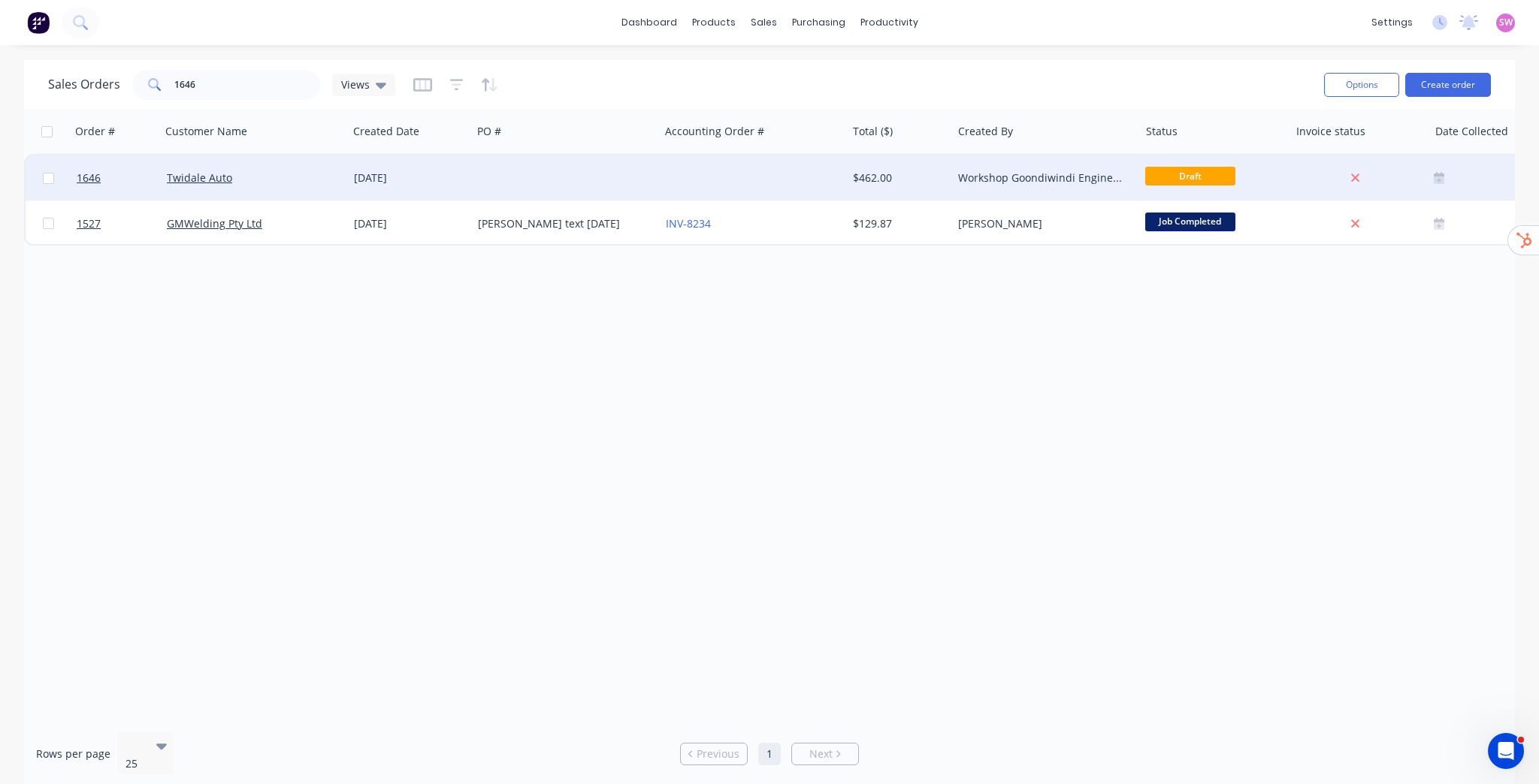
click at [704, 186] on div at bounding box center [753, 178] width 187 height 45
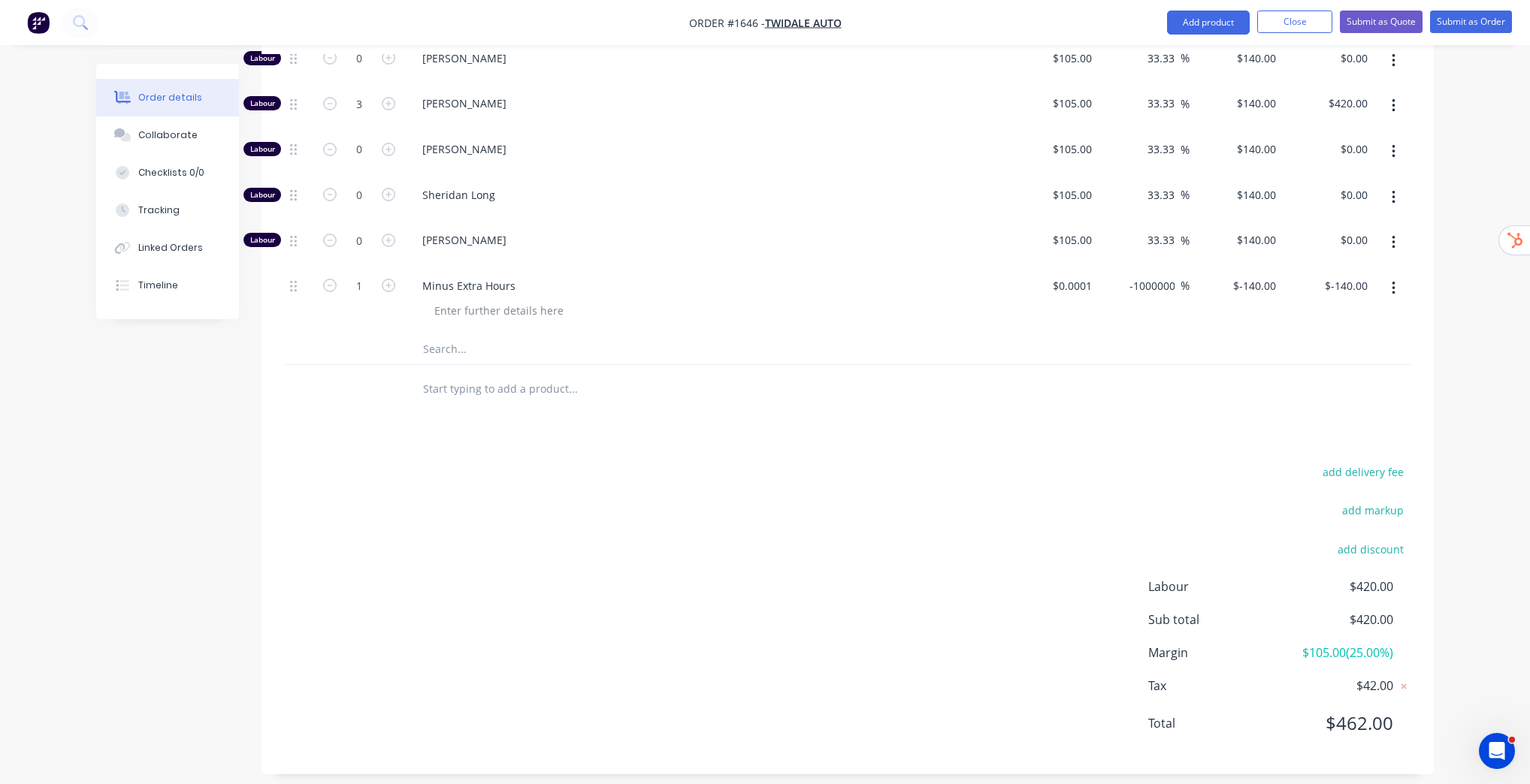
scroll to position [743, 0]
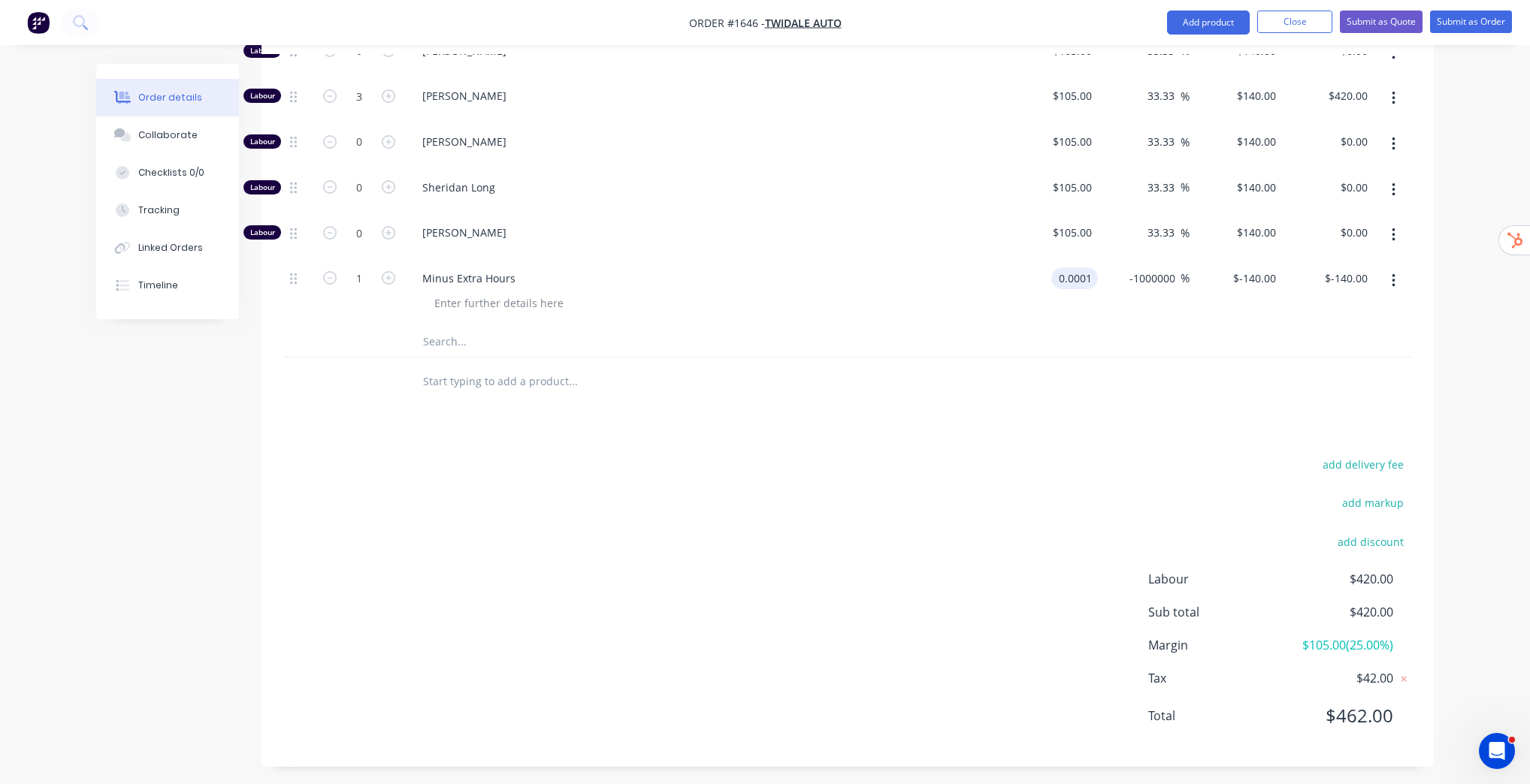
click at [1082, 279] on input "0.0001" at bounding box center [1077, 279] width 41 height 22
type input "$105.00"
type input "$-104,999,895.00"
click at [1245, 333] on div at bounding box center [847, 342] width 1127 height 31
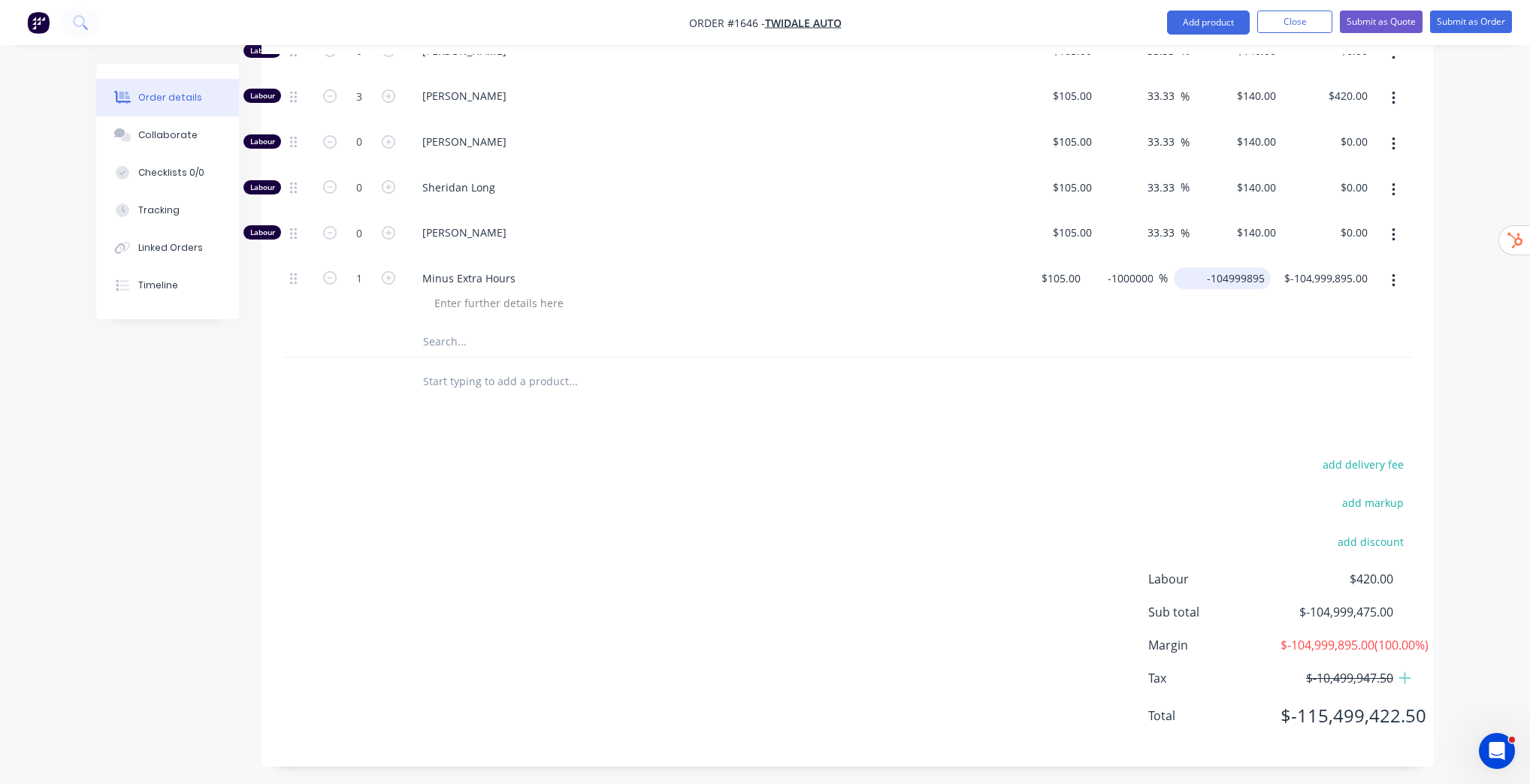
click at [1219, 274] on input "-104999895" at bounding box center [1224, 279] width 91 height 22
type input "0"
type input "-100"
type input "$0.00"
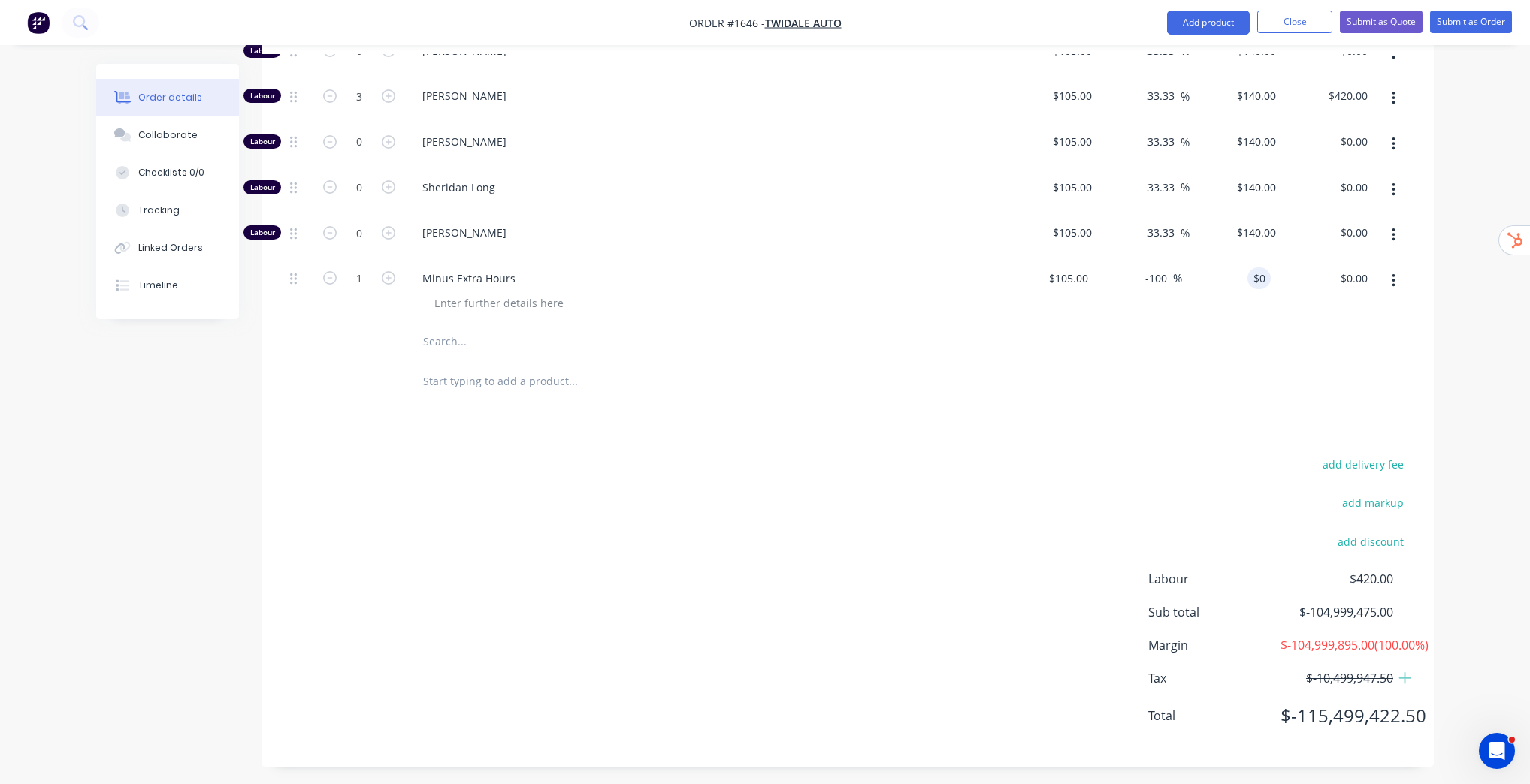
click at [1475, 333] on div "Order details Collaborate Checklists 0/0 Tracking Linked Orders Timeline Order …" at bounding box center [765, 23] width 1530 height 1532
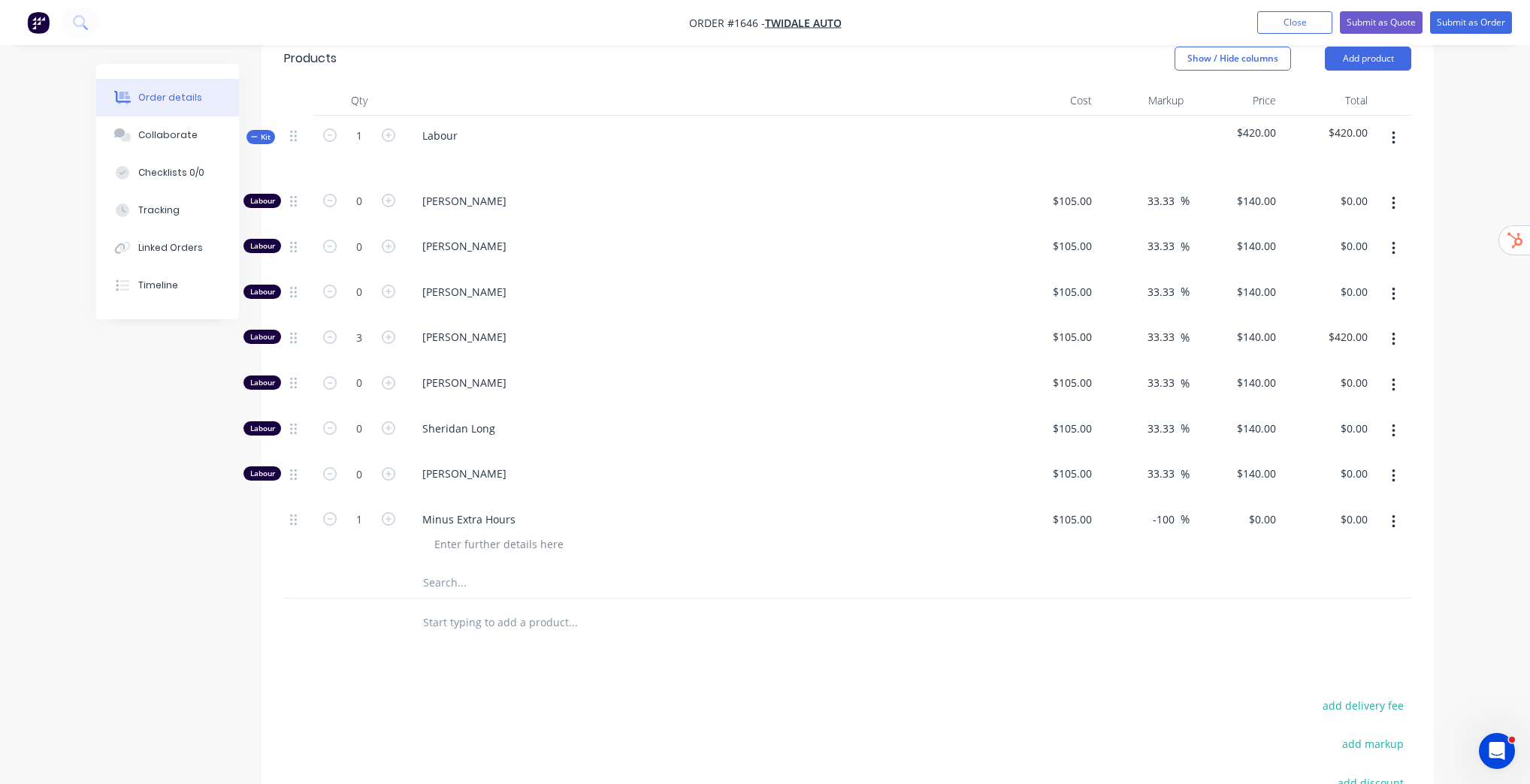
scroll to position [503, 0]
click at [334, 512] on icon "button" at bounding box center [330, 518] width 14 height 14
type input "0"
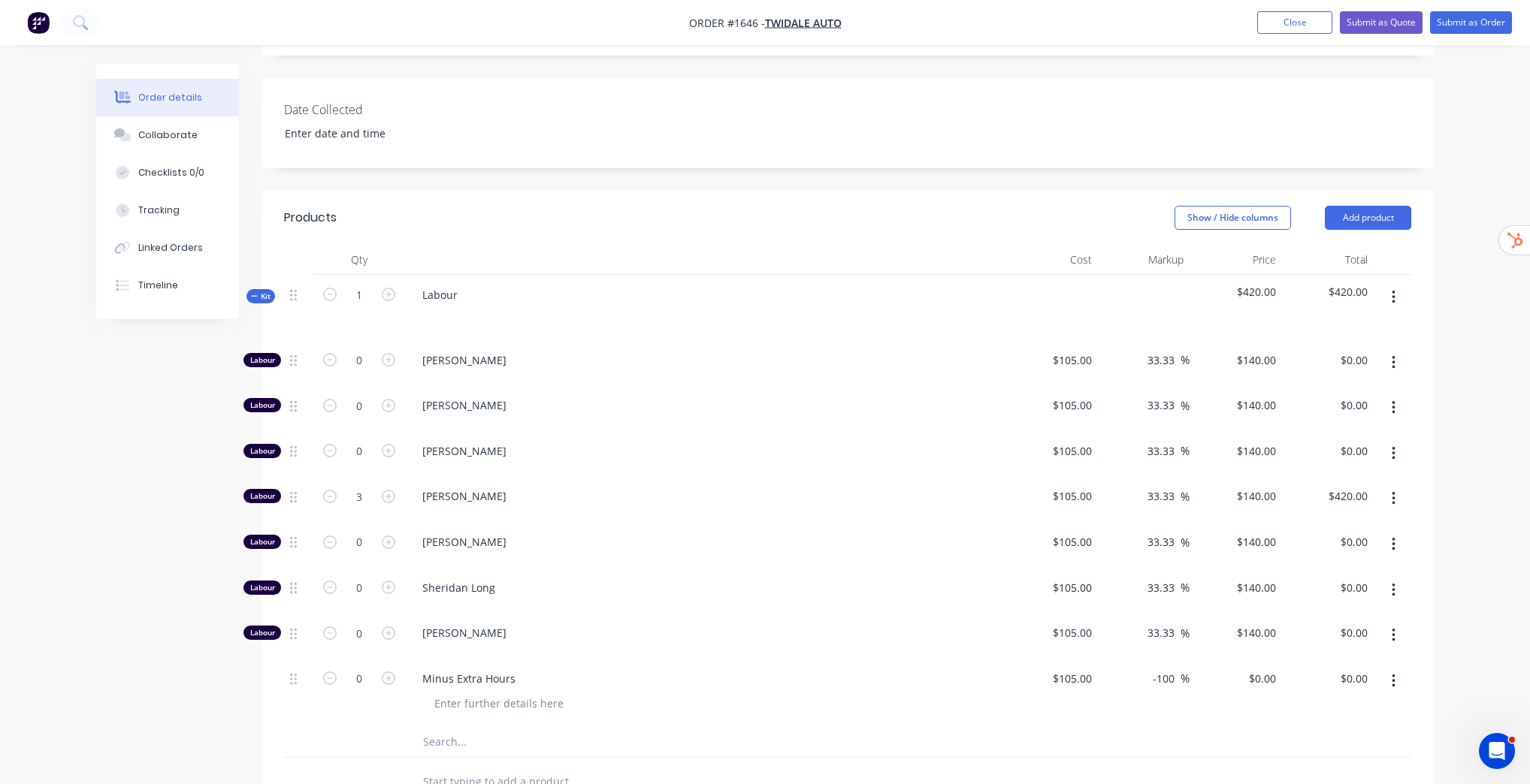
scroll to position [322, 0]
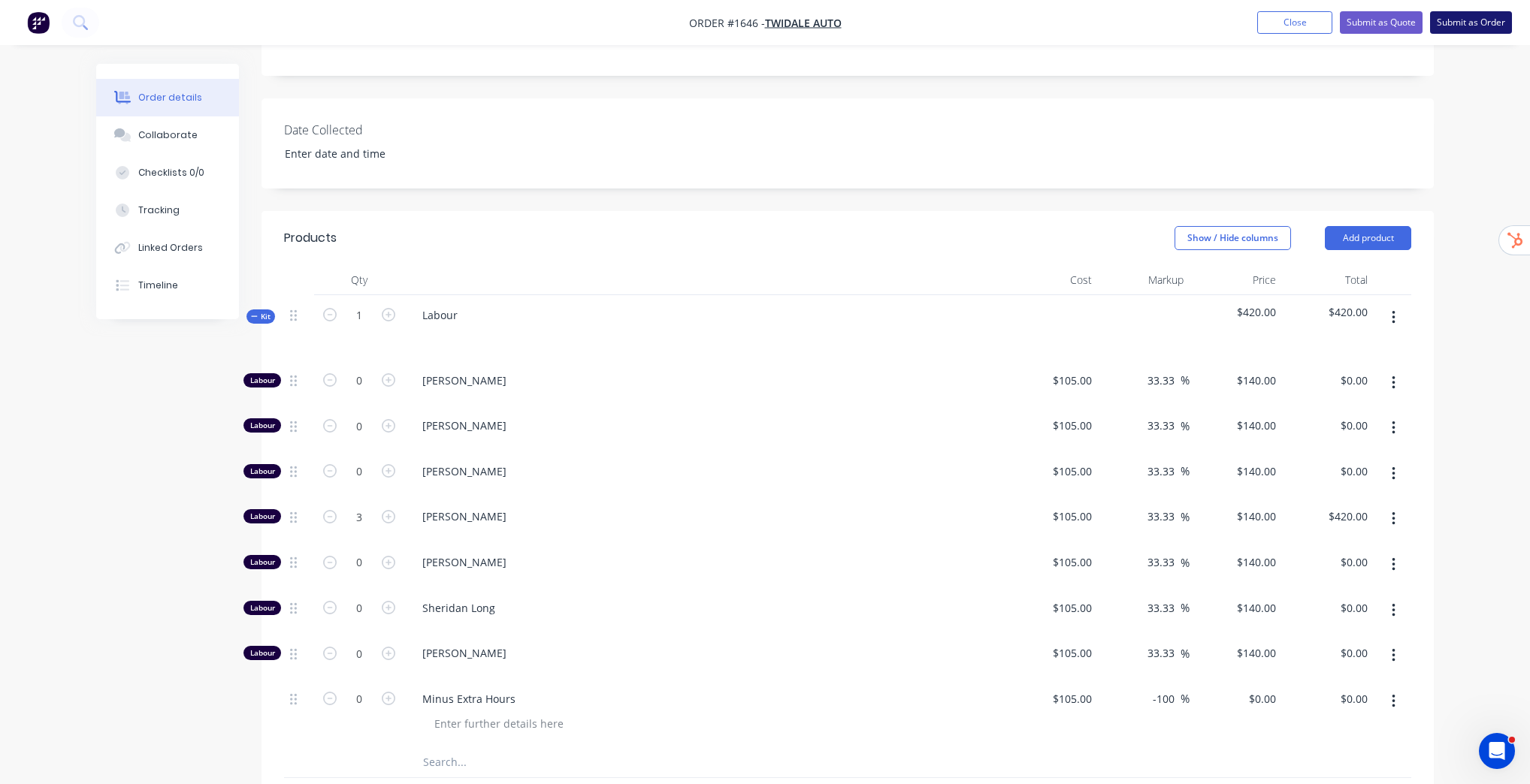
click at [1470, 32] on button "Submit as Order" at bounding box center [1471, 22] width 82 height 23
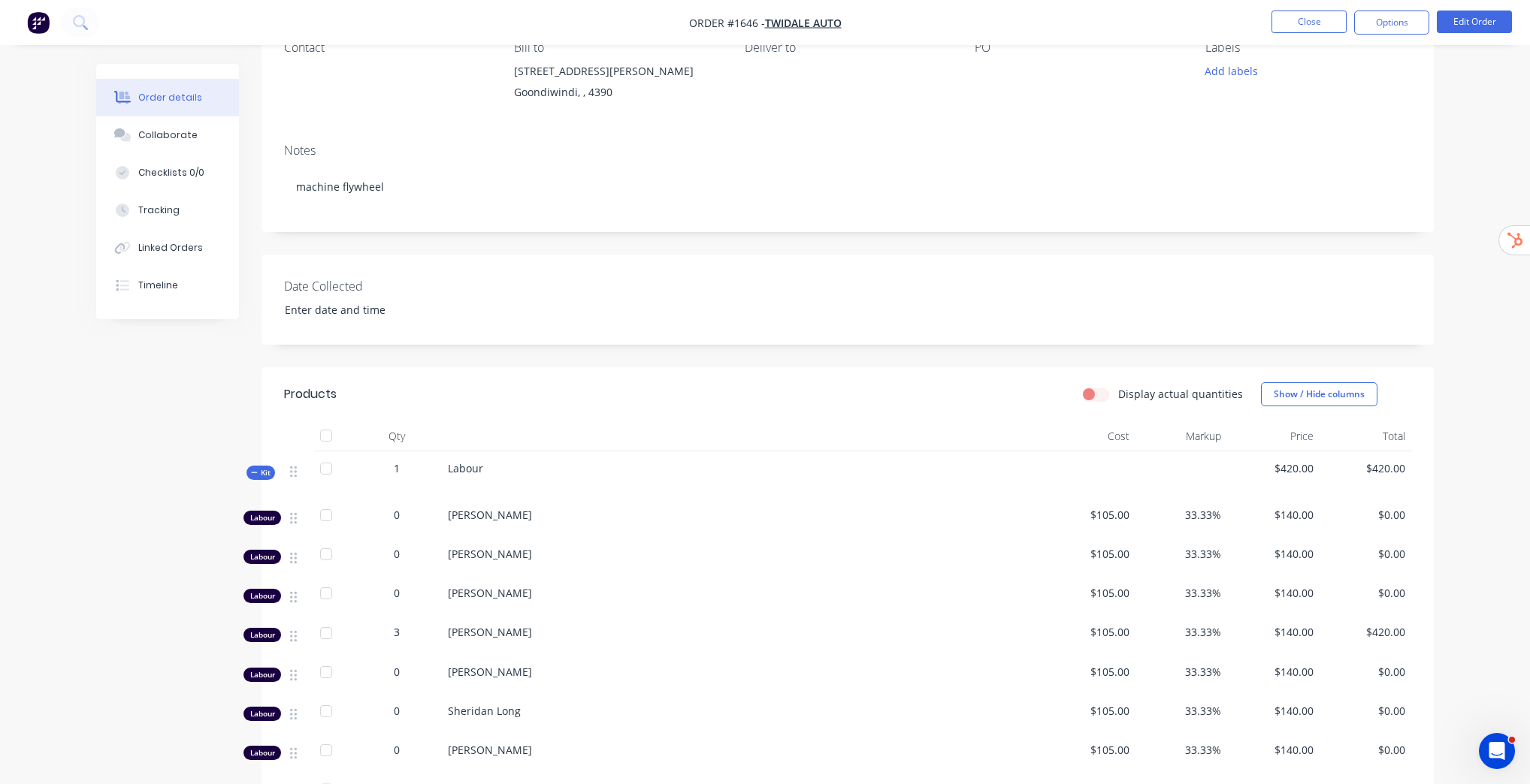
scroll to position [180, 0]
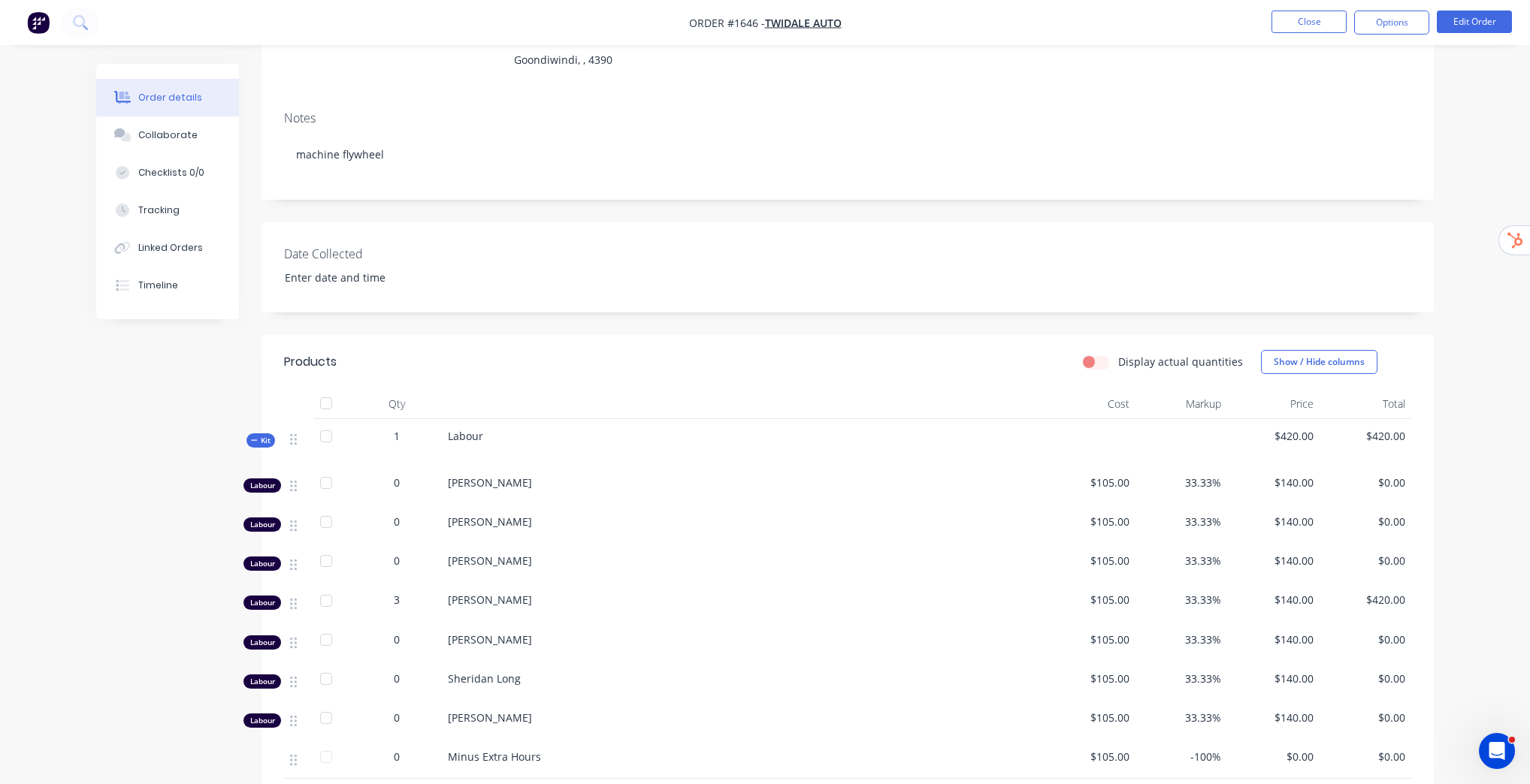
click at [1118, 363] on label "Display actual quantities" at bounding box center [1180, 362] width 125 height 16
click at [1095, 363] on input "Display actual quantities" at bounding box center [1088, 361] width 12 height 14
checkbox input "true"
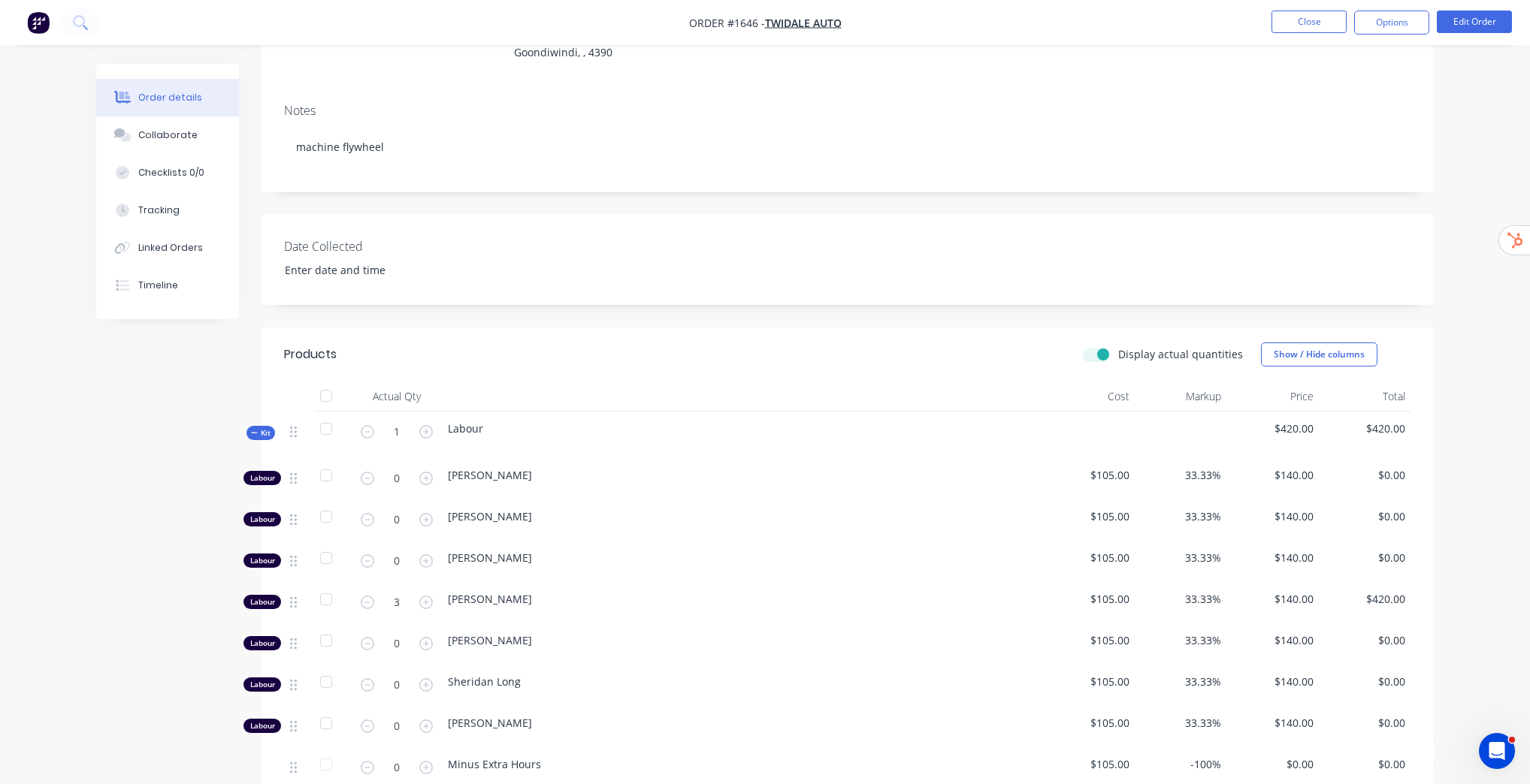
scroll to position [361, 0]
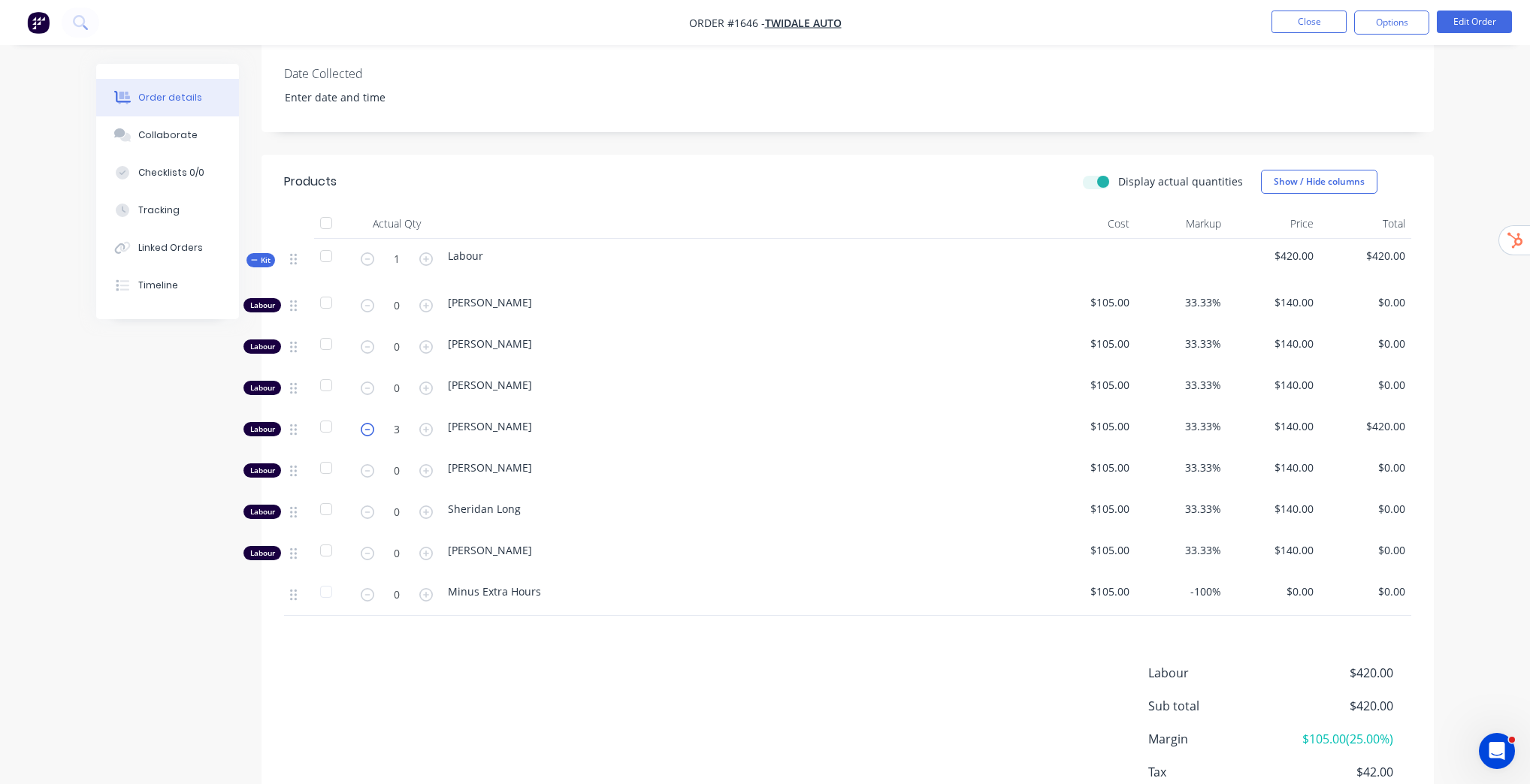
click at [370, 431] on icon "button" at bounding box center [368, 430] width 14 height 14
click at [421, 431] on icon "button" at bounding box center [426, 430] width 14 height 14
click at [425, 426] on icon "button" at bounding box center [426, 430] width 14 height 14
click at [424, 426] on icon "button" at bounding box center [426, 430] width 14 height 14
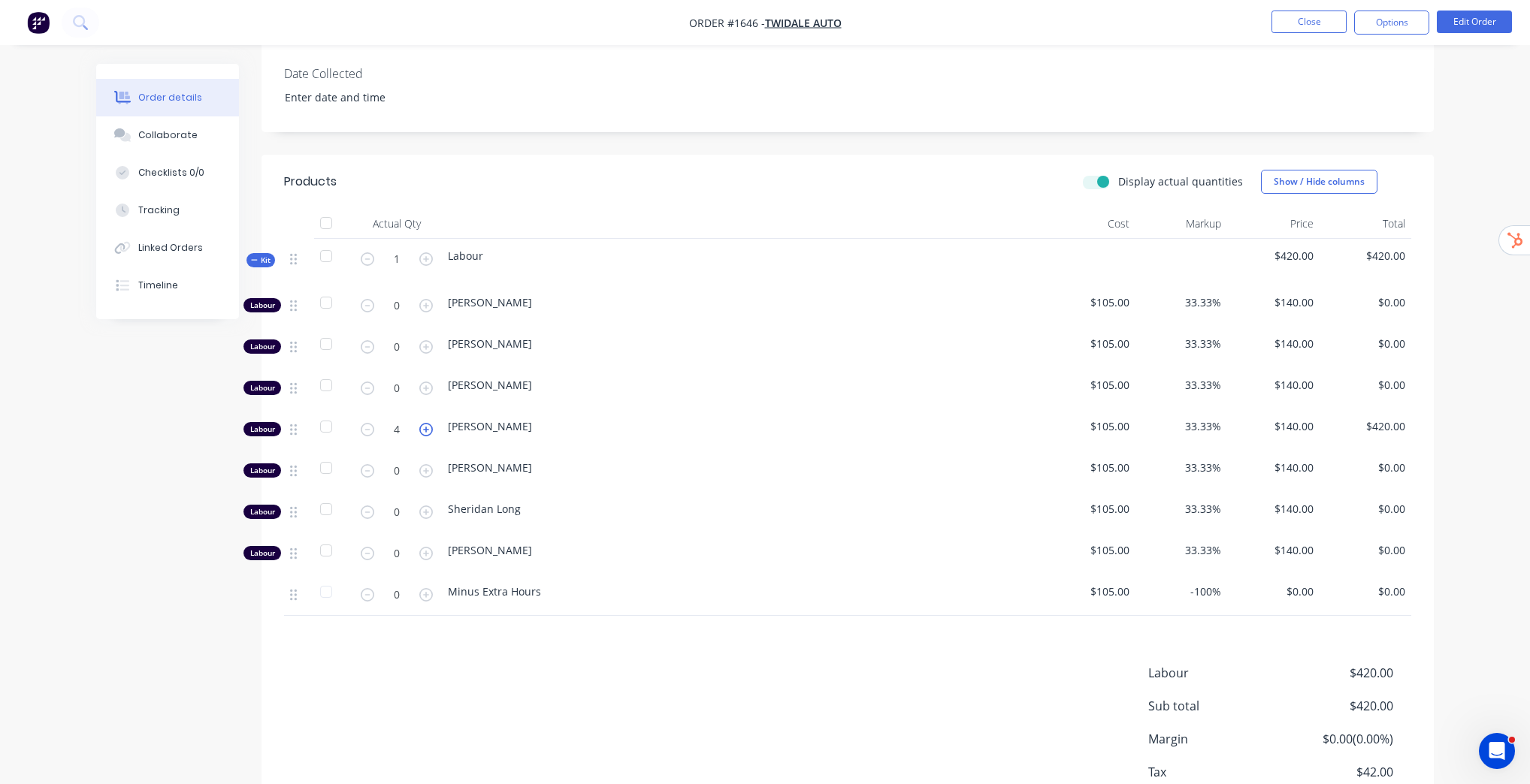
click at [424, 426] on icon "button" at bounding box center [426, 430] width 14 height 14
click at [371, 431] on icon "button" at bounding box center [368, 430] width 14 height 14
type input "3"
click at [1497, 393] on div "Order details Collaborate Checklists 0/0 Tracking Linked Orders Timeline Order …" at bounding box center [765, 261] width 1530 height 1244
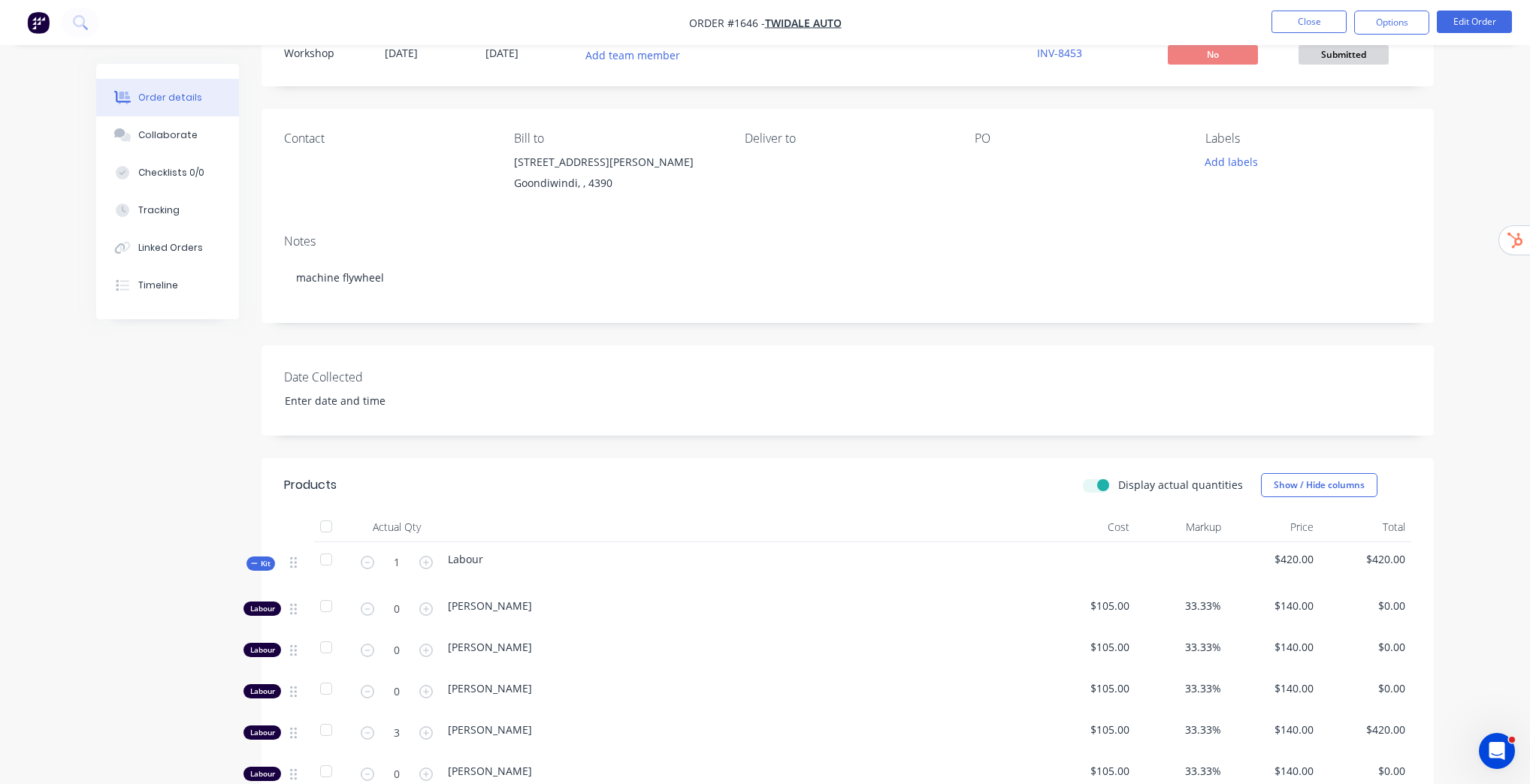
scroll to position [0, 0]
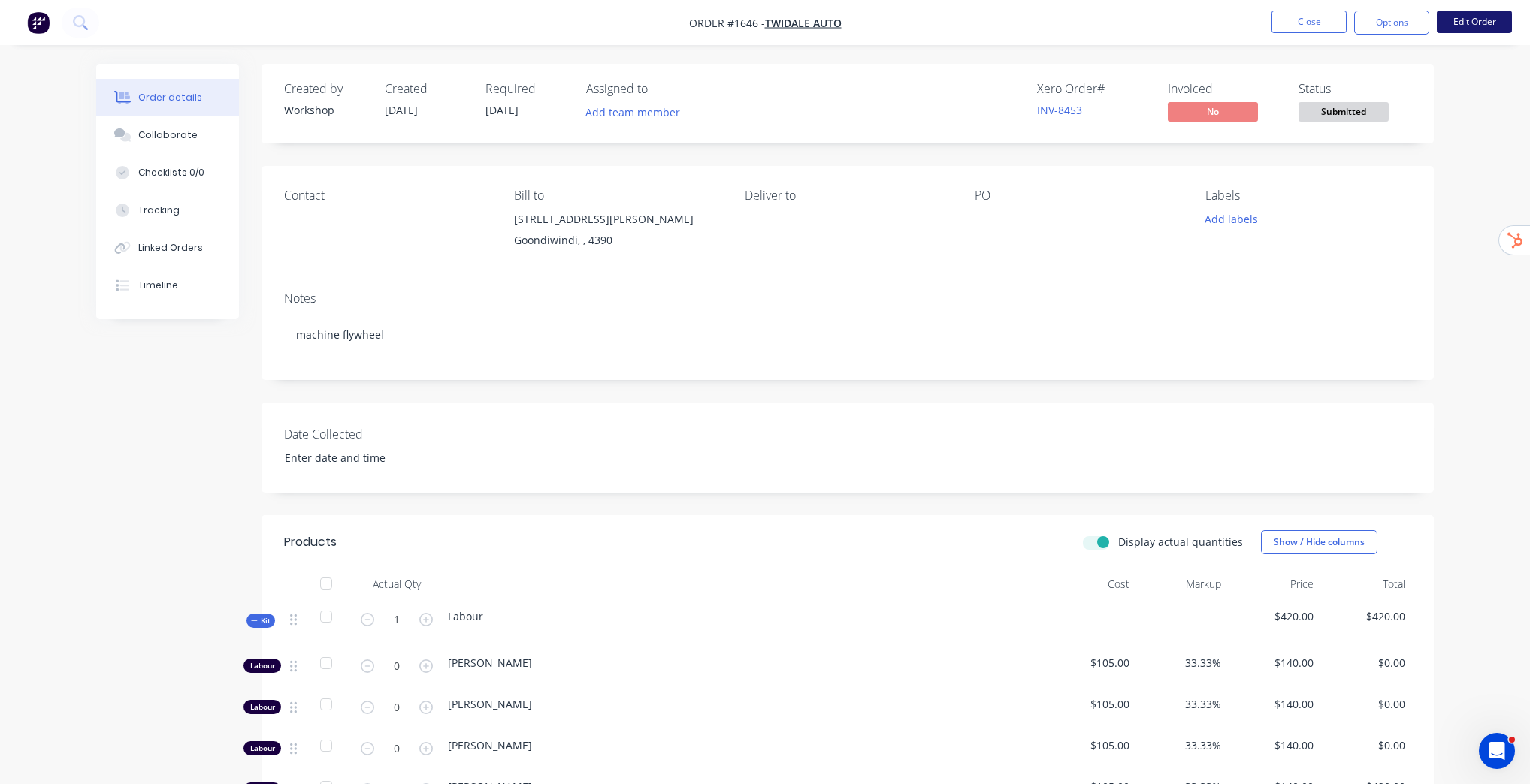
click at [1472, 31] on button "Edit Order" at bounding box center [1474, 21] width 75 height 23
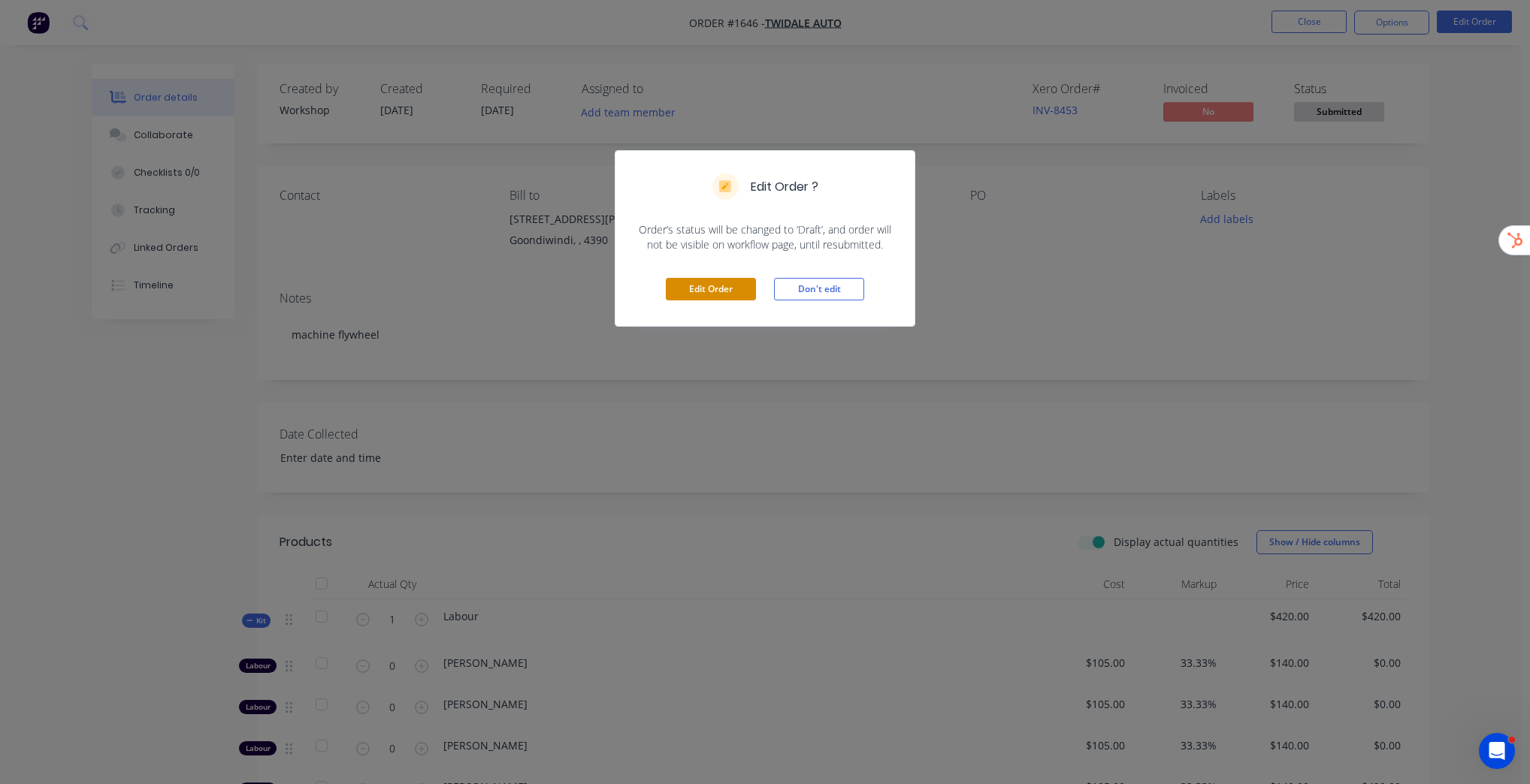
click at [709, 283] on button "Edit Order" at bounding box center [711, 289] width 90 height 23
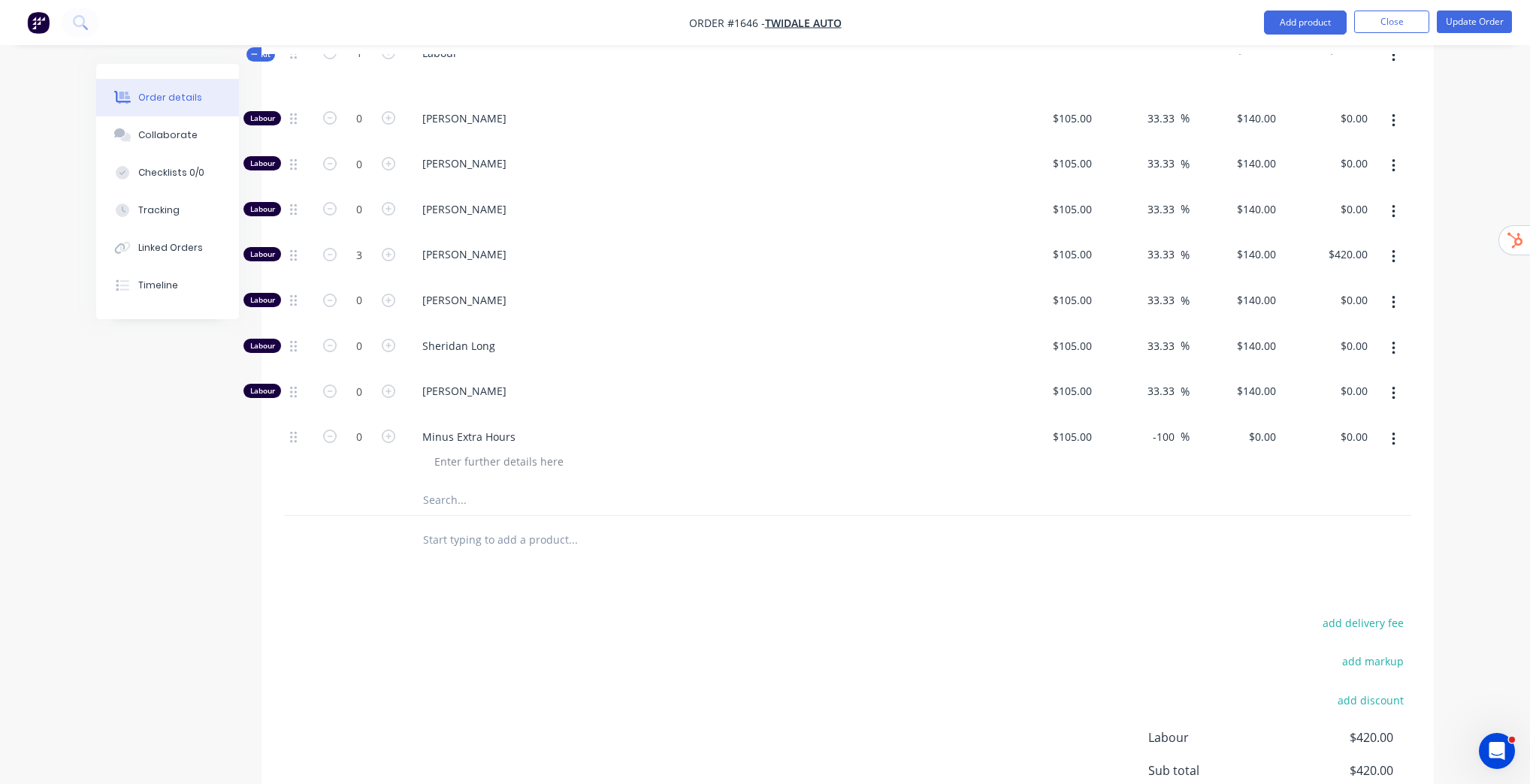
scroll to position [721, 0]
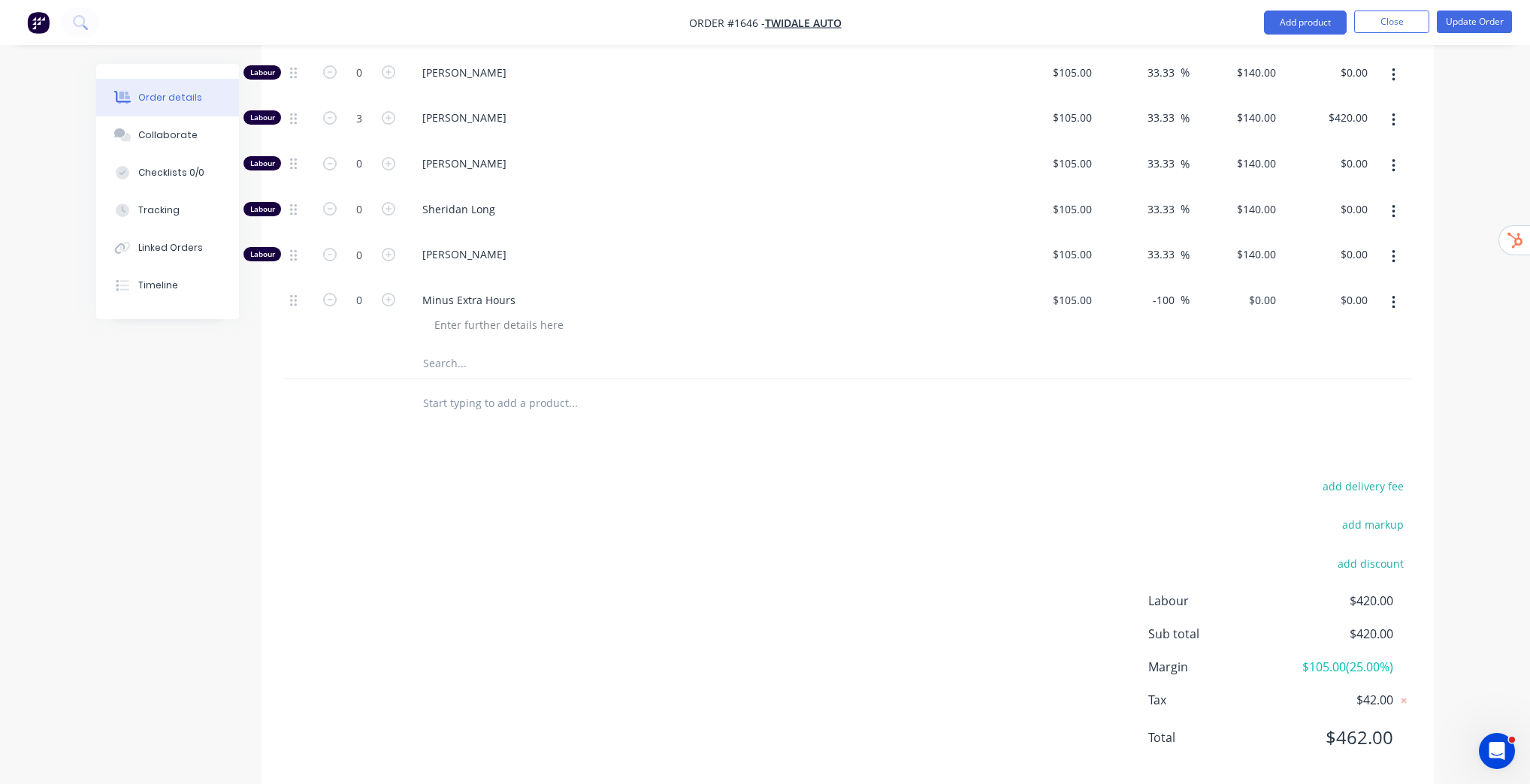
click at [1389, 302] on button "button" at bounding box center [1393, 302] width 36 height 27
click at [1325, 439] on button "Delete" at bounding box center [1340, 431] width 143 height 30
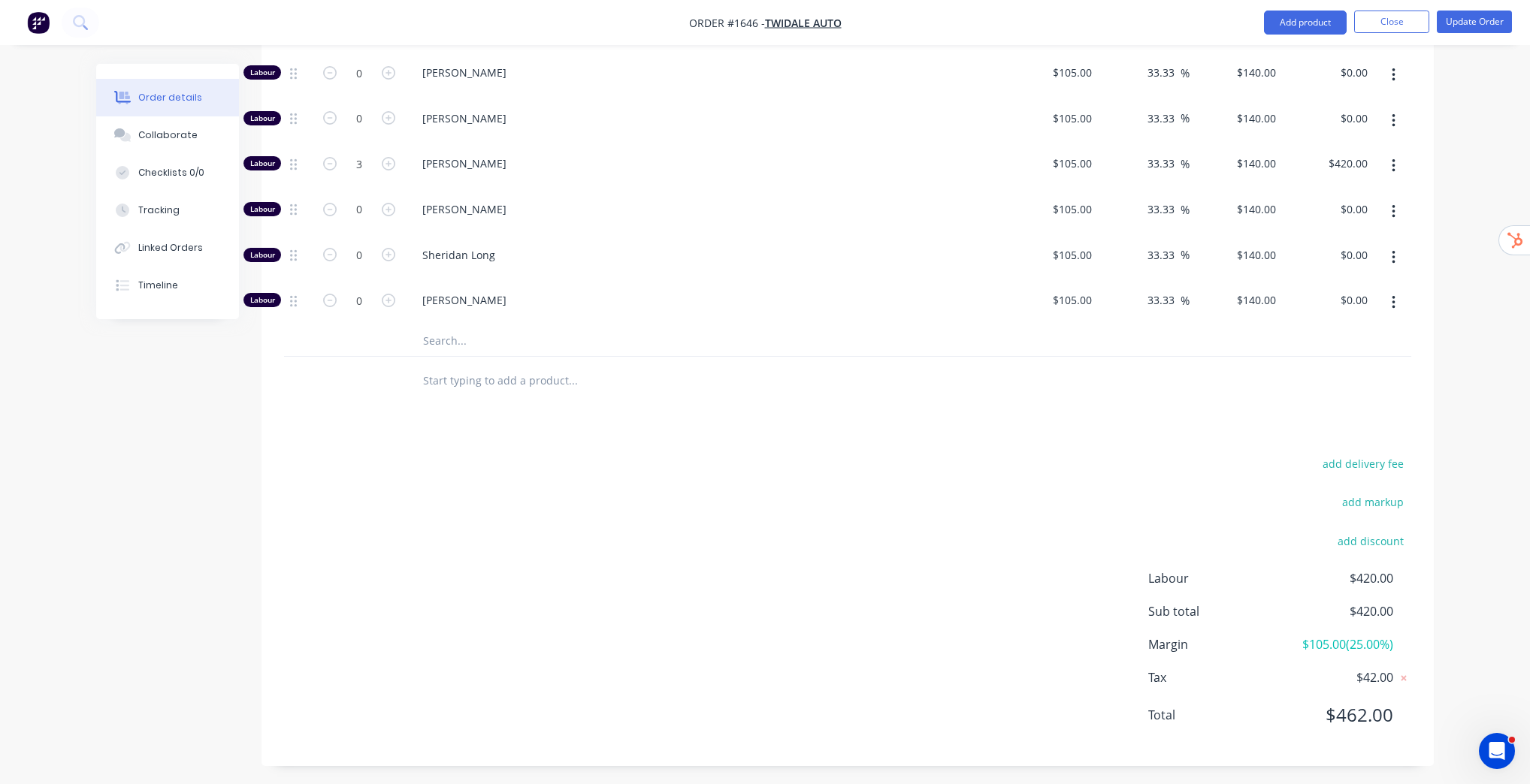
click at [1455, 391] on div "Order details Collaborate Checklists 0/0 Tracking Linked Orders Timeline Order …" at bounding box center [765, 57] width 1530 height 1464
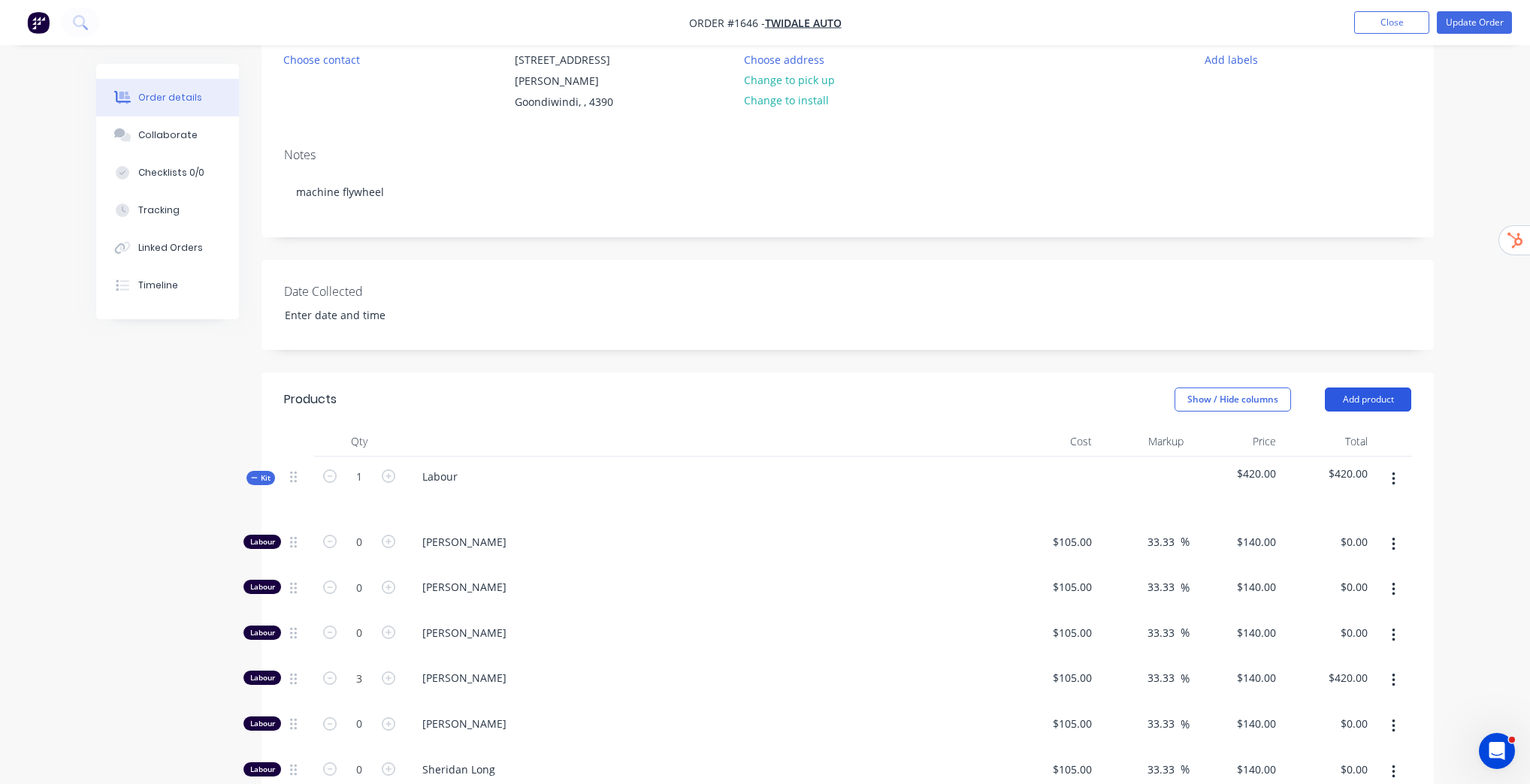
scroll to position [134, 0]
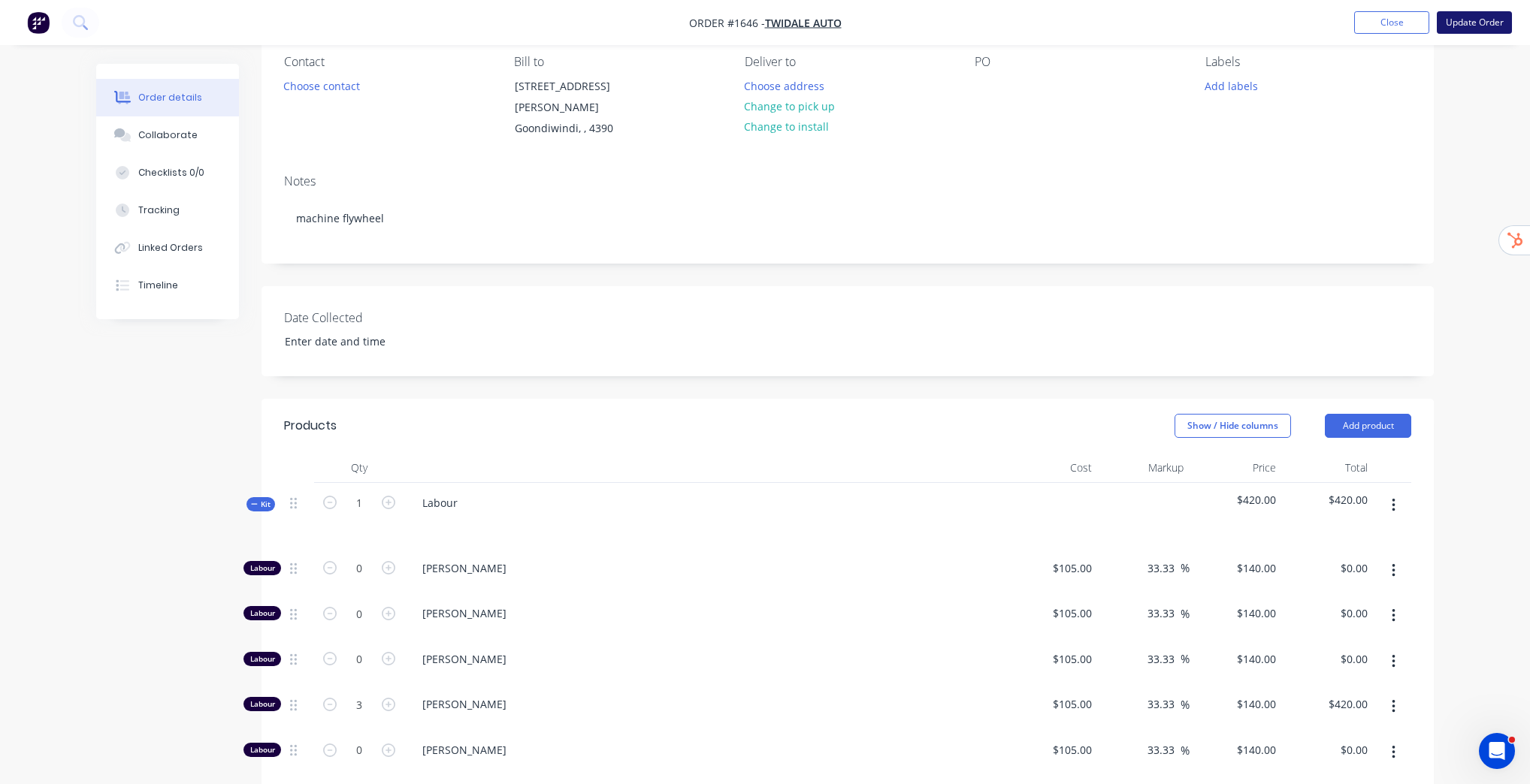
click at [1476, 29] on button "Update Order" at bounding box center [1474, 22] width 75 height 23
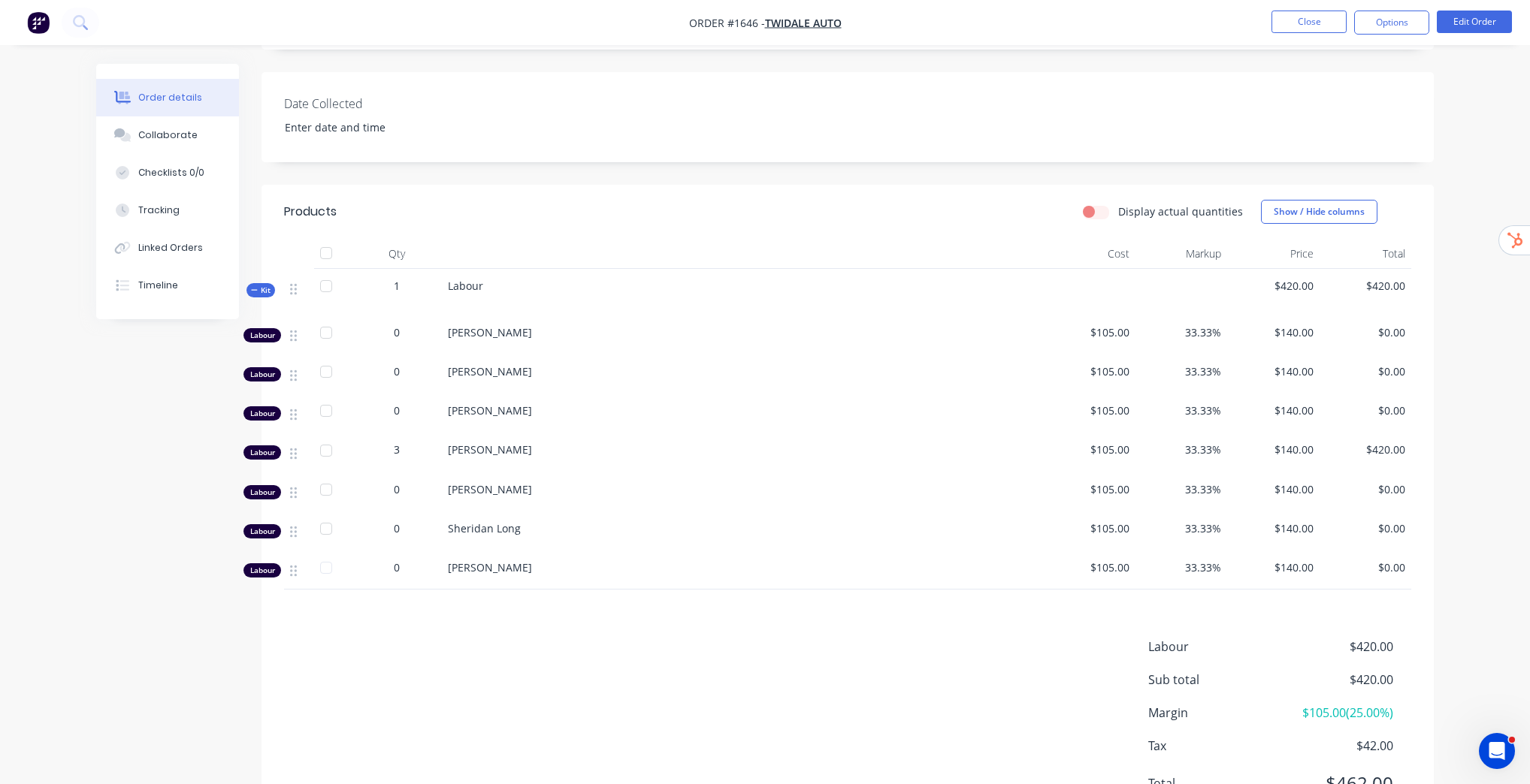
scroll to position [361, 0]
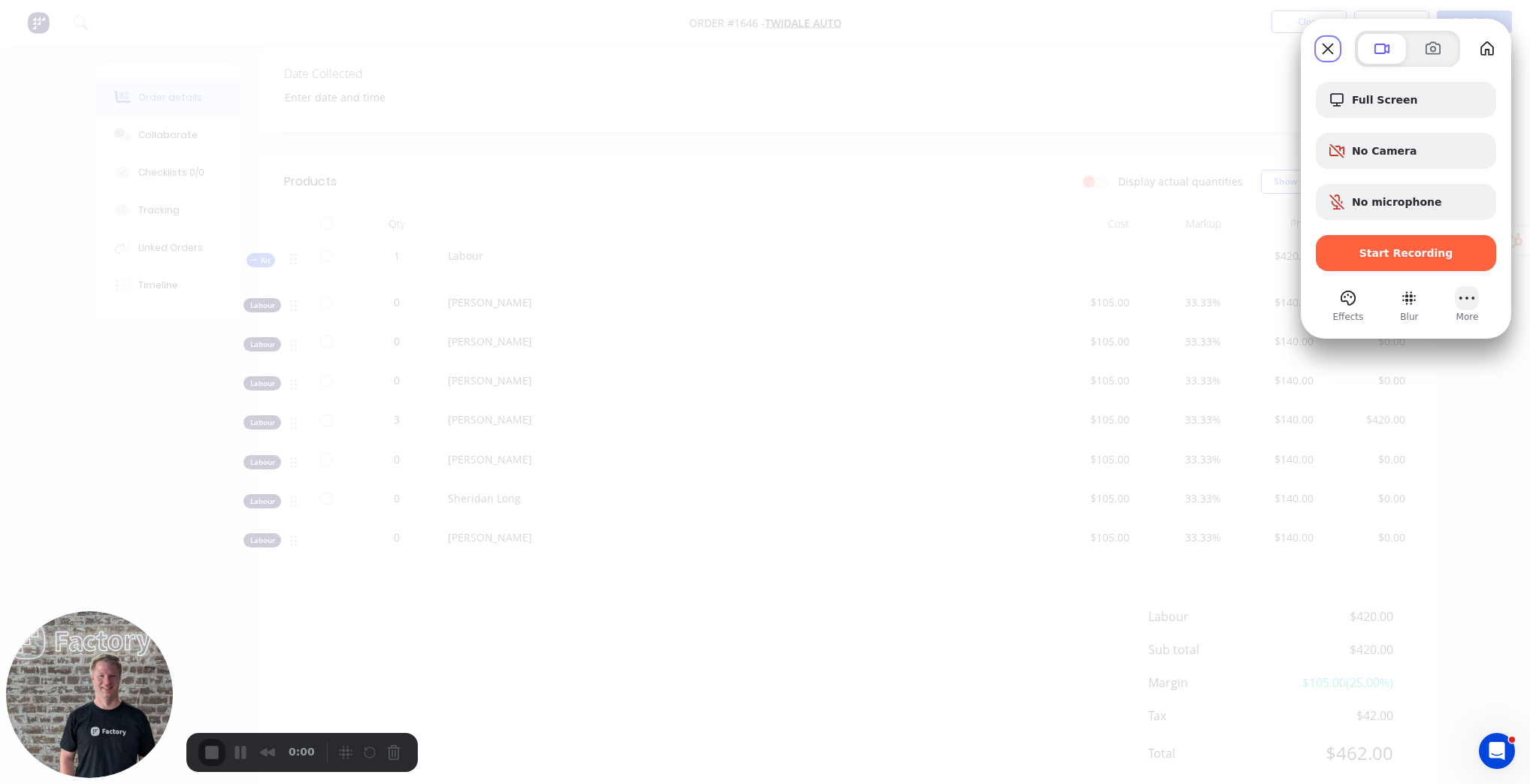
click at [1473, 307] on button "More (1 unread)" at bounding box center [1466, 298] width 24 height 24
click at [1414, 116] on span "Settings" at bounding box center [1389, 123] width 49 height 14
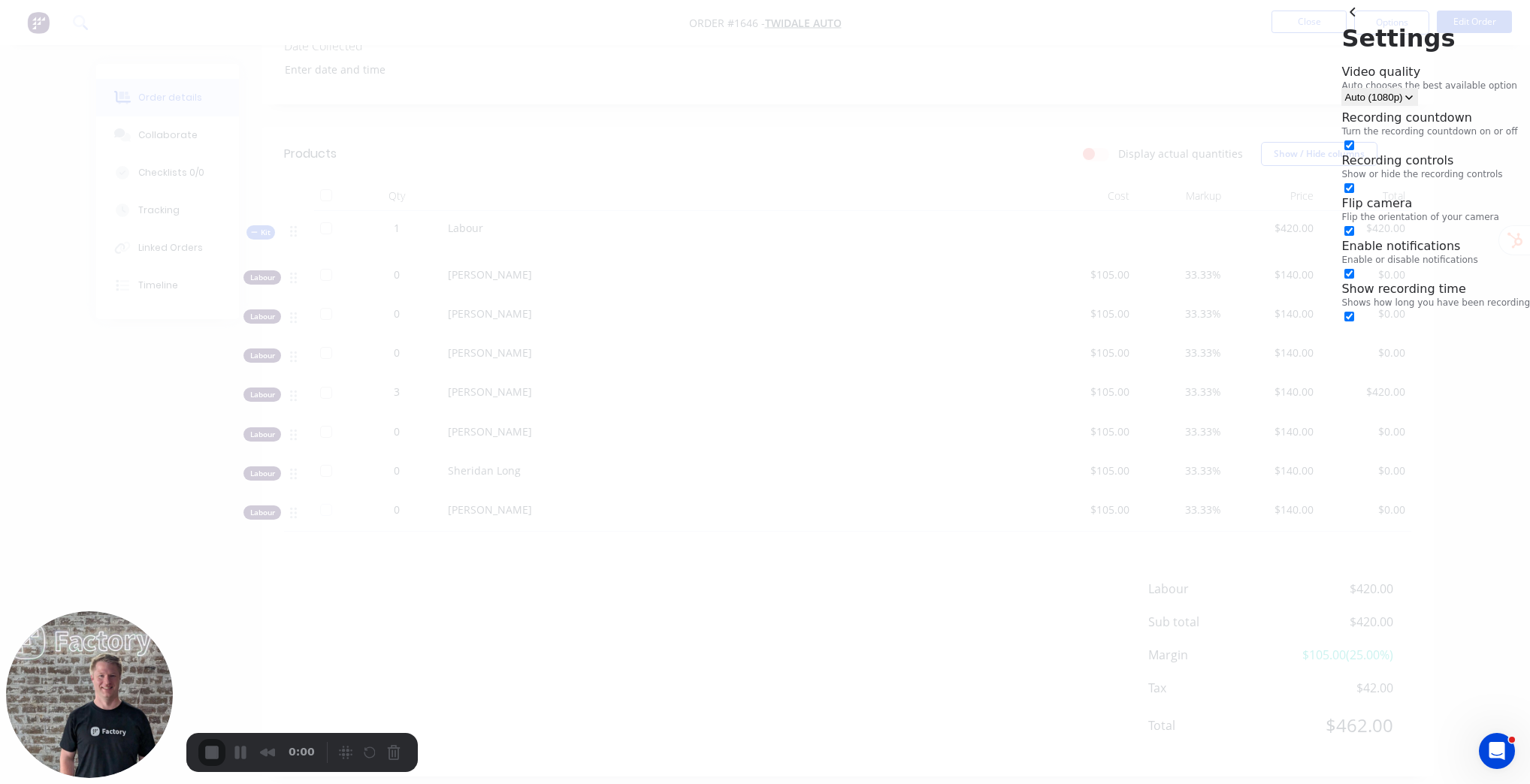
scroll to position [402, 0]
click at [1341, 24] on button "back" at bounding box center [1353, 12] width 24 height 24
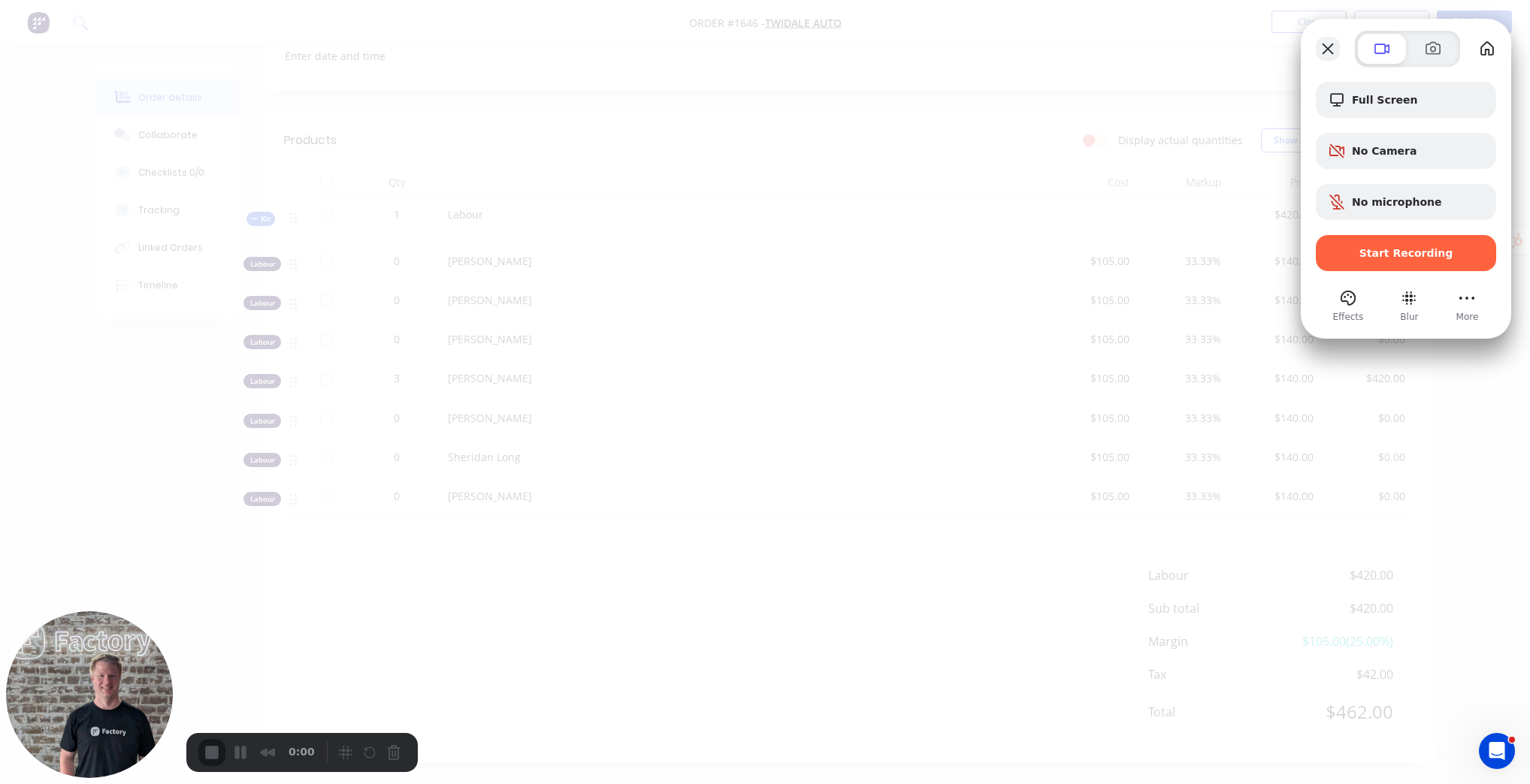
click at [1319, 49] on button "Close" at bounding box center [1328, 48] width 24 height 24
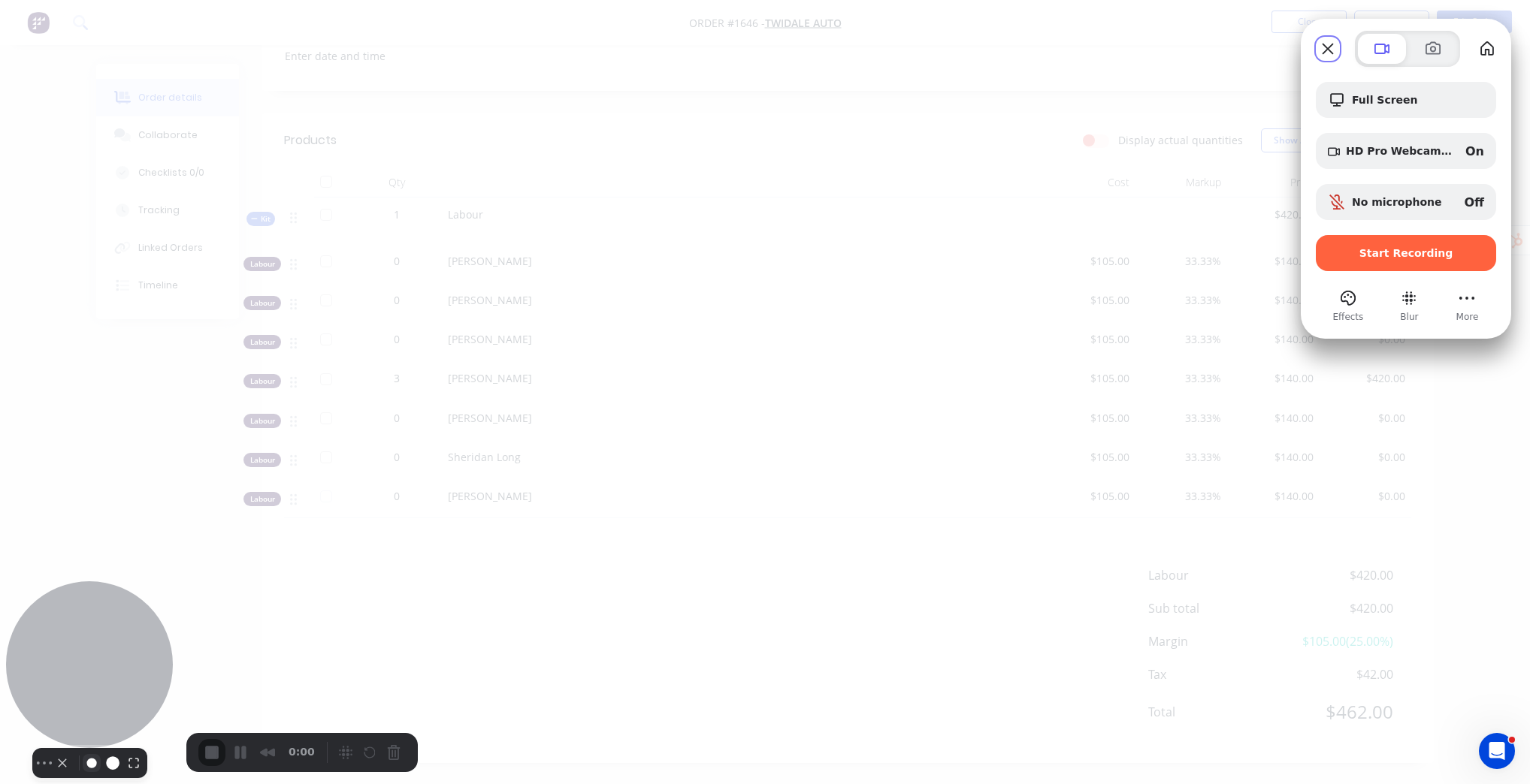
click at [89, 754] on button "Resize small" at bounding box center [91, 763] width 18 height 18
click at [58, 754] on button "Camera off" at bounding box center [62, 763] width 18 height 18
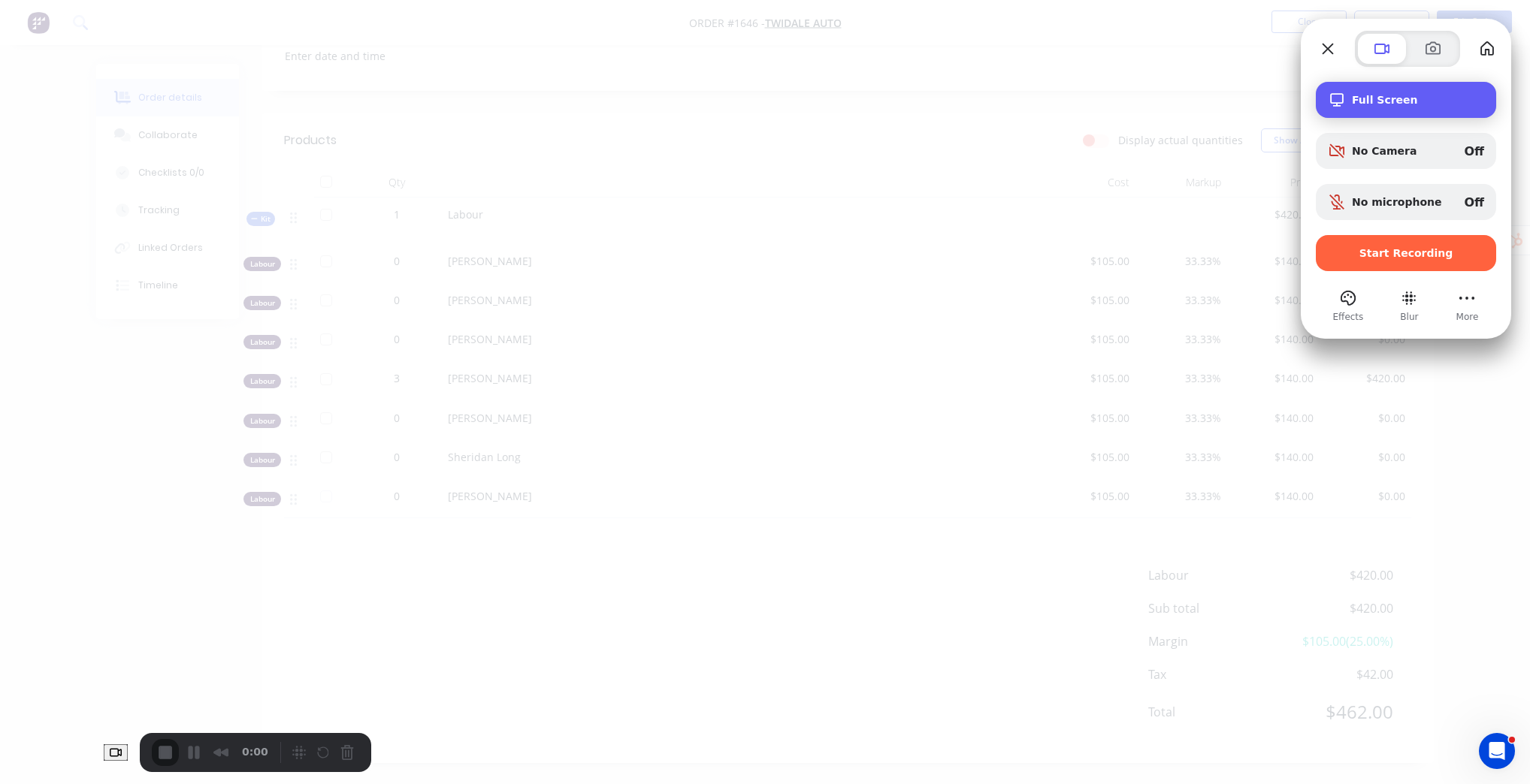
click at [1415, 99] on span "Full Screen" at bounding box center [1418, 100] width 133 height 12
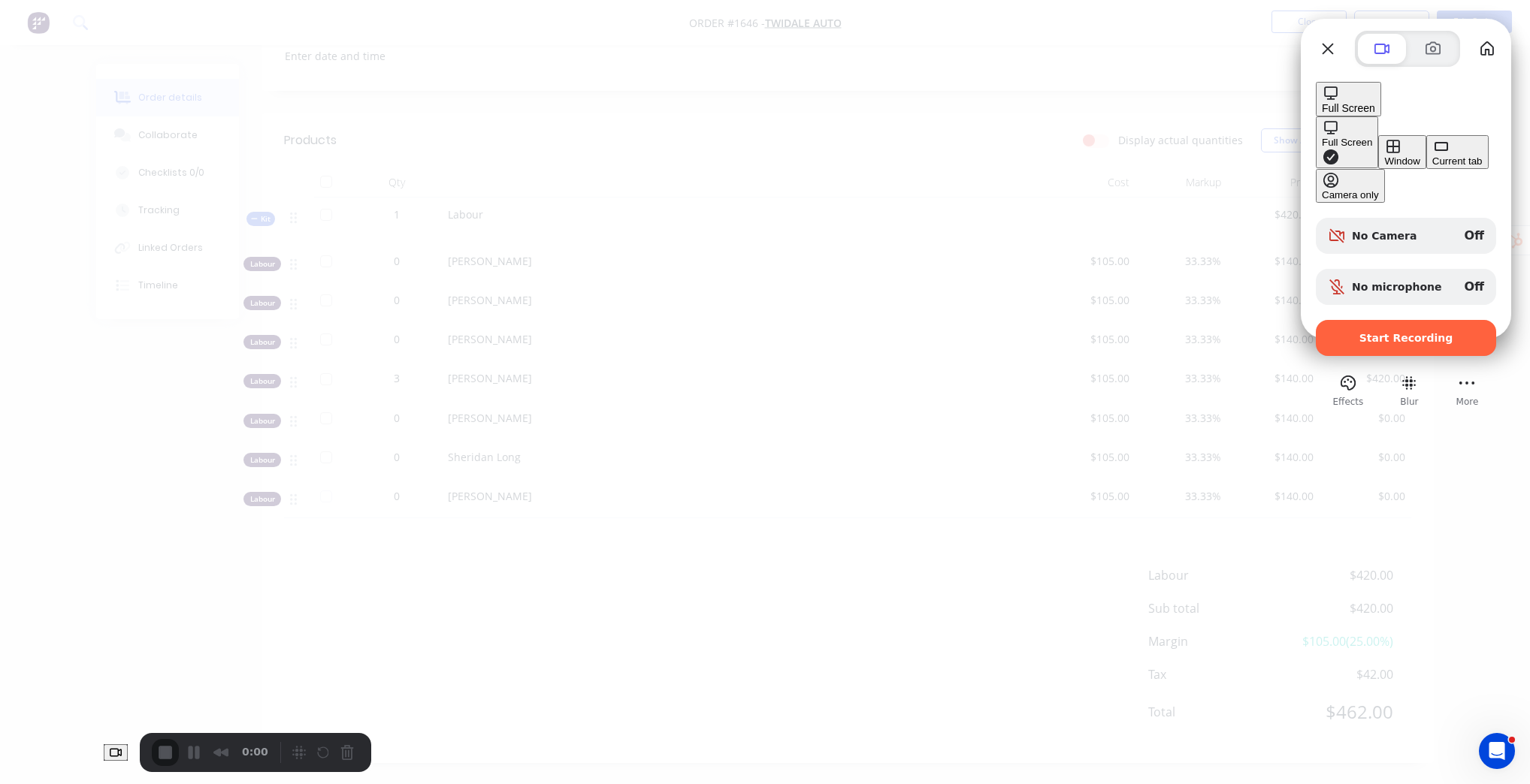
click at [1384, 155] on div "Window" at bounding box center [1402, 161] width 36 height 11
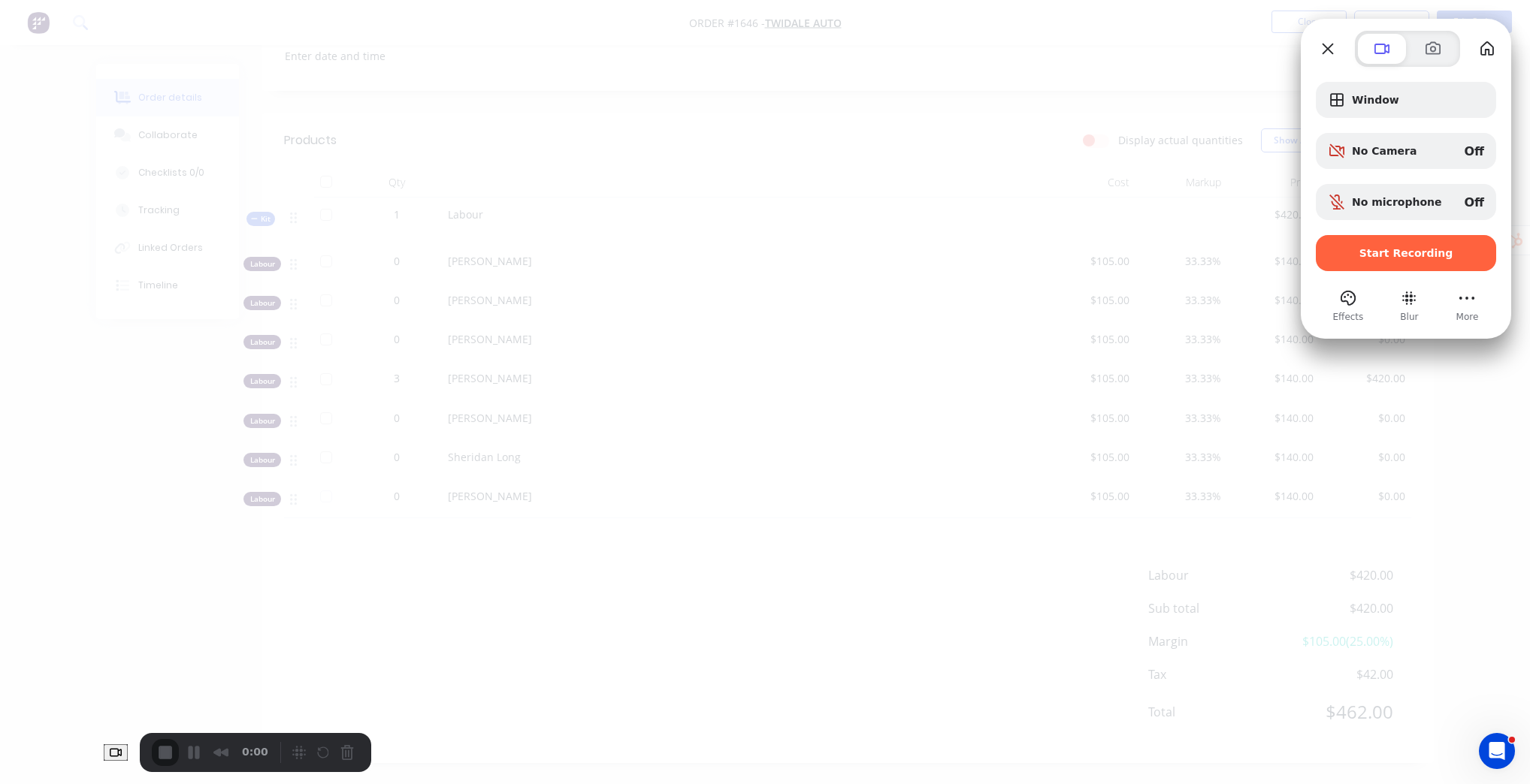
click at [1106, 72] on div at bounding box center [765, 392] width 1530 height 784
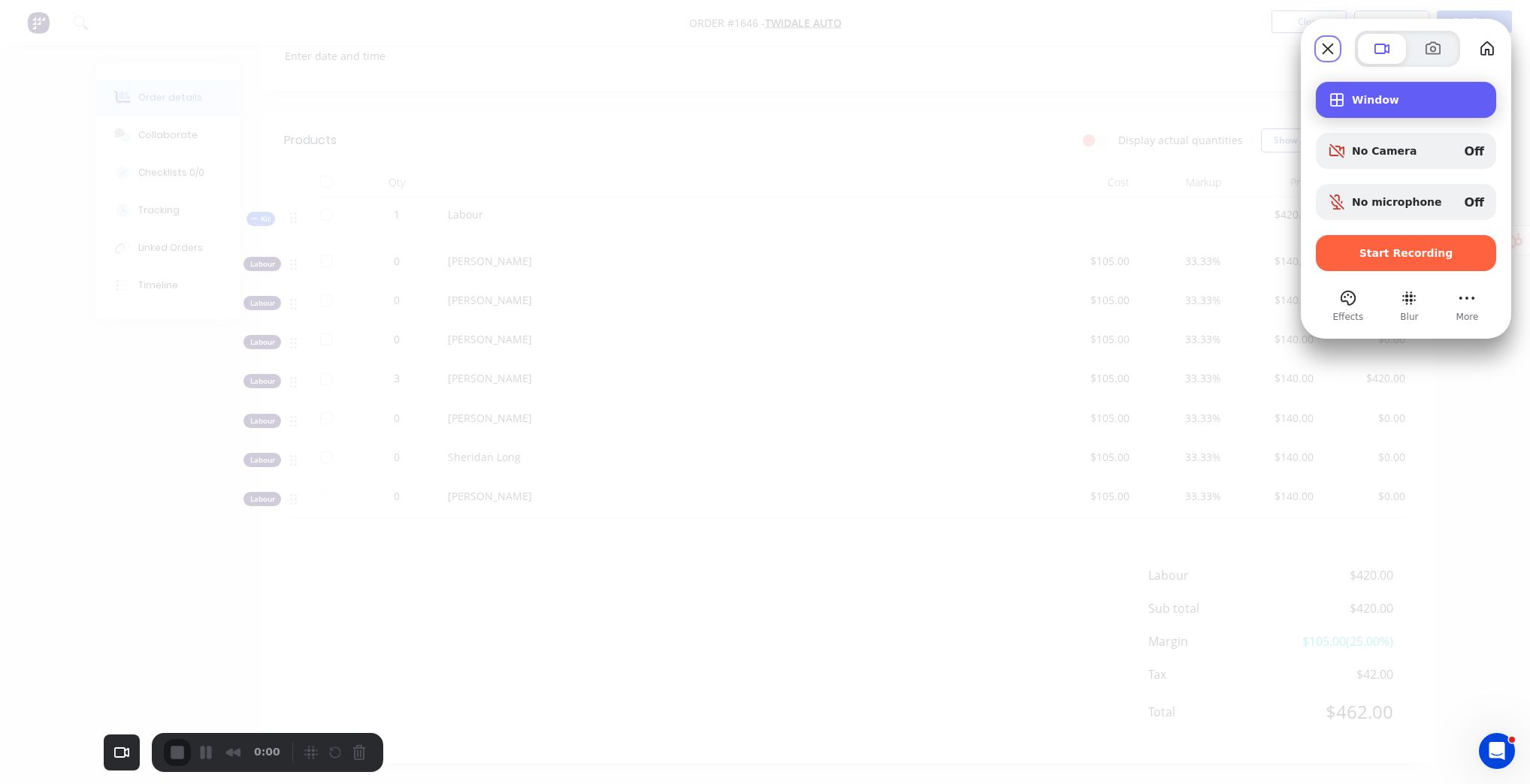
click at [1406, 109] on div "Window" at bounding box center [1406, 99] width 180 height 36
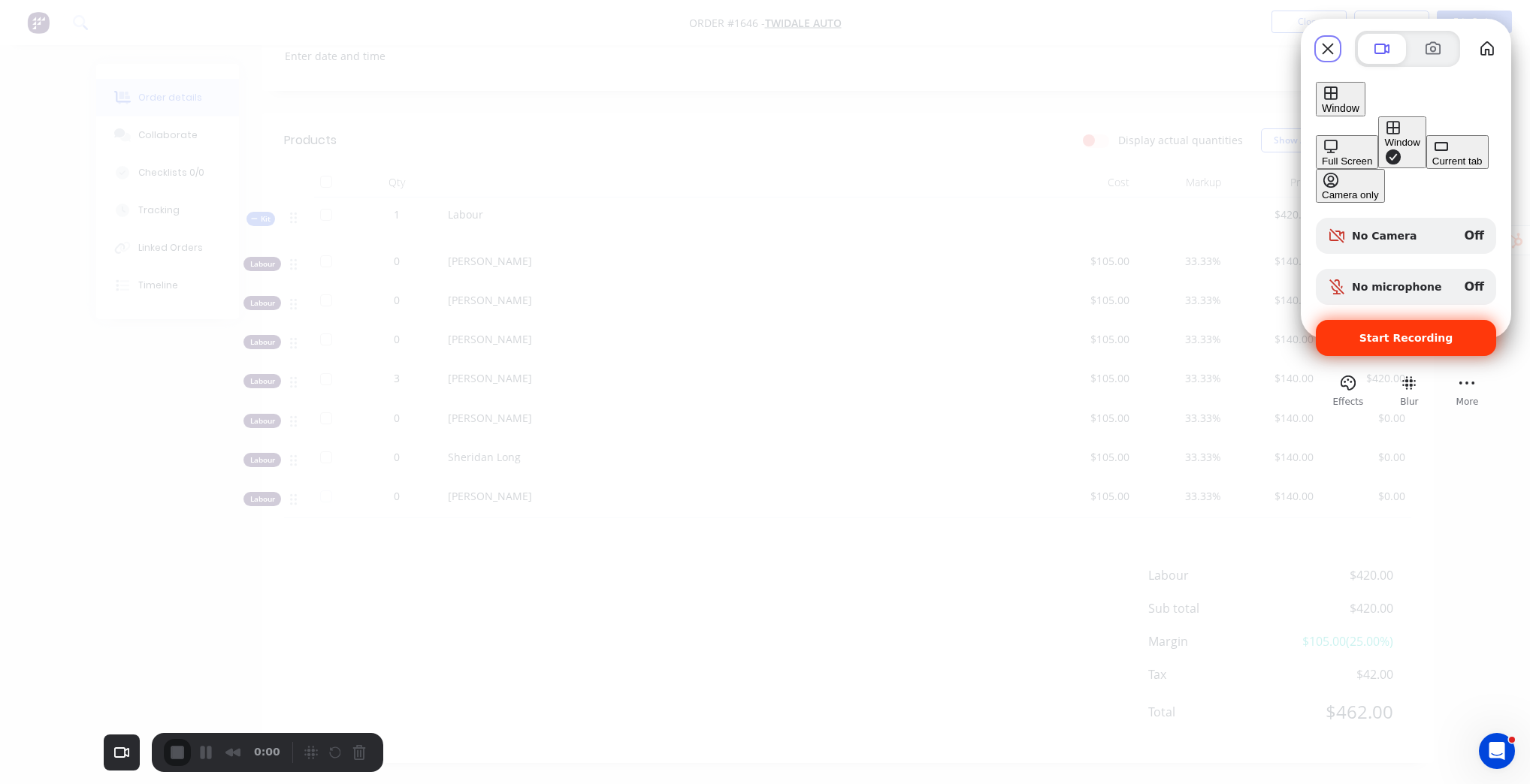
click at [1429, 332] on span "Start Recording" at bounding box center [1406, 338] width 94 height 12
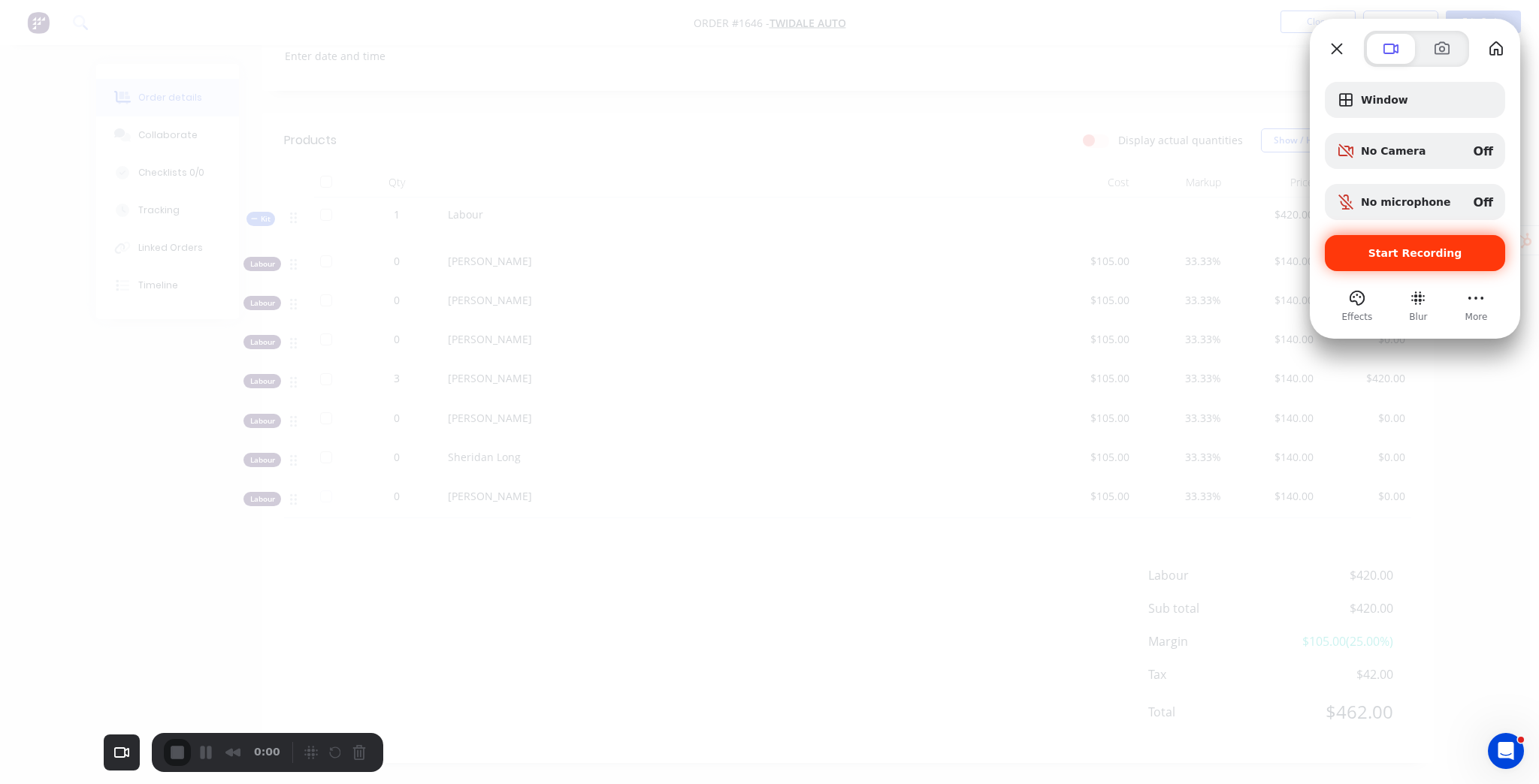
click at [1451, 205] on div "No microphone Off" at bounding box center [1418, 202] width 133 height 14
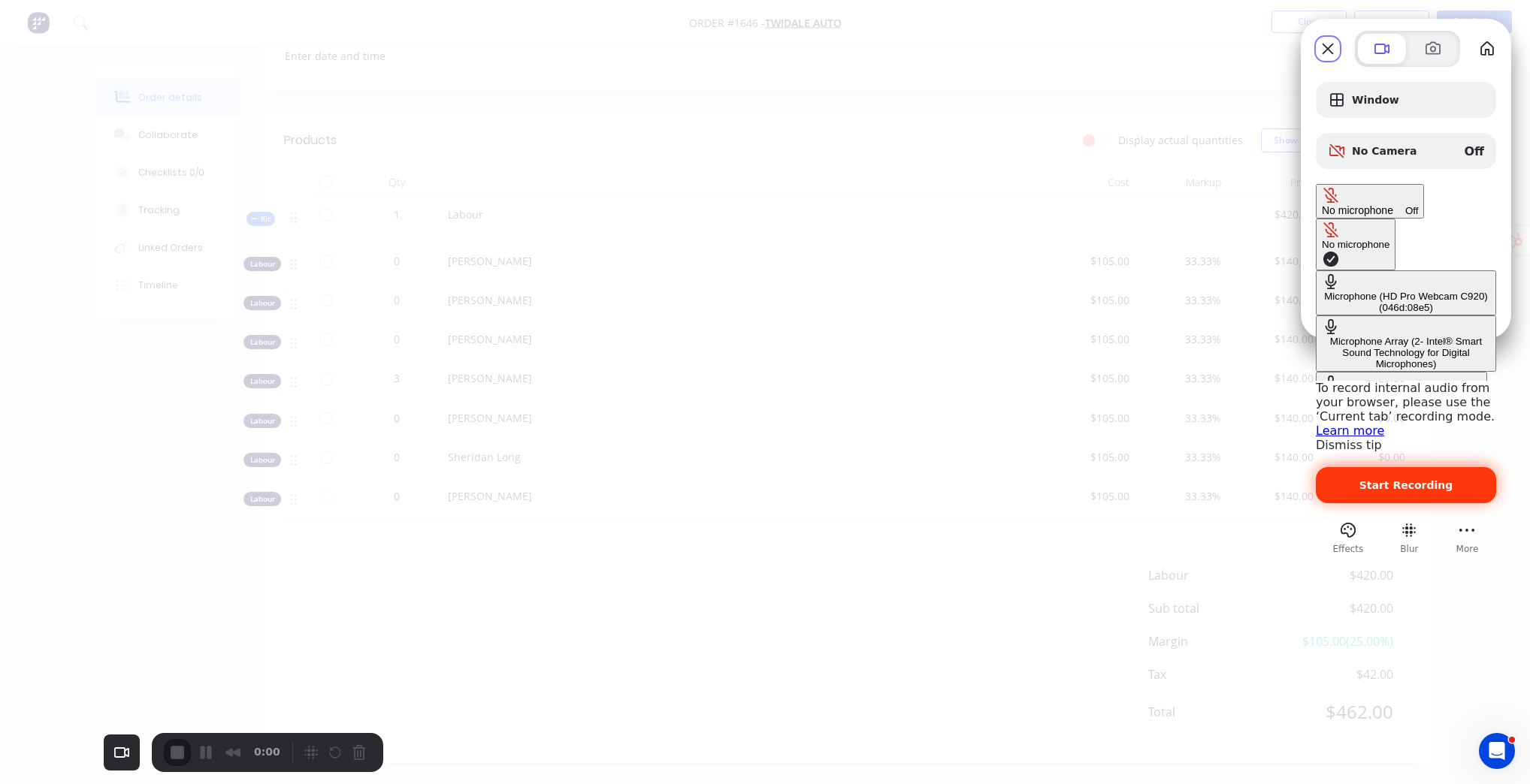
click at [1322, 392] on div "Default - Headset (Jabra Evolve 75)" at bounding box center [1401, 398] width 159 height 11
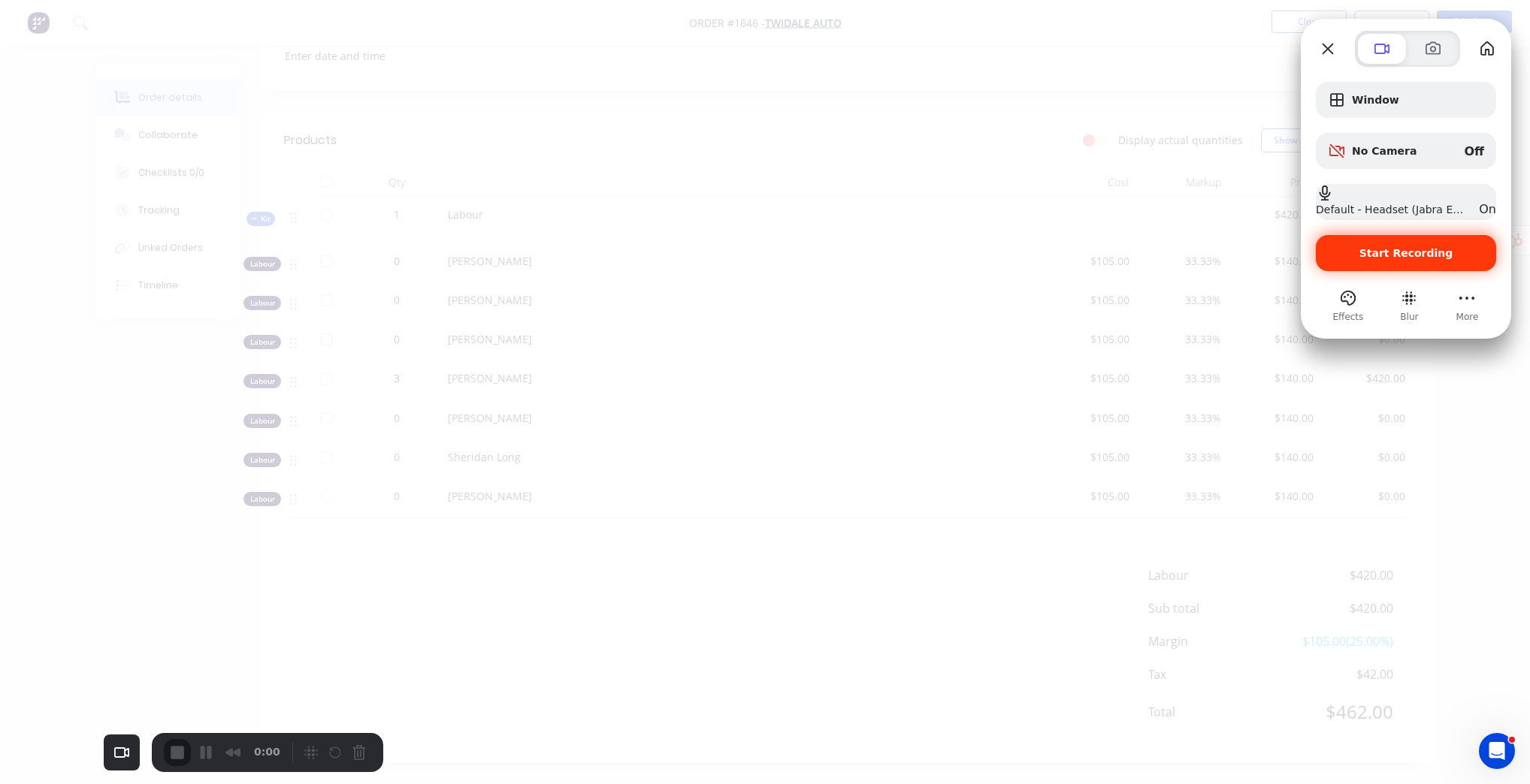
click at [1407, 258] on span "Start Recording" at bounding box center [1406, 253] width 94 height 12
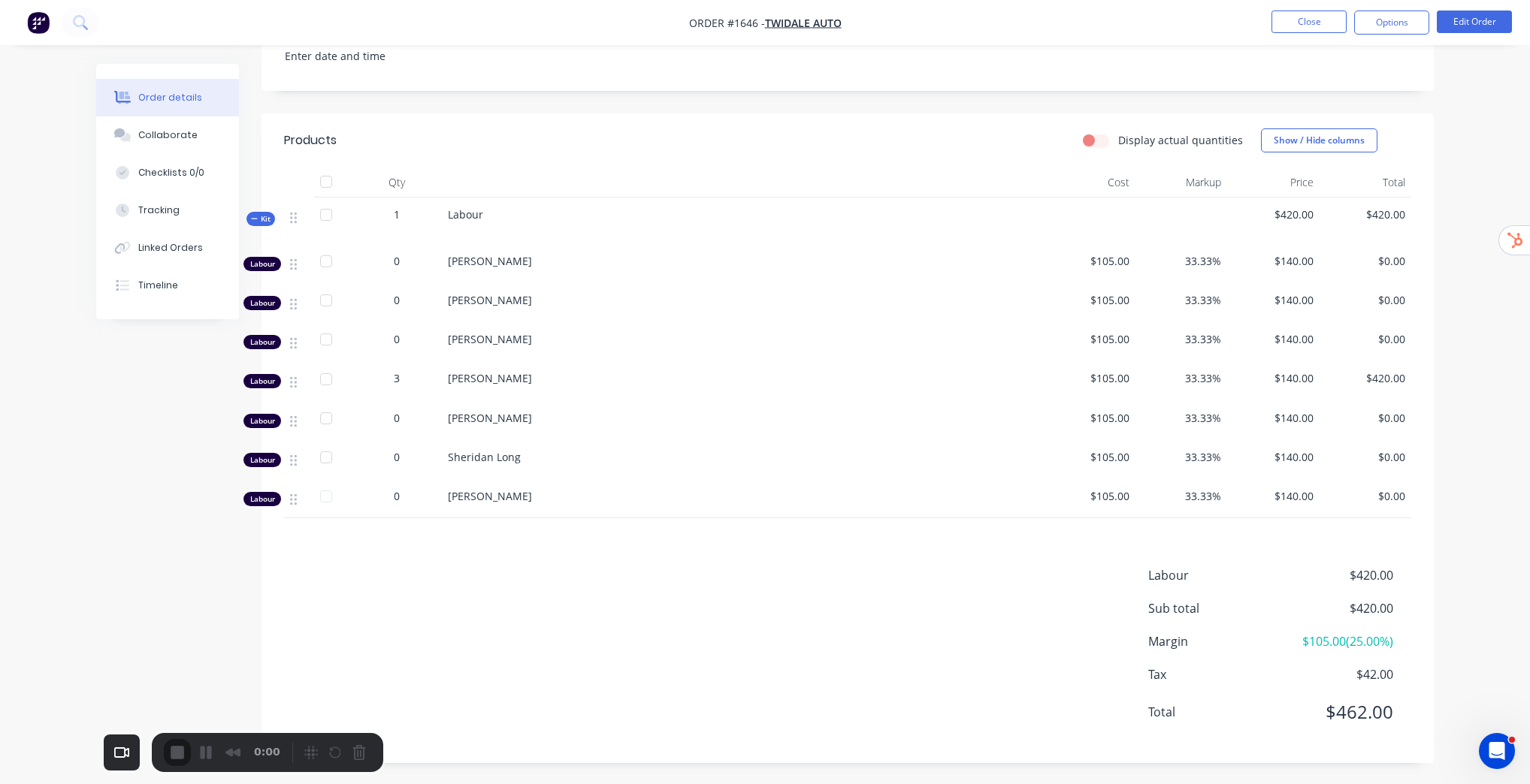
click at [1118, 140] on label "Display actual quantities" at bounding box center [1180, 140] width 125 height 16
click at [1095, 140] on input "Display actual quantities" at bounding box center [1088, 139] width 12 height 14
checkbox input "true"
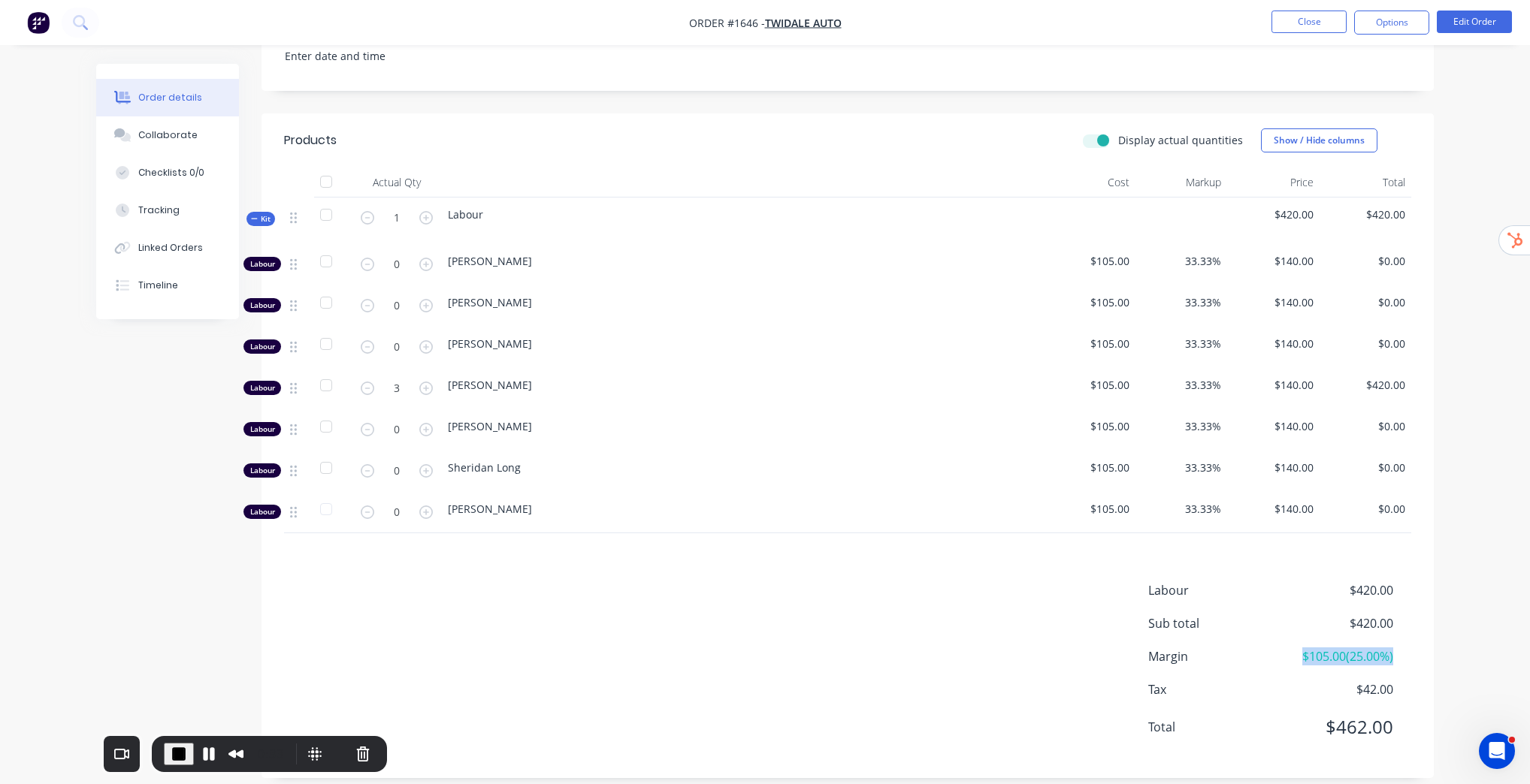
drag, startPoint x: 1289, startPoint y: 654, endPoint x: 1396, endPoint y: 653, distance: 107.0
click at [1396, 653] on div "Margin $105.00 ( 25.00 %)" at bounding box center [1279, 656] width 263 height 18
click at [1425, 634] on div "Labour $420.00 Sub total $420.00 Margin $105.00 ( 25.00 %) Tax $42.00 Total $46…" at bounding box center [848, 668] width 1172 height 174
click at [426, 388] on icon "button" at bounding box center [426, 388] width 14 height 14
click at [426, 385] on icon "button" at bounding box center [426, 388] width 14 height 14
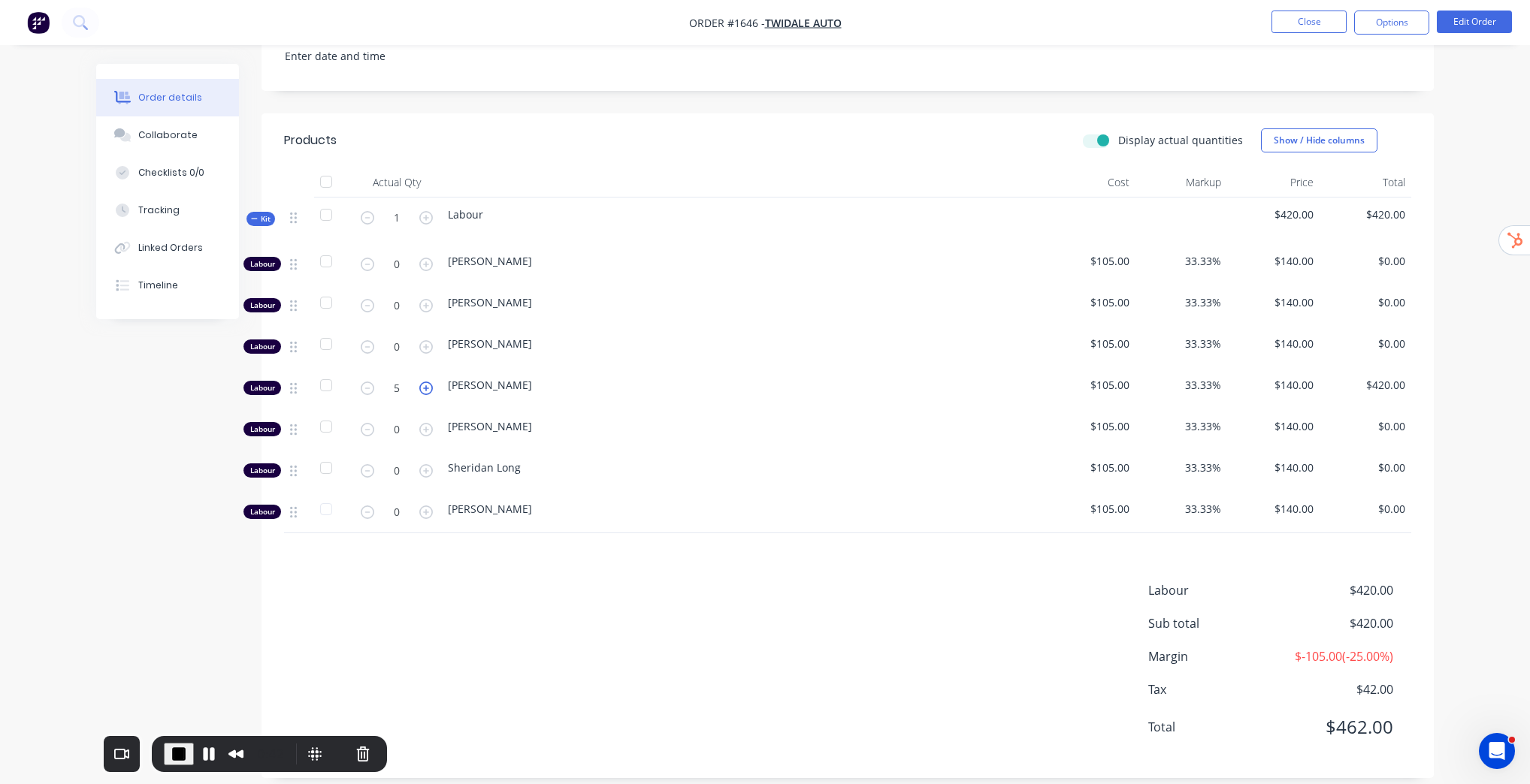
click at [426, 385] on icon "button" at bounding box center [426, 388] width 14 height 14
click at [367, 386] on icon "button" at bounding box center [368, 388] width 14 height 14
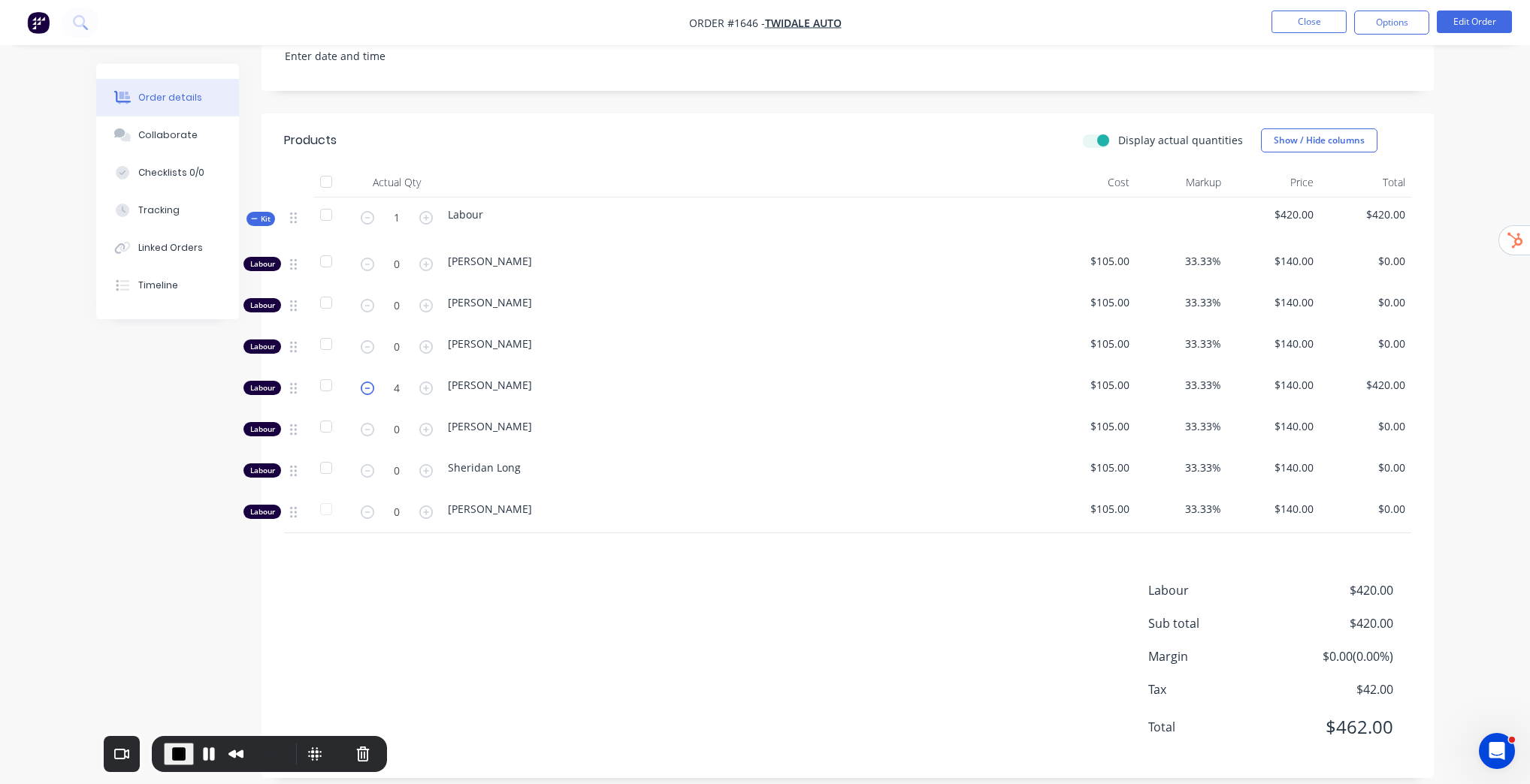
click at [367, 386] on icon "button" at bounding box center [368, 388] width 14 height 14
drag, startPoint x: 1291, startPoint y: 653, endPoint x: 1414, endPoint y: 659, distance: 123.1
click at [1414, 659] on div "Labour $420.00 Sub total $420.00 Margin $210.00 ( 50.00 %) Tax $42.00 Total $46…" at bounding box center [848, 668] width 1172 height 174
click at [827, 619] on div "Labour $420.00 Sub total $420.00 Margin $210.00 ( 50.00 %) Tax $42.00 Total $46…" at bounding box center [847, 668] width 1127 height 174
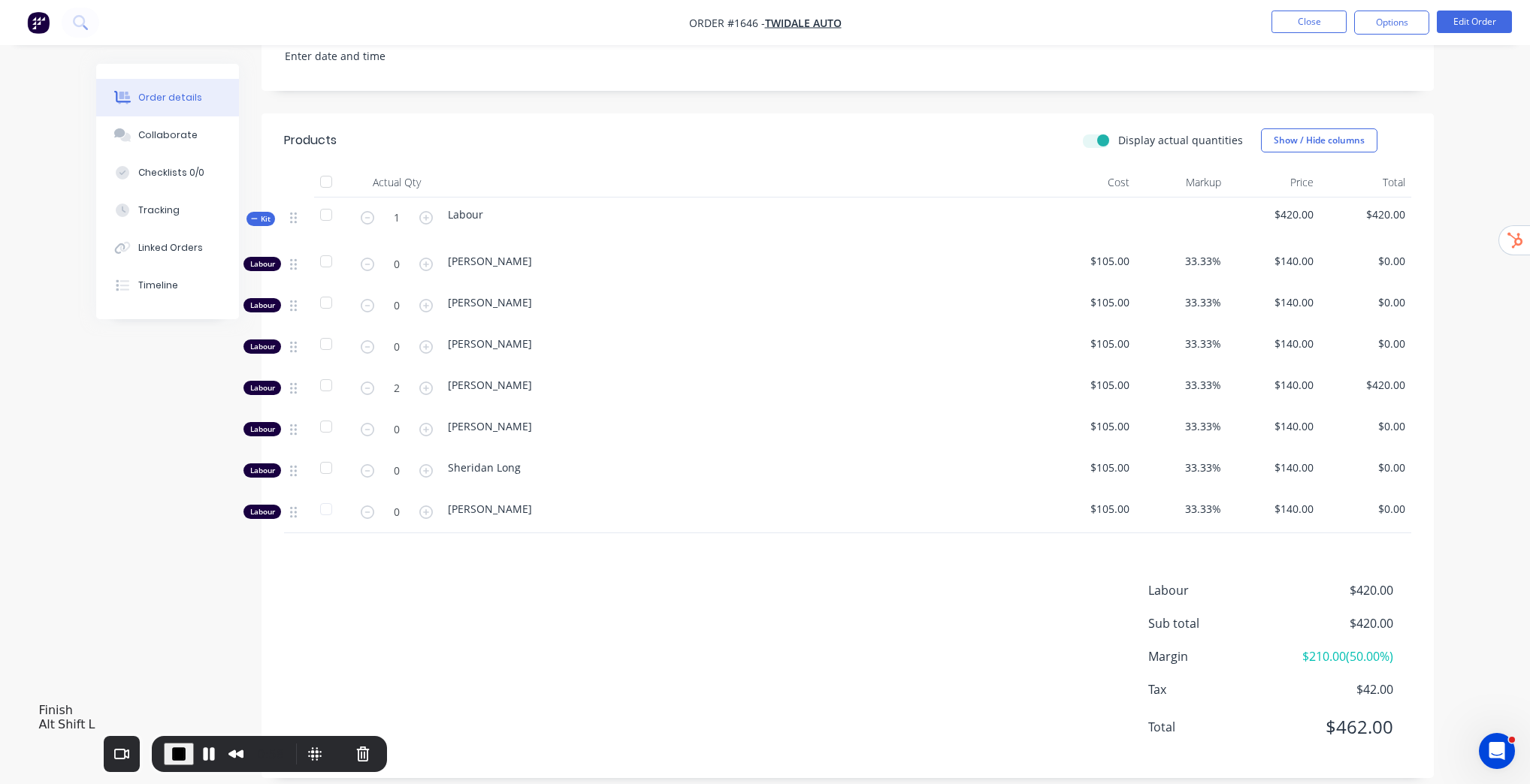
click at [170, 757] on span "End Recording" at bounding box center [178, 753] width 18 height 18
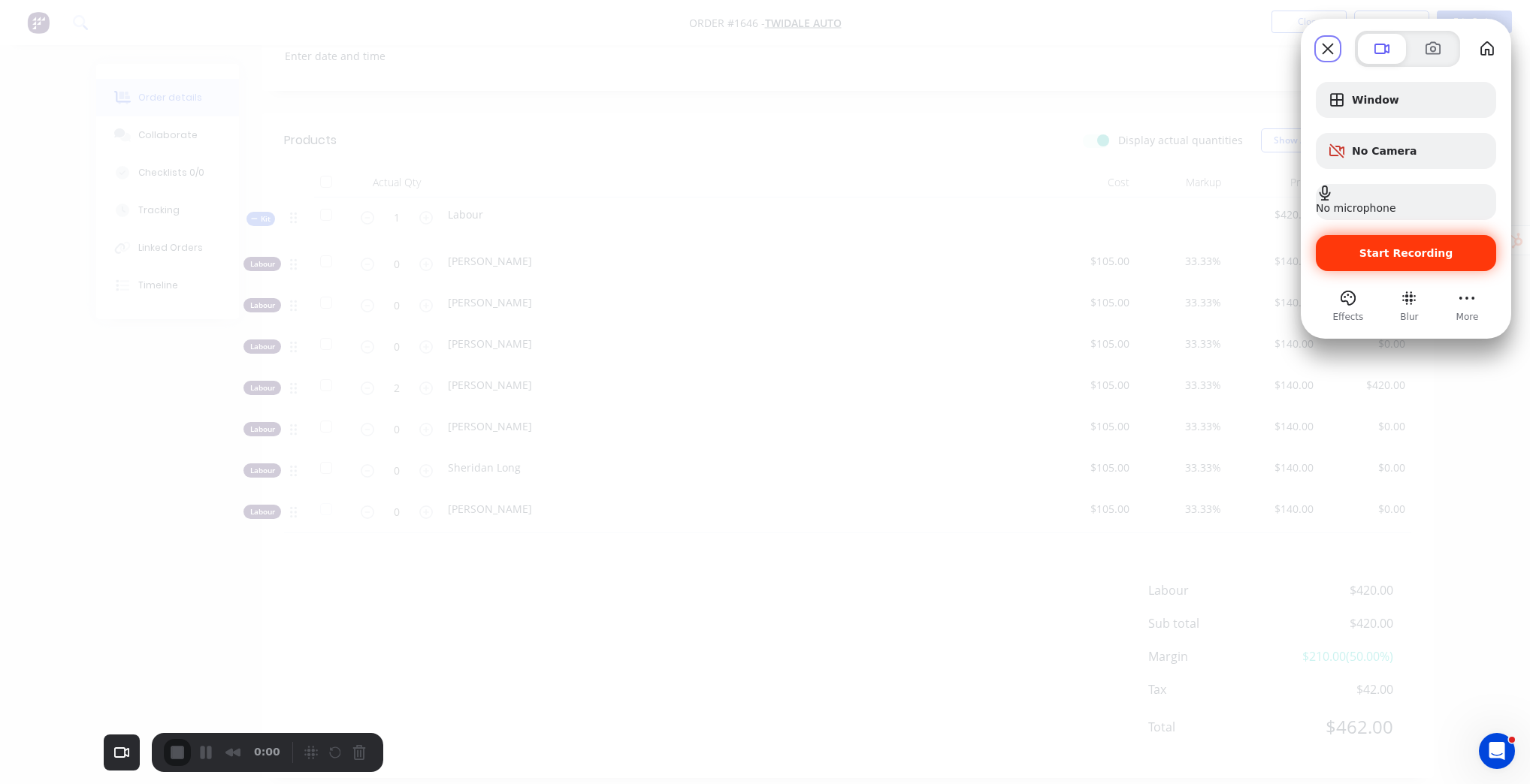
click at [1408, 256] on span "Start Recording" at bounding box center [1406, 253] width 94 height 12
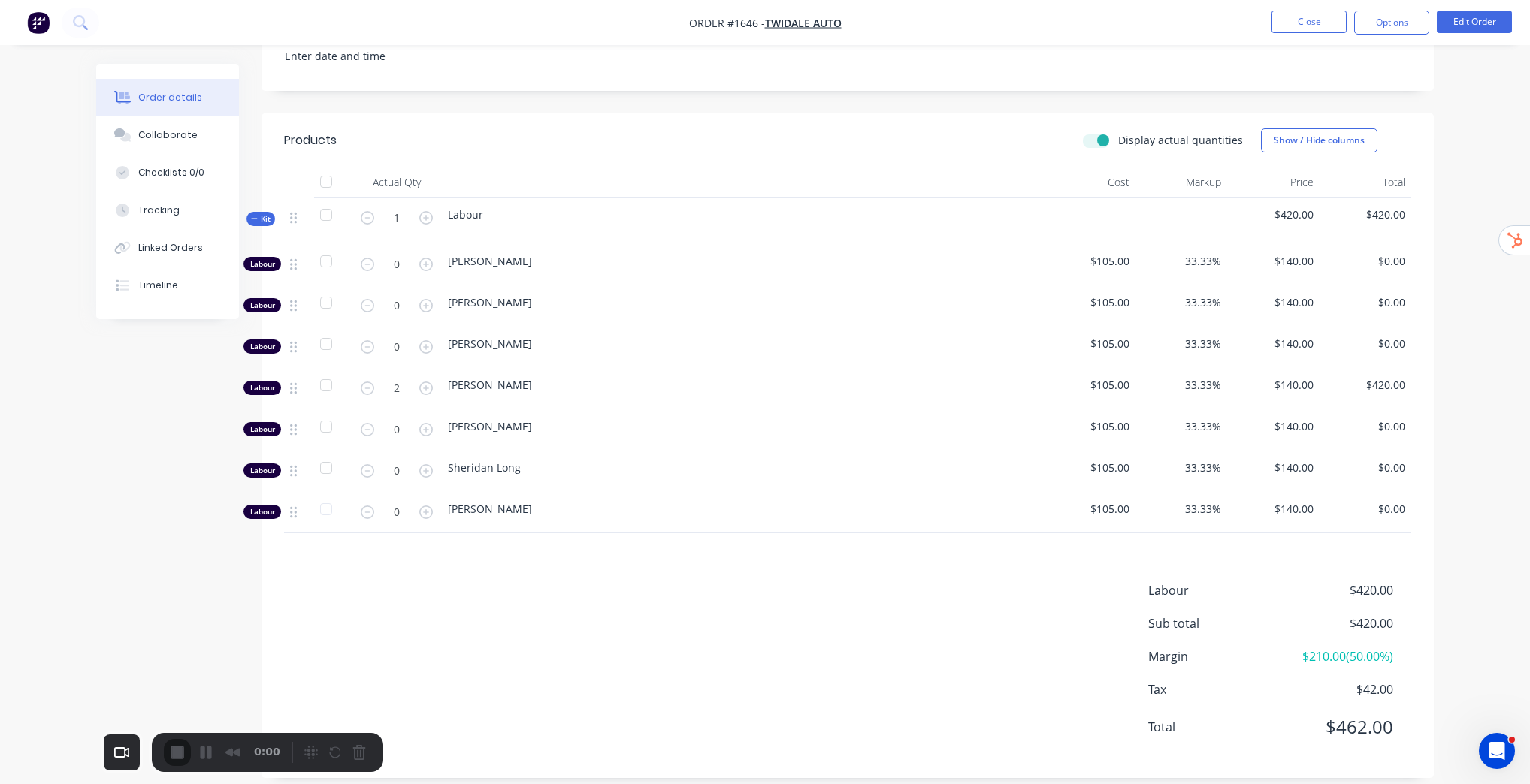
click at [170, 752] on span "End Recording" at bounding box center [178, 753] width 18 height 18
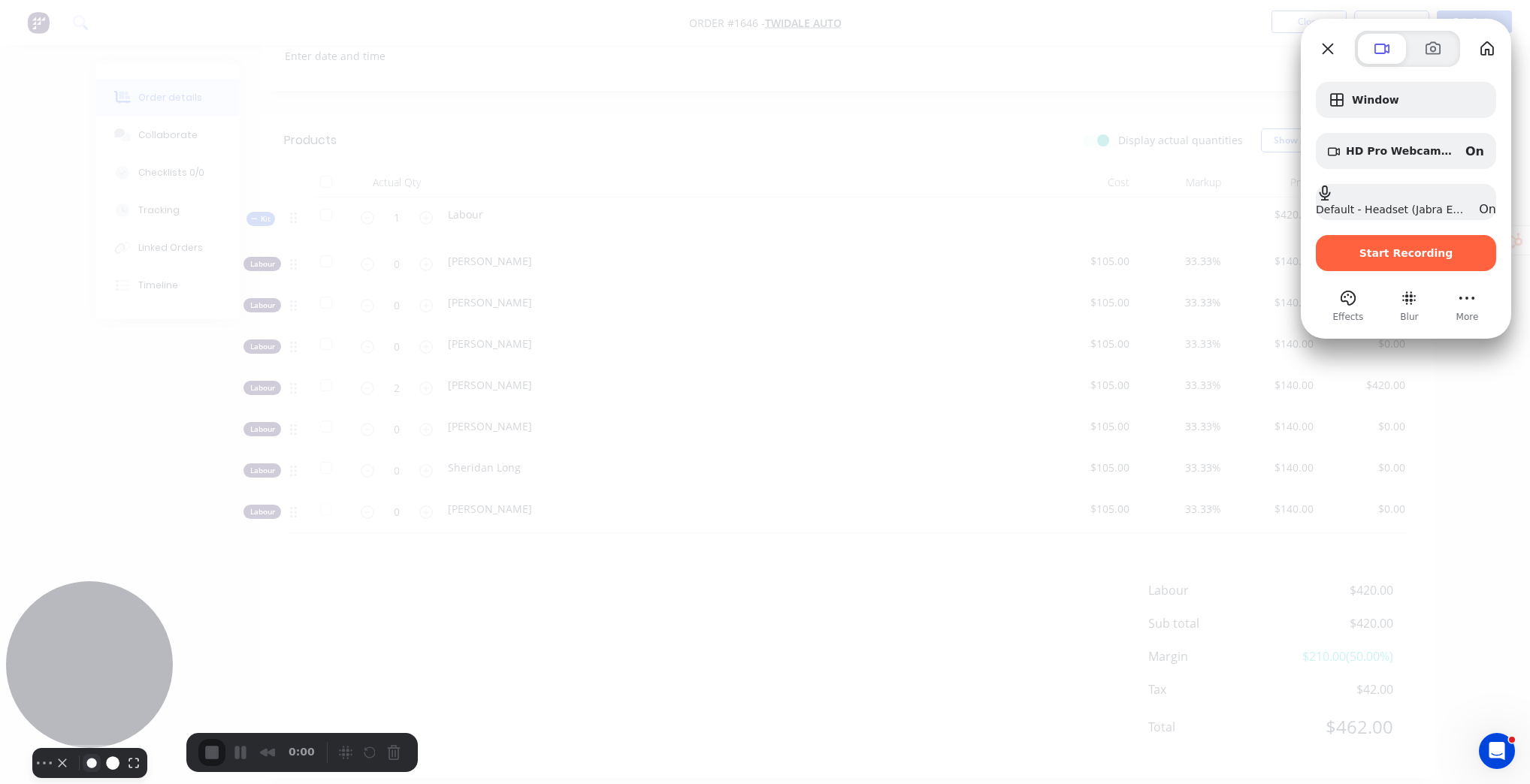
click at [90, 754] on button "Resize small" at bounding box center [91, 763] width 18 height 18
click at [57, 754] on button "Camera off" at bounding box center [62, 763] width 18 height 18
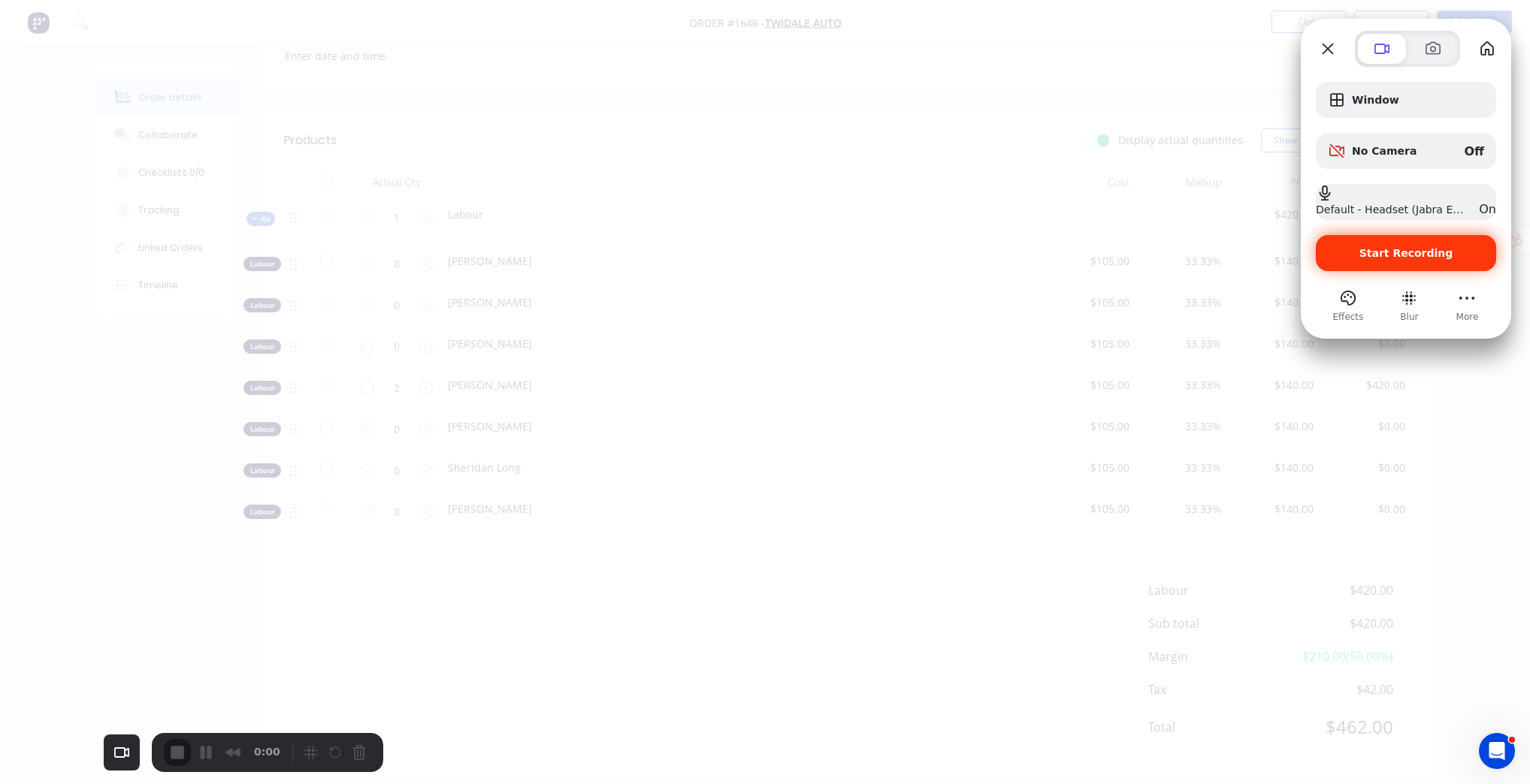
click at [1418, 252] on span "Start Recording" at bounding box center [1406, 253] width 94 height 12
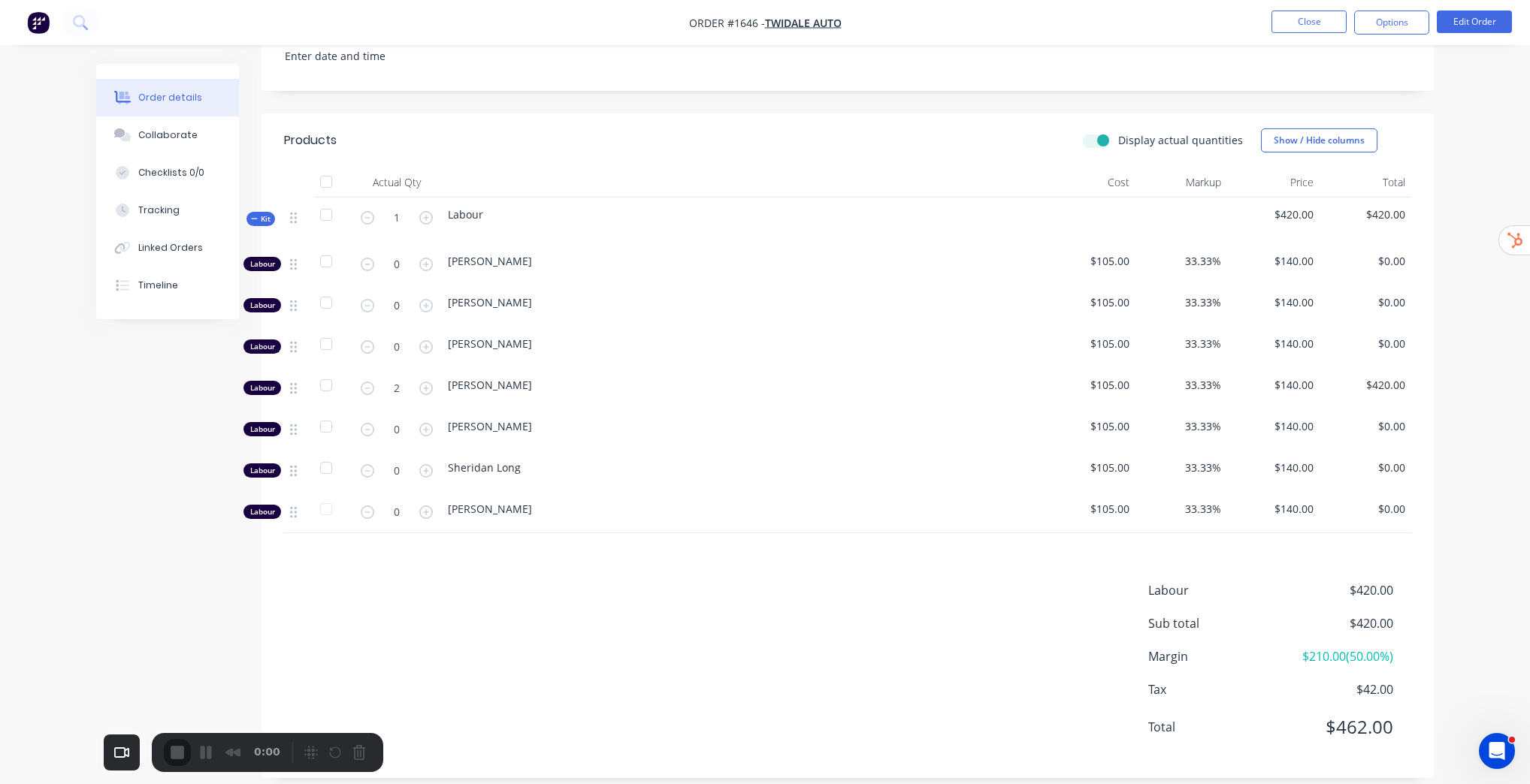
click at [170, 745] on span "End Recording" at bounding box center [178, 753] width 18 height 18
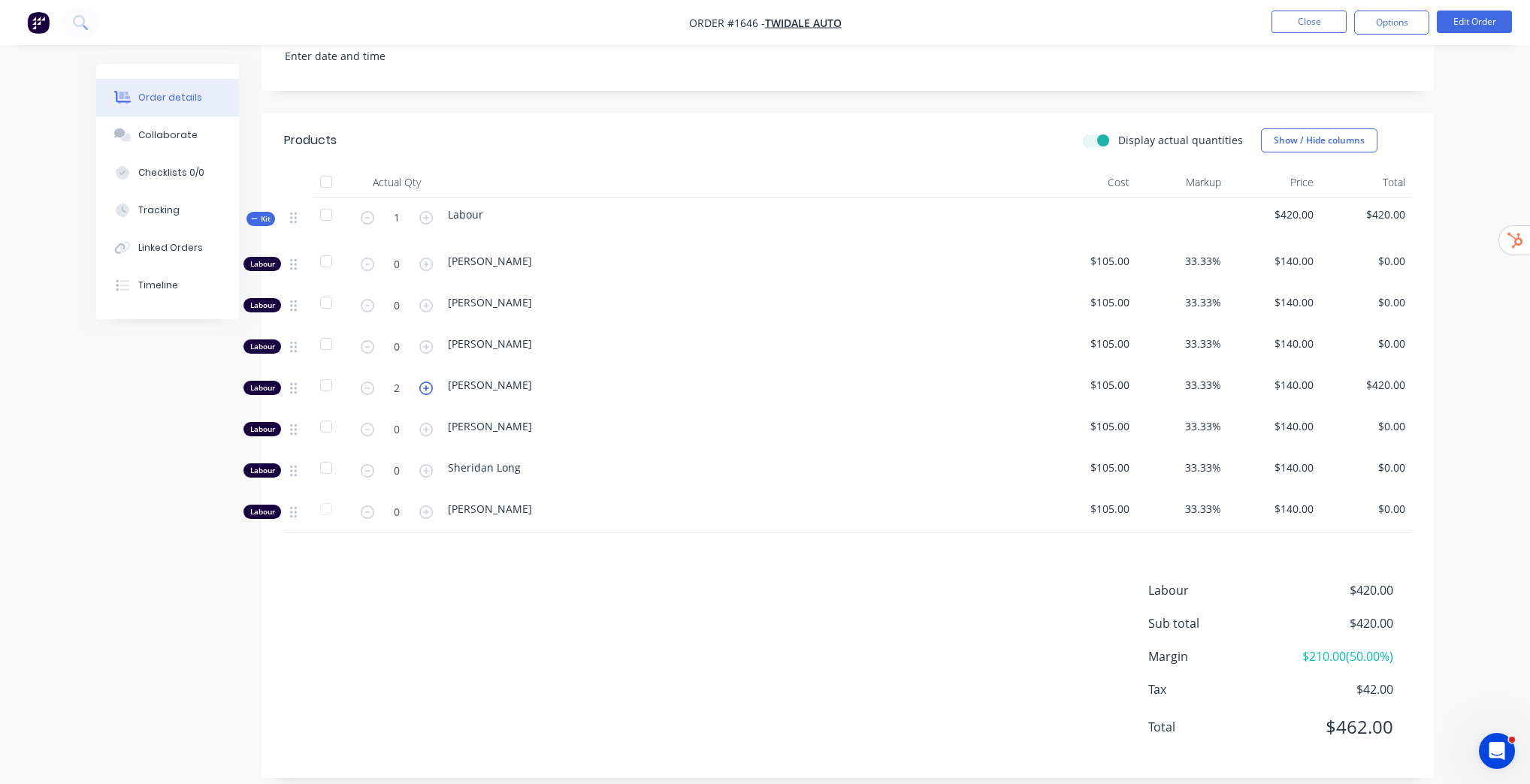
click at [423, 385] on icon "button" at bounding box center [426, 388] width 14 height 14
type input "3"
click at [1118, 142] on label "Display actual quantities" at bounding box center [1180, 140] width 125 height 16
click at [1095, 142] on input "Display actual quantities" at bounding box center [1088, 139] width 12 height 14
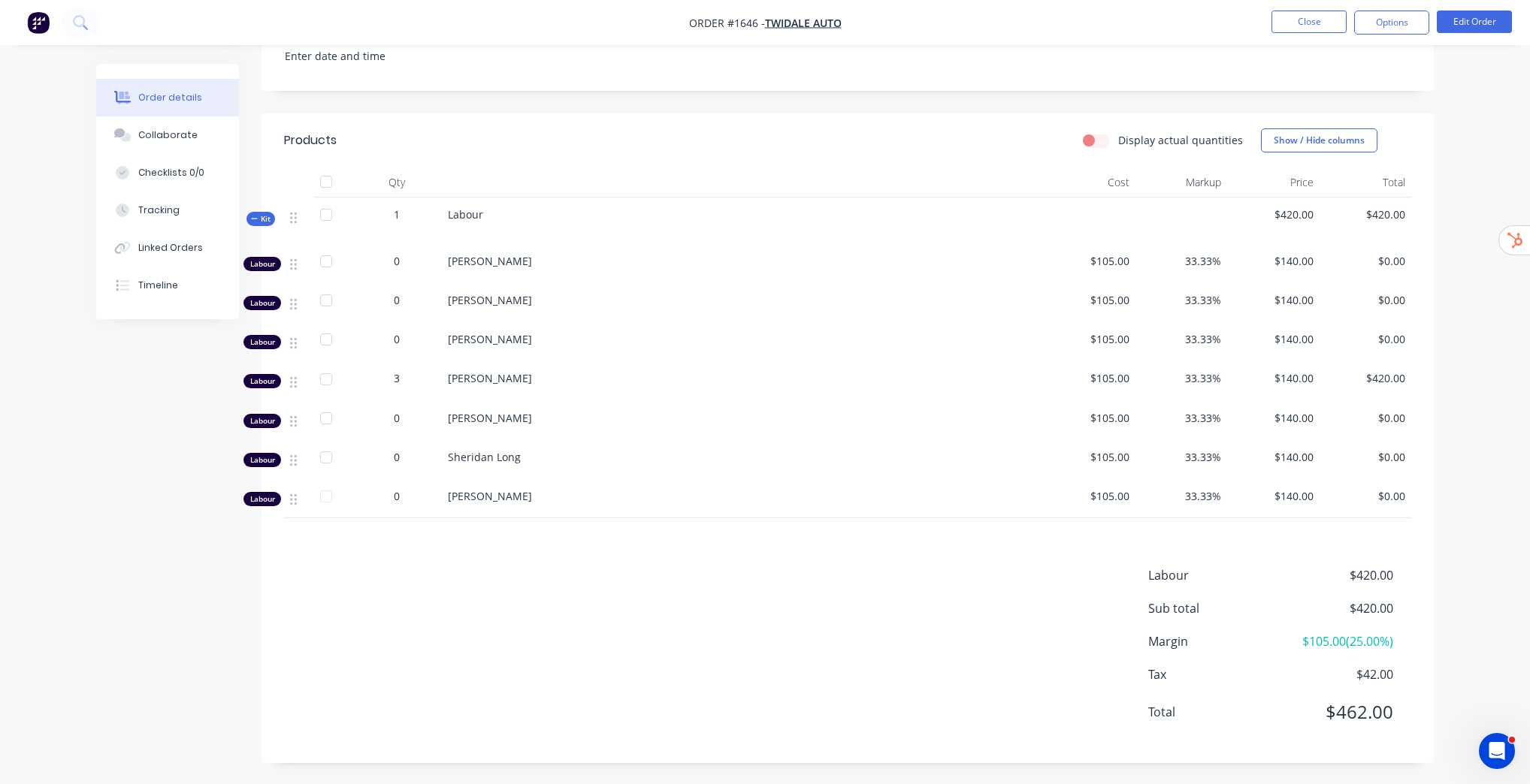
click at [1118, 142] on label "Display actual quantities" at bounding box center [1180, 140] width 125 height 16
click at [1095, 142] on input "Display actual quantities" at bounding box center [1088, 139] width 12 height 14
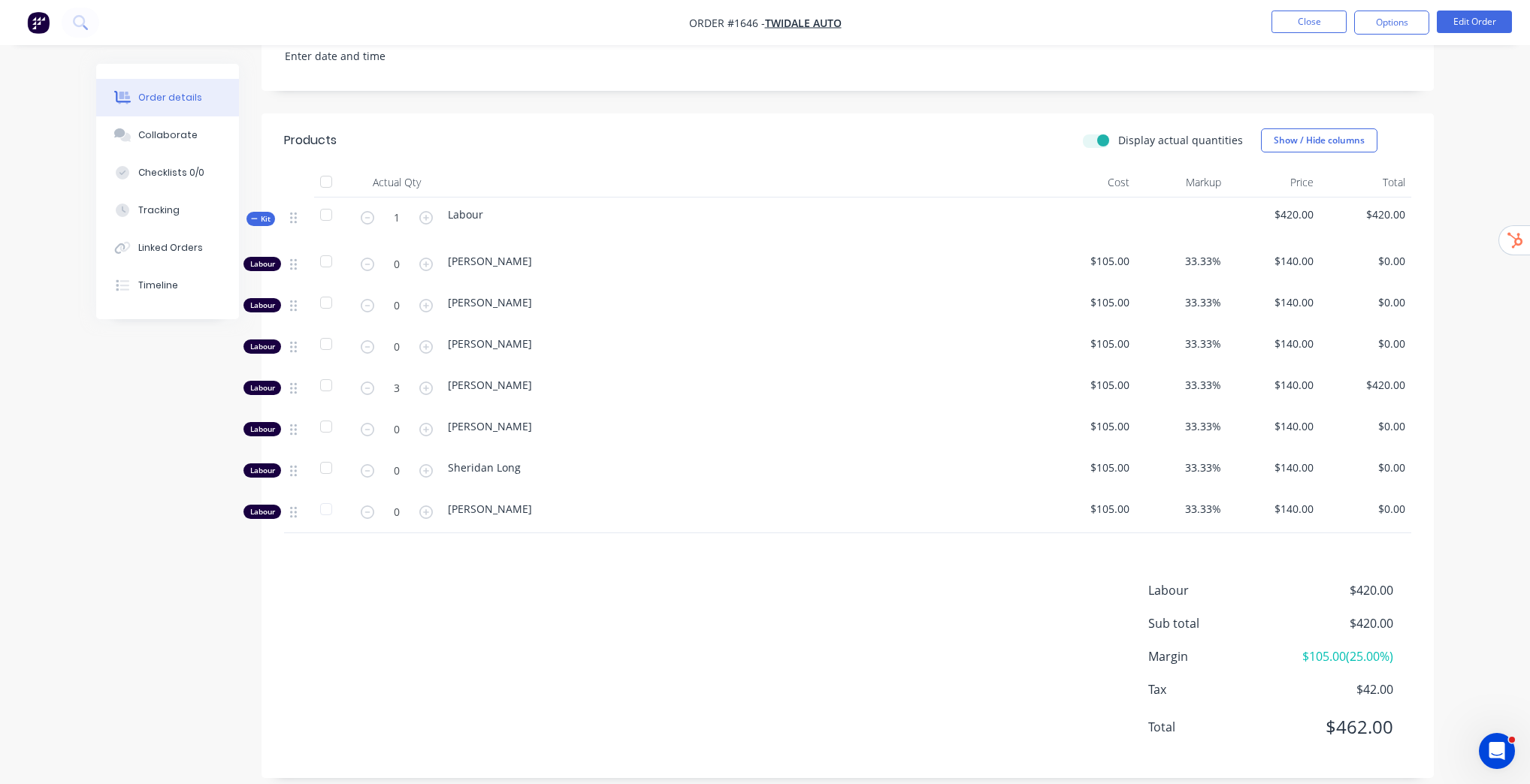
click at [1118, 142] on label "Display actual quantities" at bounding box center [1180, 140] width 125 height 16
click at [1095, 142] on input "Display actual quantities" at bounding box center [1088, 139] width 12 height 14
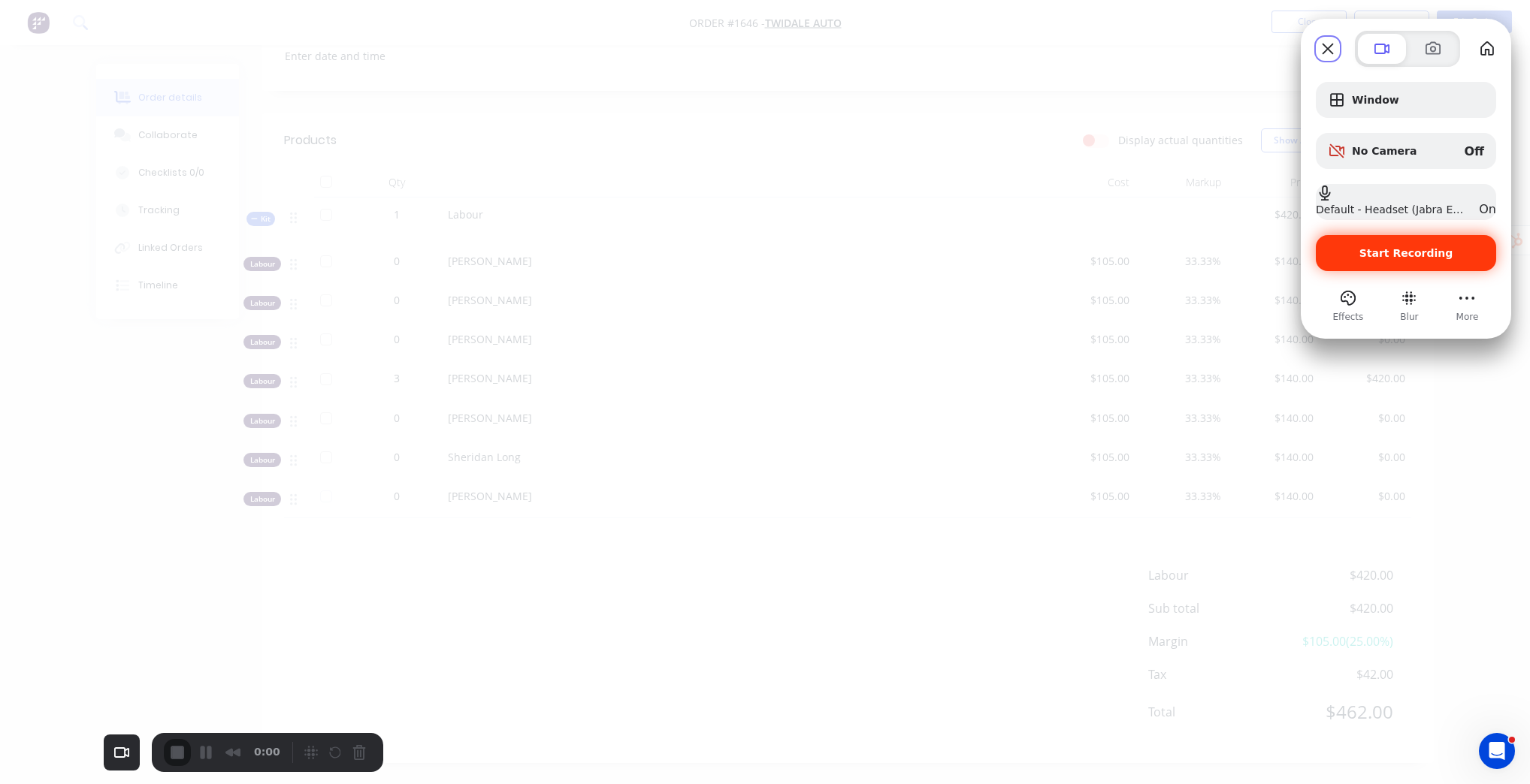
click at [1420, 251] on span "Start Recording" at bounding box center [1406, 253] width 94 height 12
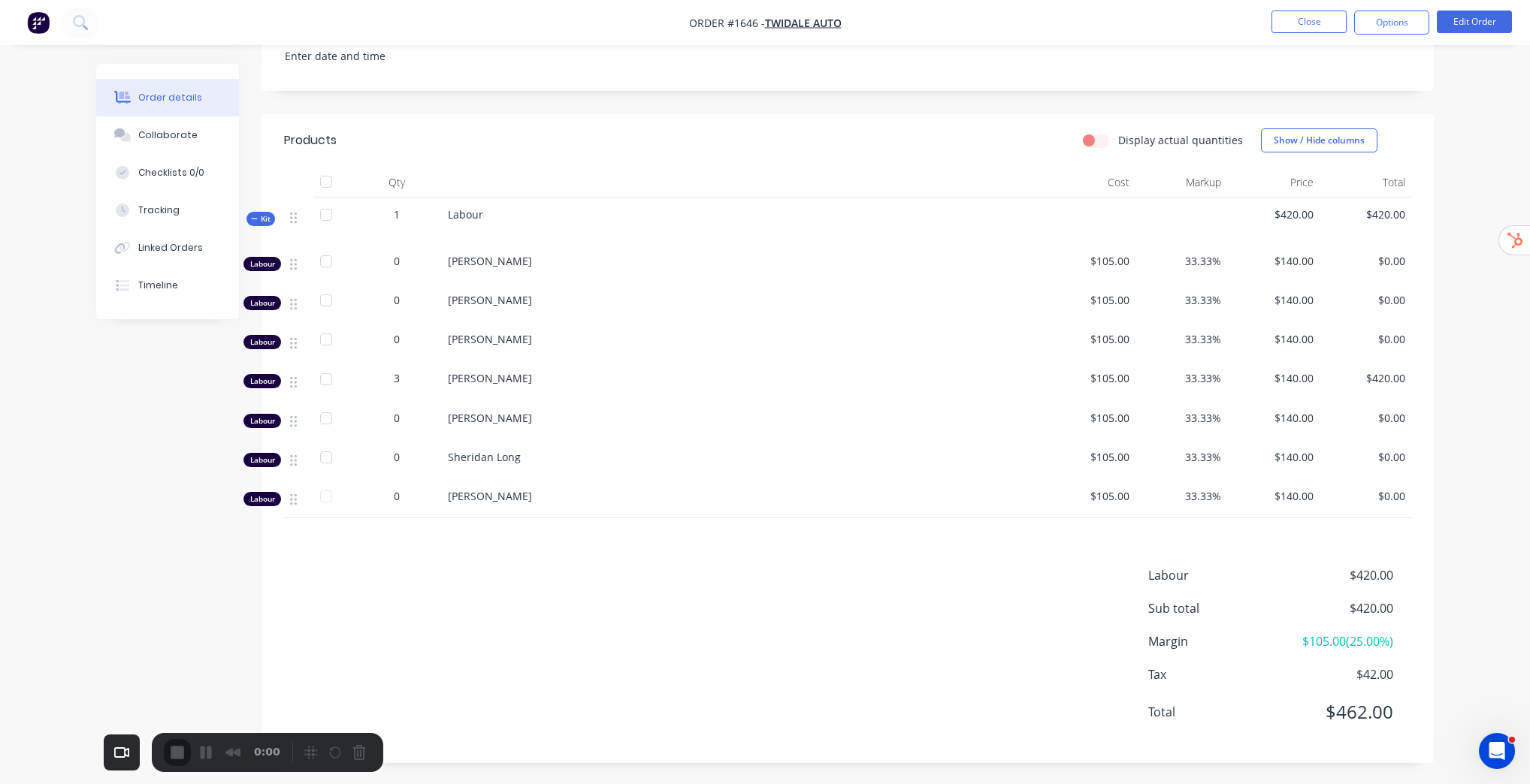
drag, startPoint x: 1151, startPoint y: 639, endPoint x: 1421, endPoint y: 642, distance: 270.0
click at [1421, 642] on div "Labour $420.00 Sub total $420.00 Margin $105.00 ( 25.00 %) Tax $42.00 Total $46…" at bounding box center [848, 653] width 1172 height 174
click at [1376, 581] on span "$420.00" at bounding box center [1337, 575] width 111 height 18
click at [1118, 141] on label "Display actual quantities" at bounding box center [1180, 140] width 125 height 16
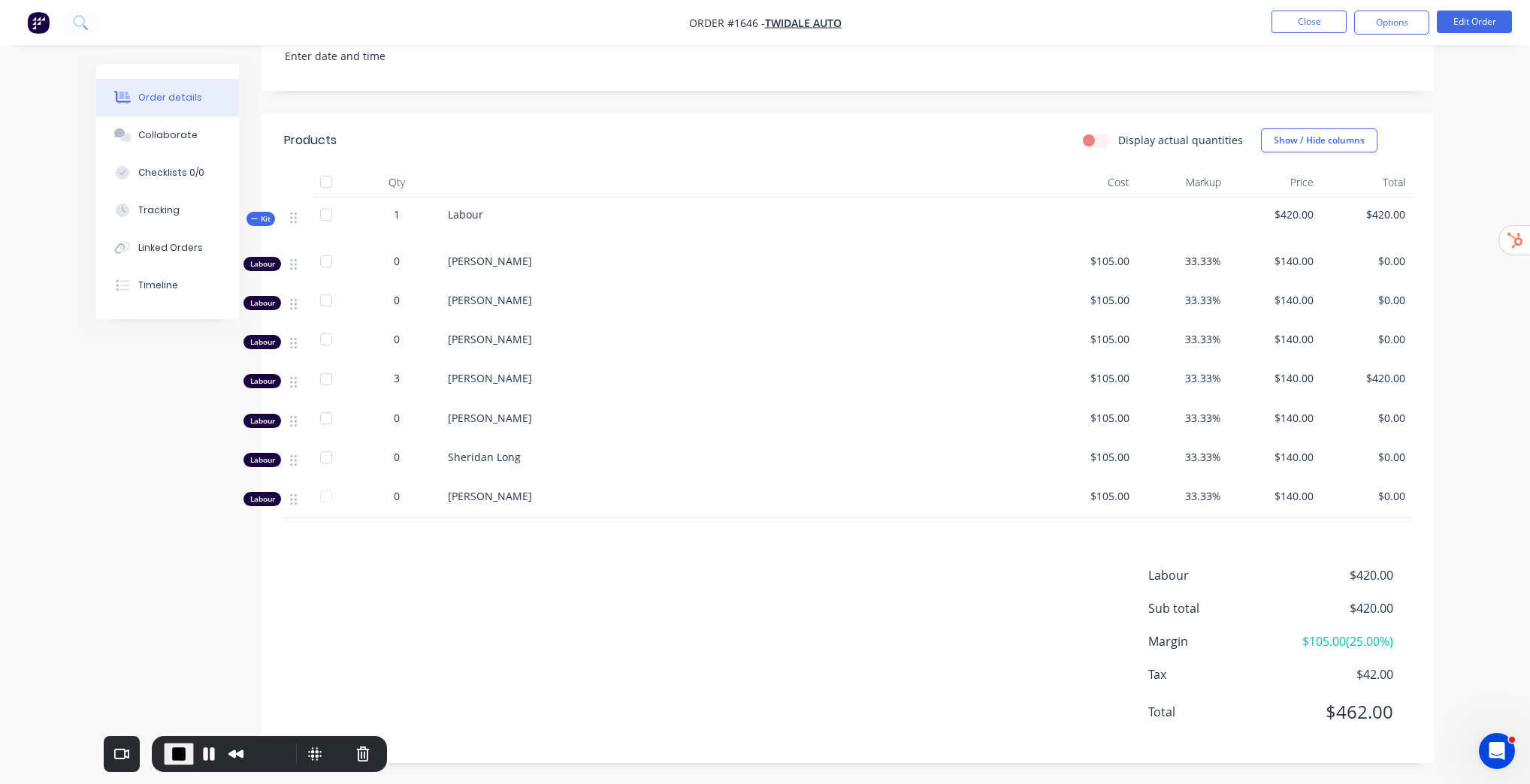
click at [1095, 141] on input "Display actual quantities" at bounding box center [1088, 139] width 12 height 14
checkbox input "true"
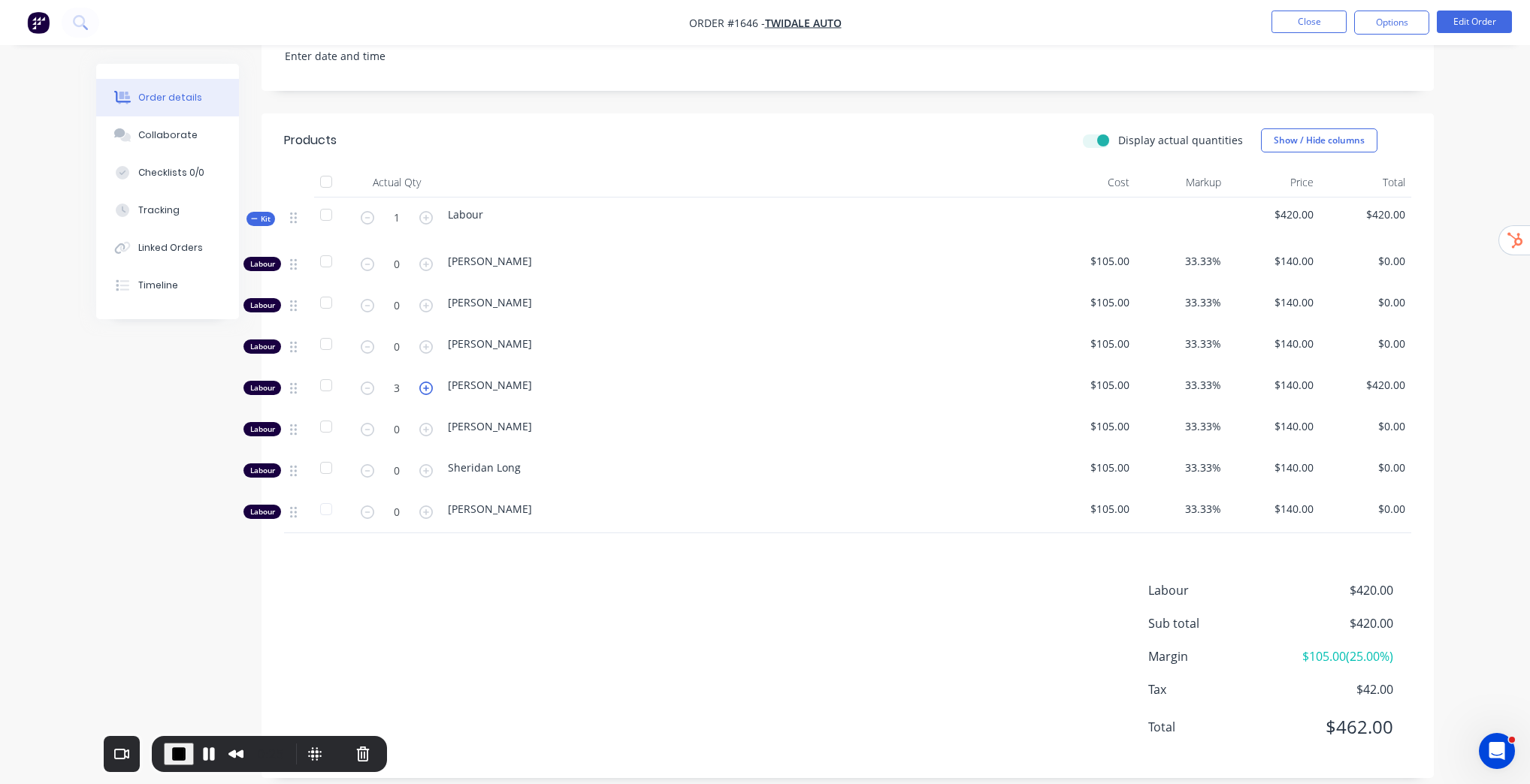
click at [429, 387] on icon "button" at bounding box center [426, 388] width 14 height 14
click at [426, 388] on icon "button" at bounding box center [426, 388] width 14 height 14
click at [368, 387] on icon "button" at bounding box center [368, 388] width 14 height 14
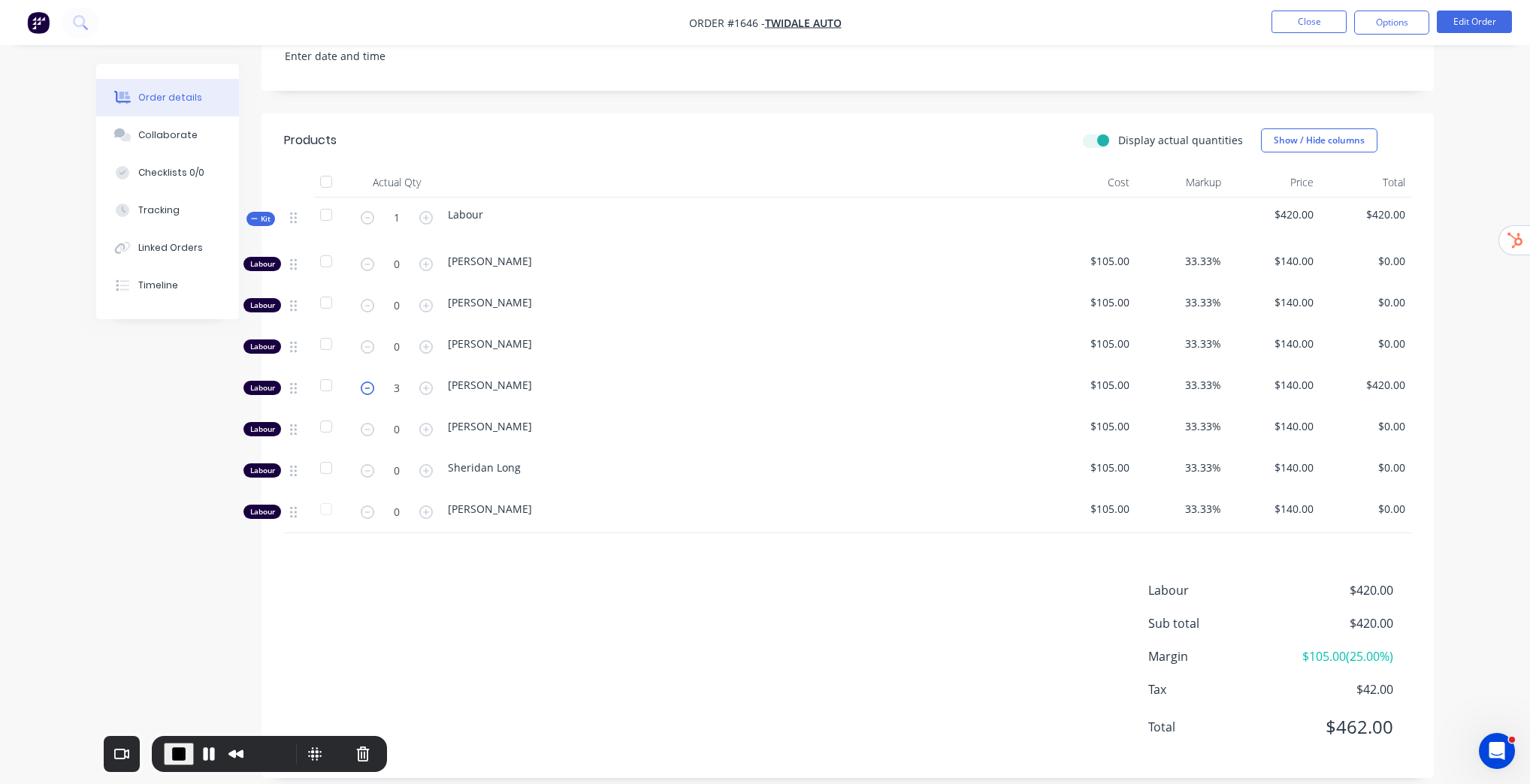
type input "2"
click at [164, 764] on button "End Recording" at bounding box center [178, 754] width 30 height 23
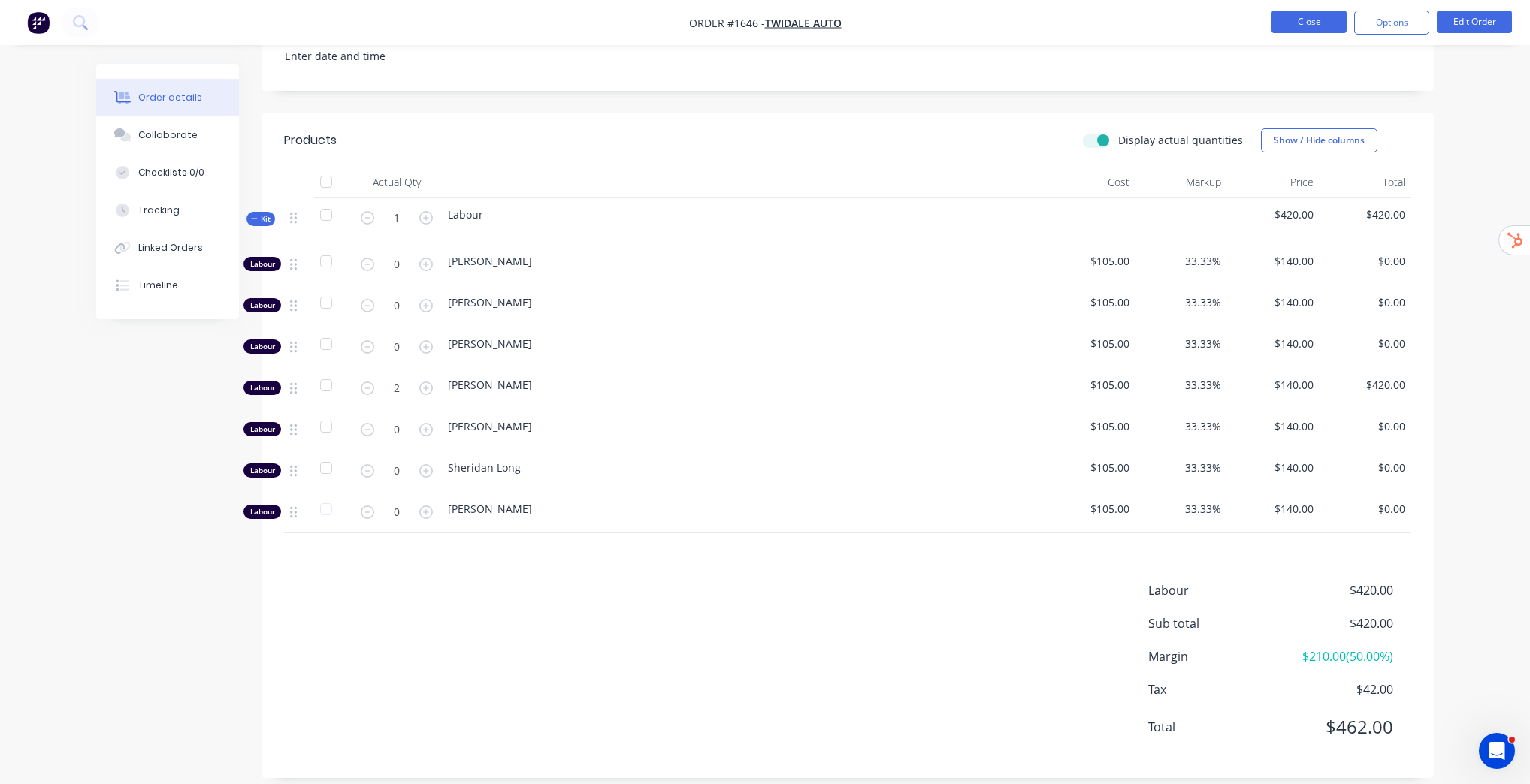
click at [1313, 18] on button "Close" at bounding box center [1308, 21] width 75 height 23
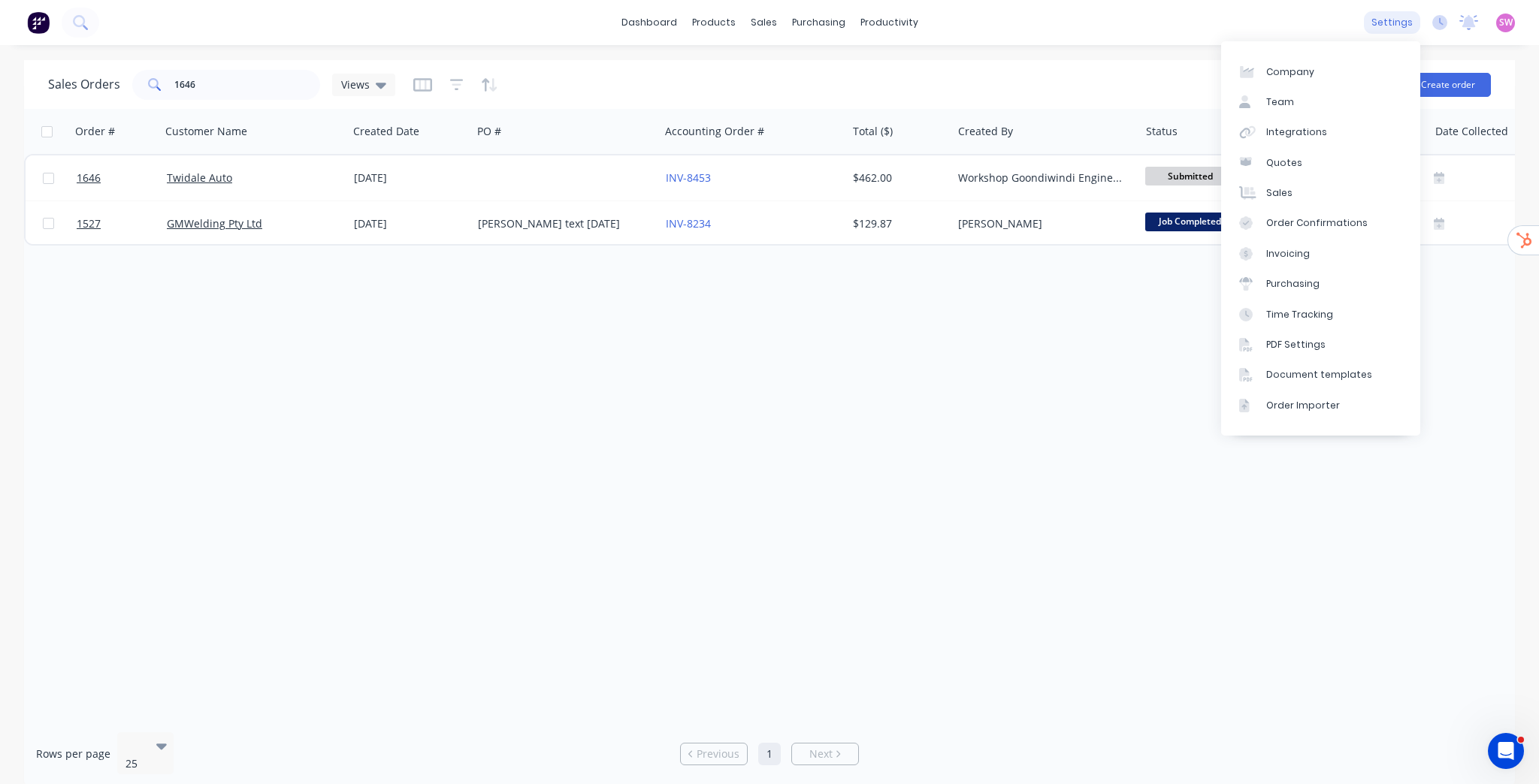
click at [1395, 20] on div "settings" at bounding box center [1392, 22] width 56 height 23
click at [1322, 127] on link "Integrations" at bounding box center [1321, 132] width 199 height 30
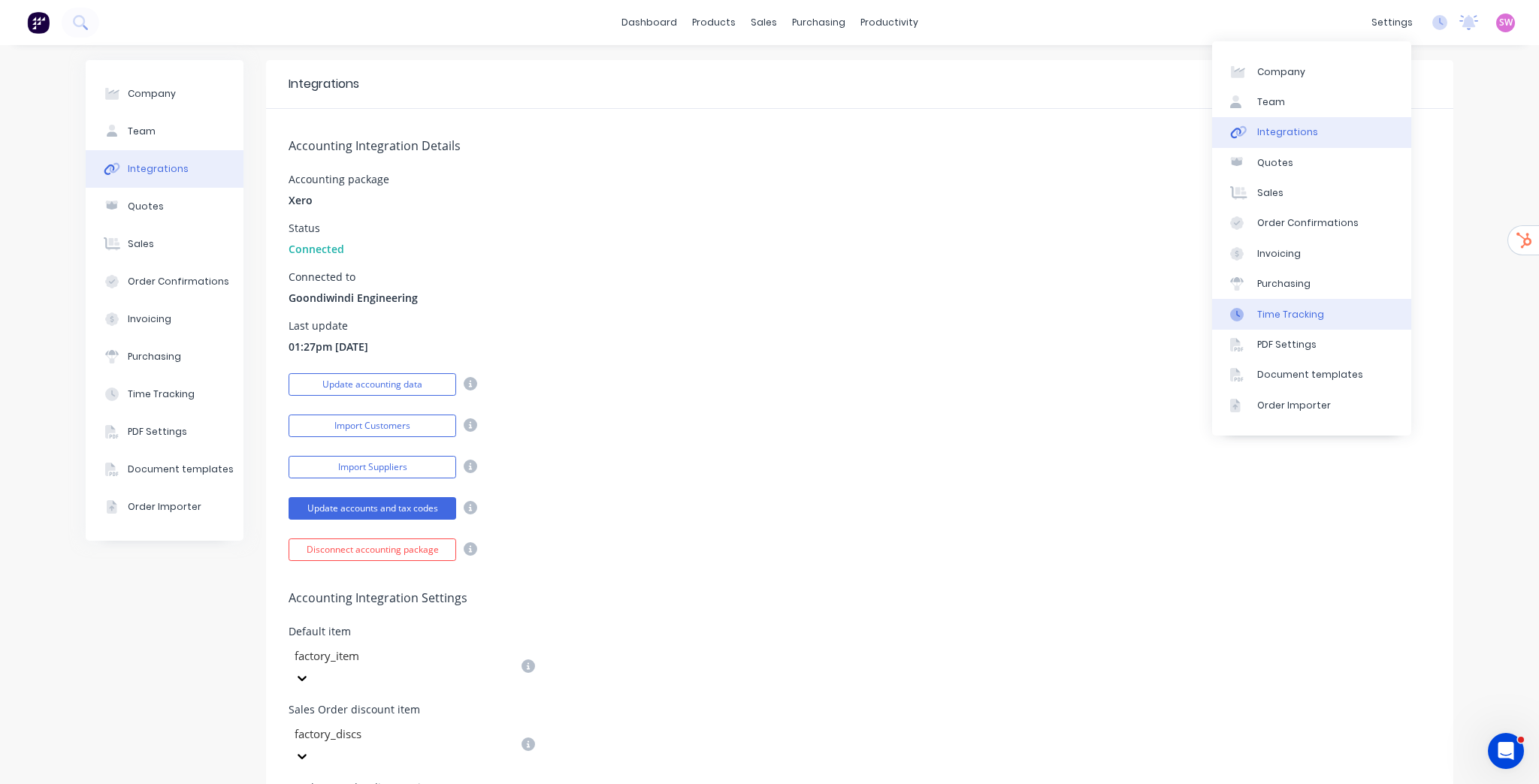
click at [1303, 303] on link "Time Tracking" at bounding box center [1312, 313] width 199 height 30
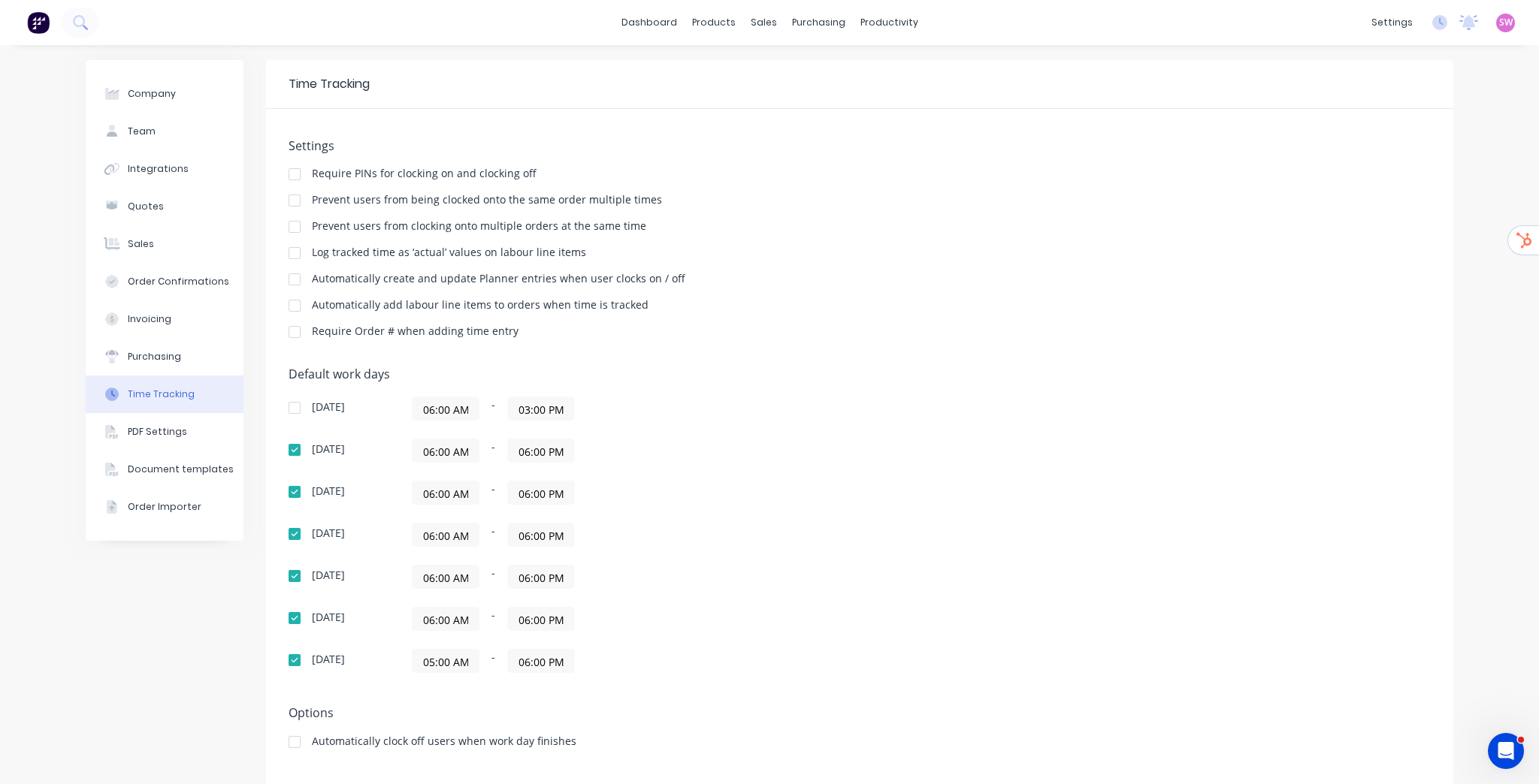
click at [38, 20] on img at bounding box center [38, 22] width 23 height 23
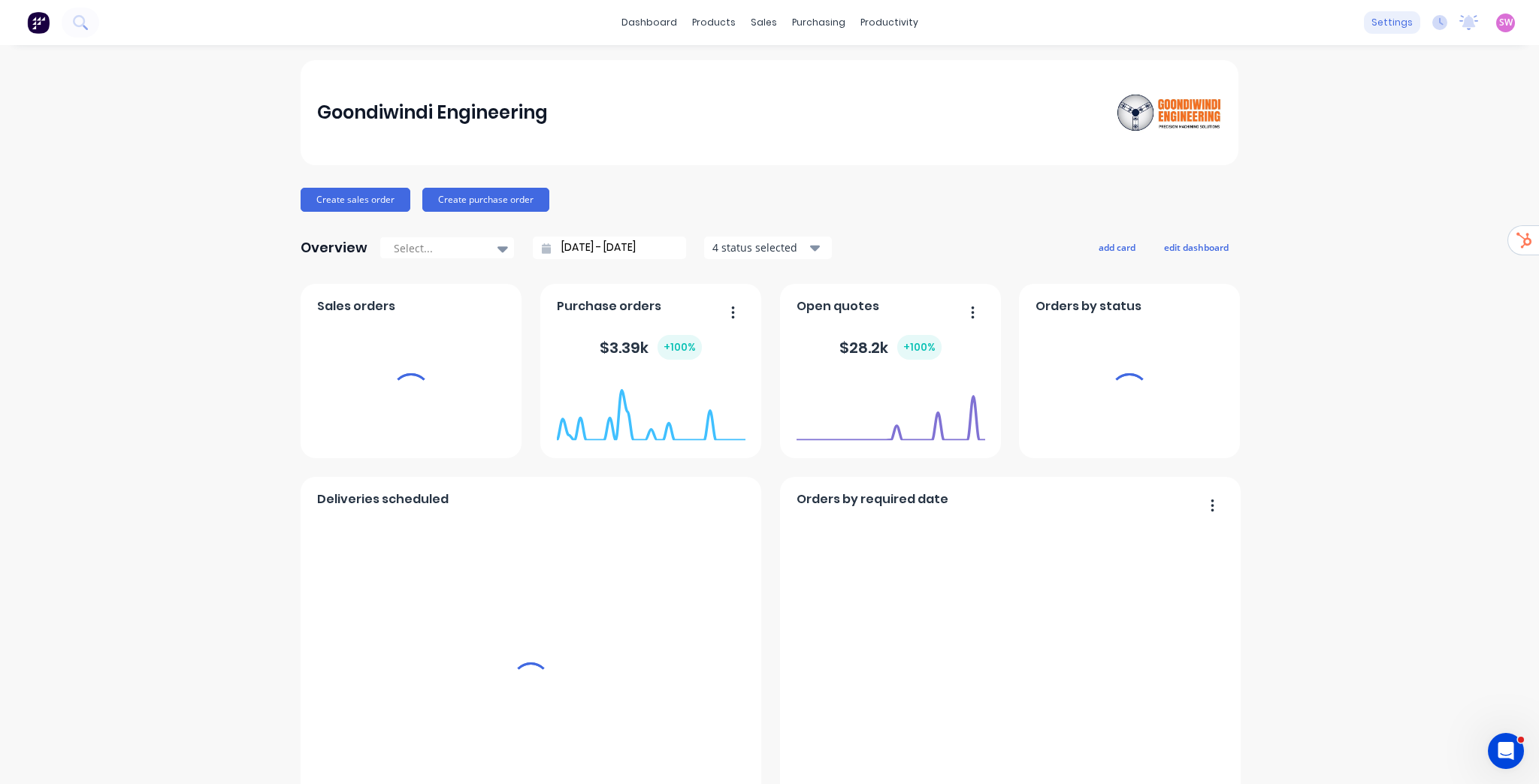
click at [1385, 20] on div "settings" at bounding box center [1392, 22] width 56 height 23
click at [1386, 27] on div "settings" at bounding box center [1392, 22] width 56 height 23
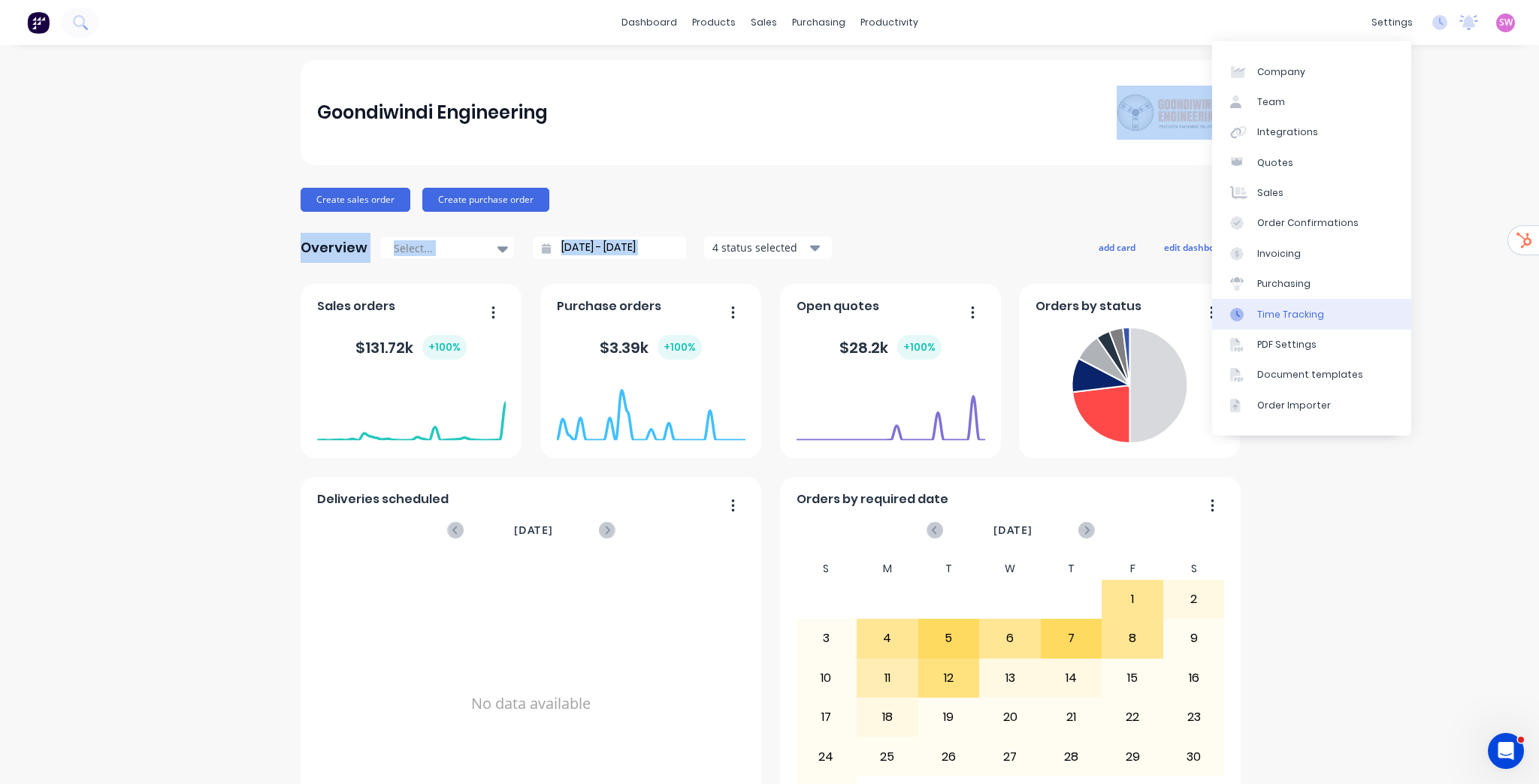
click at [1302, 310] on div "Time Tracking" at bounding box center [1291, 315] width 67 height 14
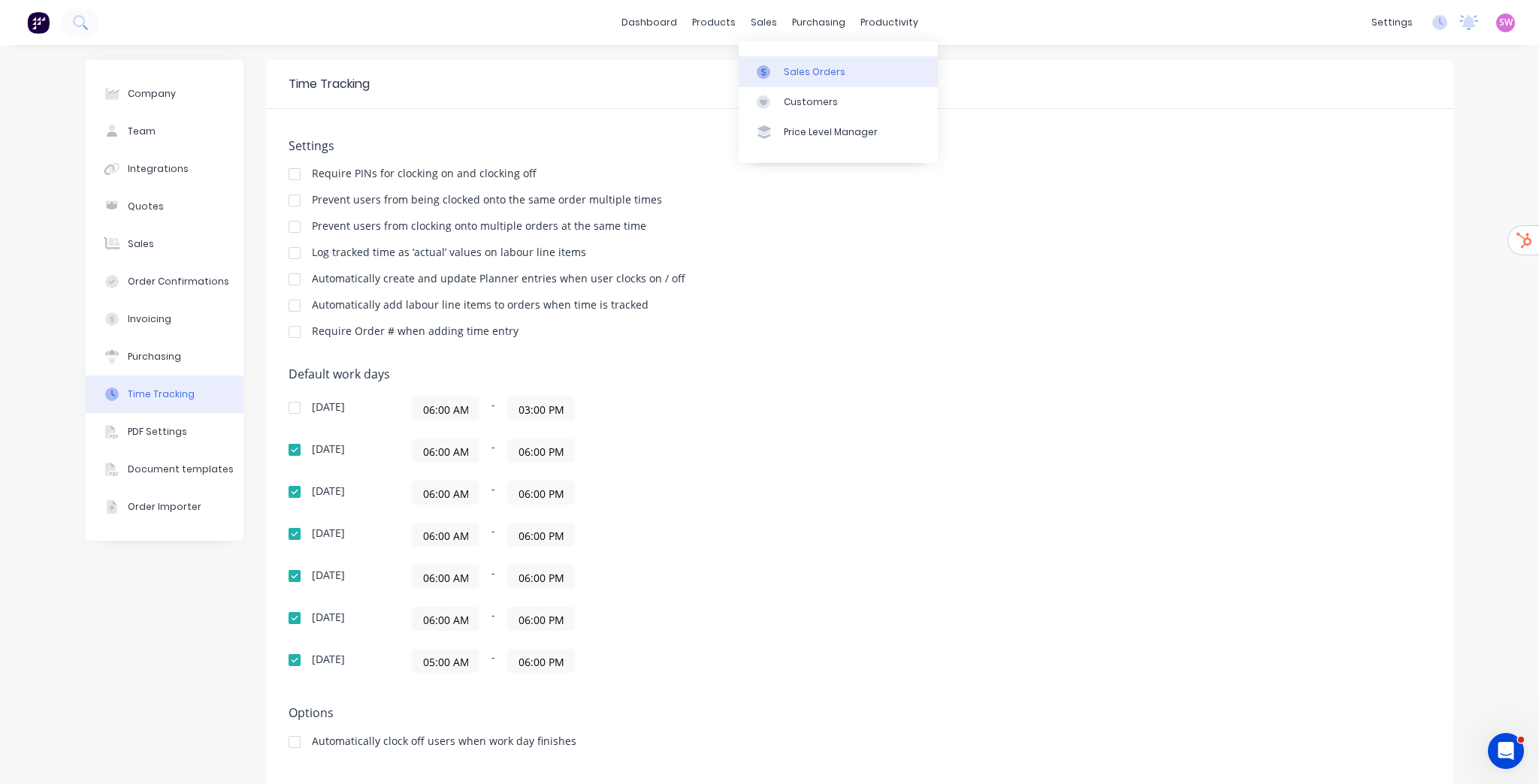
click at [800, 61] on link "Sales Orders" at bounding box center [838, 71] width 199 height 30
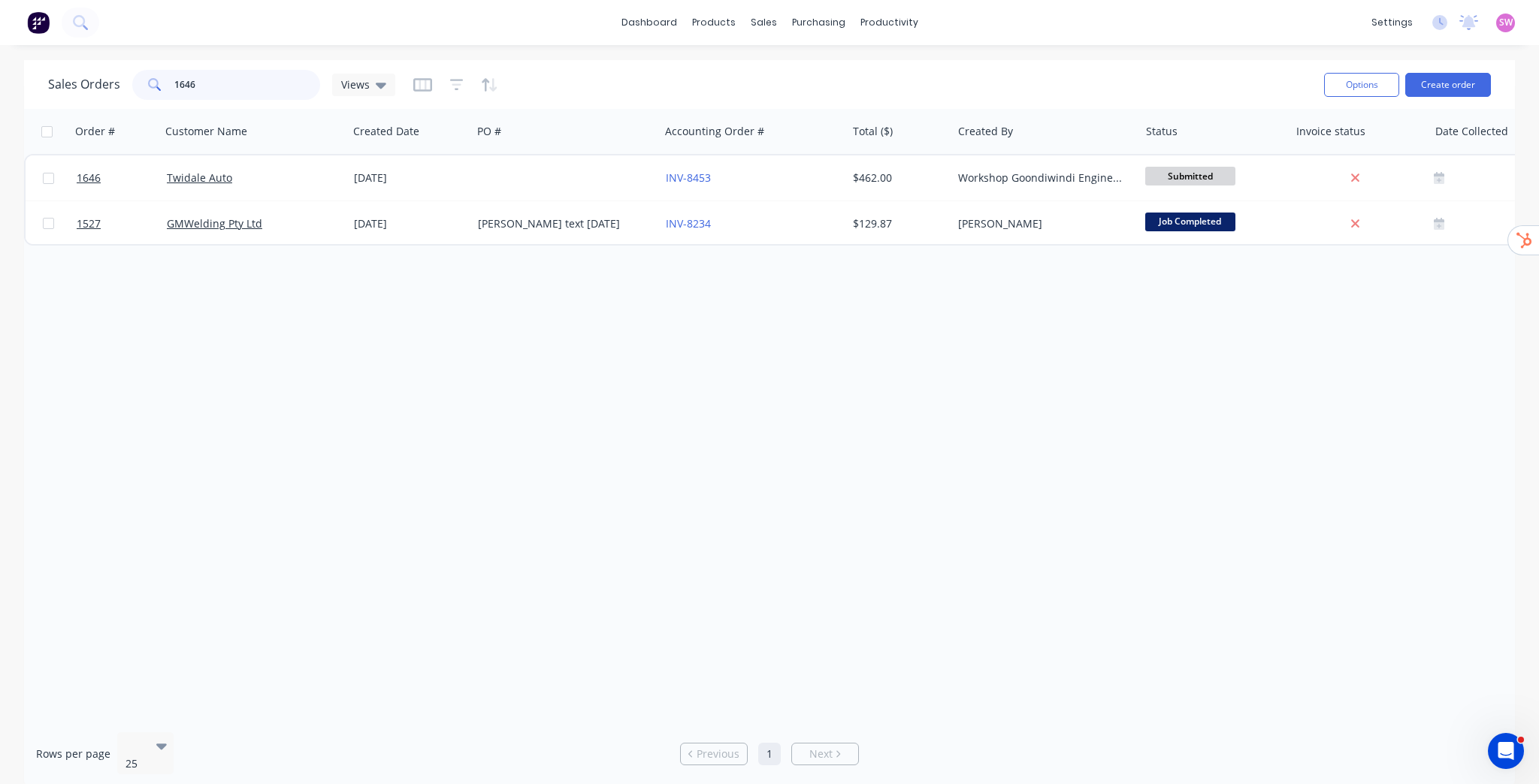
drag, startPoint x: 237, startPoint y: 93, endPoint x: 41, endPoint y: 80, distance: 196.4
click at [57, 81] on div "Sales Orders 1646 Views" at bounding box center [222, 84] width 348 height 30
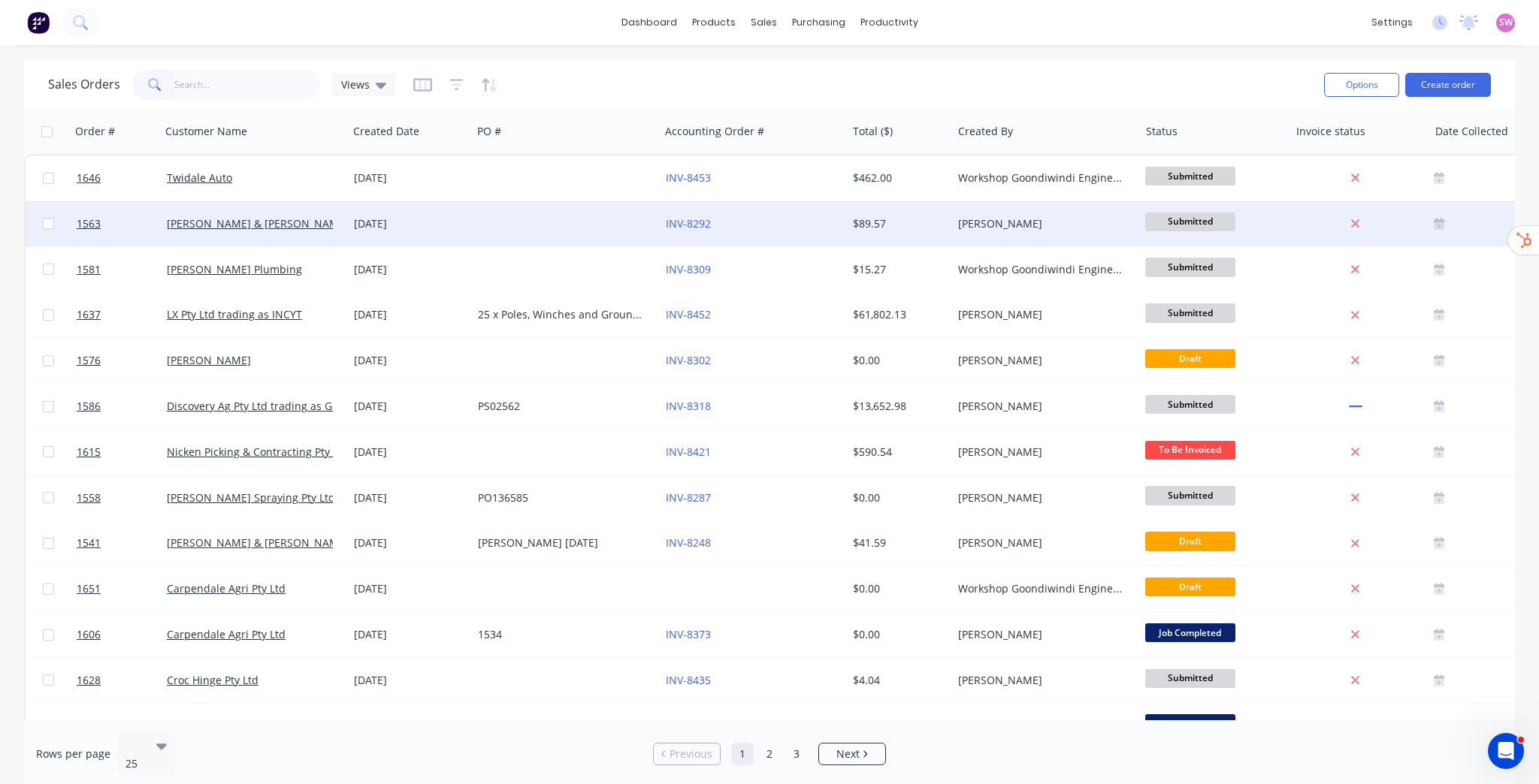
click at [806, 228] on div "INV-8292" at bounding box center [750, 224] width 167 height 15
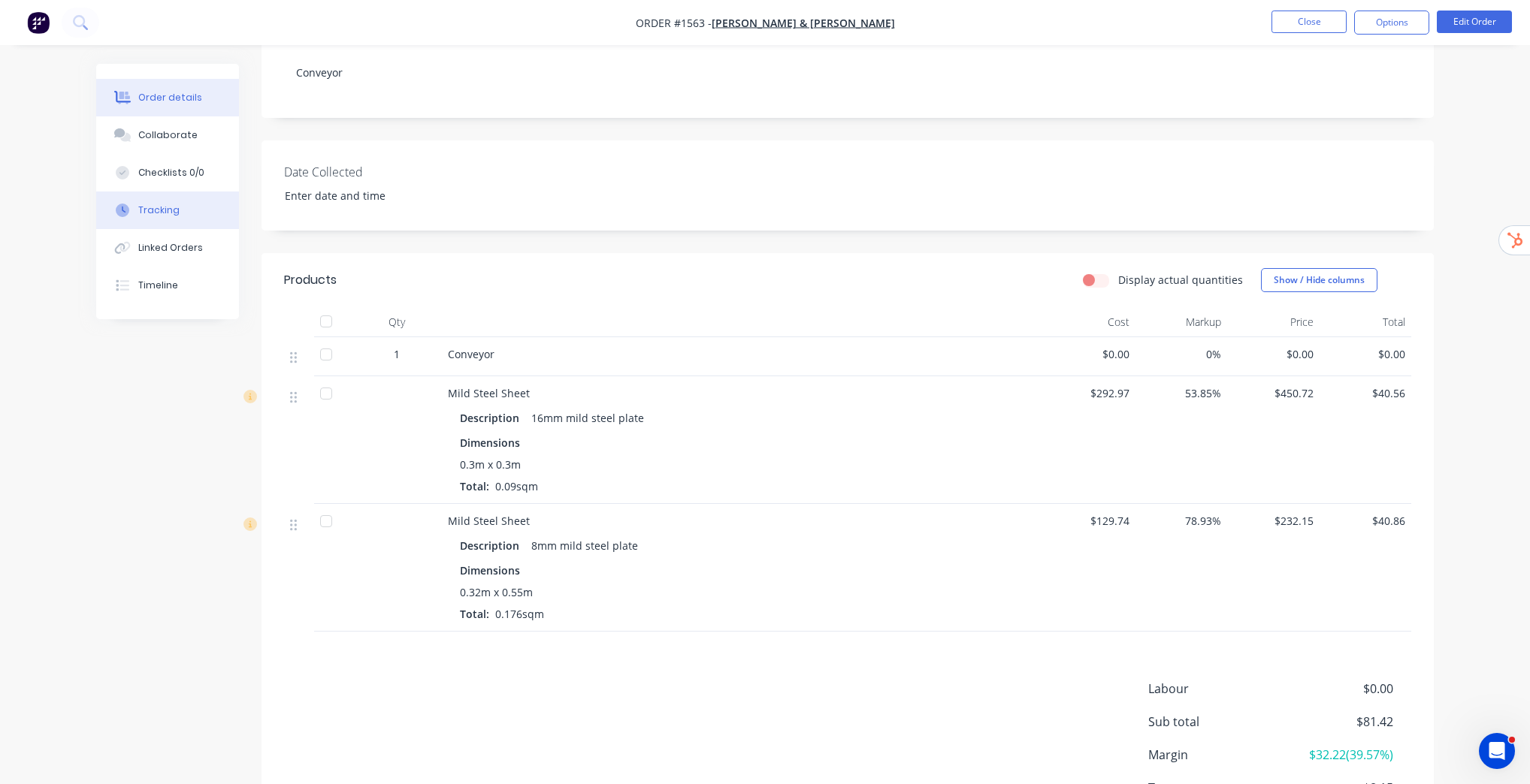
scroll to position [135, 0]
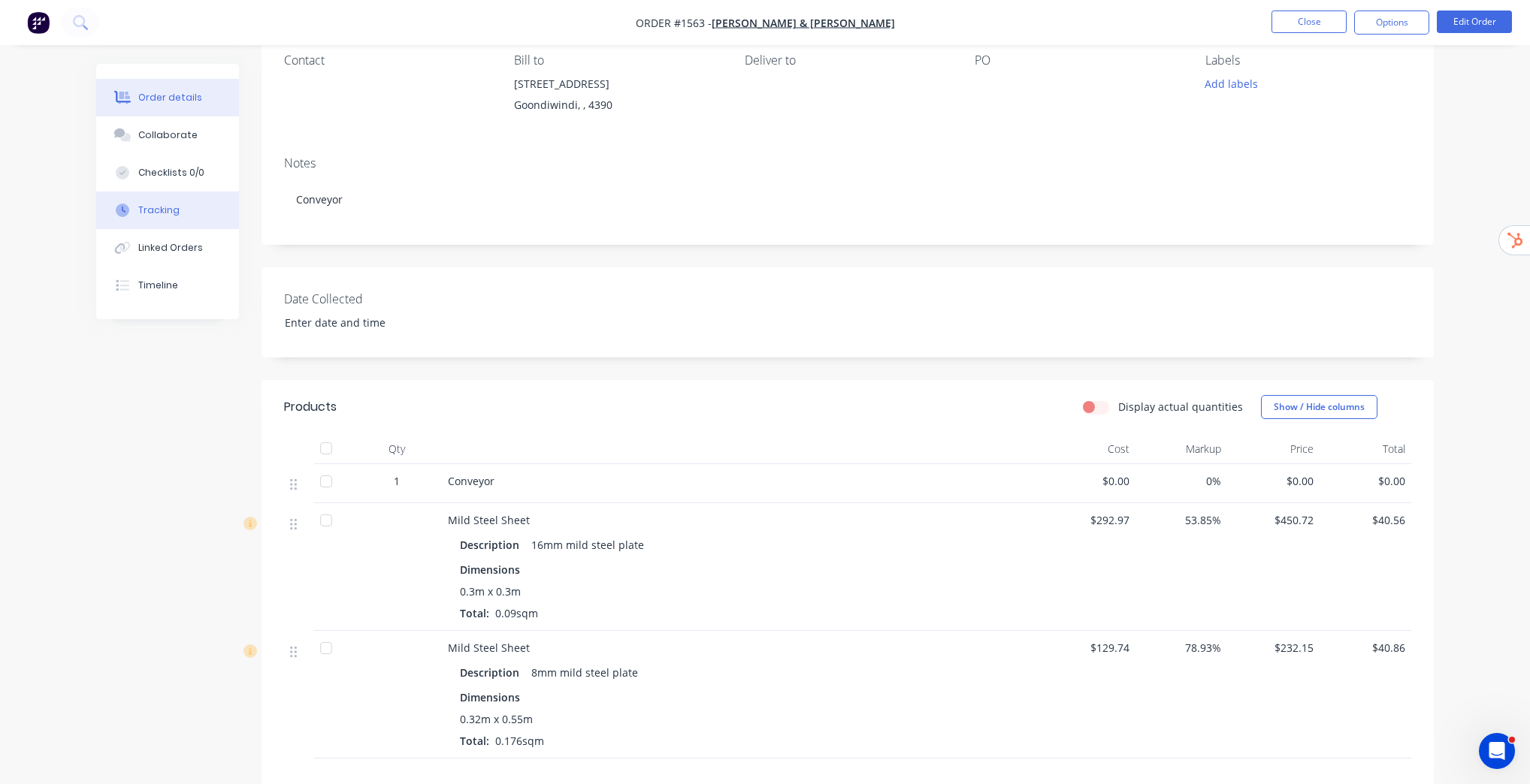
click at [174, 201] on button "Tracking" at bounding box center [167, 211] width 143 height 37
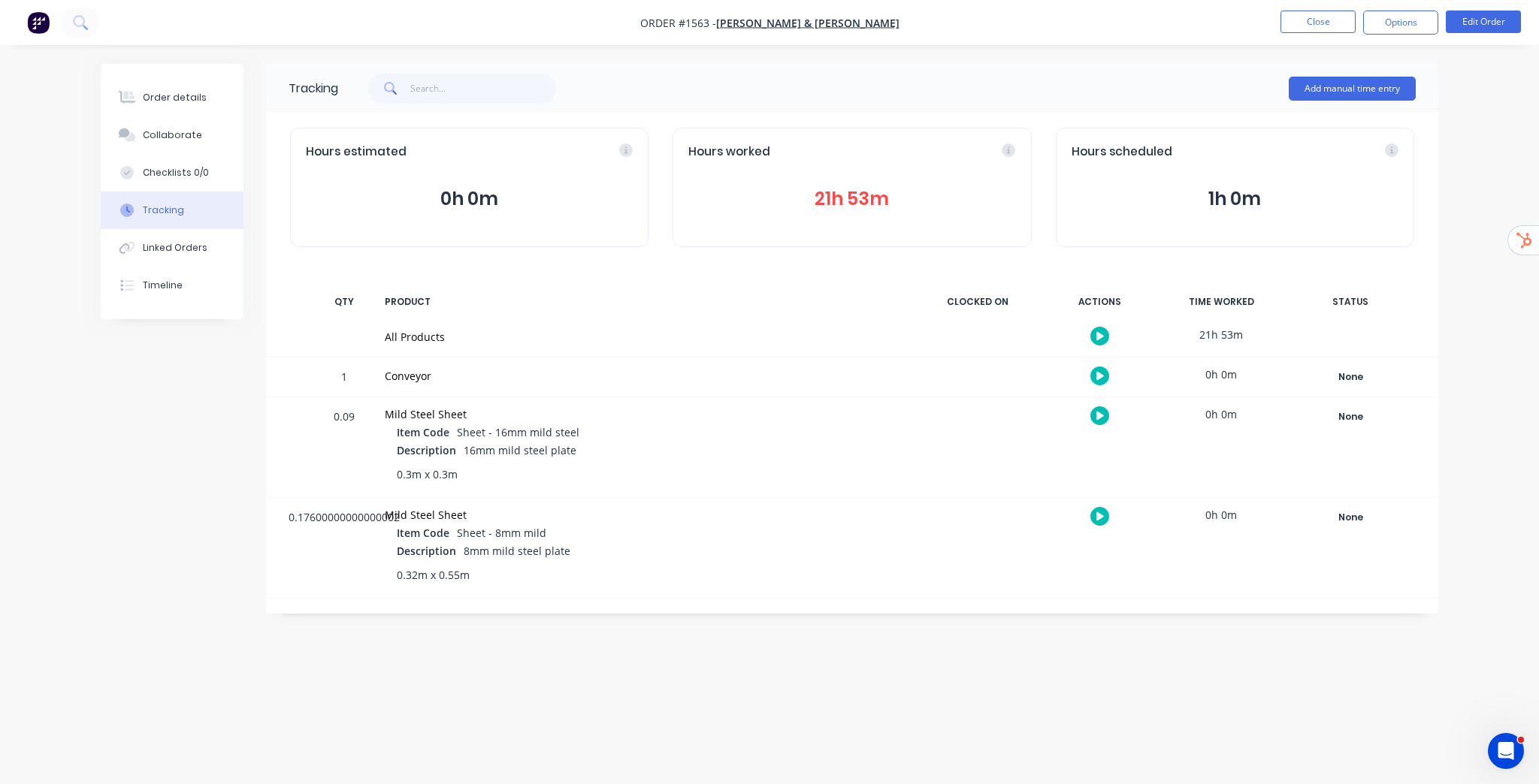
click at [860, 195] on button "21h 53m" at bounding box center [852, 200] width 327 height 29
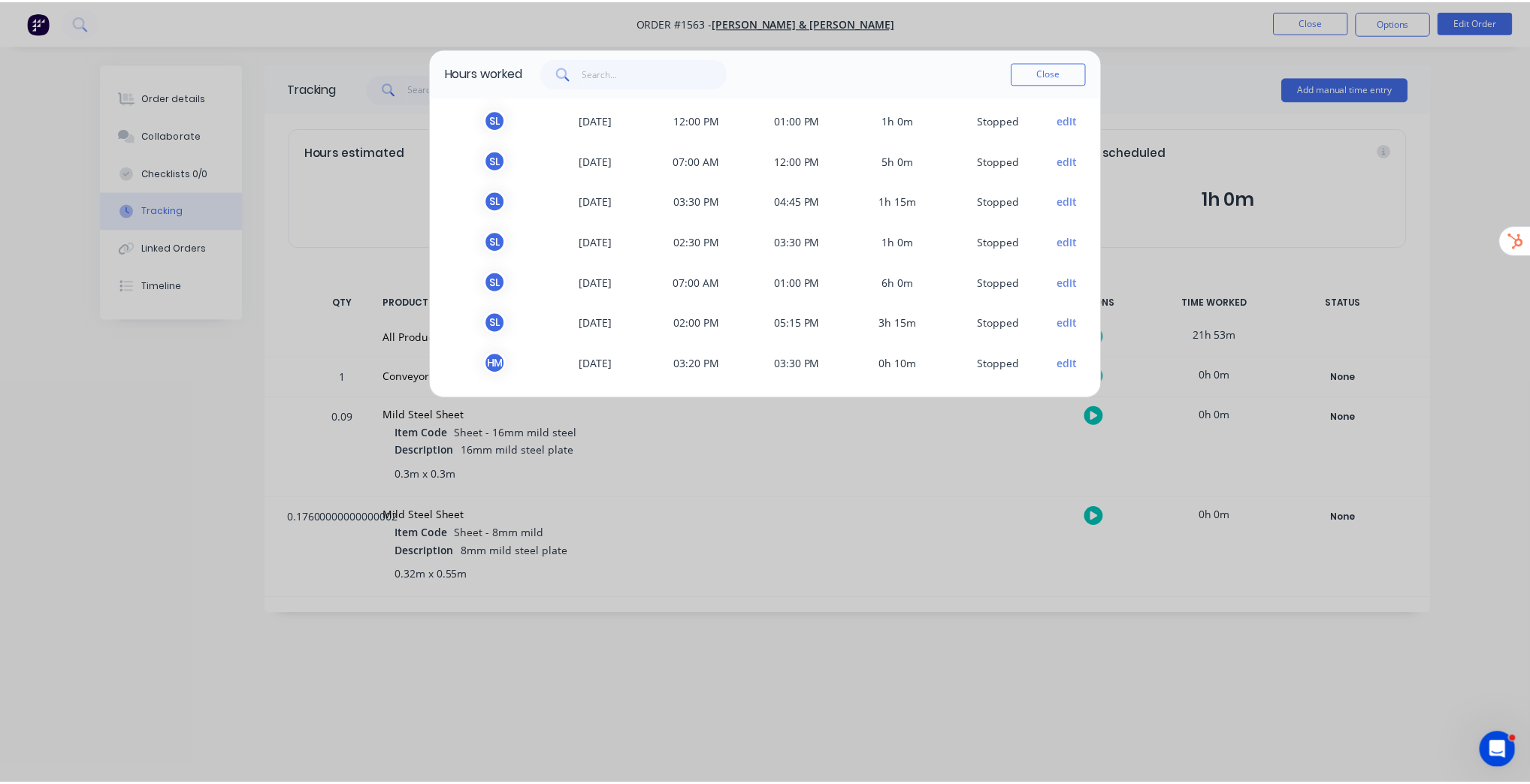
scroll to position [127, 0]
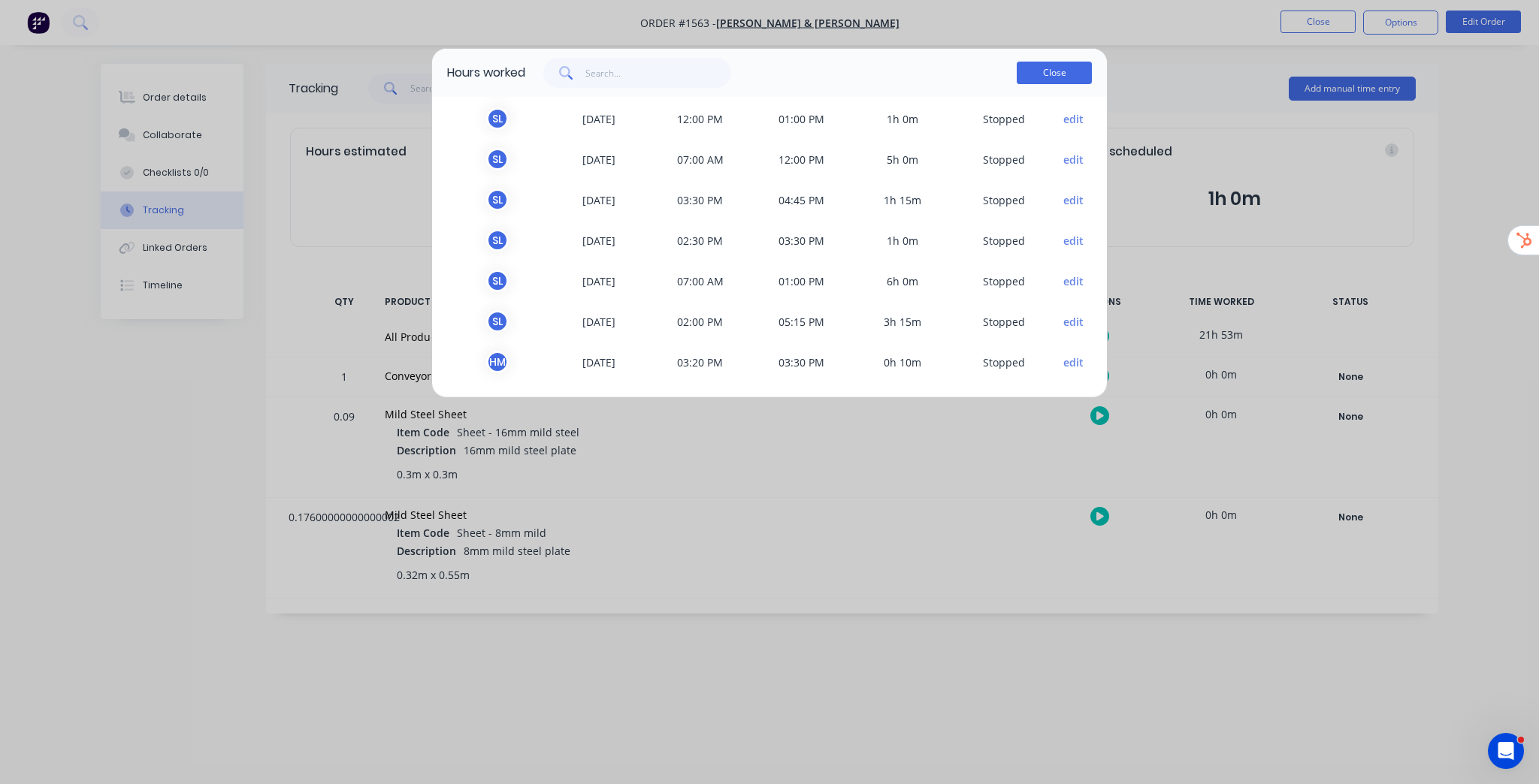
click at [1076, 74] on button "Close" at bounding box center [1055, 73] width 75 height 23
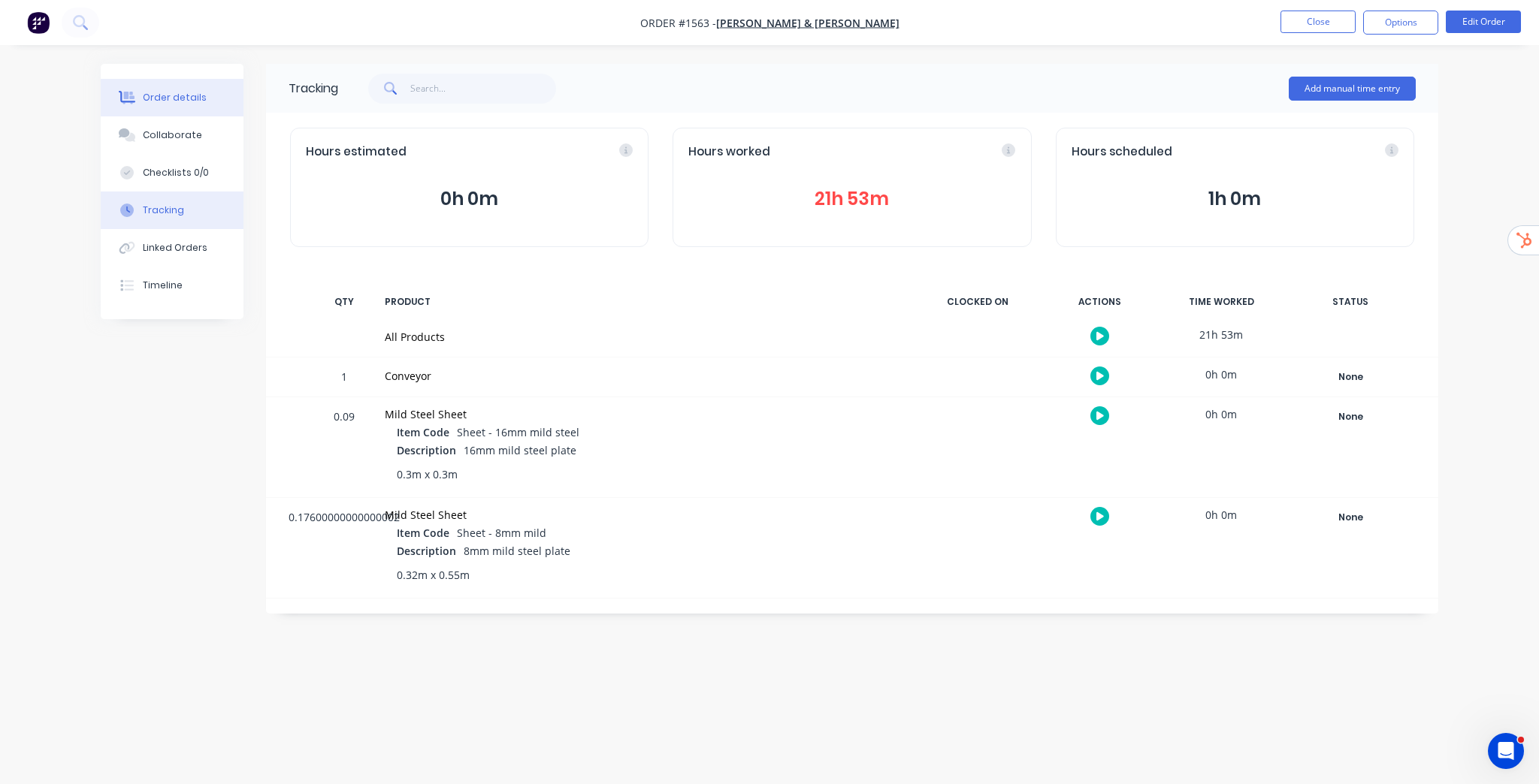
click at [190, 105] on button "Order details" at bounding box center [173, 98] width 143 height 37
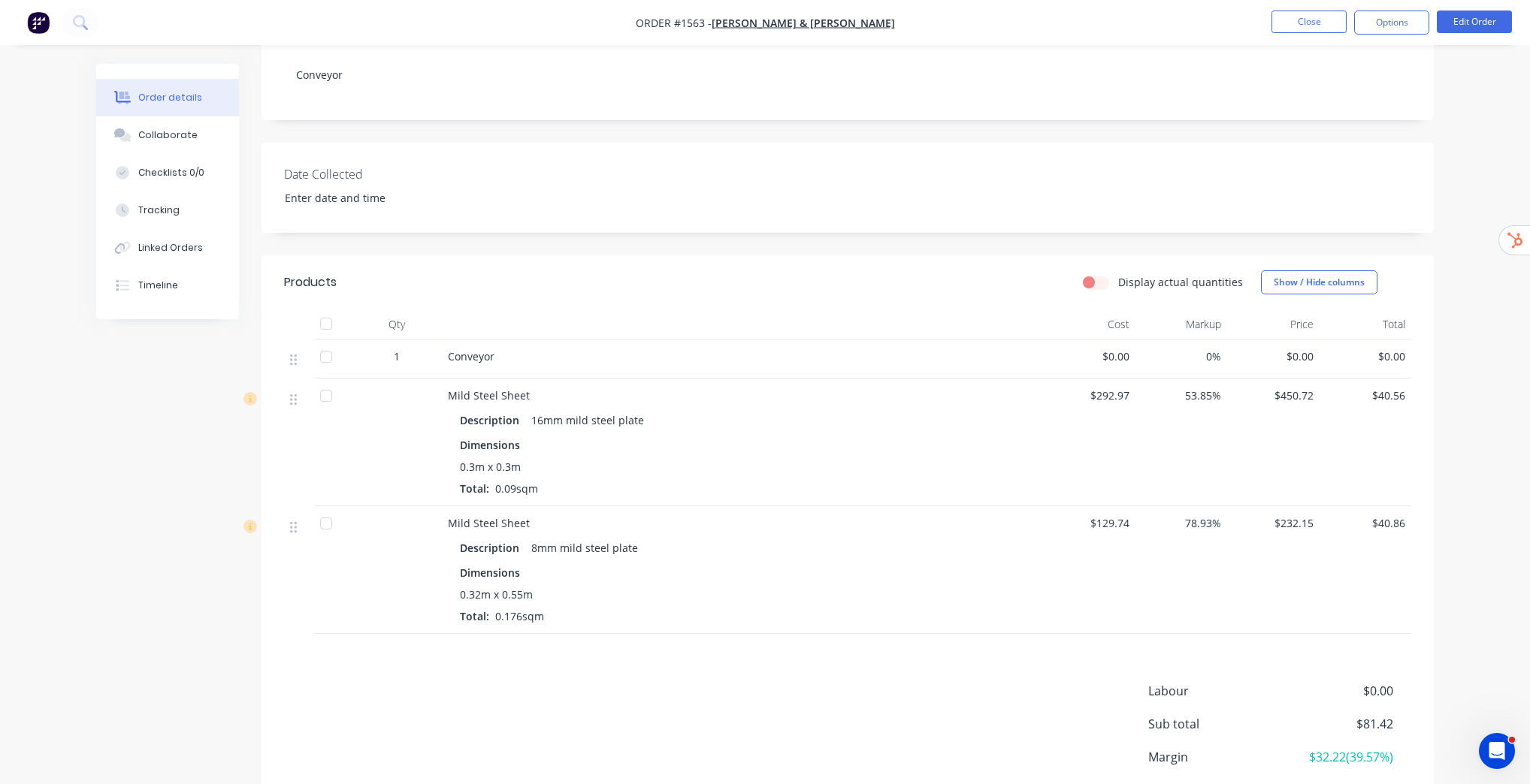
scroll to position [240, 0]
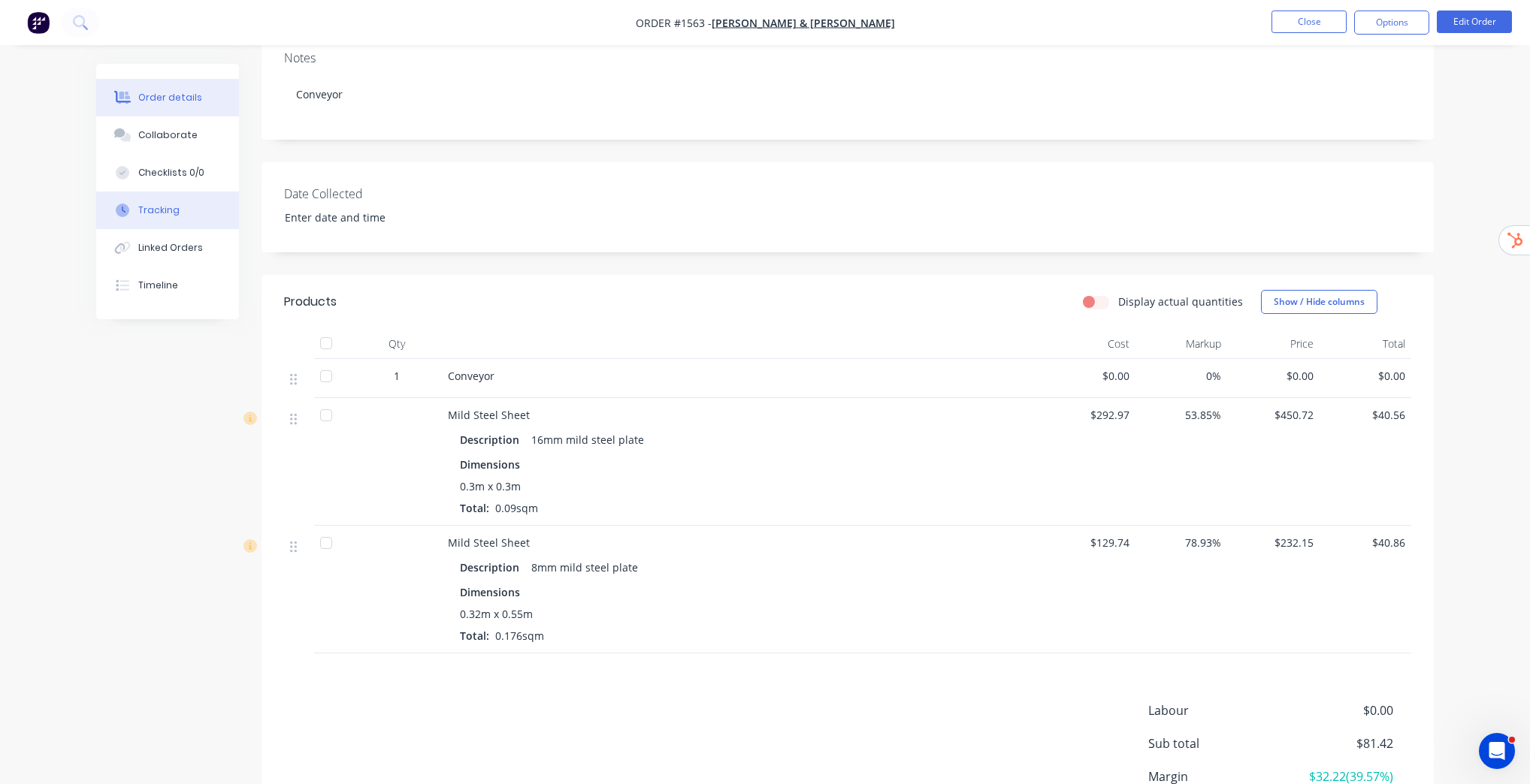
click at [197, 205] on button "Tracking" at bounding box center [167, 211] width 143 height 37
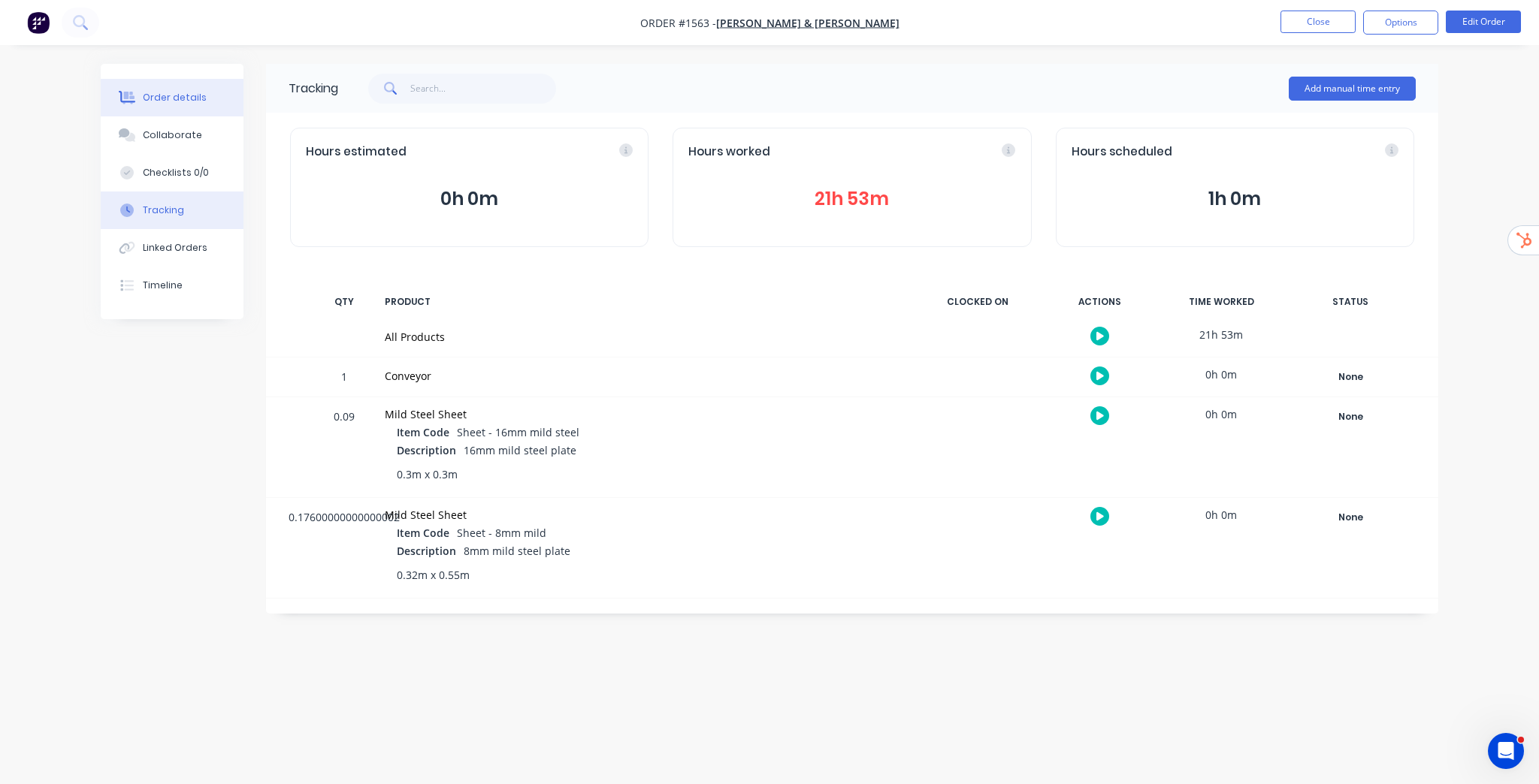
click at [191, 102] on div "Order details" at bounding box center [174, 98] width 64 height 14
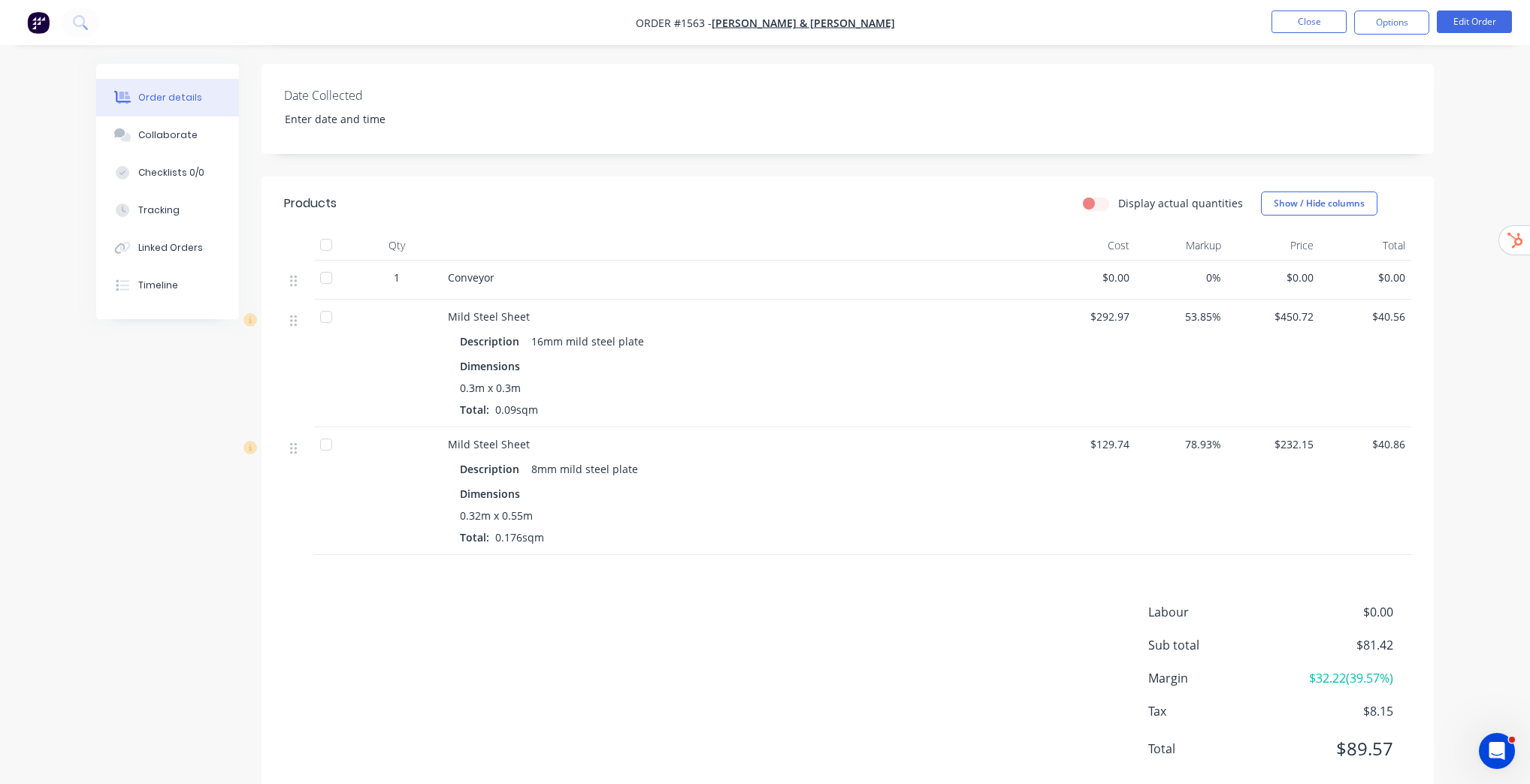
scroll to position [361, 0]
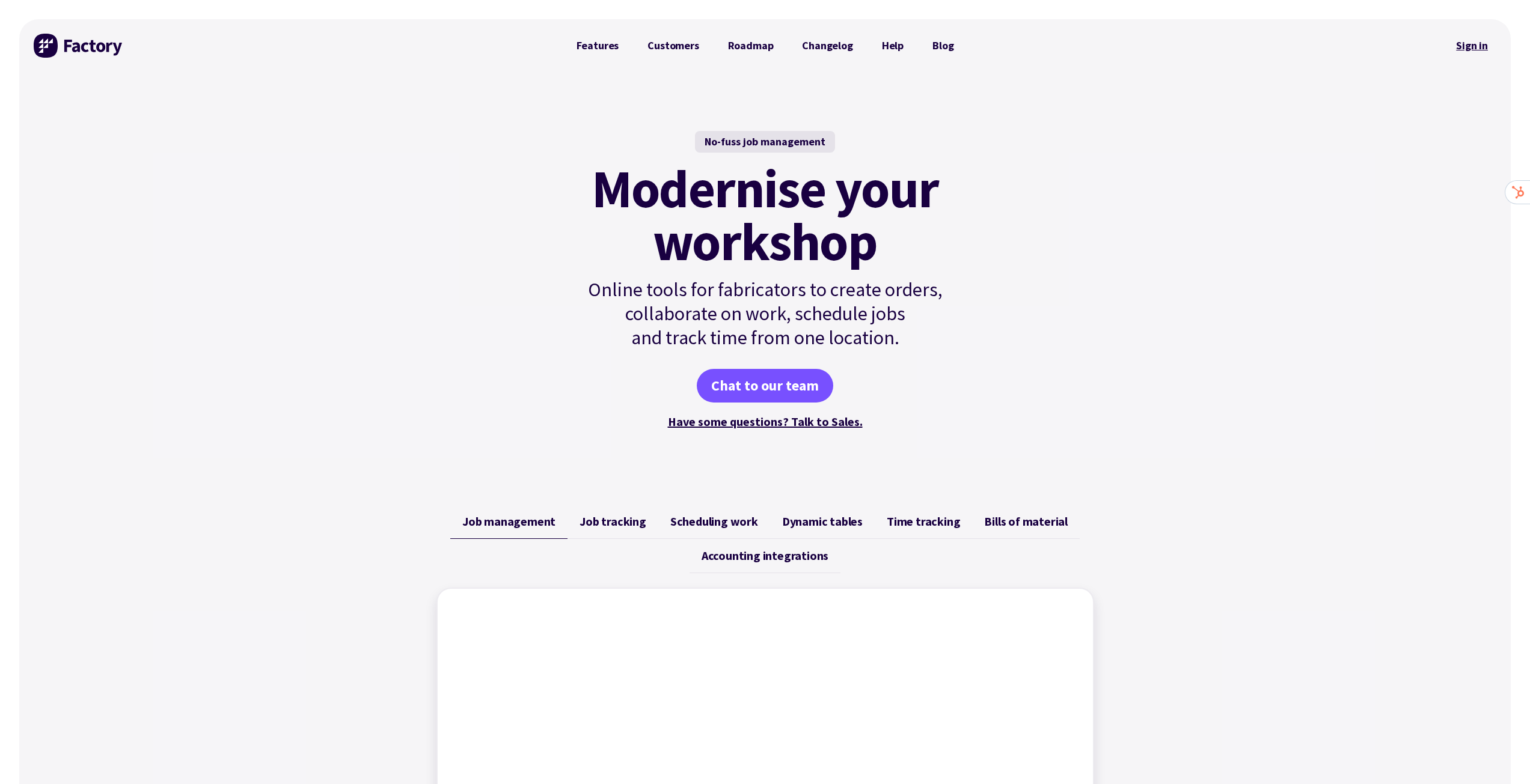
click at [1482, 42] on link "Sign in" at bounding box center [1472, 46] width 49 height 28
